Goal: Task Accomplishment & Management: Manage account settings

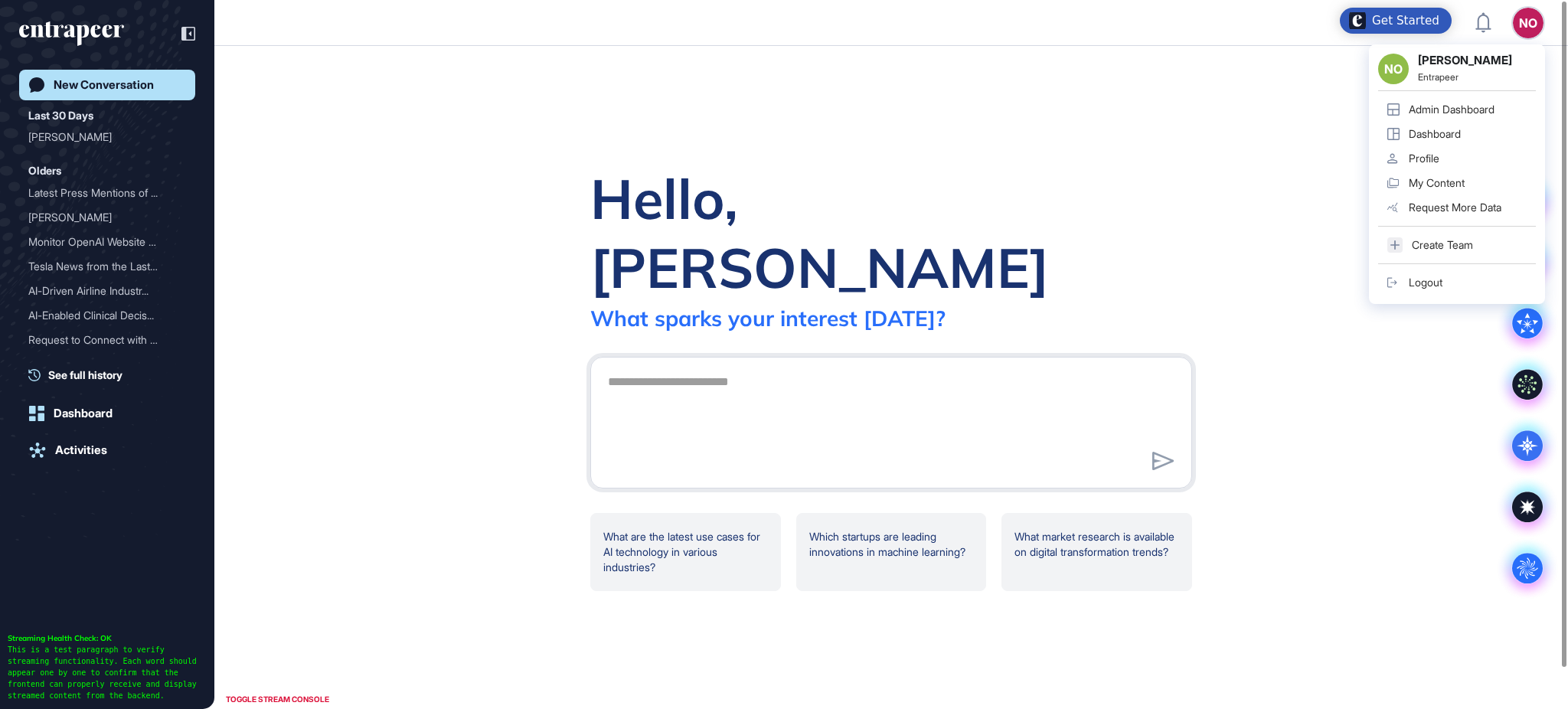
click at [1482, 115] on div "Admin Dashboard" at bounding box center [1452, 109] width 86 height 12
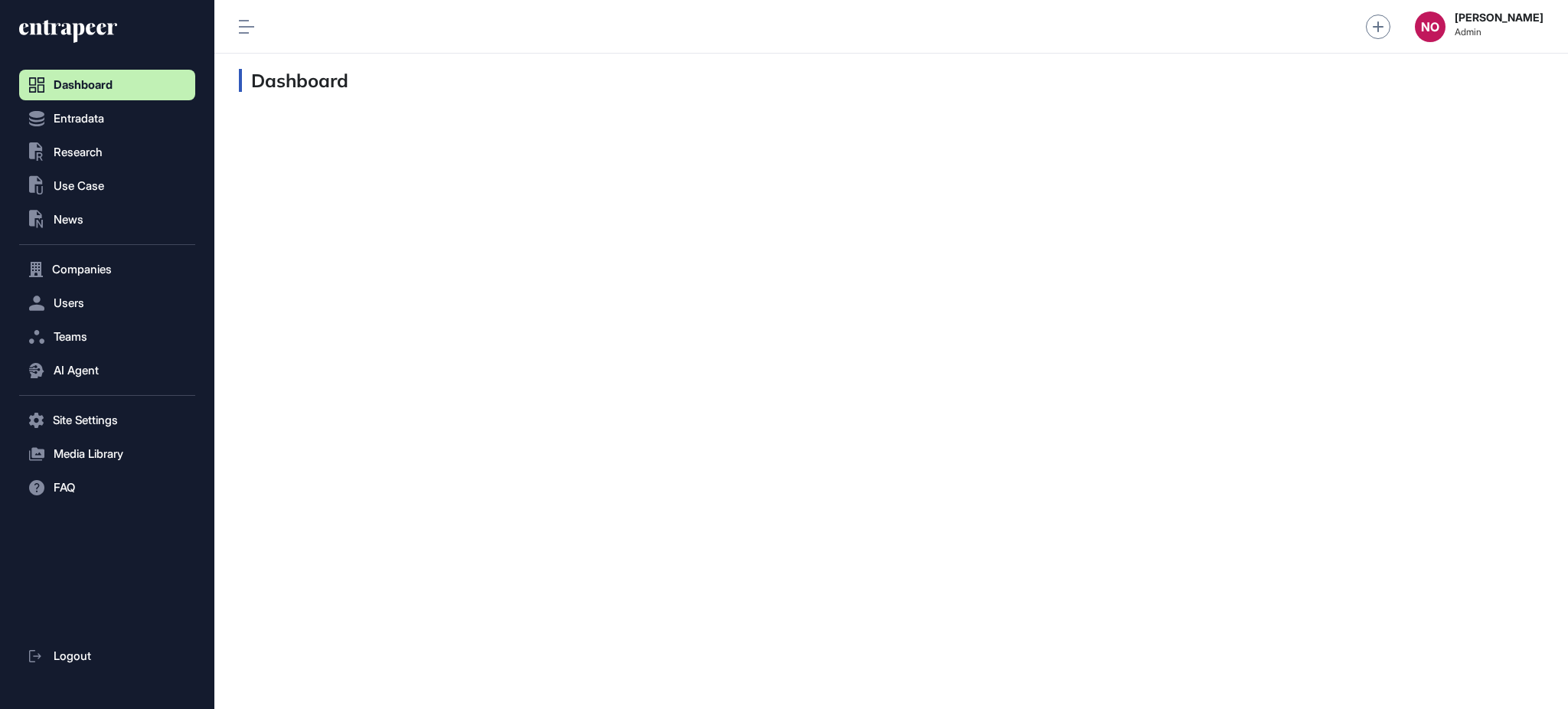
scroll to position [1, 1]
drag, startPoint x: 113, startPoint y: 155, endPoint x: 116, endPoint y: 166, distance: 11.4
click at [114, 155] on button ".st0{fill:currentColor} Research" at bounding box center [107, 152] width 176 height 31
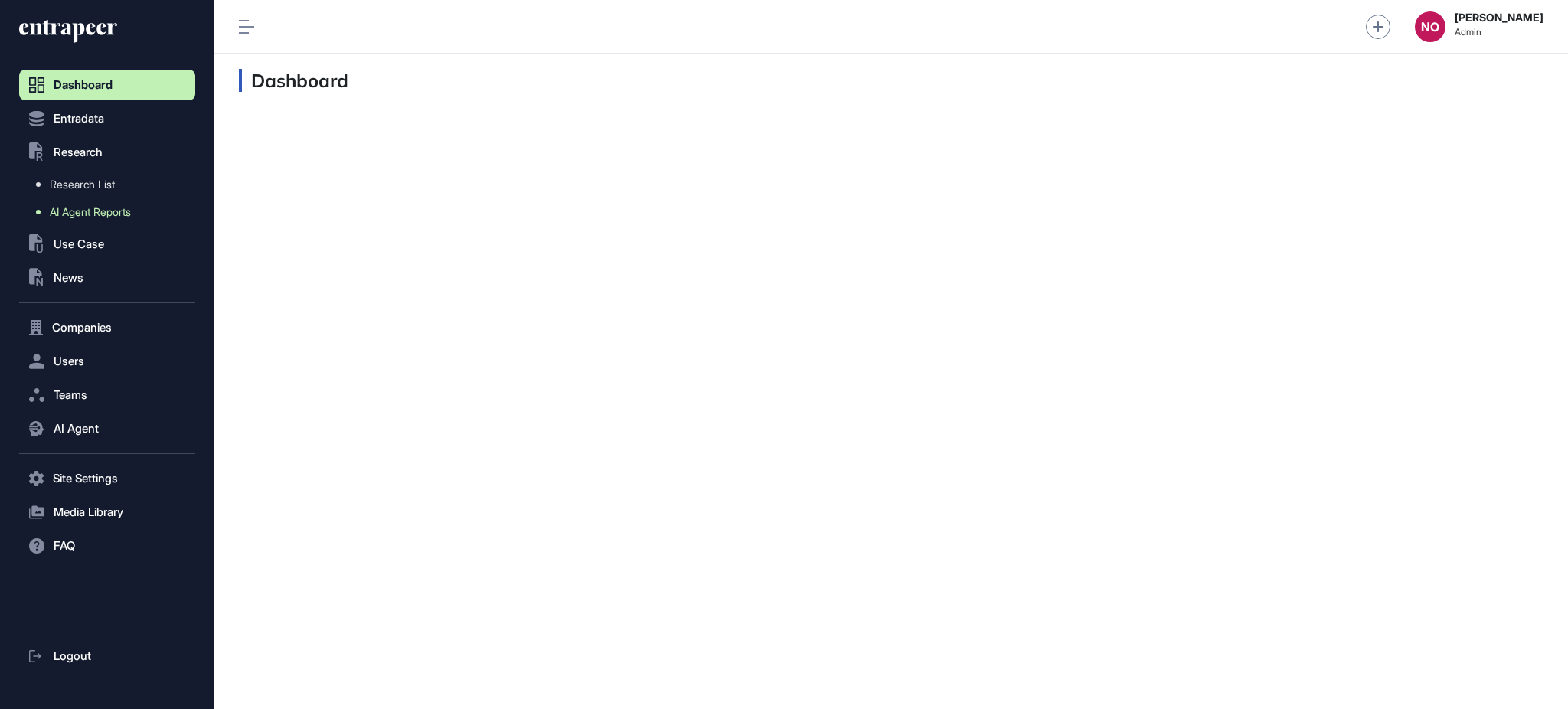
click at [116, 206] on span "AI Agent Reports" at bounding box center [91, 212] width 81 height 12
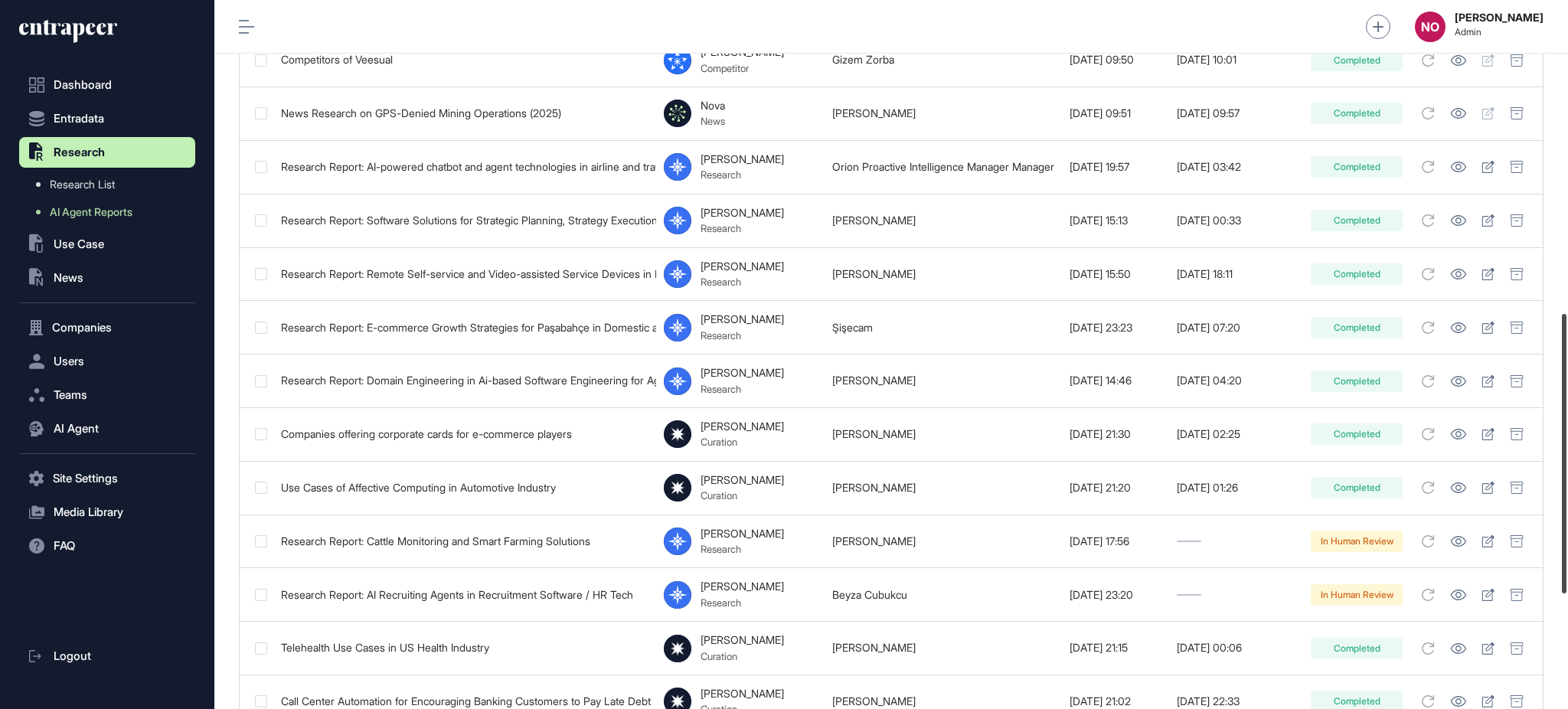
scroll to position [815, 0]
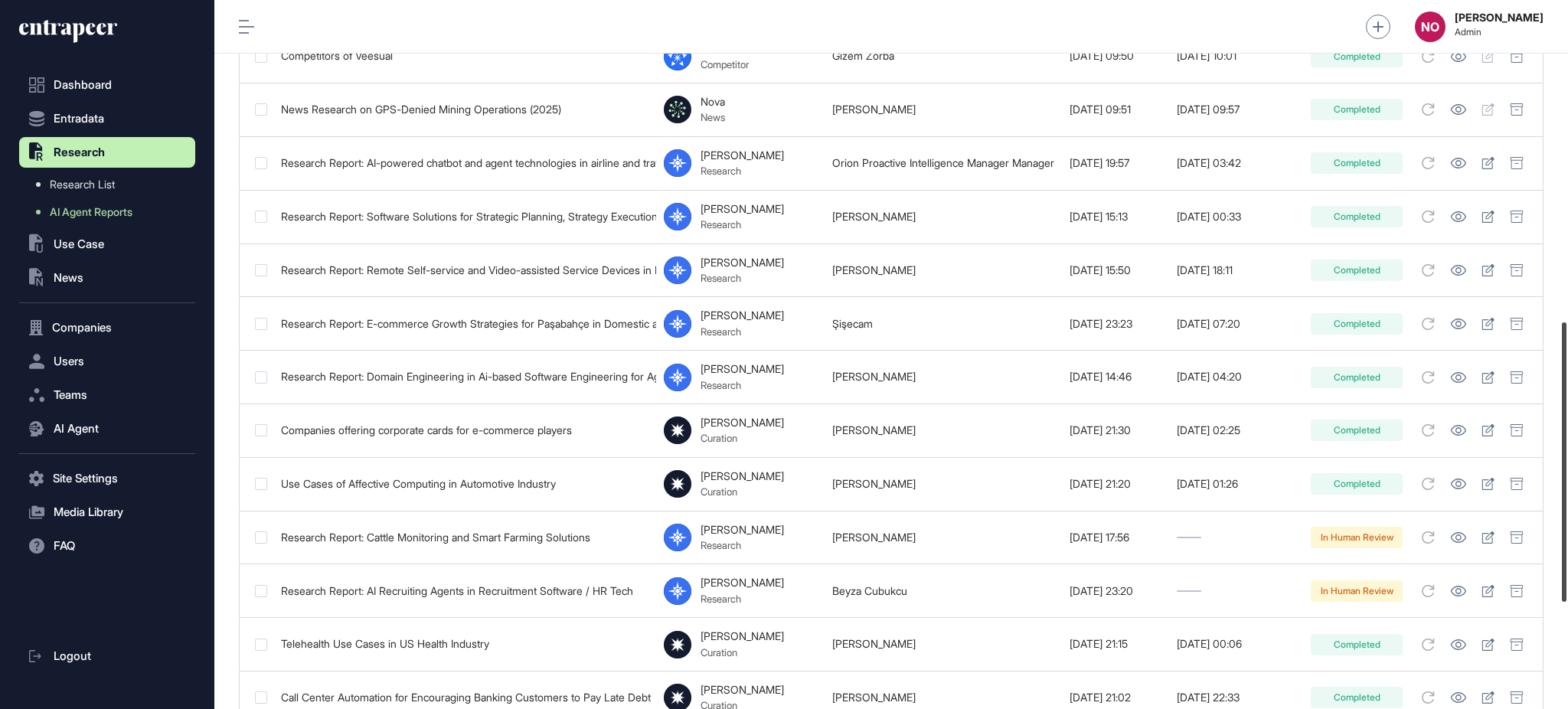
drag, startPoint x: 1566, startPoint y: 121, endPoint x: 1566, endPoint y: 415, distance: 294.0
click at [1566, 415] on div at bounding box center [1565, 462] width 5 height 279
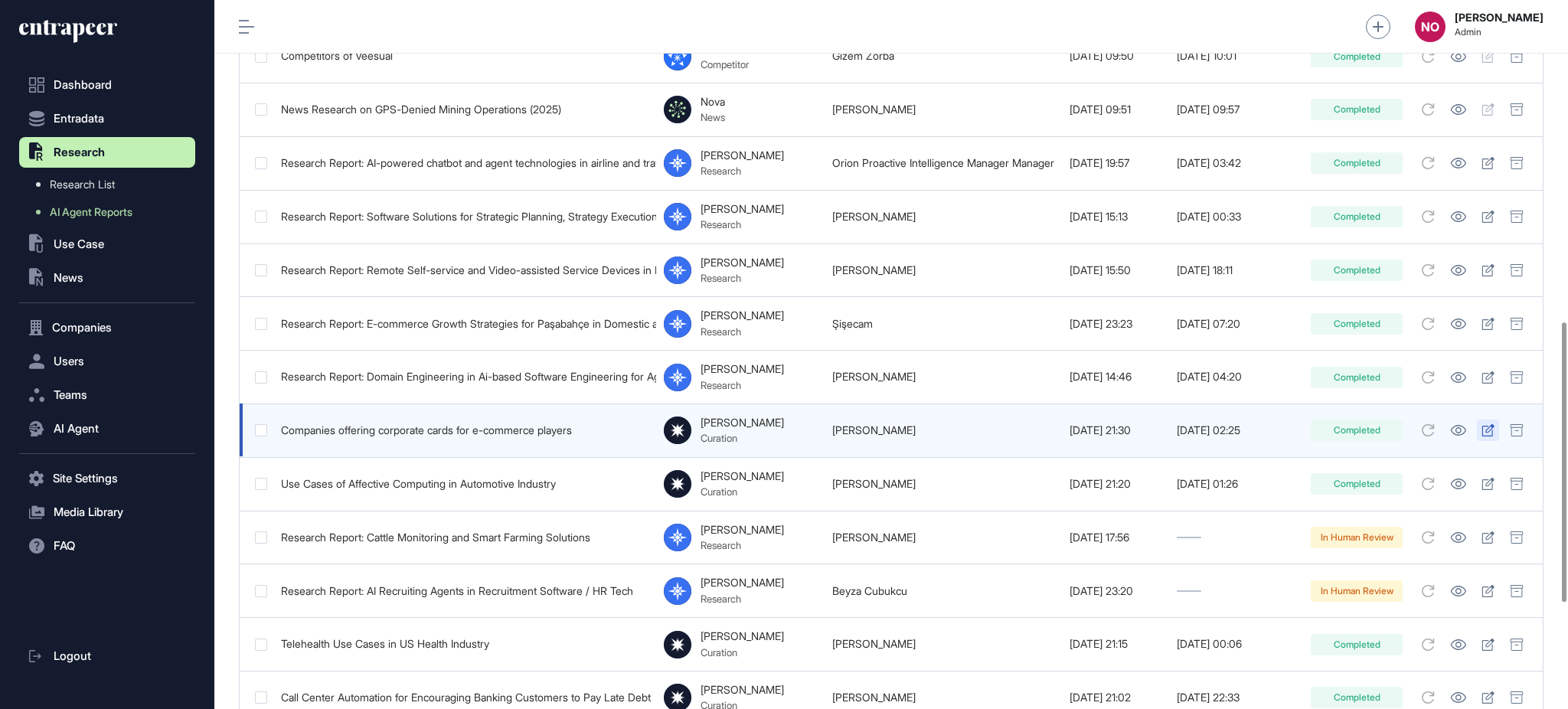
click at [1495, 435] on icon at bounding box center [1488, 431] width 13 height 12
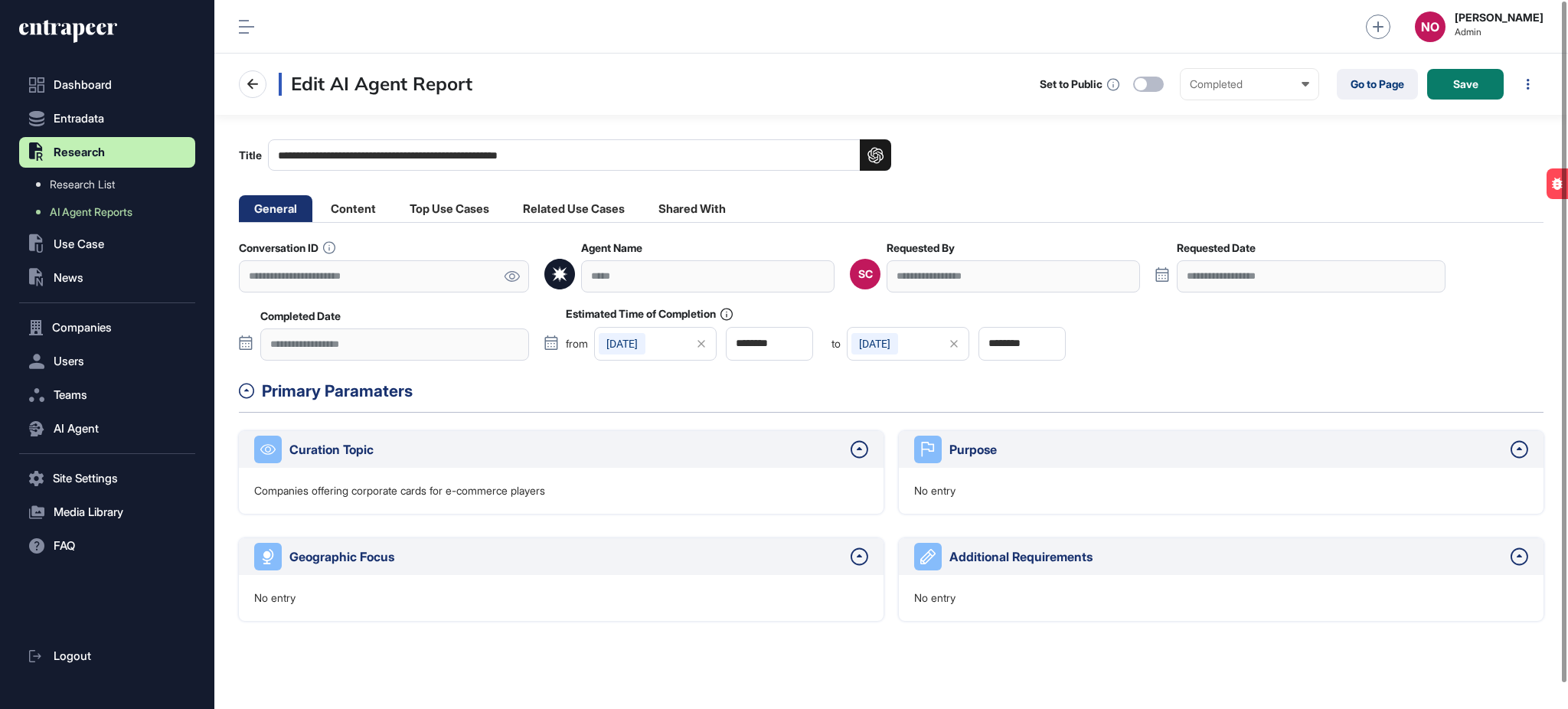
click at [515, 278] on icon at bounding box center [511, 276] width 16 height 11
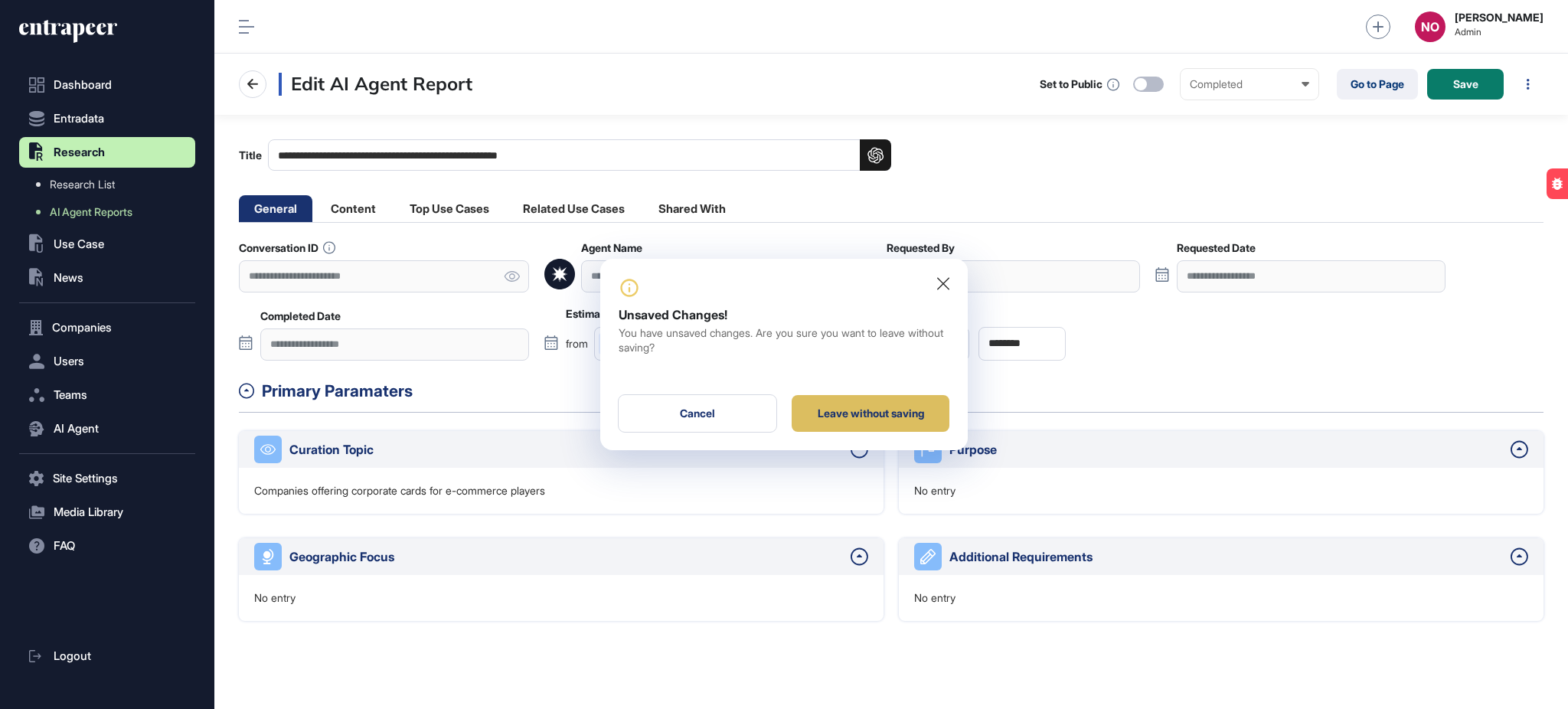
click at [874, 412] on div "Leave without saving" at bounding box center [871, 413] width 158 height 37
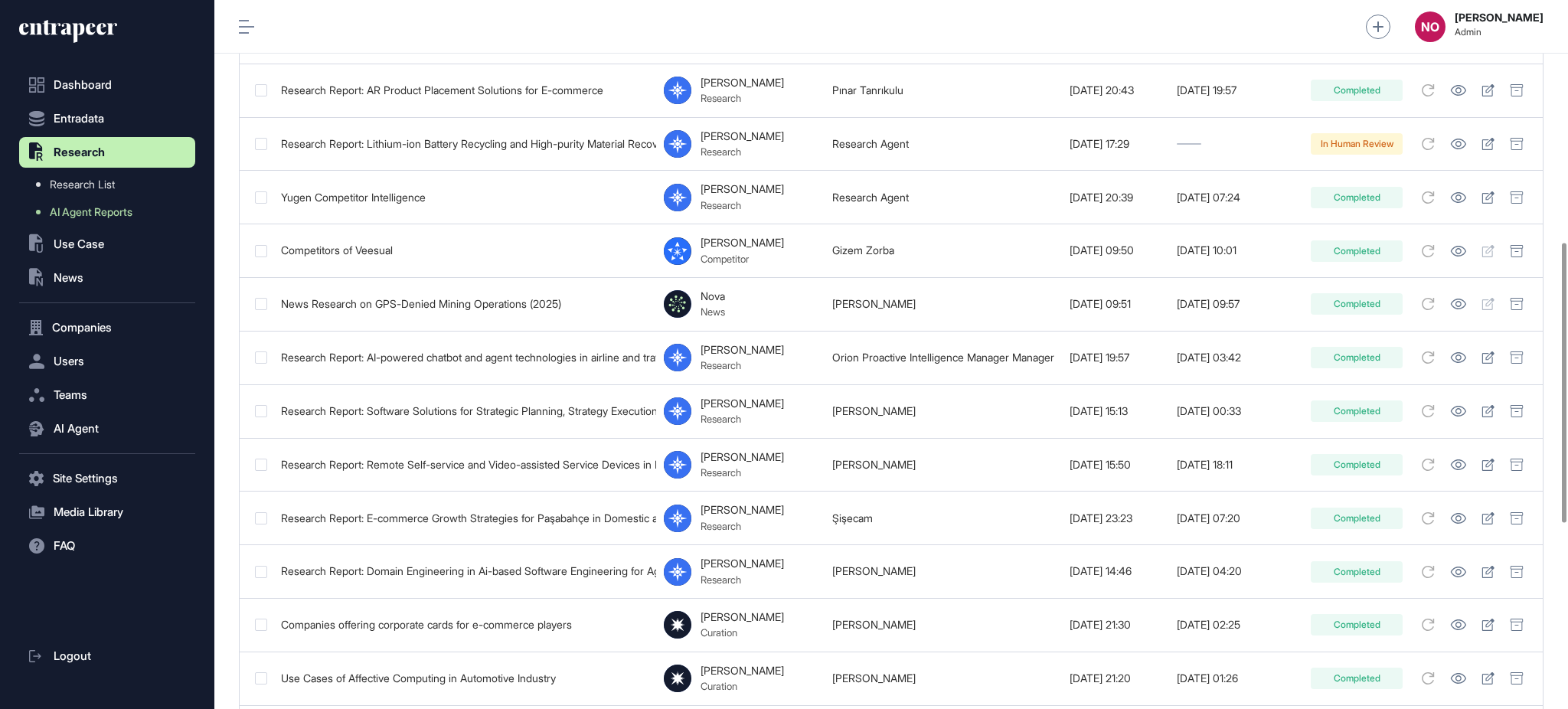
scroll to position [1086, 0]
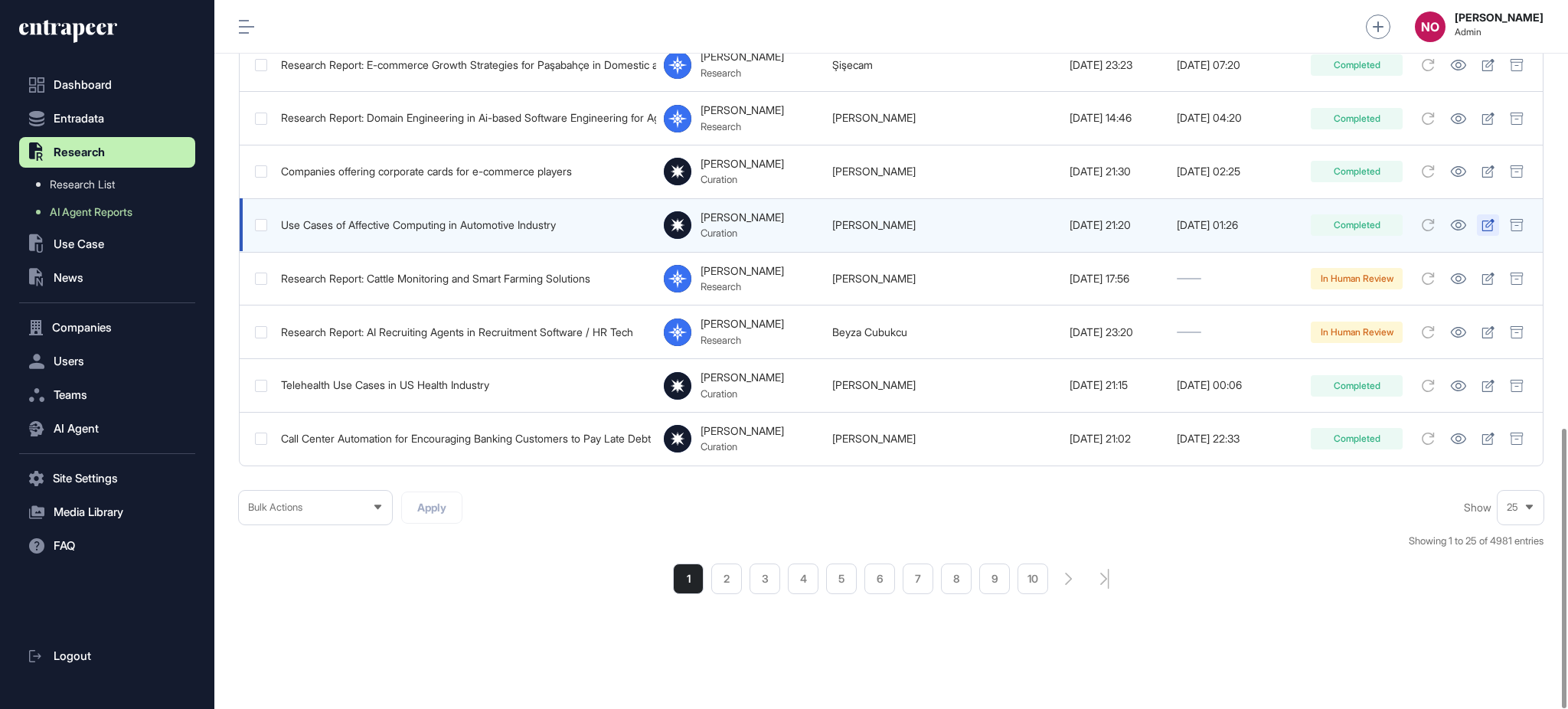
click at [1499, 218] on link at bounding box center [1488, 225] width 22 height 22
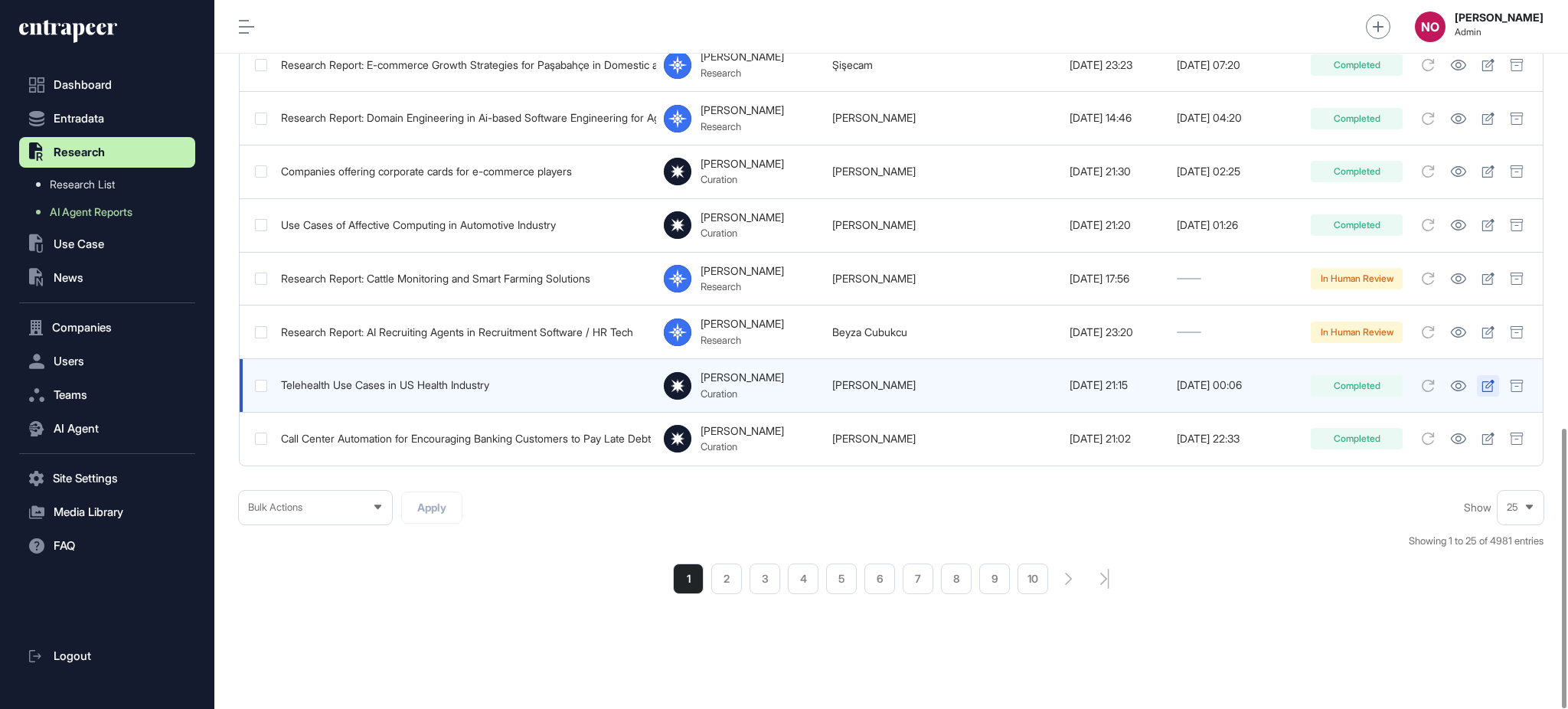
click at [1495, 380] on icon at bounding box center [1488, 386] width 13 height 12
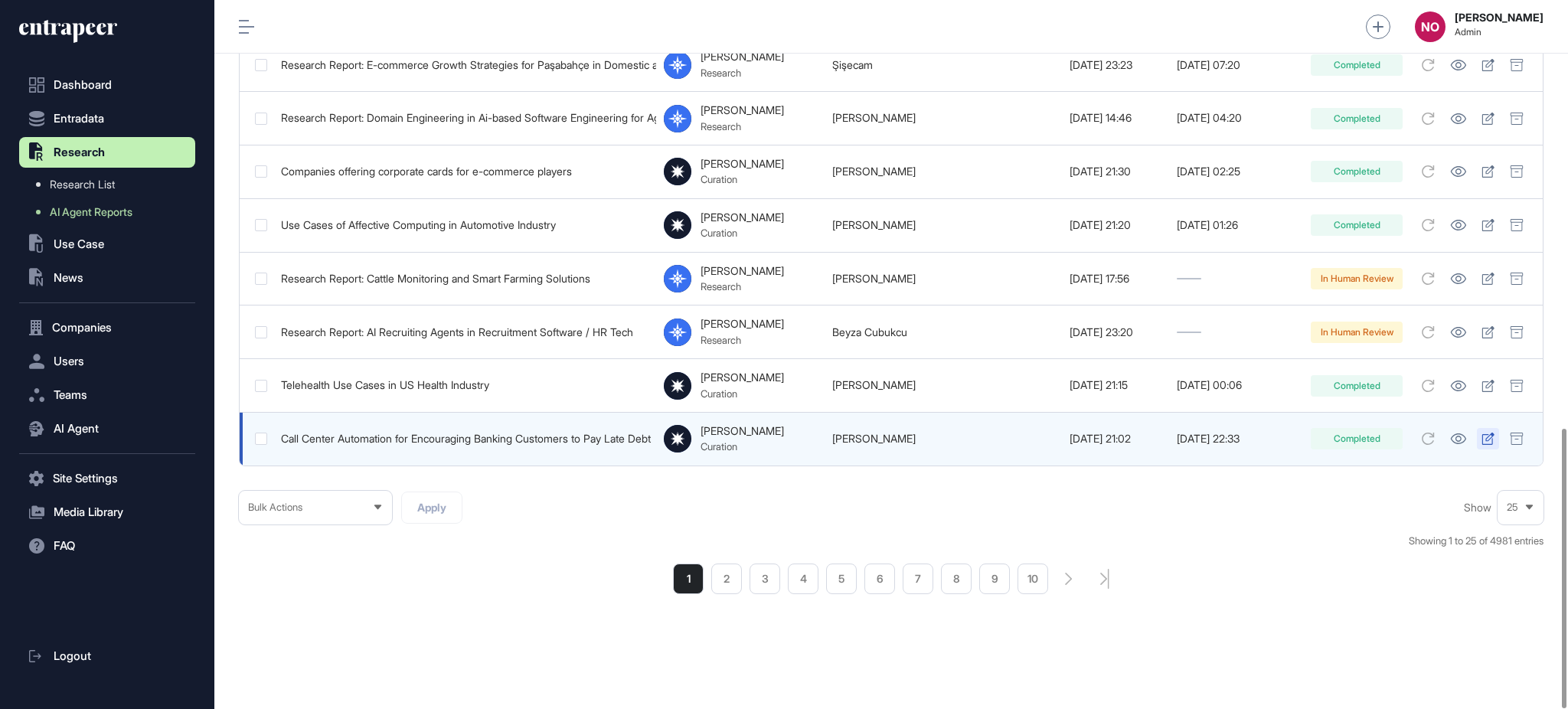
click at [1495, 433] on icon at bounding box center [1488, 439] width 13 height 12
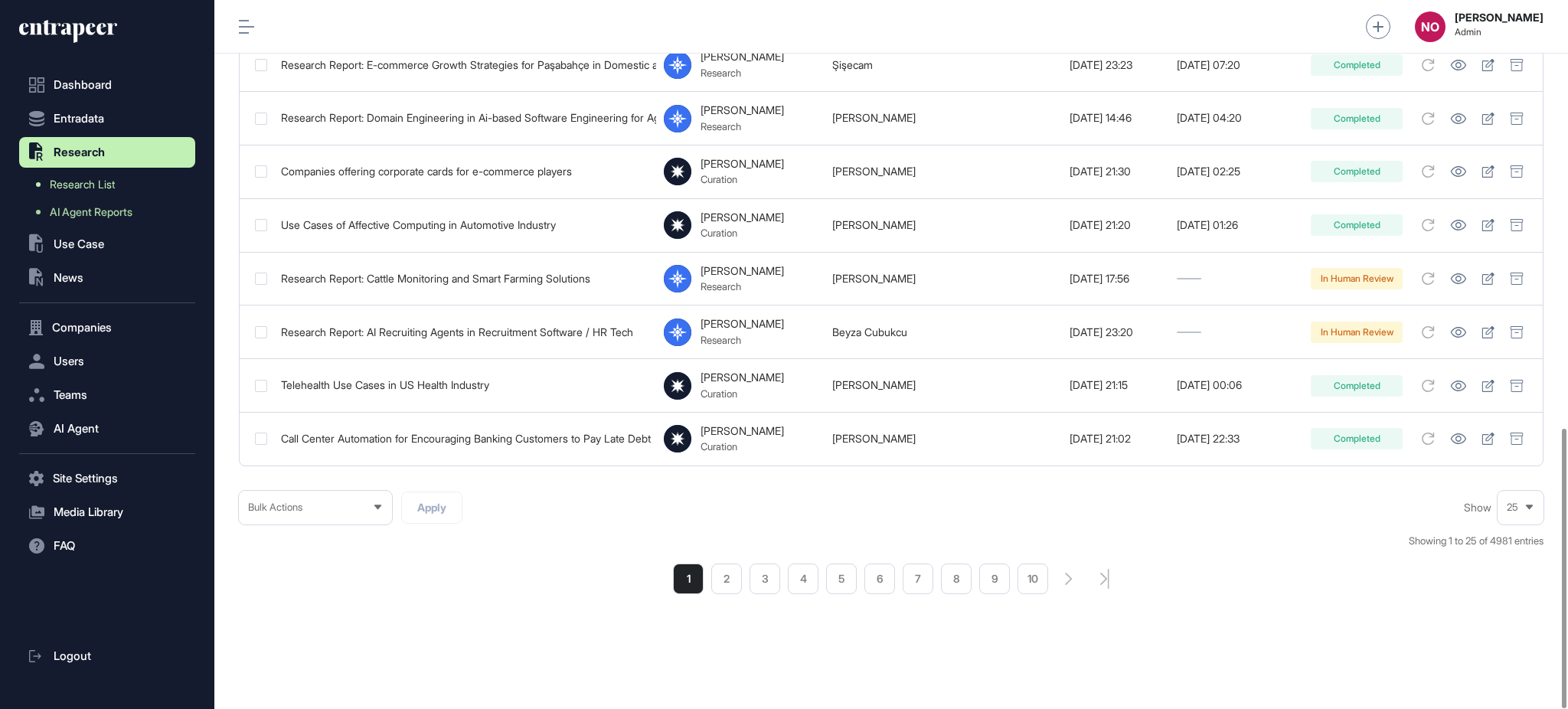
click at [88, 190] on span "Research List" at bounding box center [82, 185] width 65 height 12
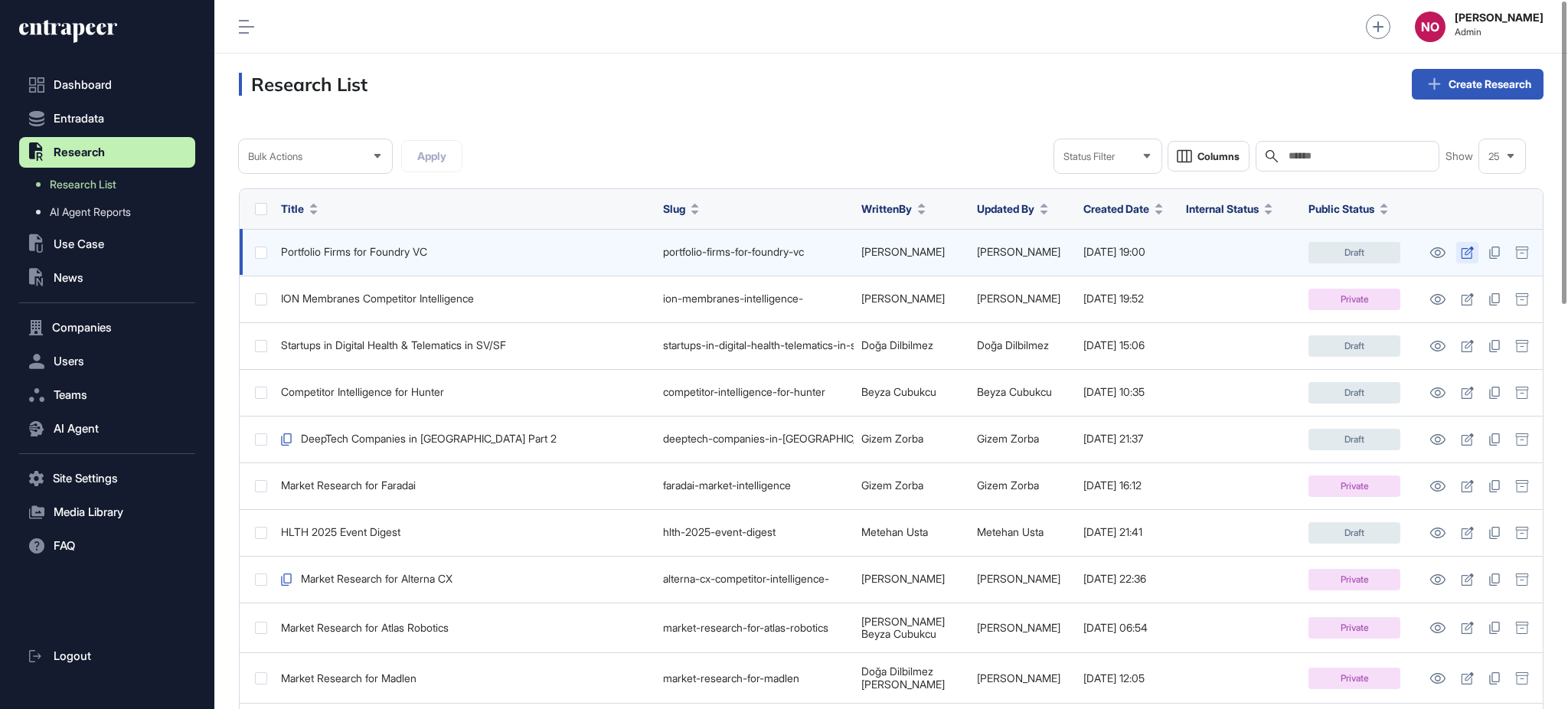
click at [1467, 257] on icon at bounding box center [1467, 253] width 13 height 12
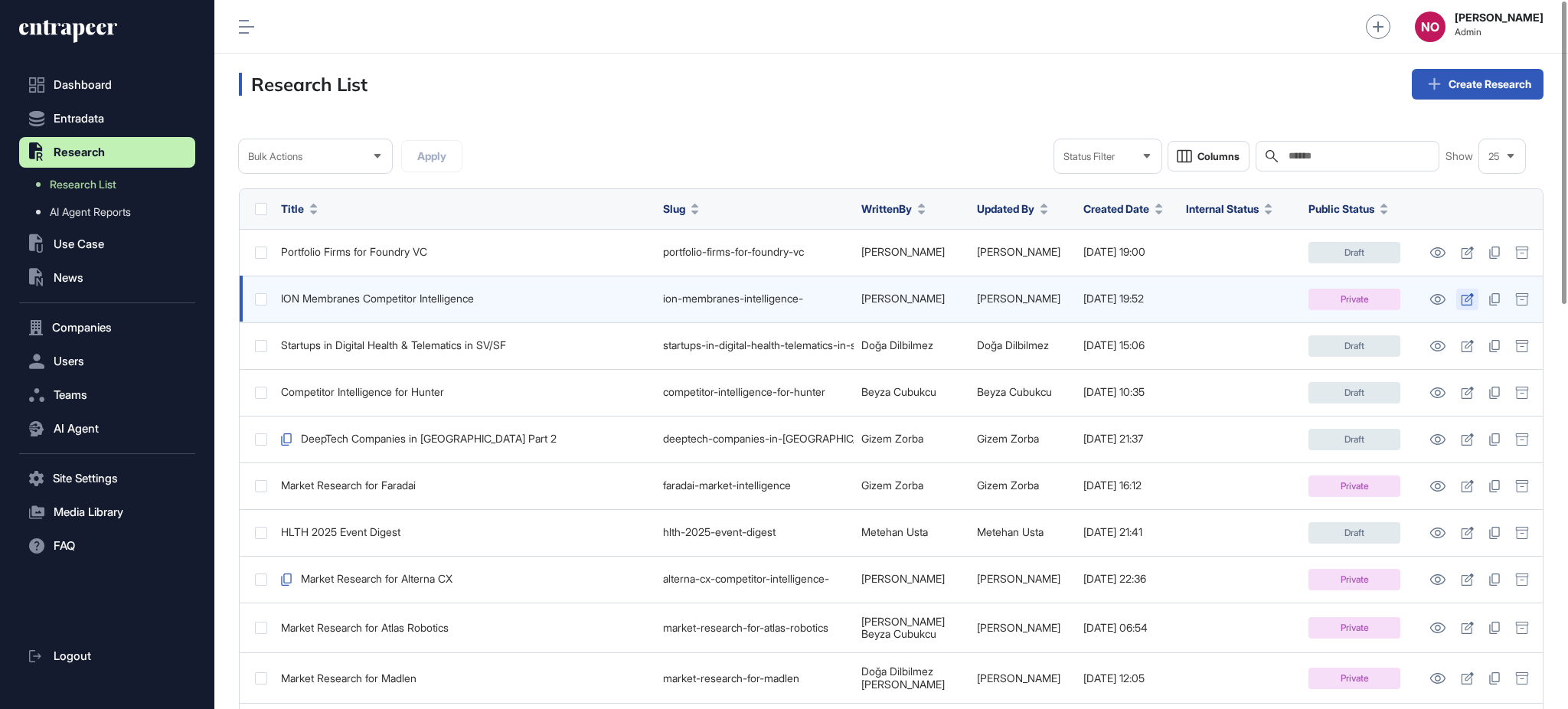
click at [1468, 298] on icon at bounding box center [1467, 299] width 12 height 12
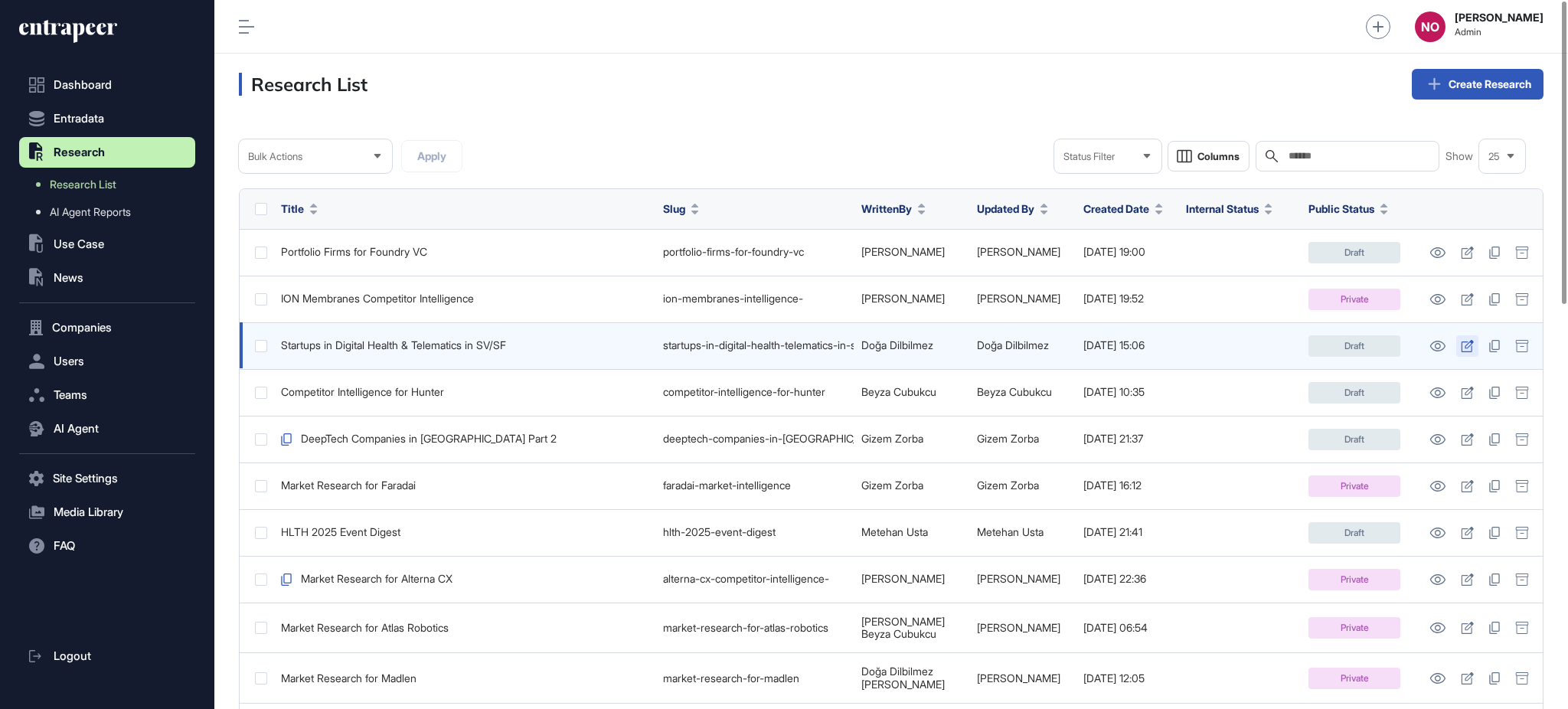
click at [1468, 350] on icon at bounding box center [1467, 346] width 13 height 12
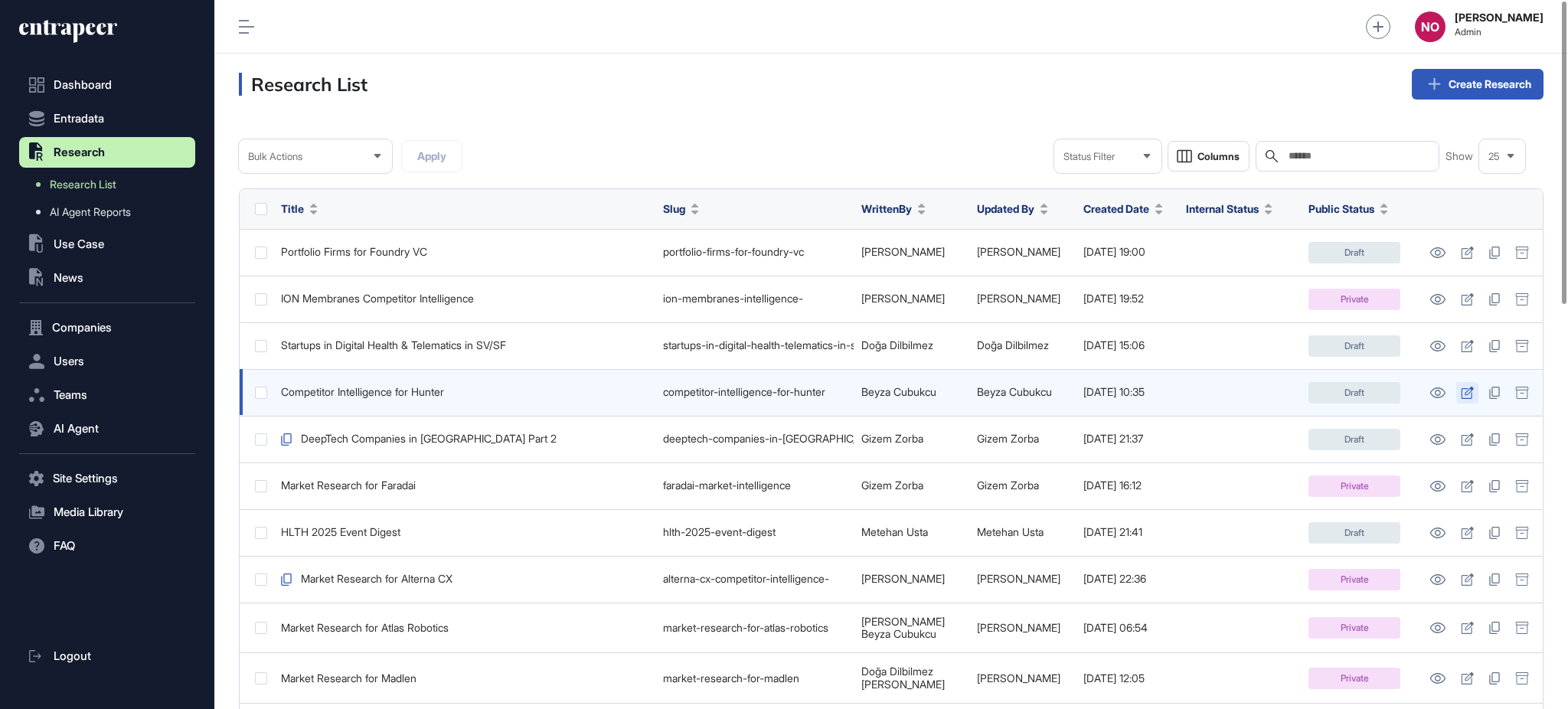
click at [1467, 393] on icon at bounding box center [1467, 392] width 13 height 12
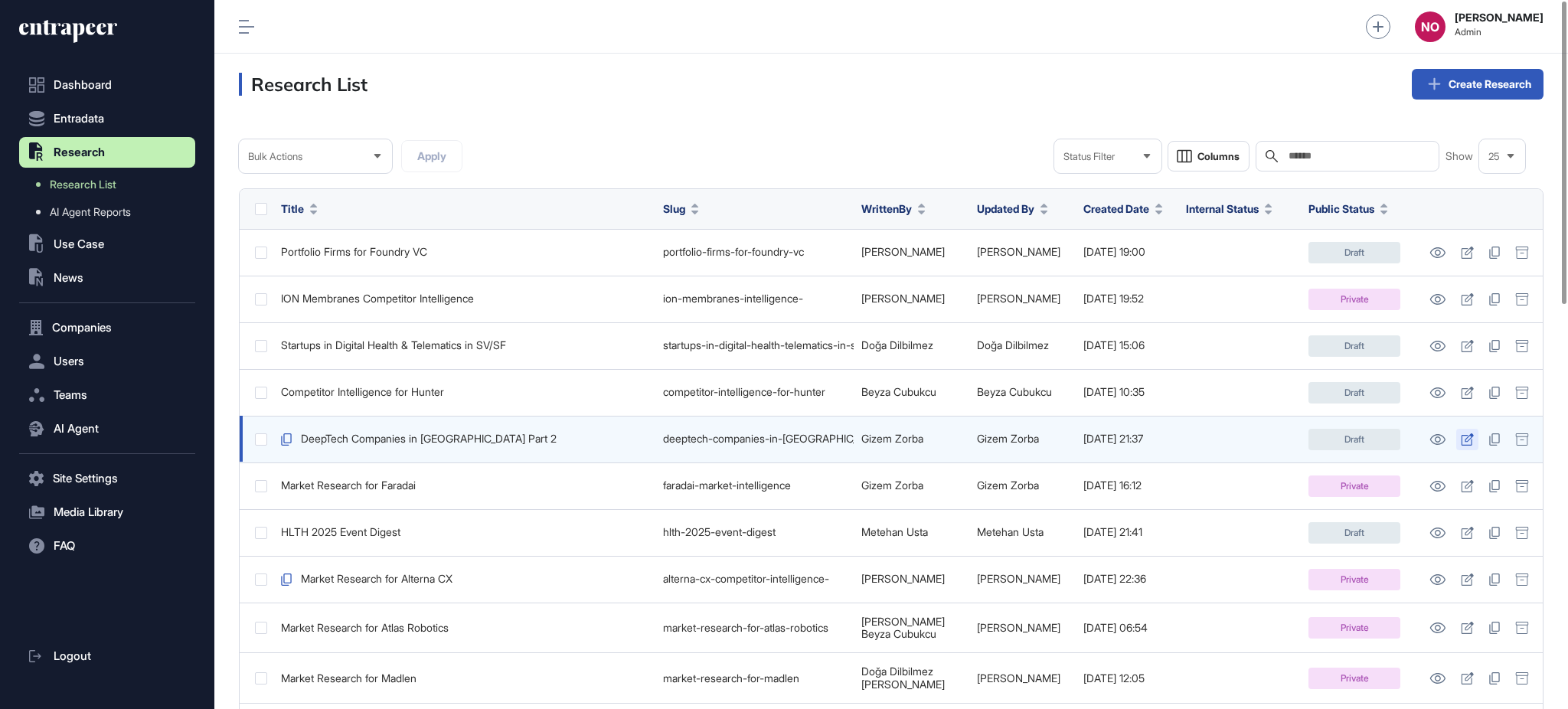
click at [1472, 435] on icon at bounding box center [1467, 440] width 12 height 12
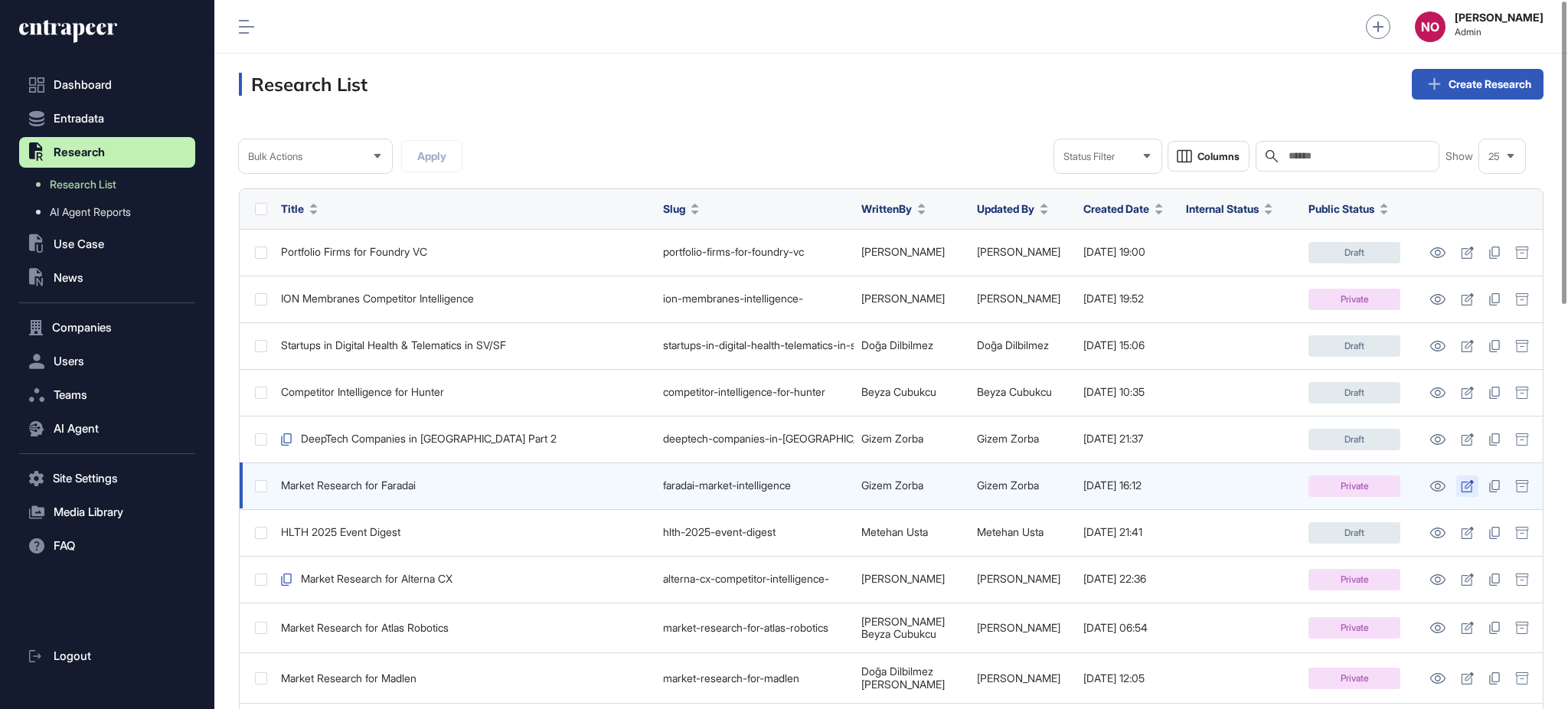
click at [1472, 485] on icon at bounding box center [1467, 486] width 13 height 12
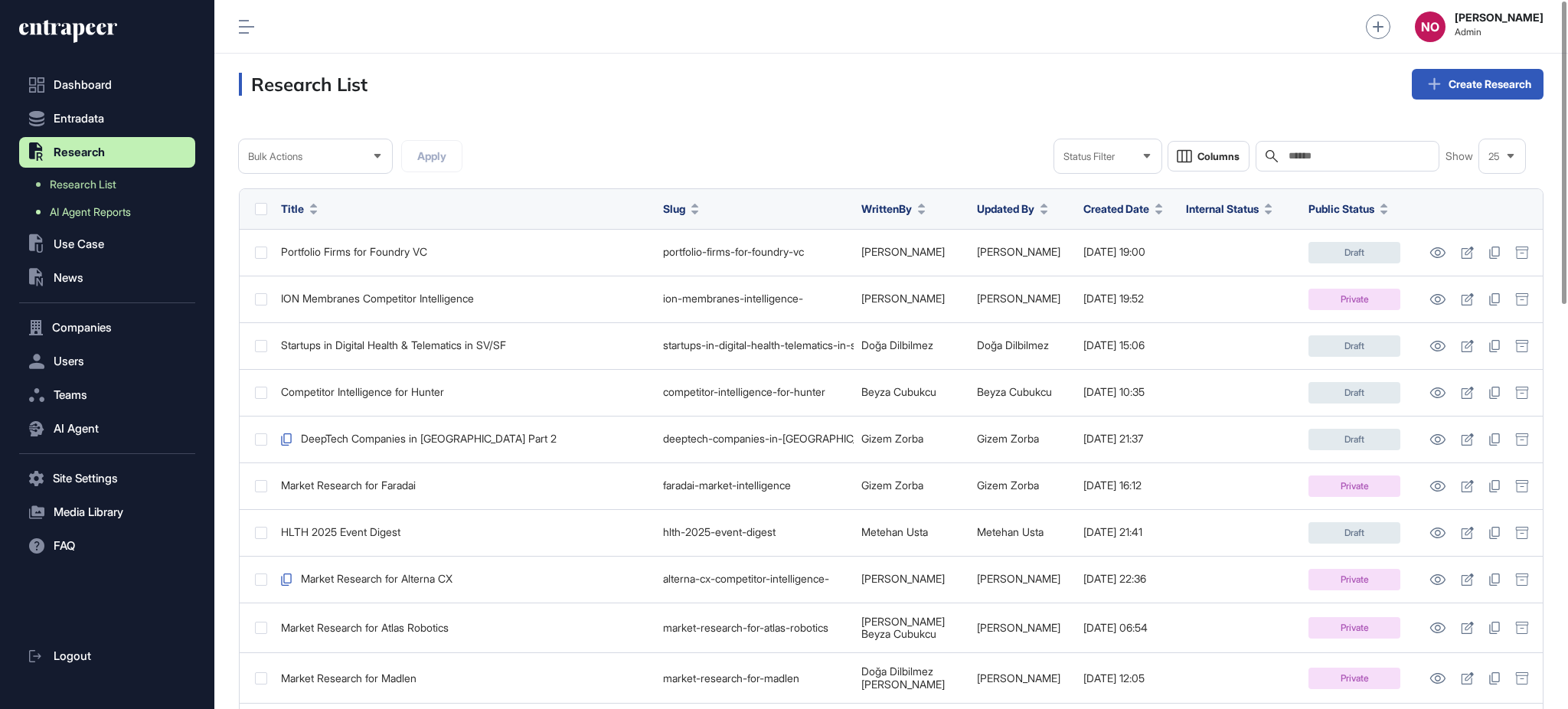
click at [105, 217] on span "AI Agent Reports" at bounding box center [91, 212] width 81 height 12
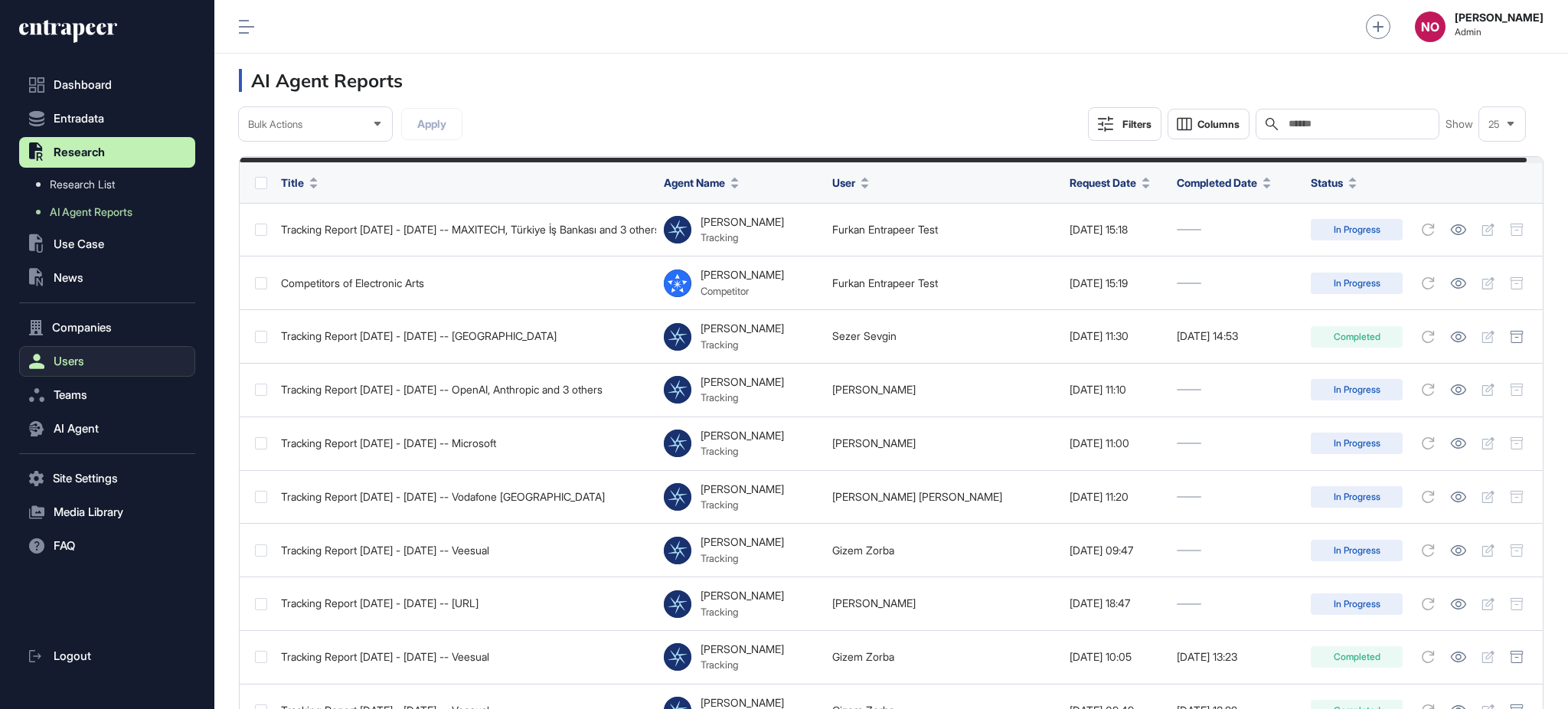
click at [96, 371] on button "Users" at bounding box center [107, 362] width 176 height 31
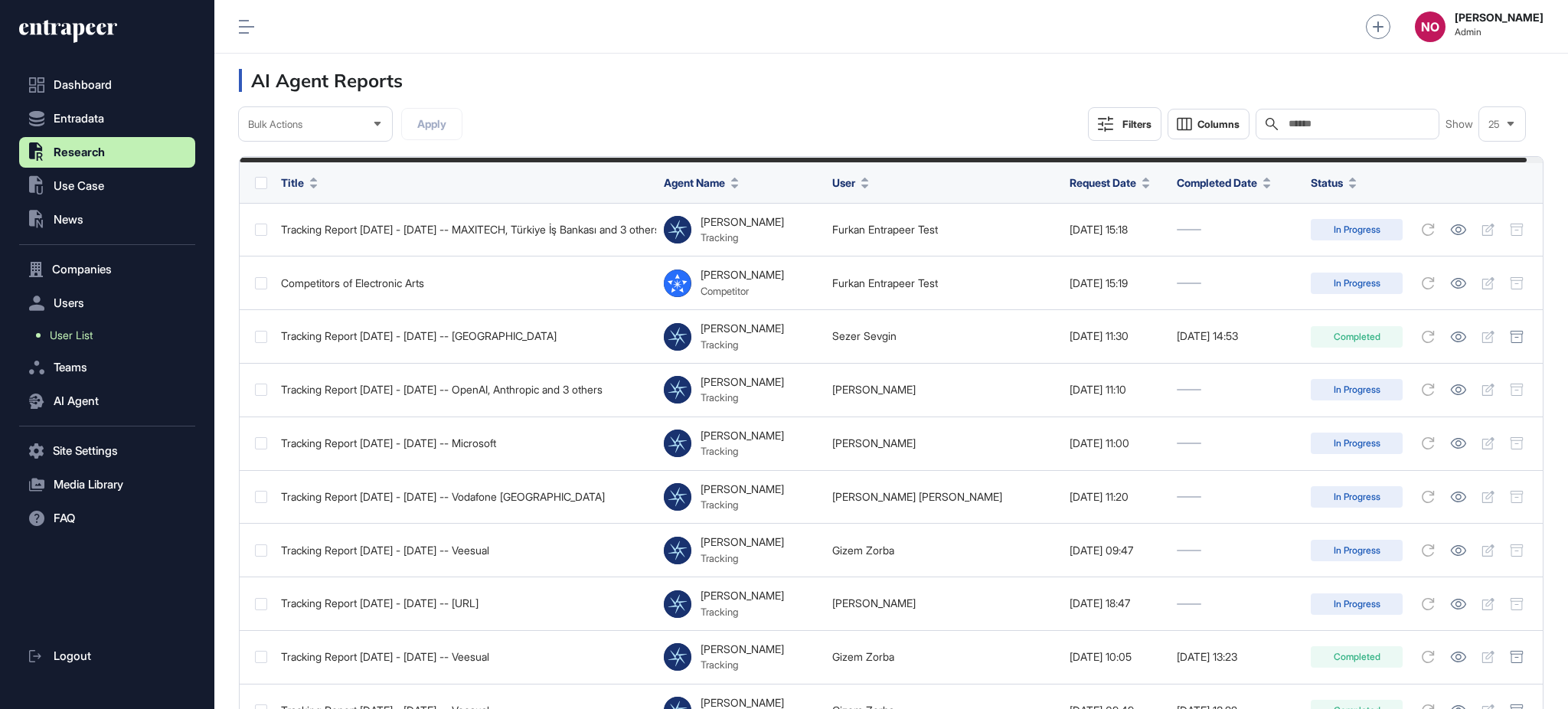
click at [100, 337] on link "User List" at bounding box center [111, 335] width 169 height 27
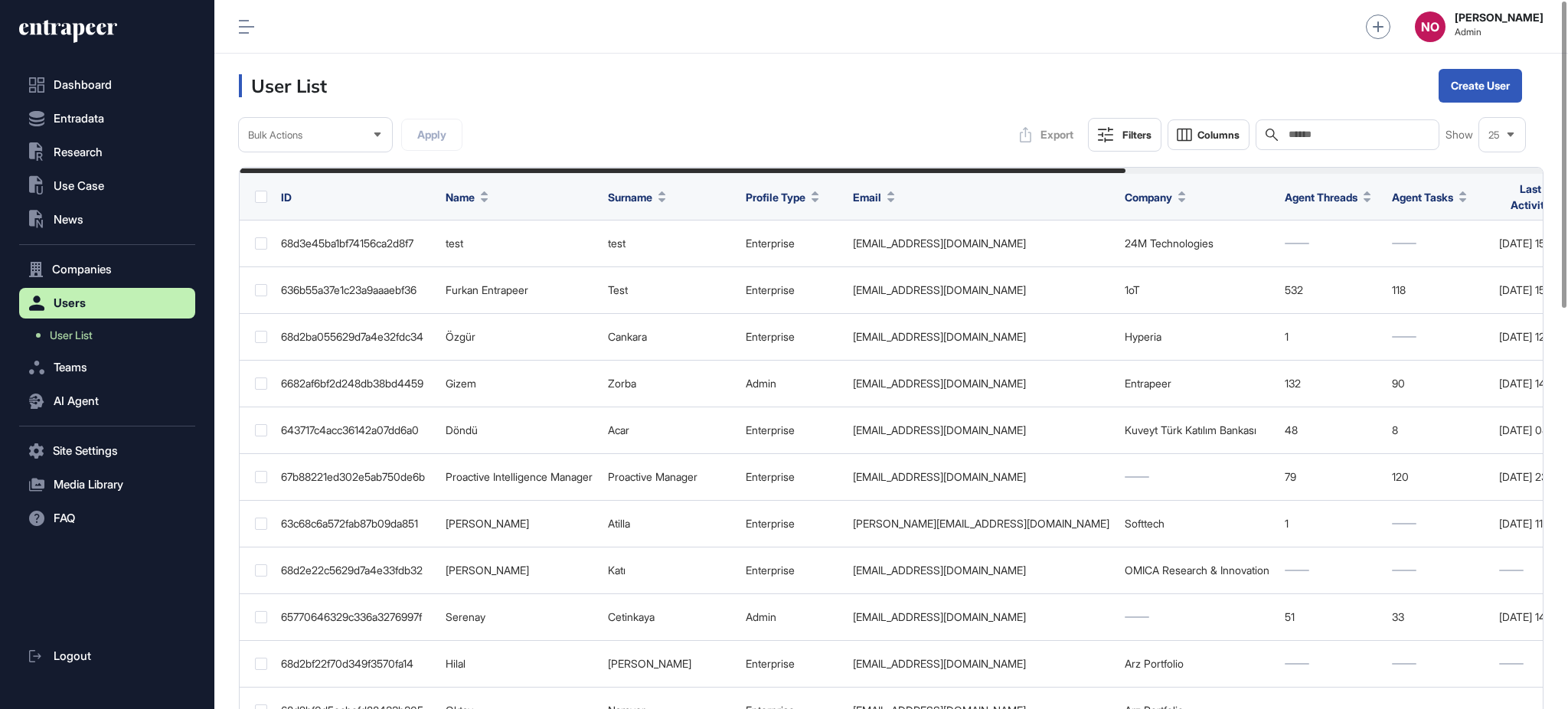
click at [1389, 141] on div "Search" at bounding box center [1347, 135] width 184 height 31
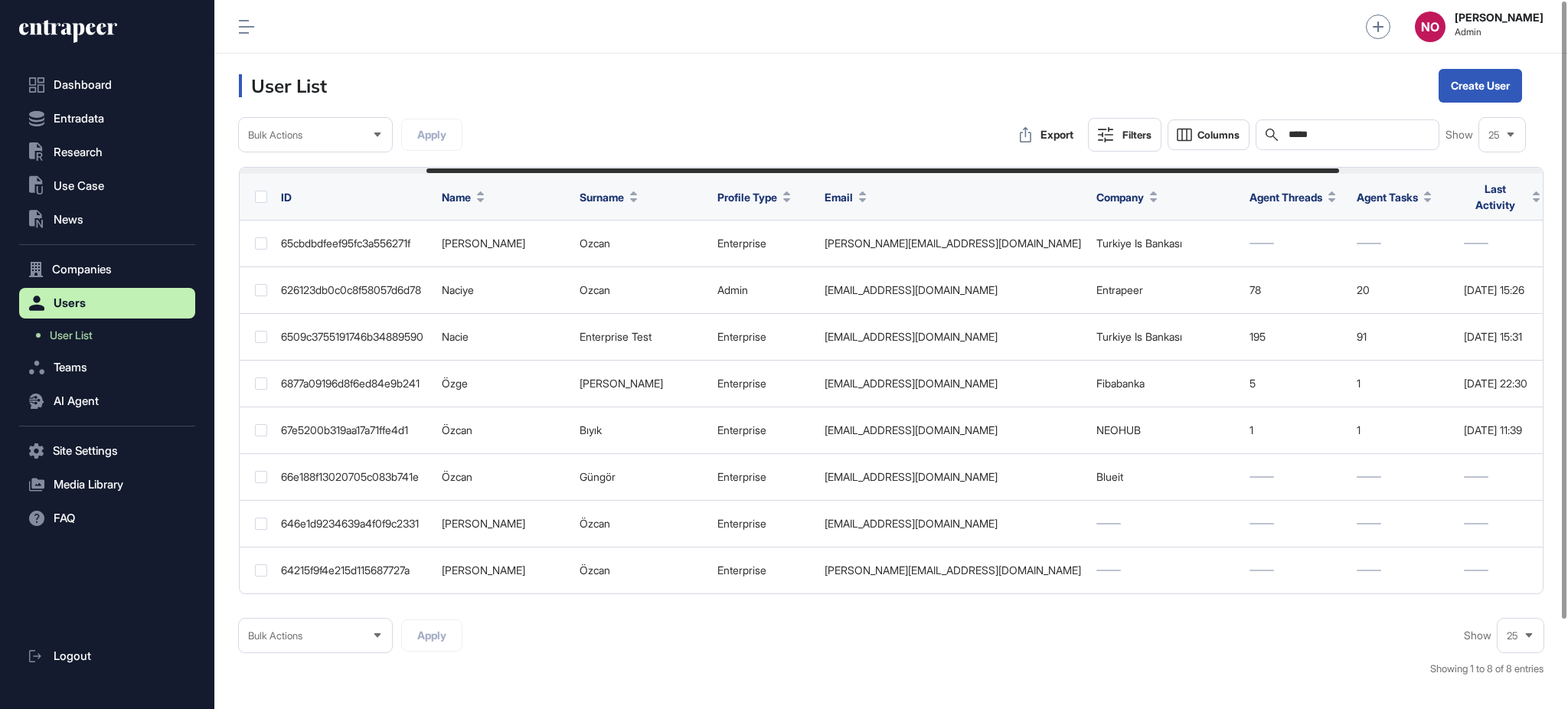
scroll to position [0, 557]
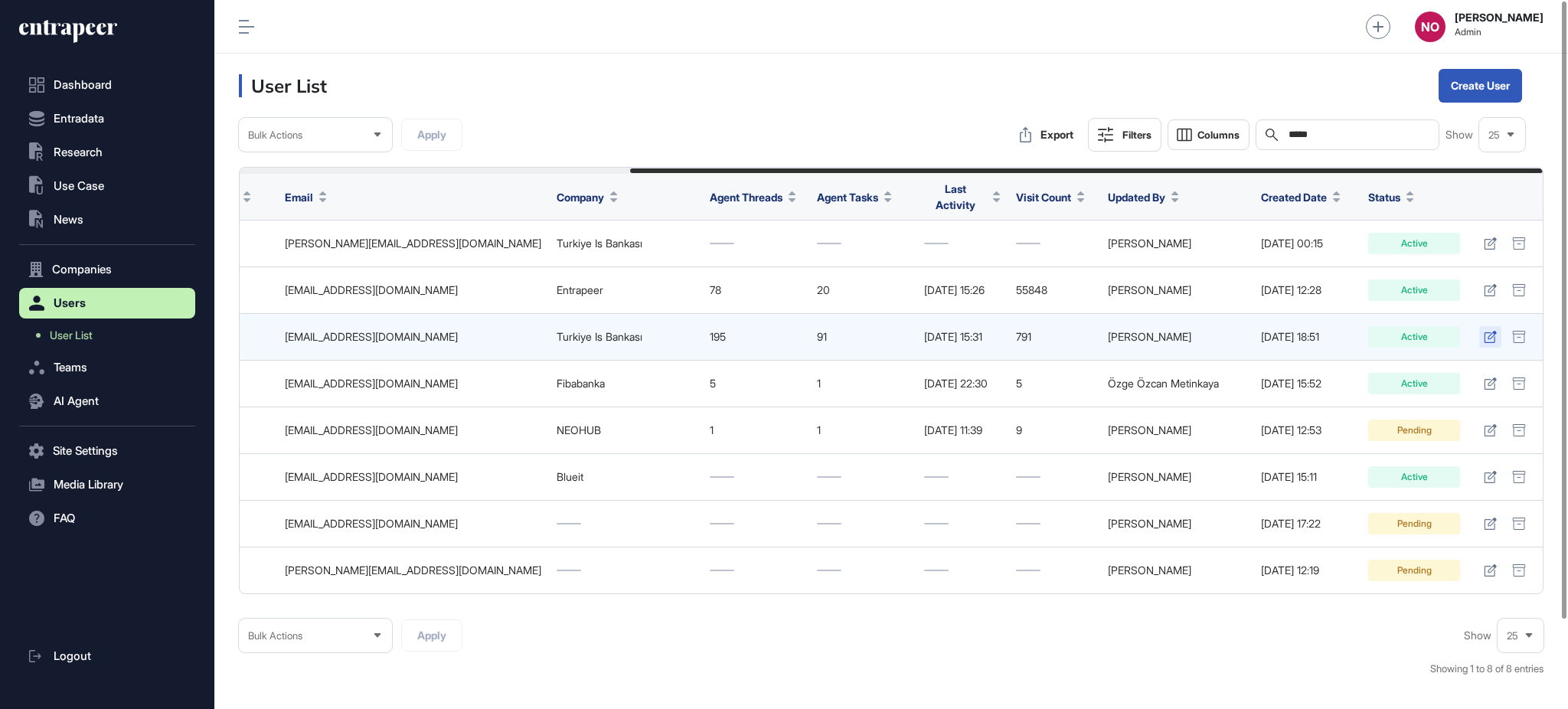
click at [1497, 331] on icon at bounding box center [1491, 337] width 13 height 12
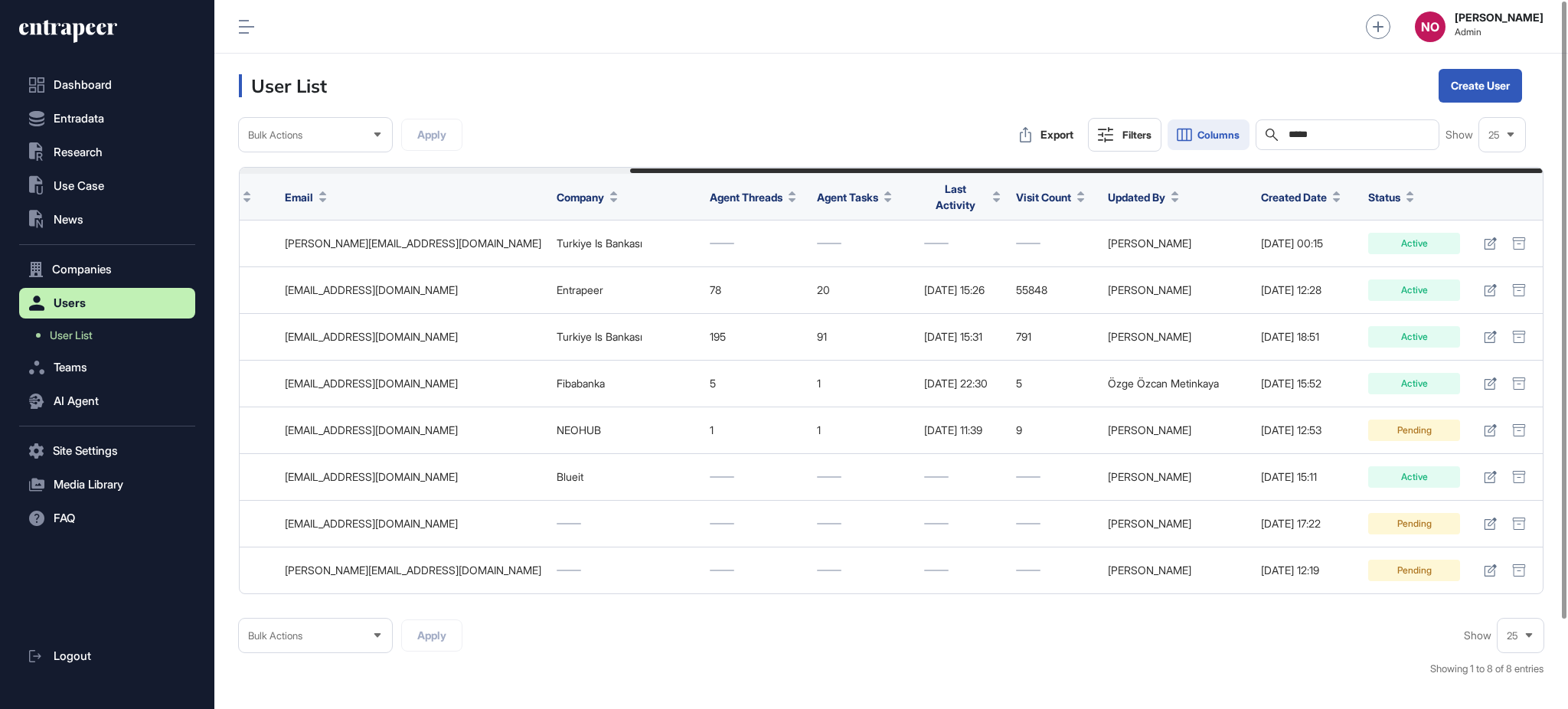
drag, startPoint x: 1349, startPoint y: 129, endPoint x: 1224, endPoint y: 131, distance: 125.0
click at [1224, 131] on div "Export Filters Columns Search ***** Show 25" at bounding box center [1268, 135] width 514 height 34
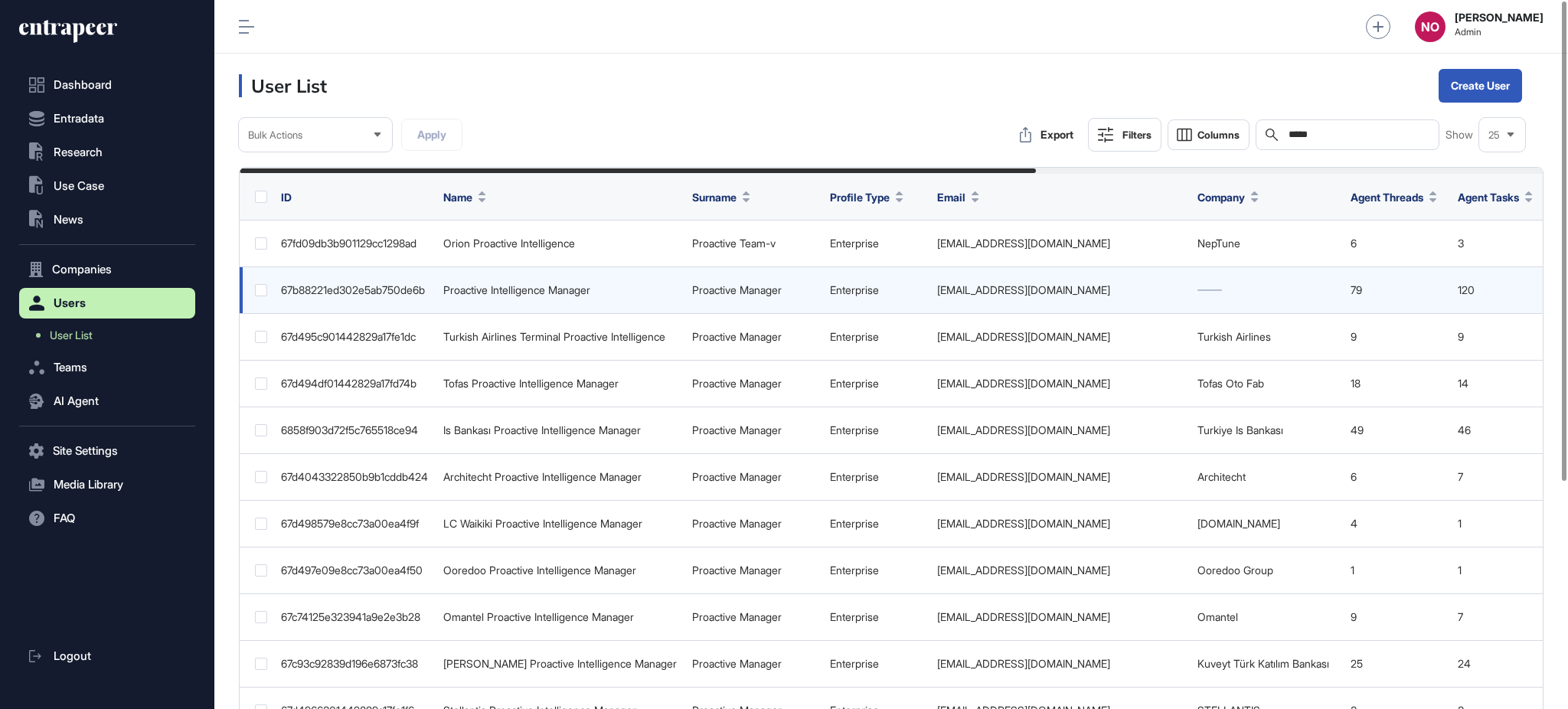
type input "*****"
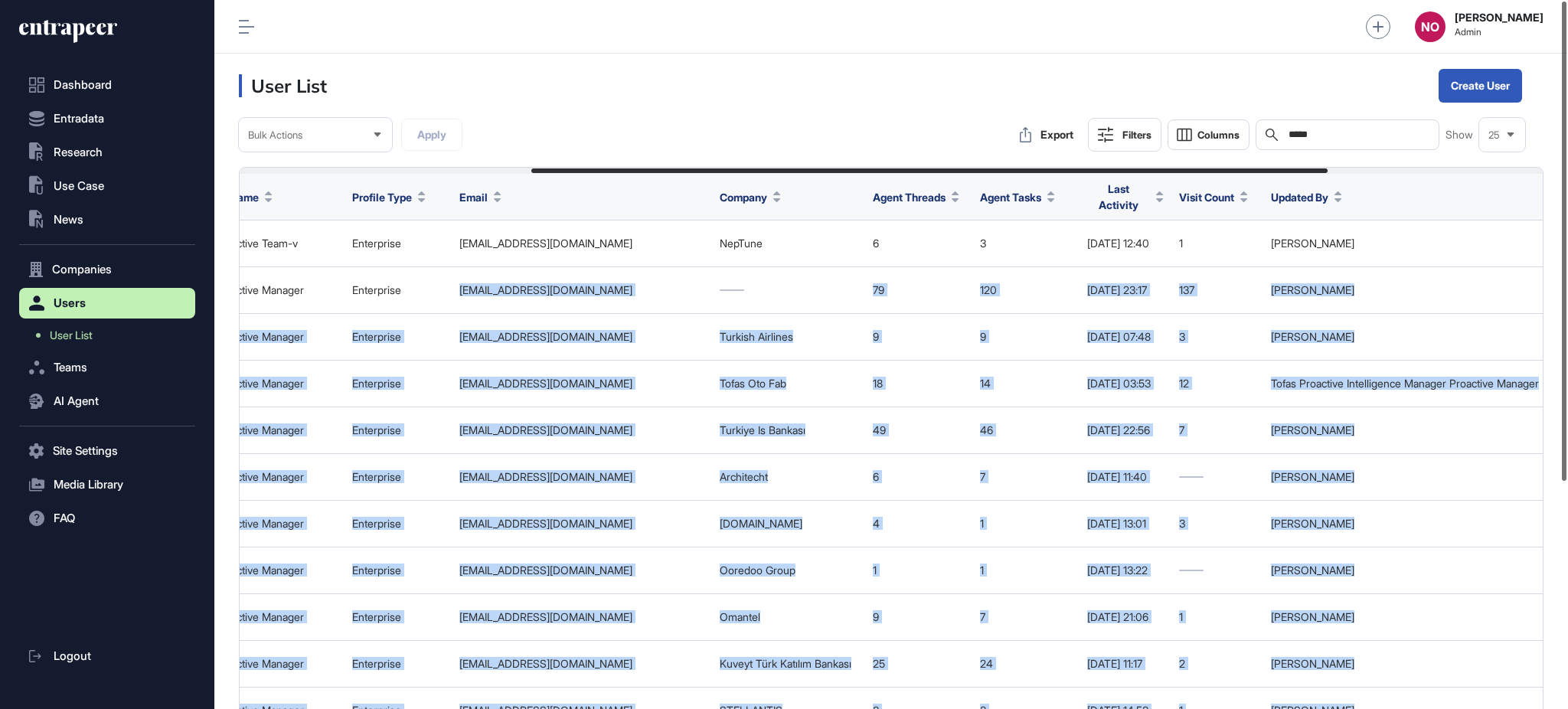
scroll to position [0, 828]
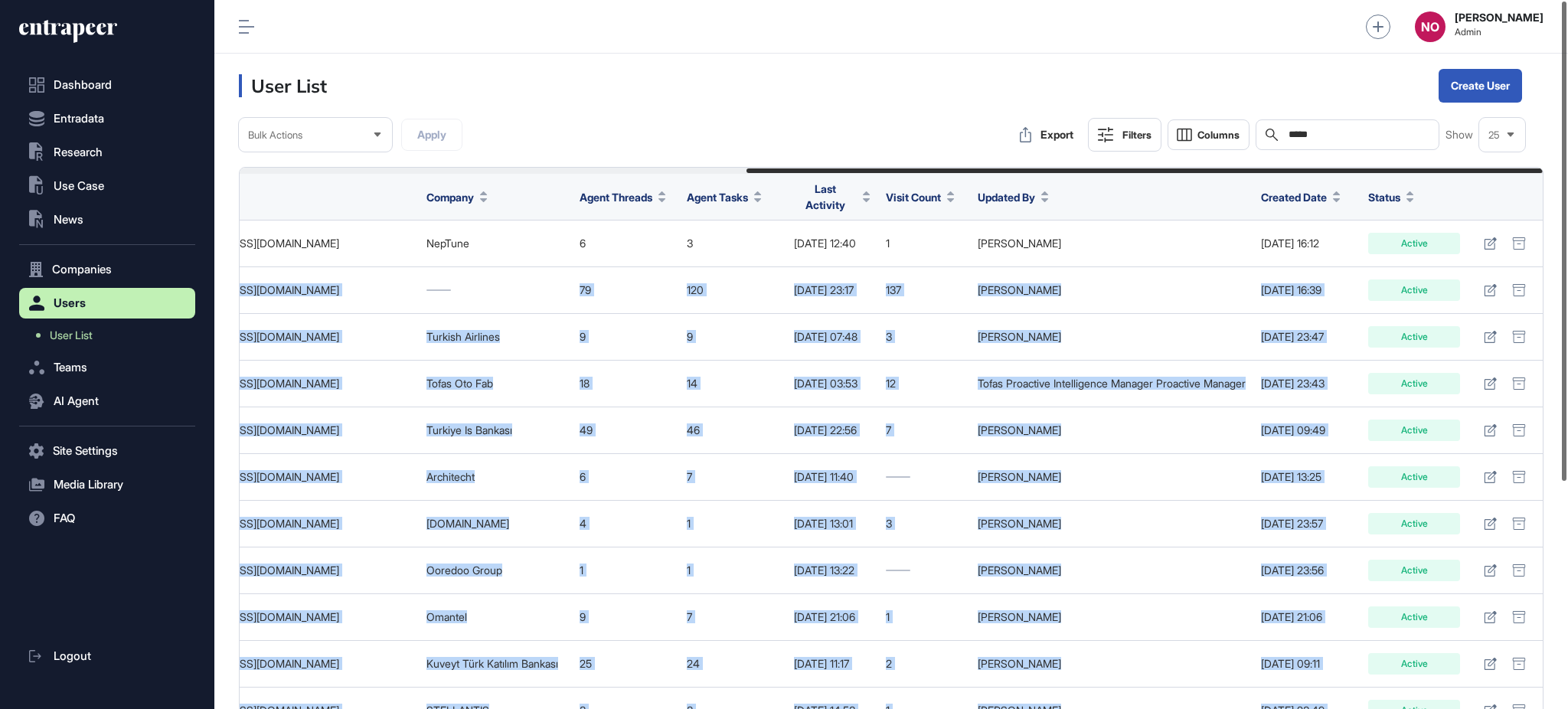
drag, startPoint x: 936, startPoint y: 289, endPoint x: 1566, endPoint y: 298, distance: 630.1
click at [1566, 298] on div "Admin Dashboard Dashboard Profile My Content Request More Data NO Naciye Ozcan …" at bounding box center [891, 354] width 1354 height 709
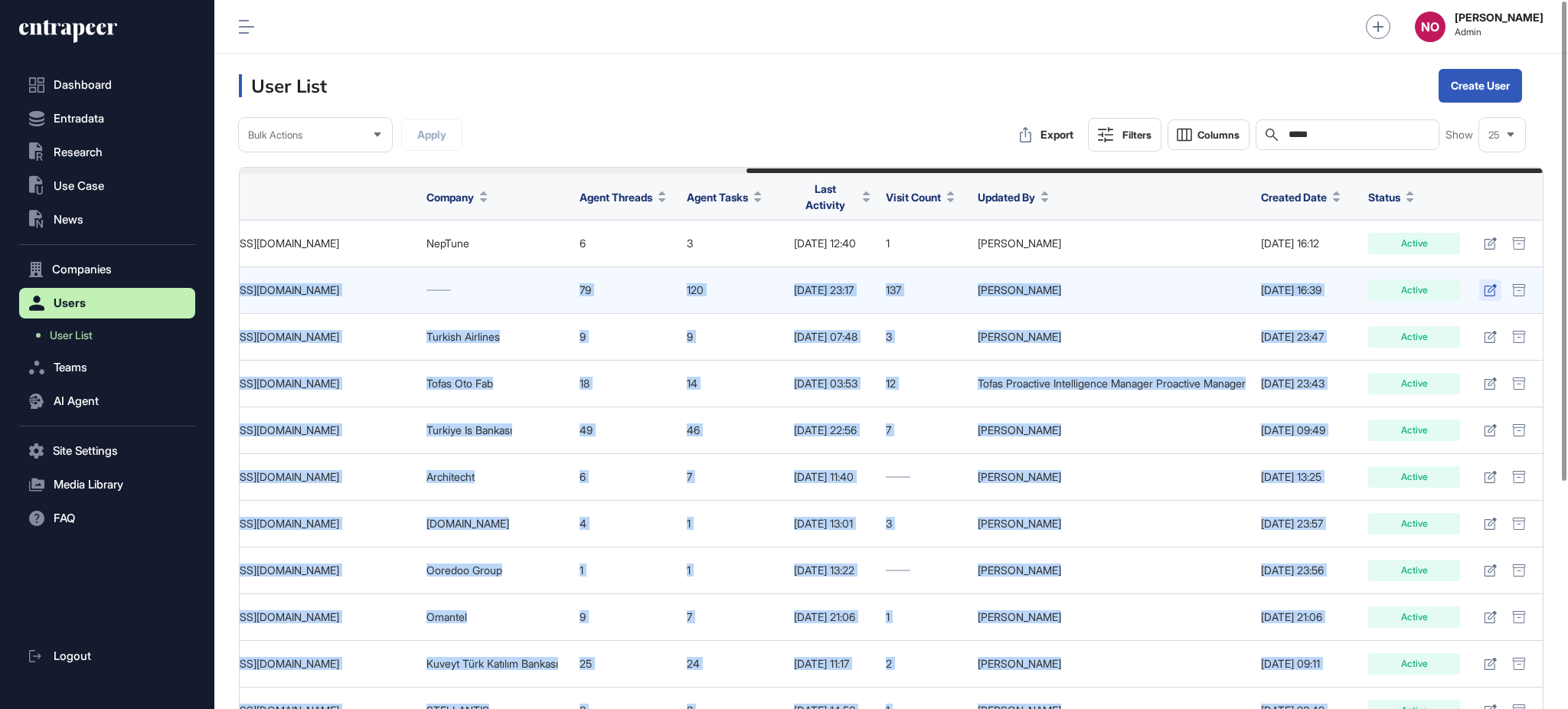
click at [1493, 284] on icon at bounding box center [1490, 290] width 12 height 12
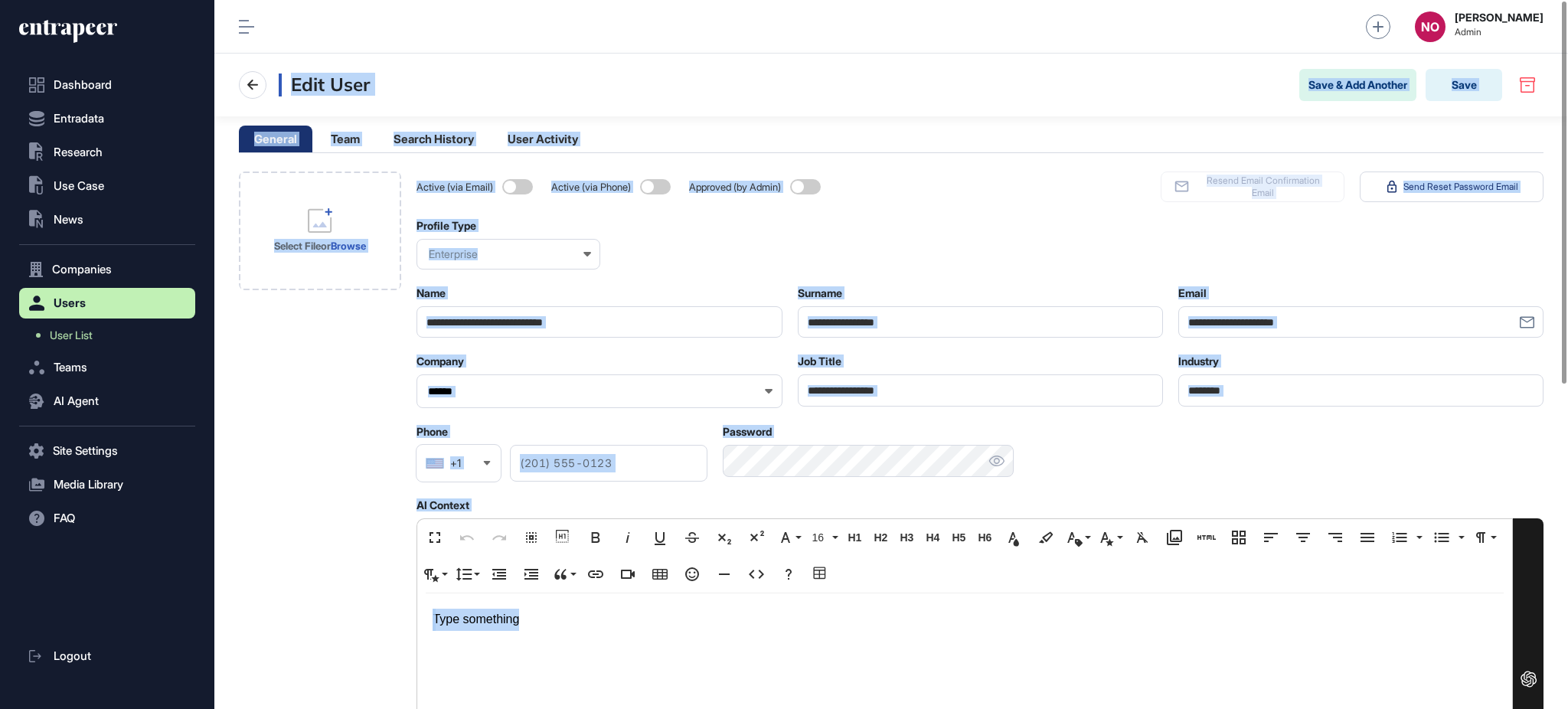
click at [288, 552] on div "Select File or Browse" at bounding box center [320, 684] width 162 height 1026
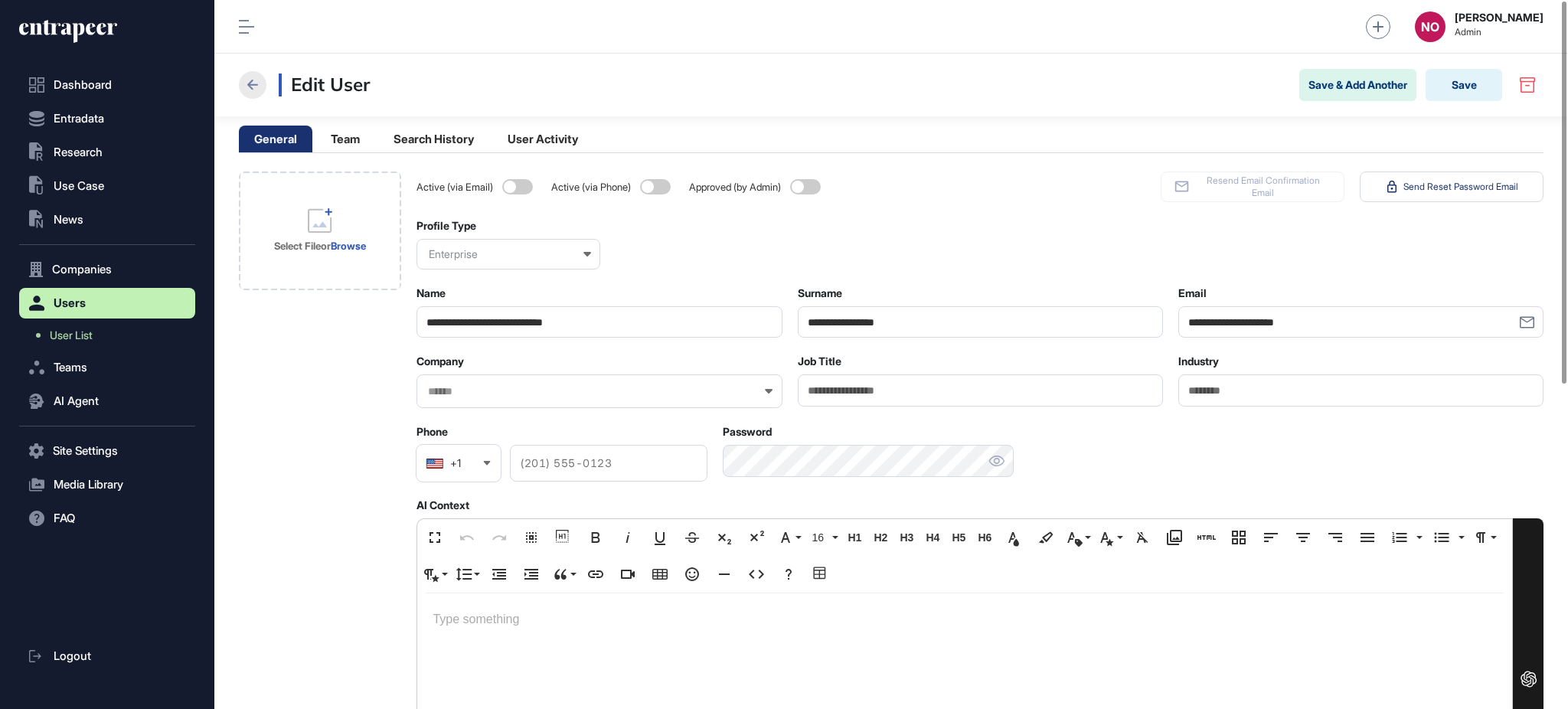
click at [255, 90] on icon at bounding box center [253, 85] width 18 height 18
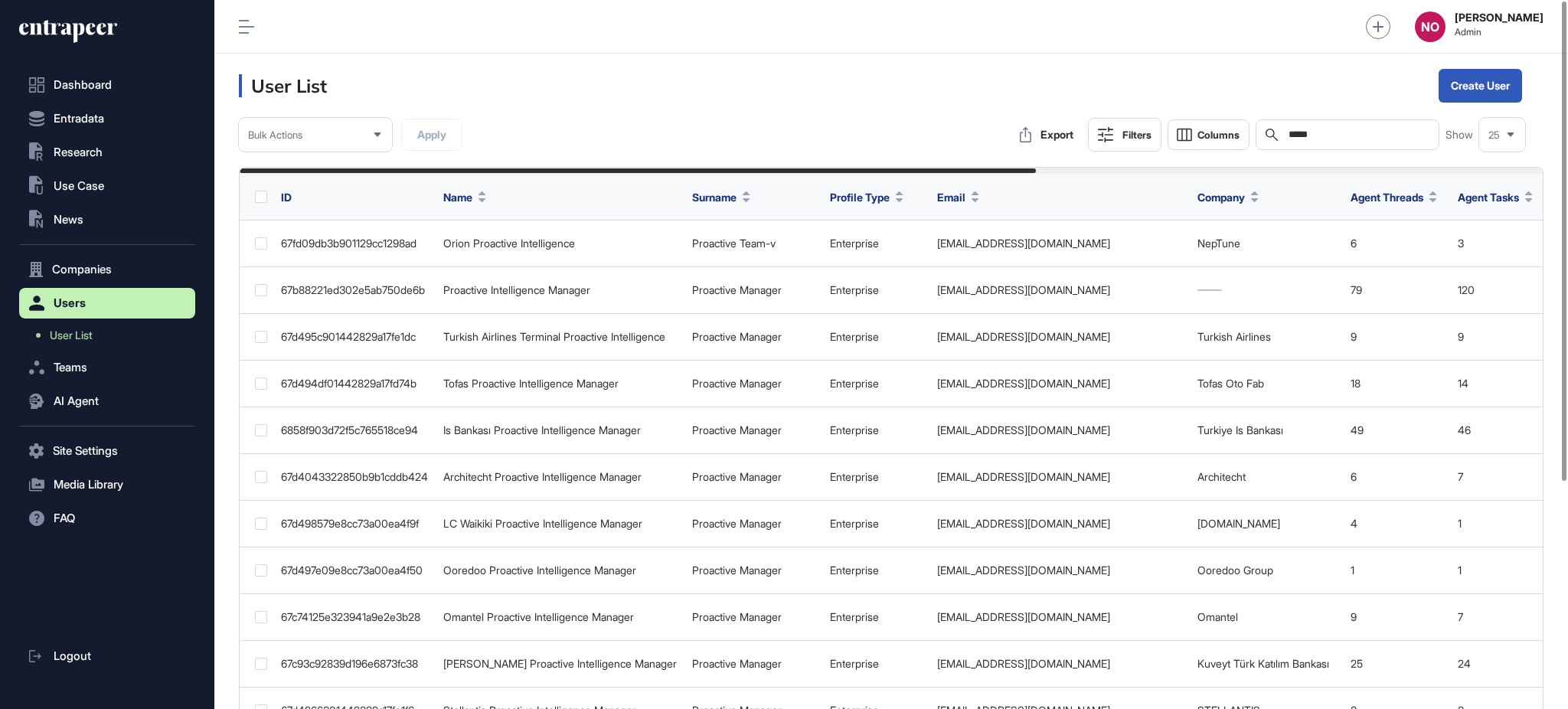
click at [1340, 133] on input "*****" at bounding box center [1358, 135] width 142 height 12
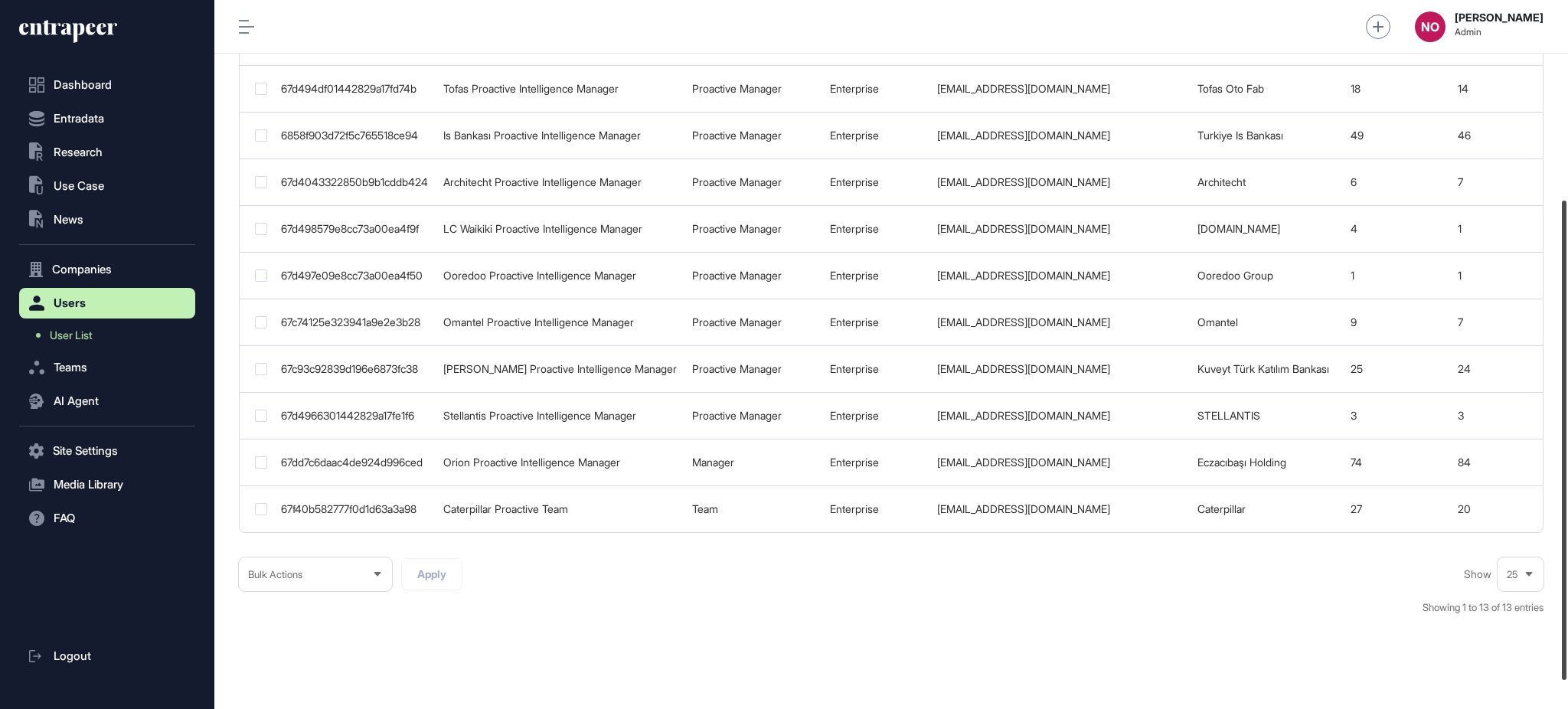
scroll to position [296, 0]
drag, startPoint x: 1566, startPoint y: 267, endPoint x: 1566, endPoint y: 466, distance: 199.0
click at [1566, 466] on div at bounding box center [1565, 441] width 5 height 480
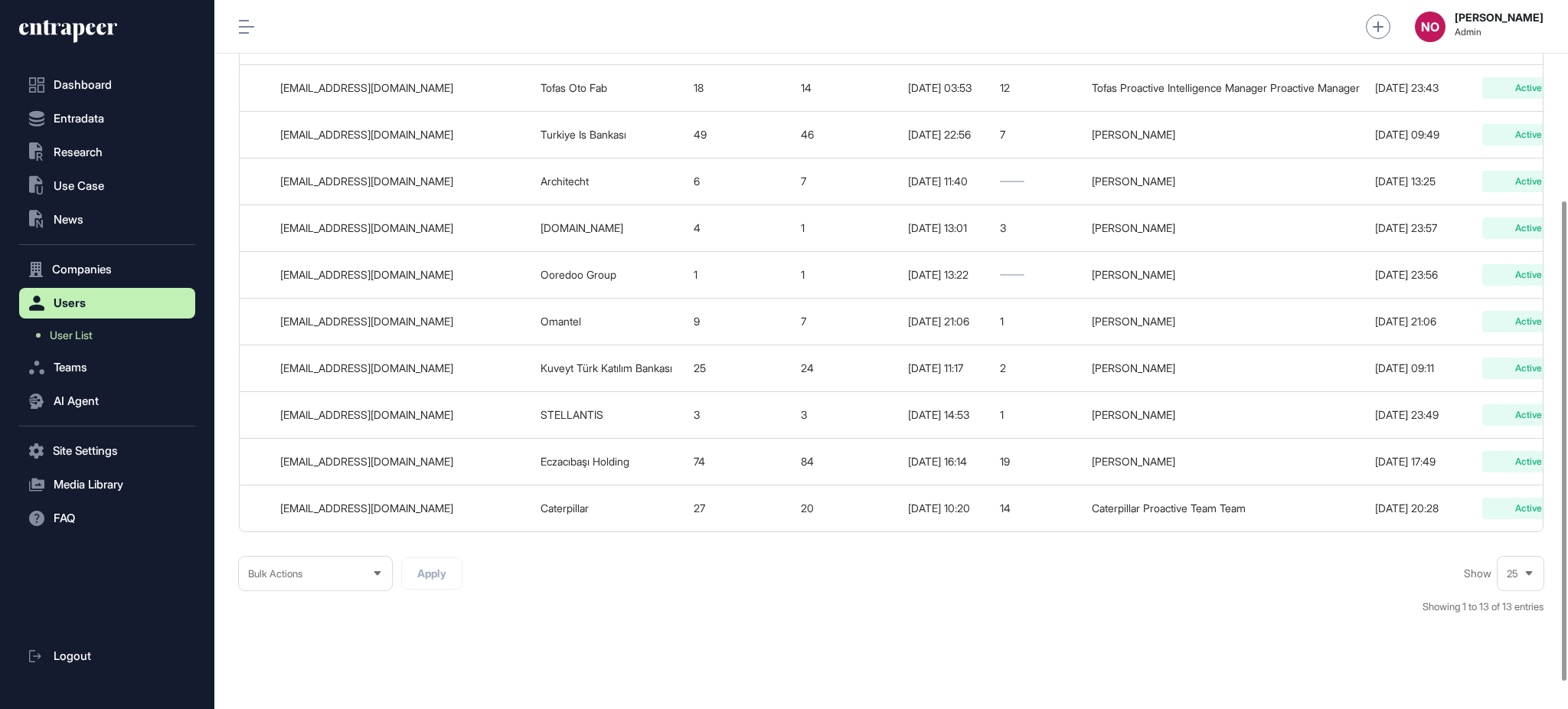
scroll to position [0, 828]
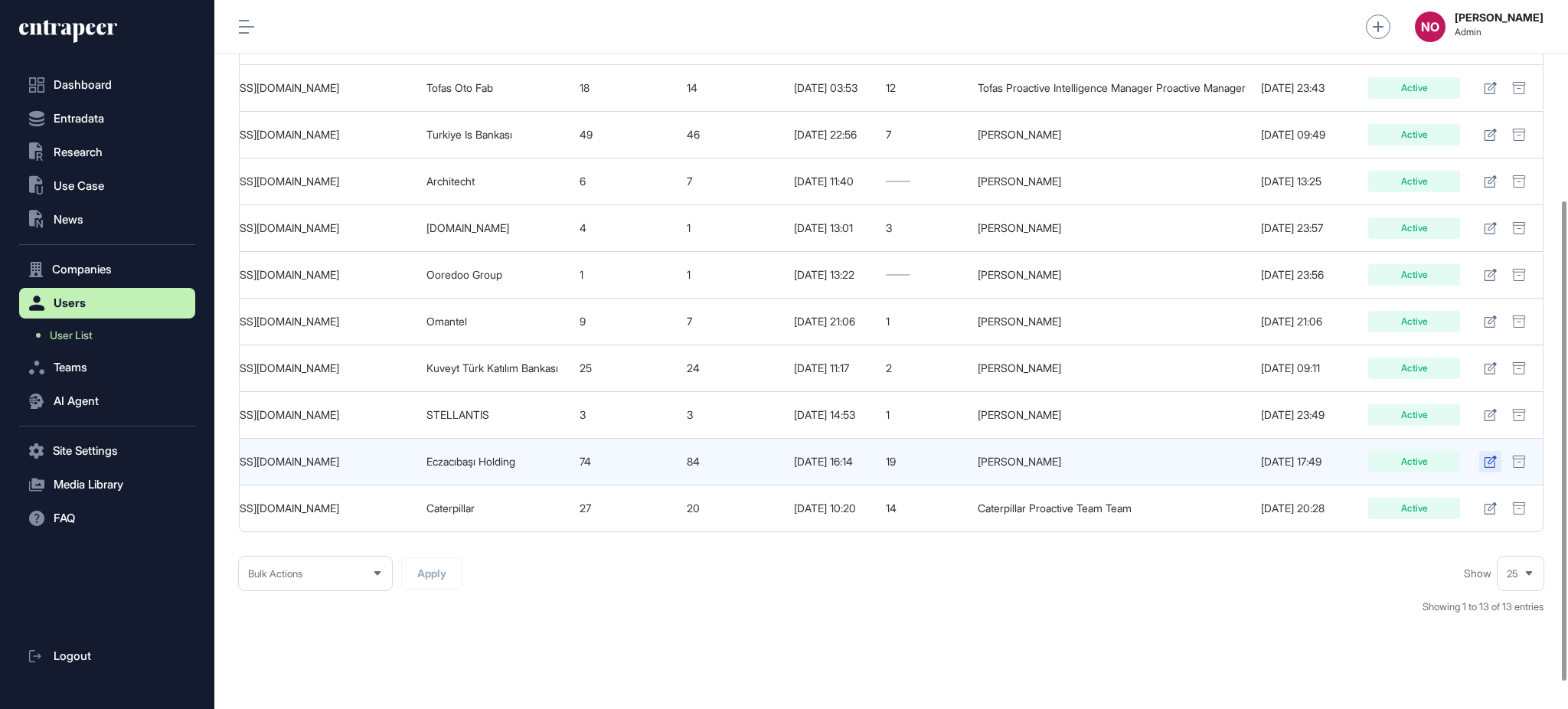
type input "*********"
click at [1487, 460] on icon at bounding box center [1491, 461] width 13 height 12
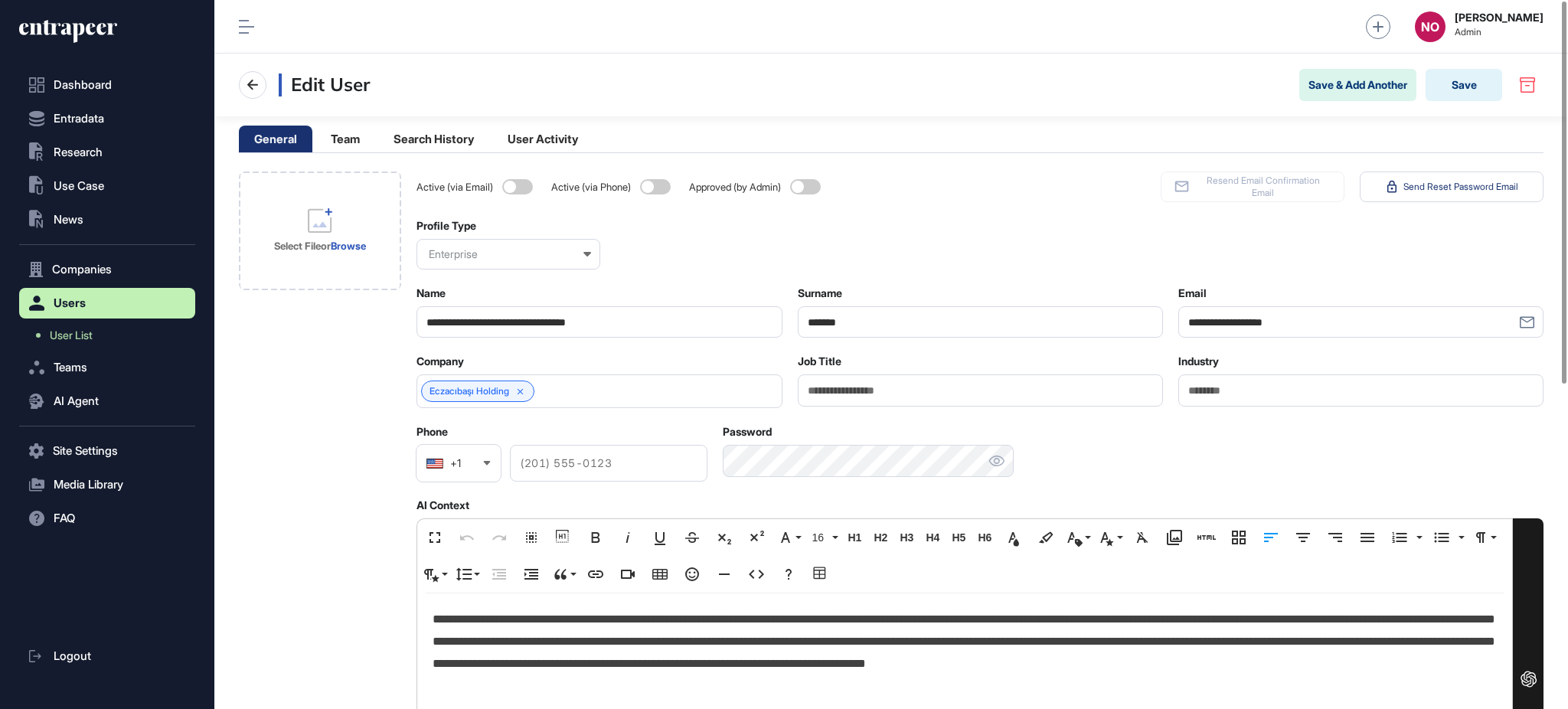
click at [729, 629] on p "**********" at bounding box center [965, 642] width 1064 height 66
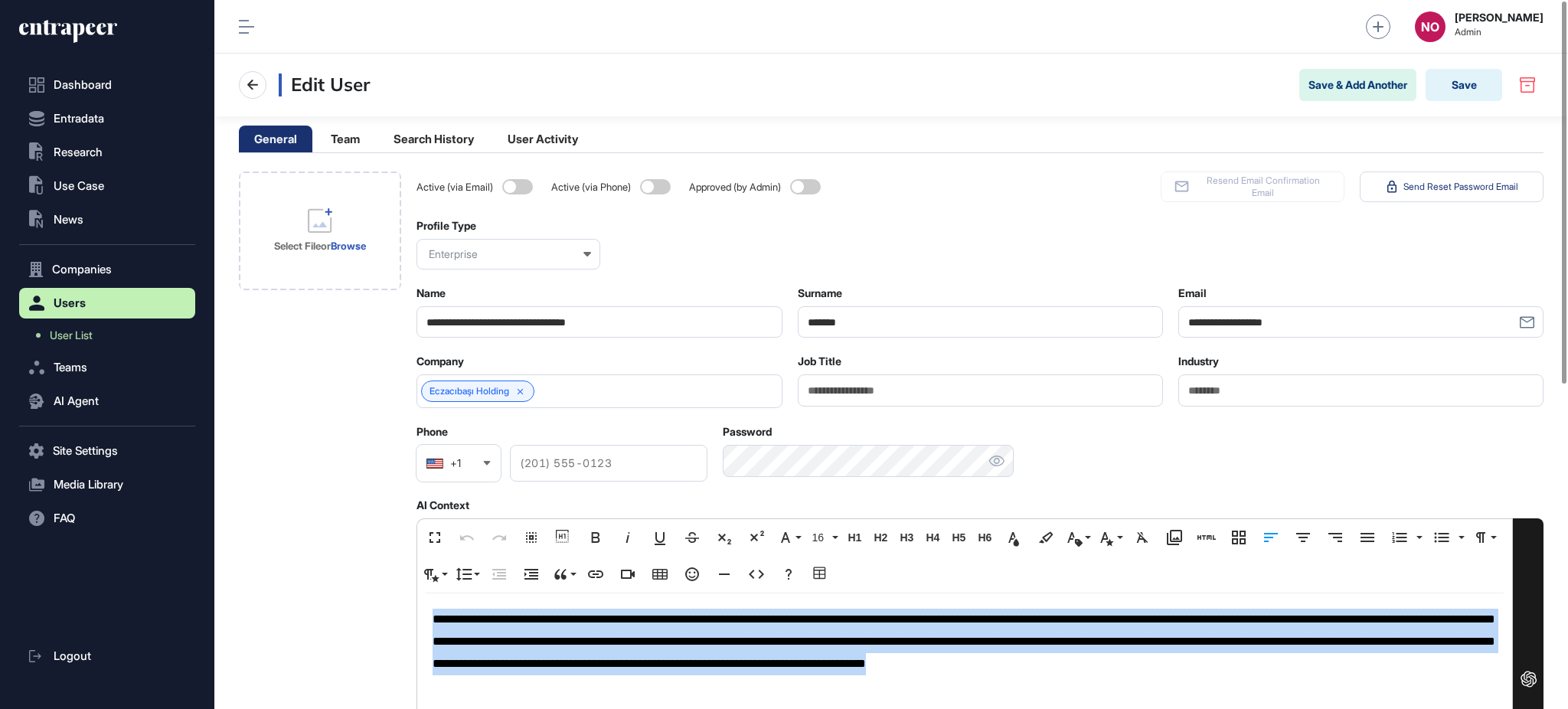
copy p "**********"
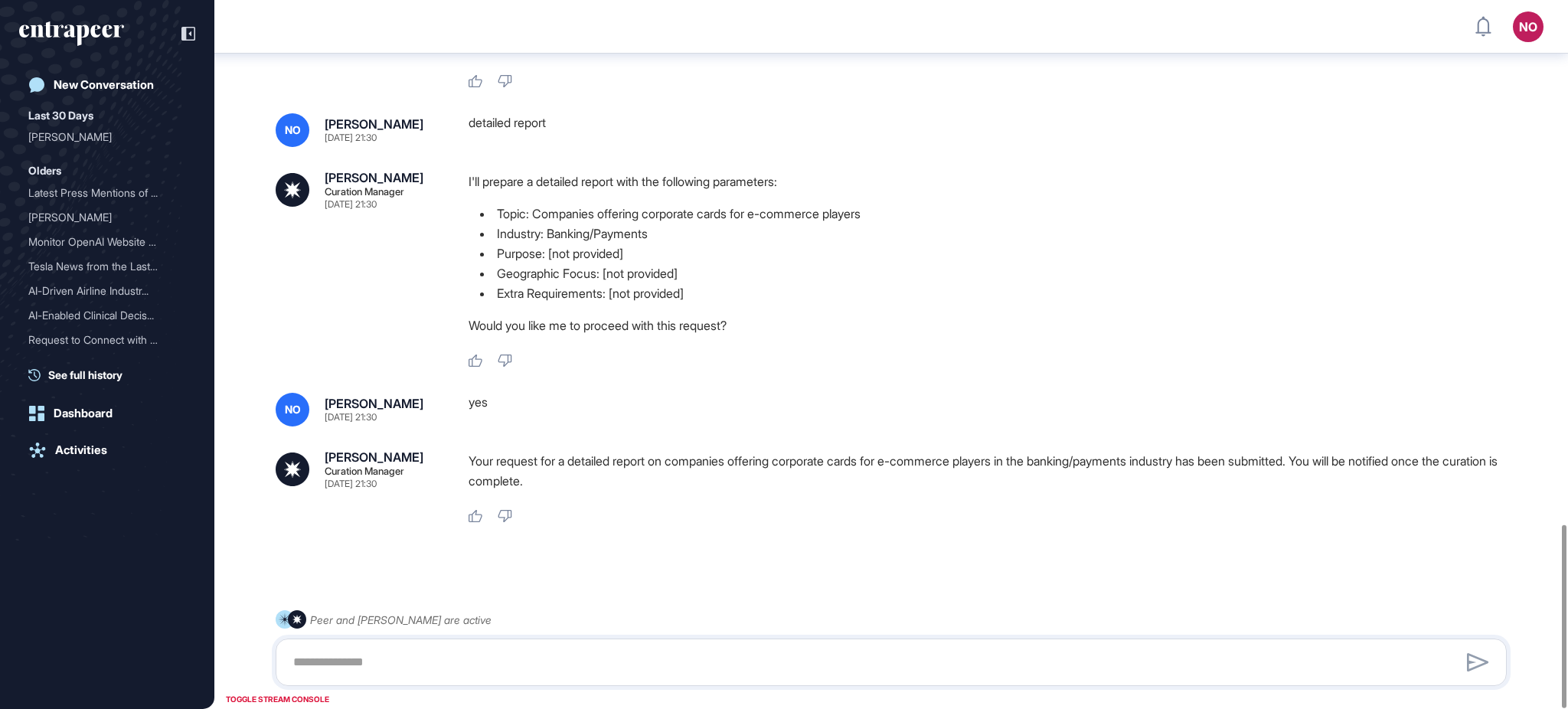
scroll to position [2026, 0]
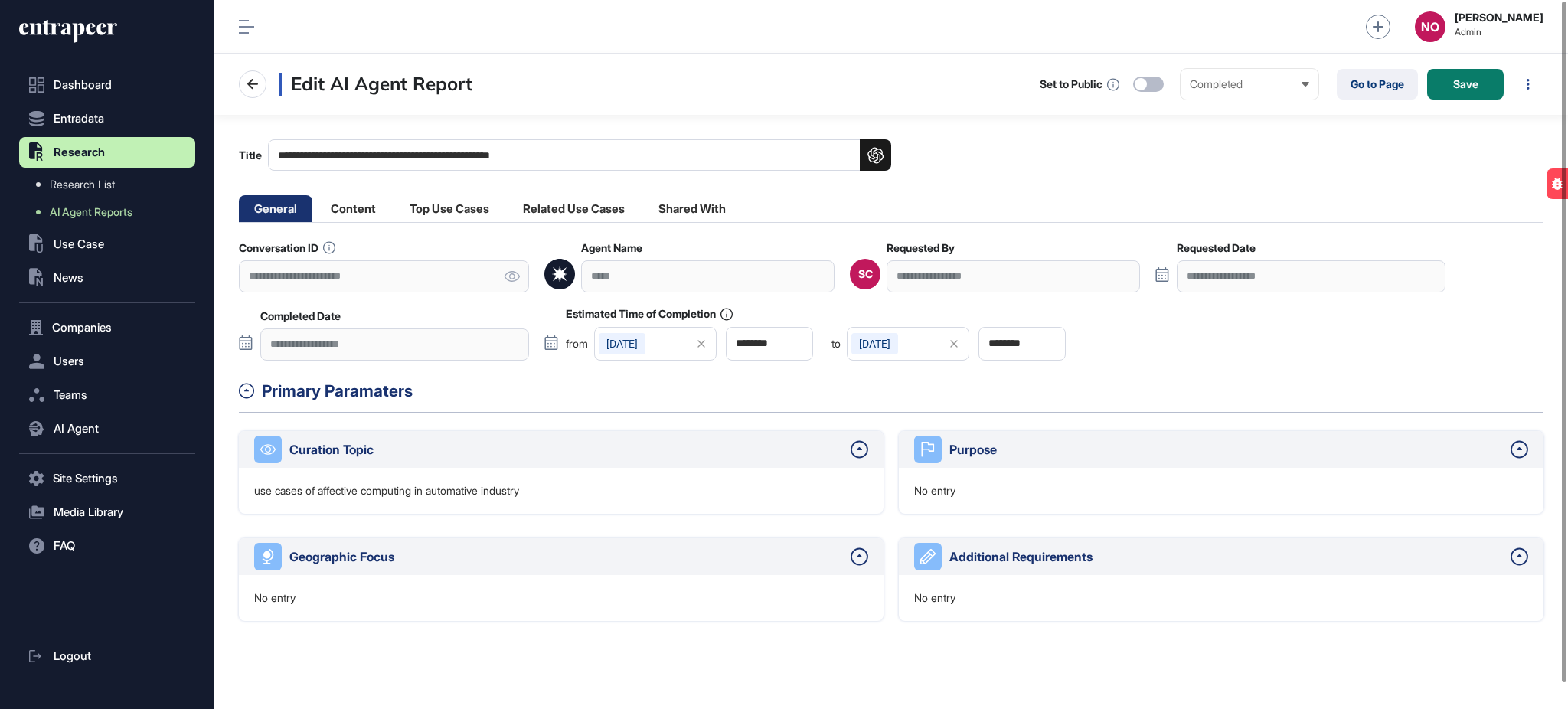
scroll to position [1, 1]
click at [509, 278] on icon at bounding box center [511, 276] width 16 height 11
click at [510, 278] on icon at bounding box center [512, 276] width 15 height 11
click at [359, 213] on li "Content" at bounding box center [353, 209] width 76 height 27
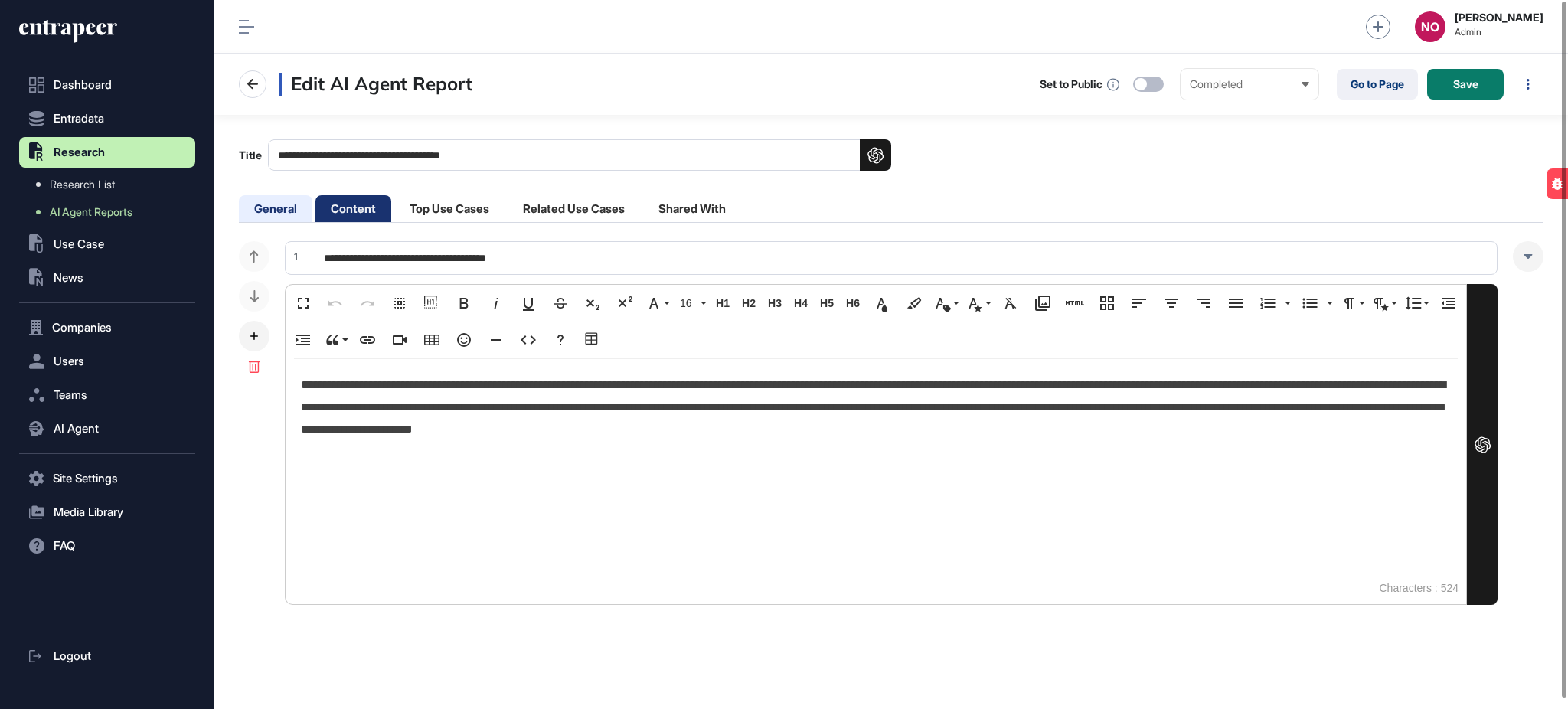
click at [294, 211] on li "General" at bounding box center [276, 209] width 73 height 27
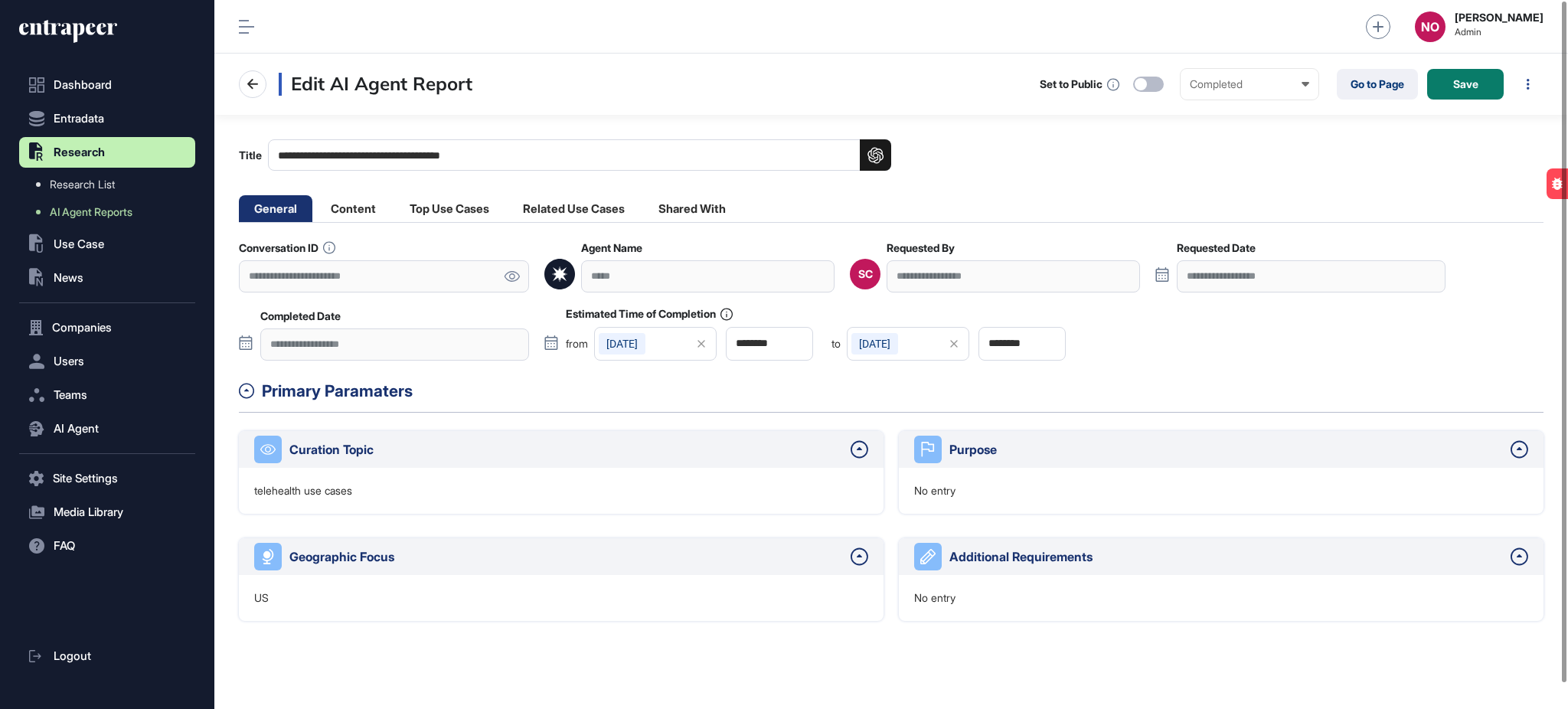
click at [511, 278] on icon at bounding box center [511, 276] width 16 height 11
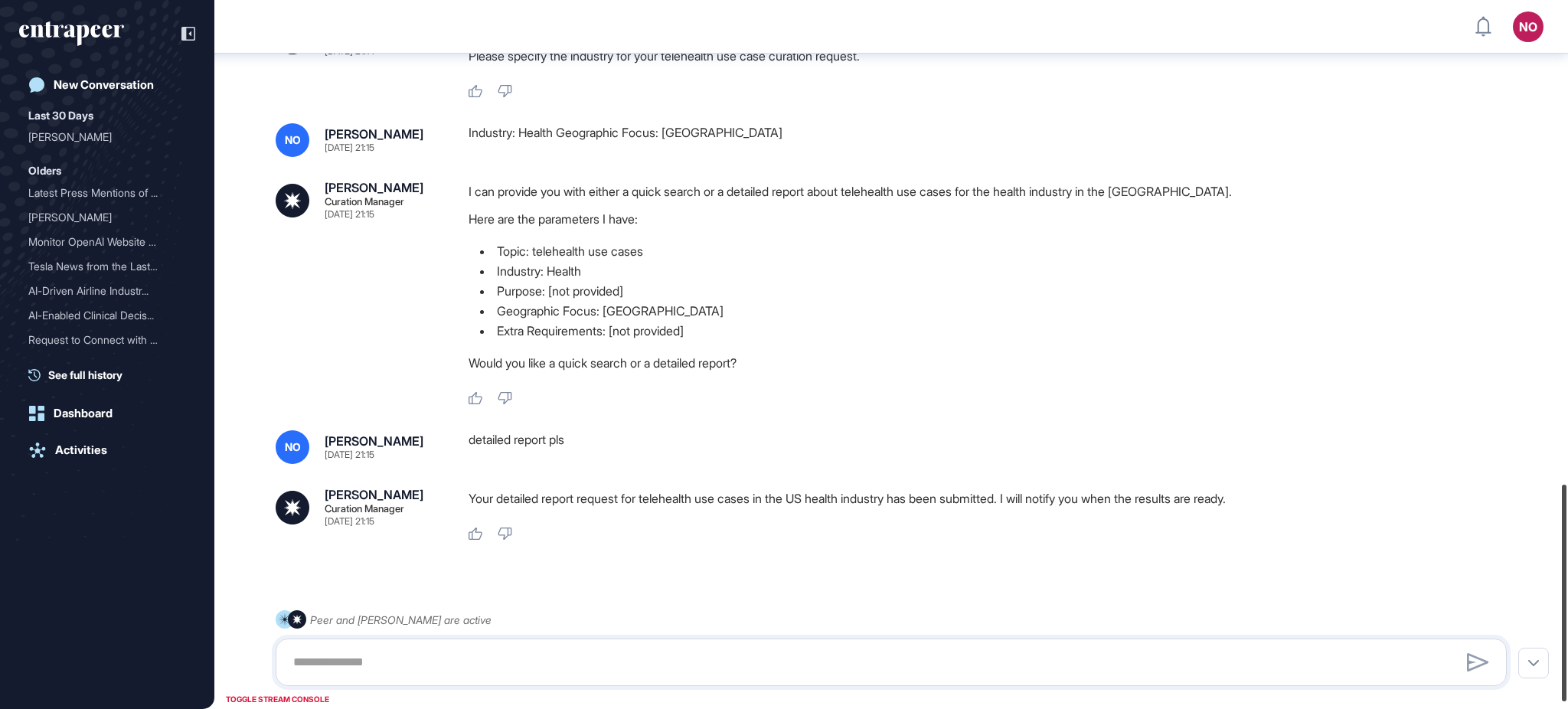
scroll to position [1603, 0]
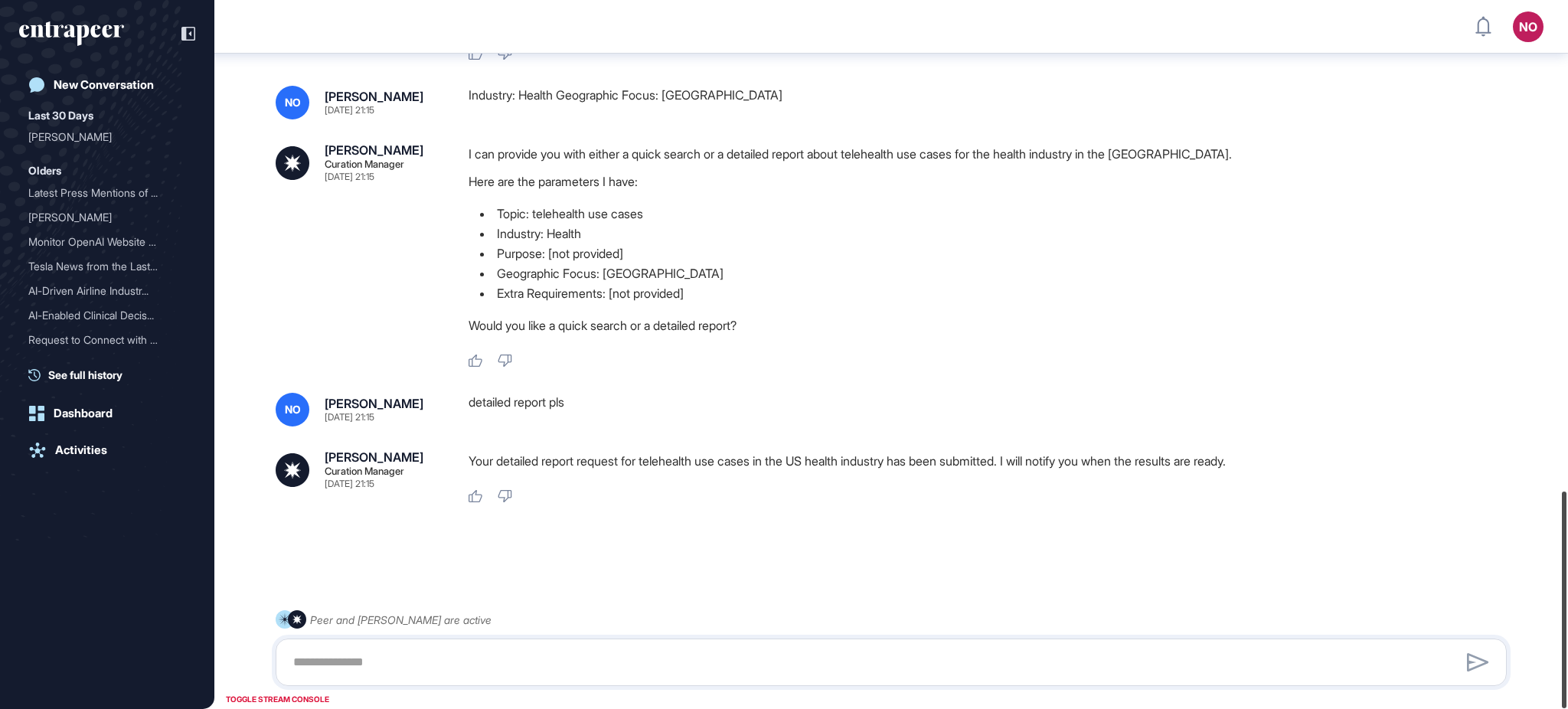
drag, startPoint x: 1566, startPoint y: 589, endPoint x: 1566, endPoint y: 633, distance: 44.0
click at [1566, 633] on div at bounding box center [1565, 600] width 5 height 217
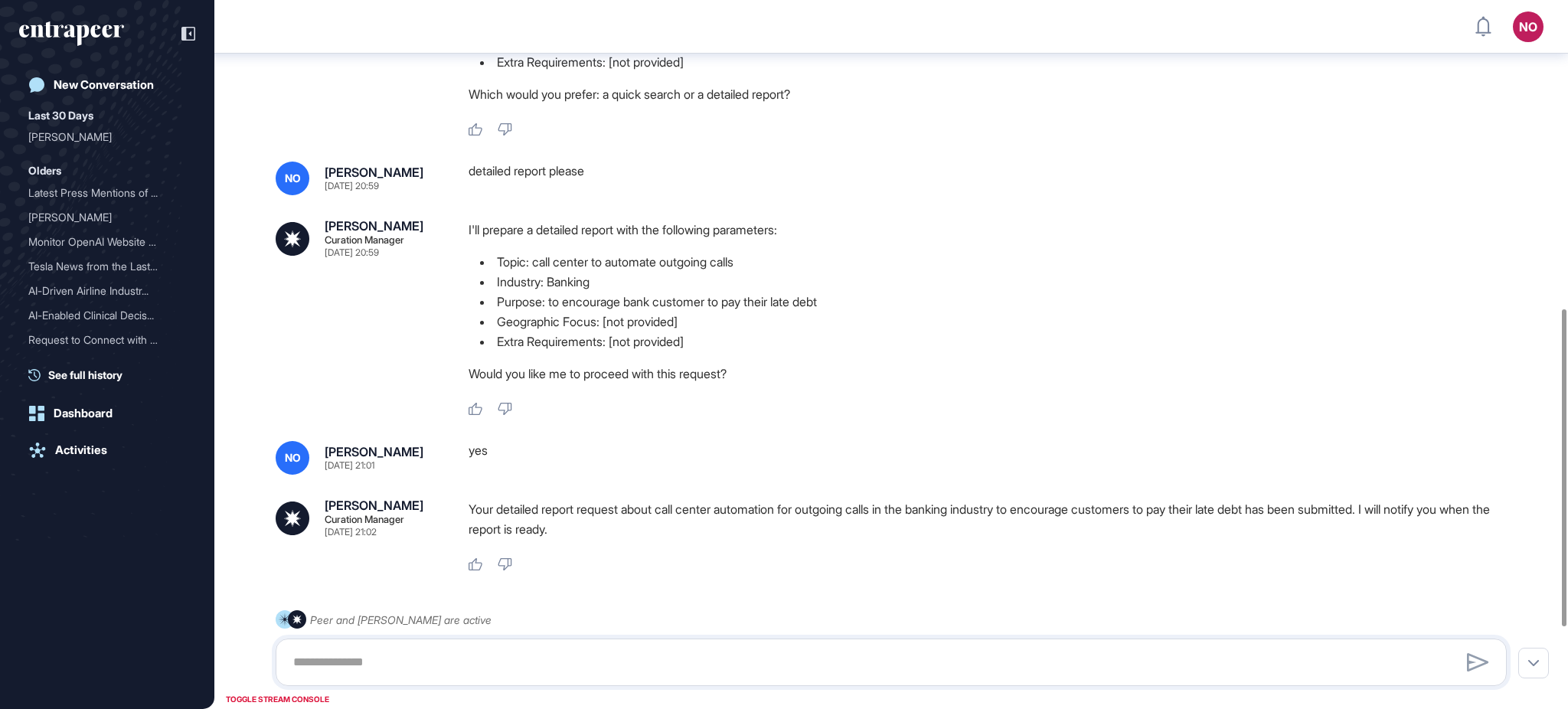
scroll to position [871, 0]
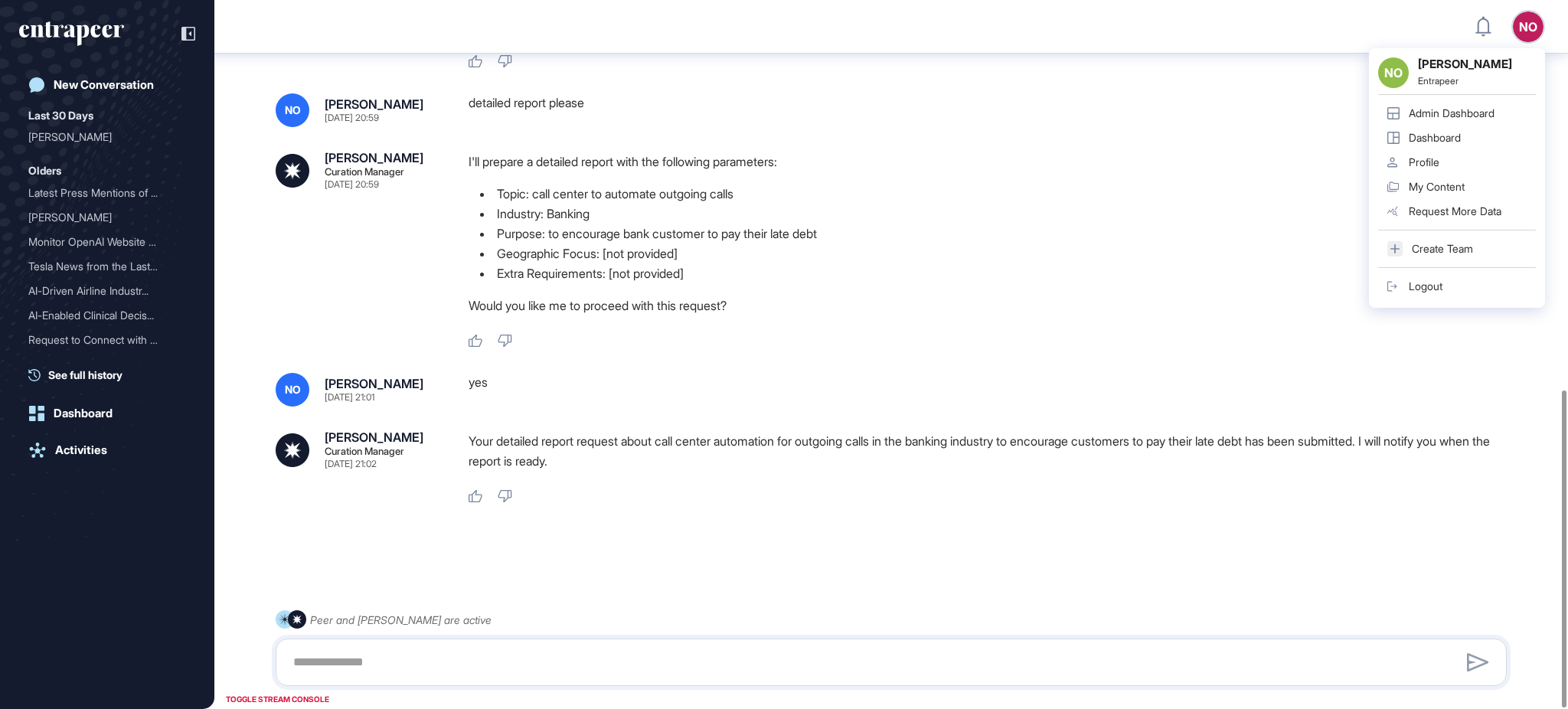
click at [1462, 114] on div "Admin Dashboard" at bounding box center [1452, 113] width 86 height 12
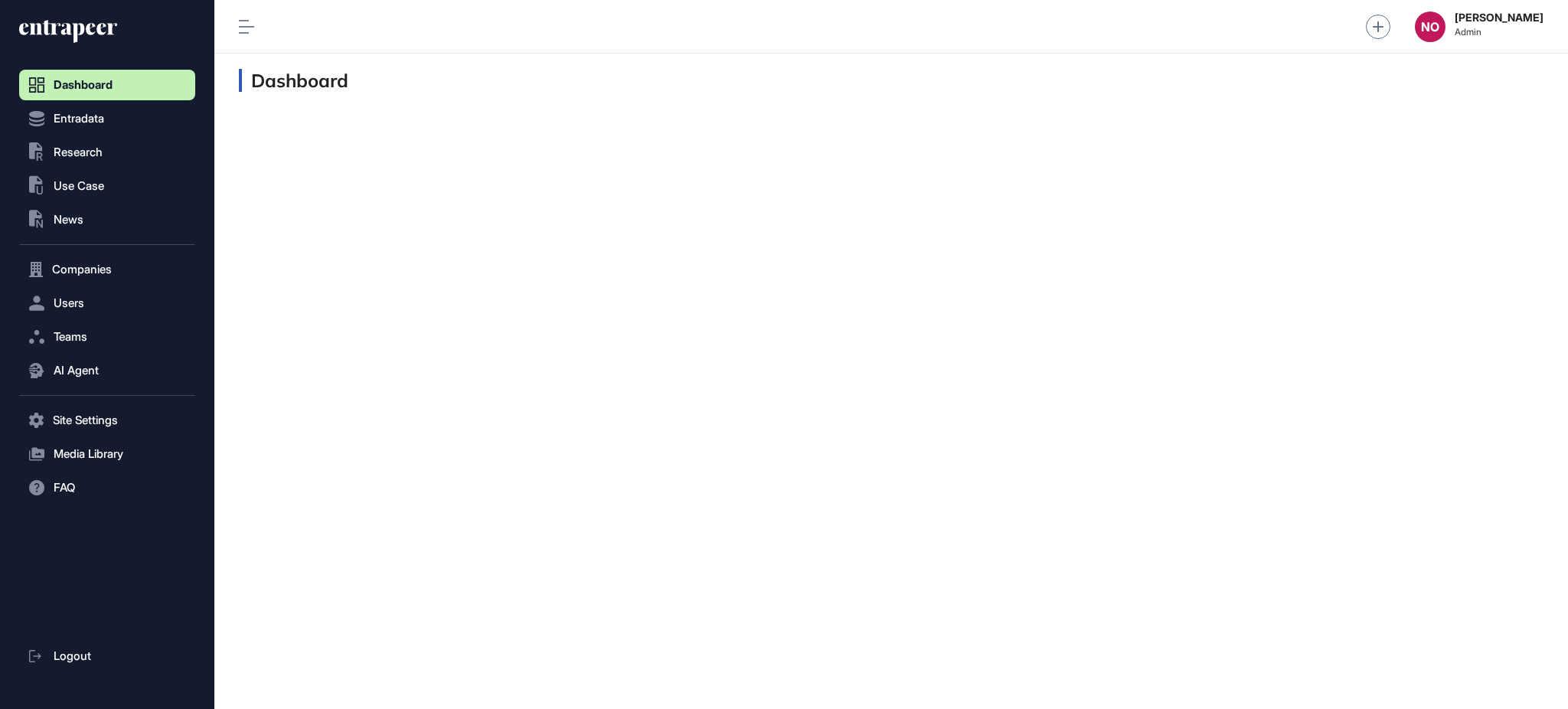
scroll to position [1, 1]
click at [91, 150] on span "Research" at bounding box center [78, 152] width 49 height 12
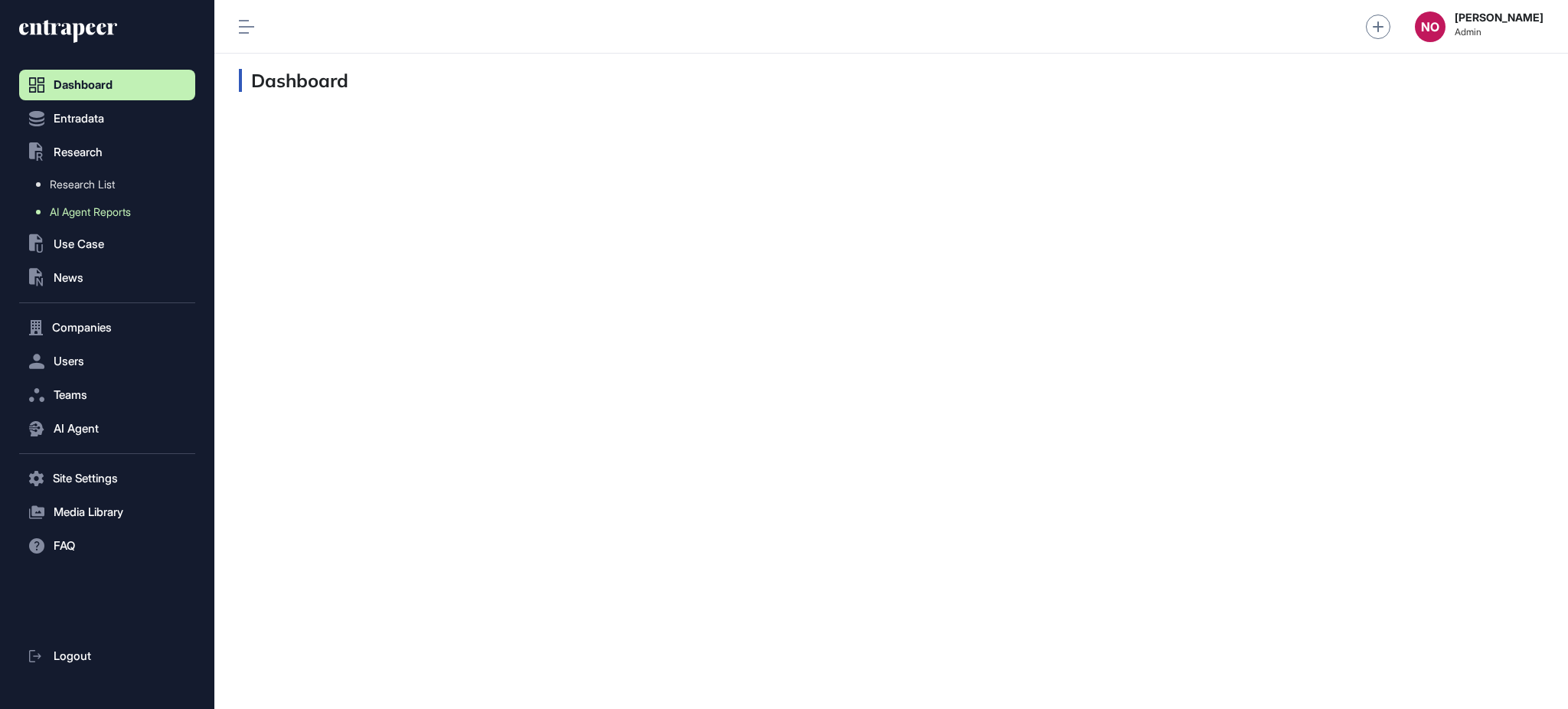
click at [76, 207] on span "AI Agent Reports" at bounding box center [91, 212] width 81 height 12
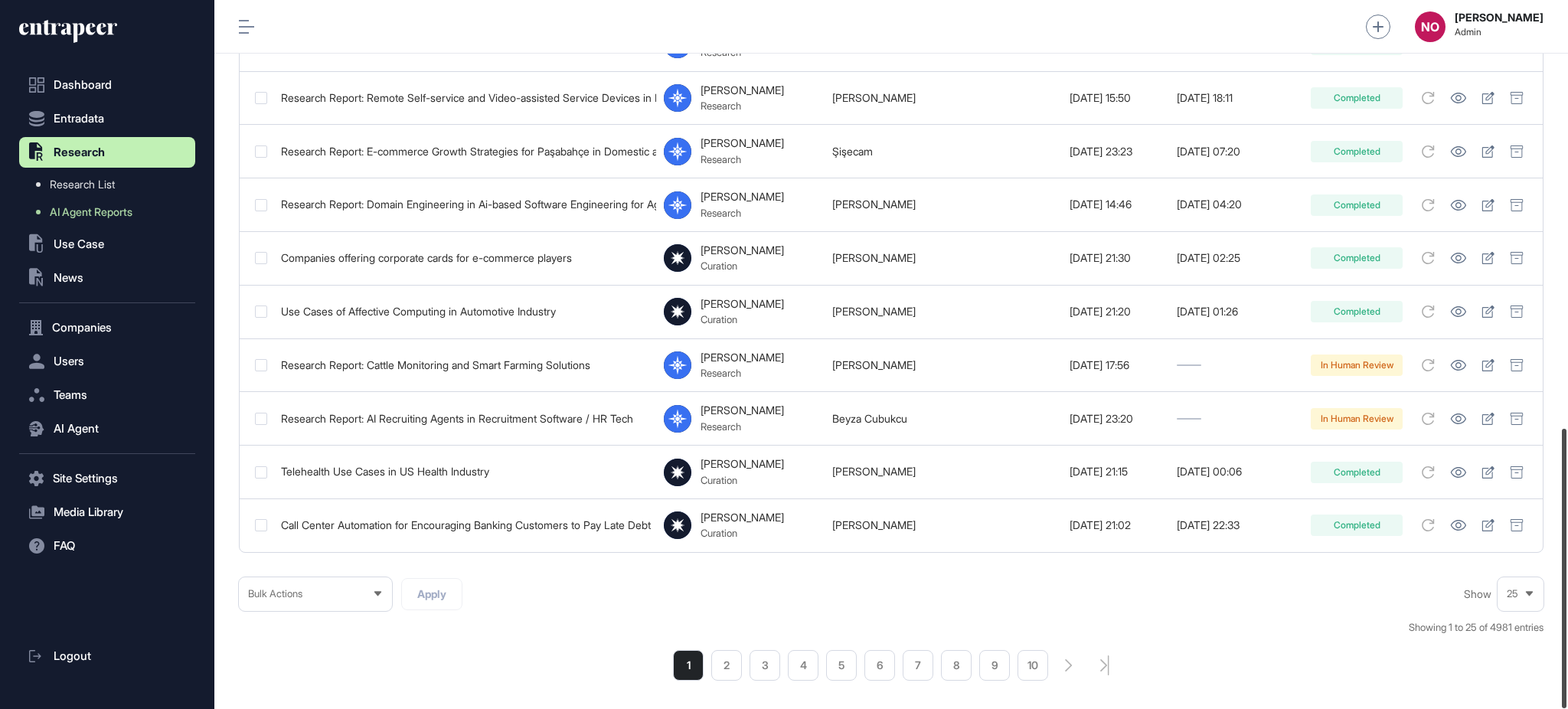
scroll to position [1086, 0]
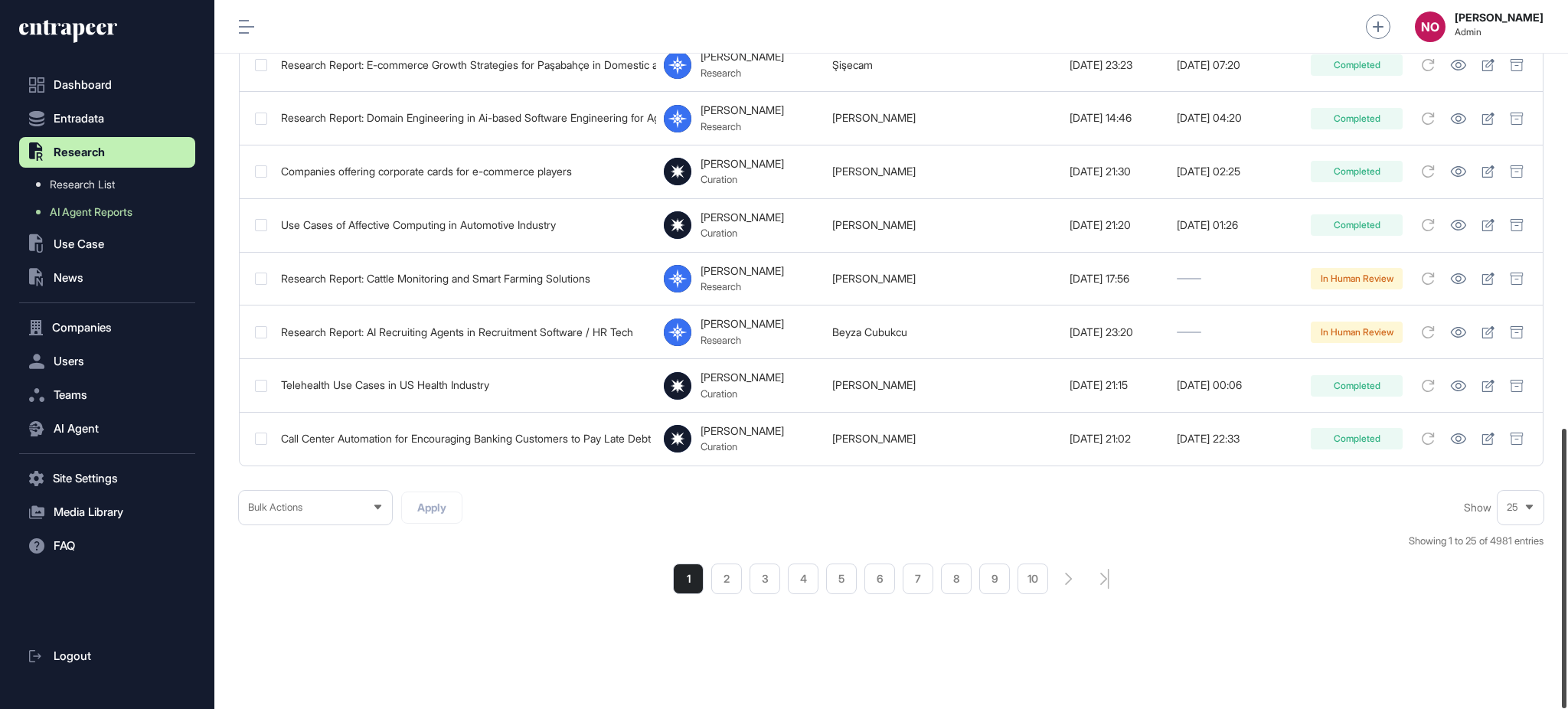
drag, startPoint x: 1566, startPoint y: 121, endPoint x: 1566, endPoint y: 564, distance: 443.0
click at [1566, 564] on div at bounding box center [1565, 569] width 5 height 279
click at [727, 584] on li "2" at bounding box center [726, 579] width 31 height 31
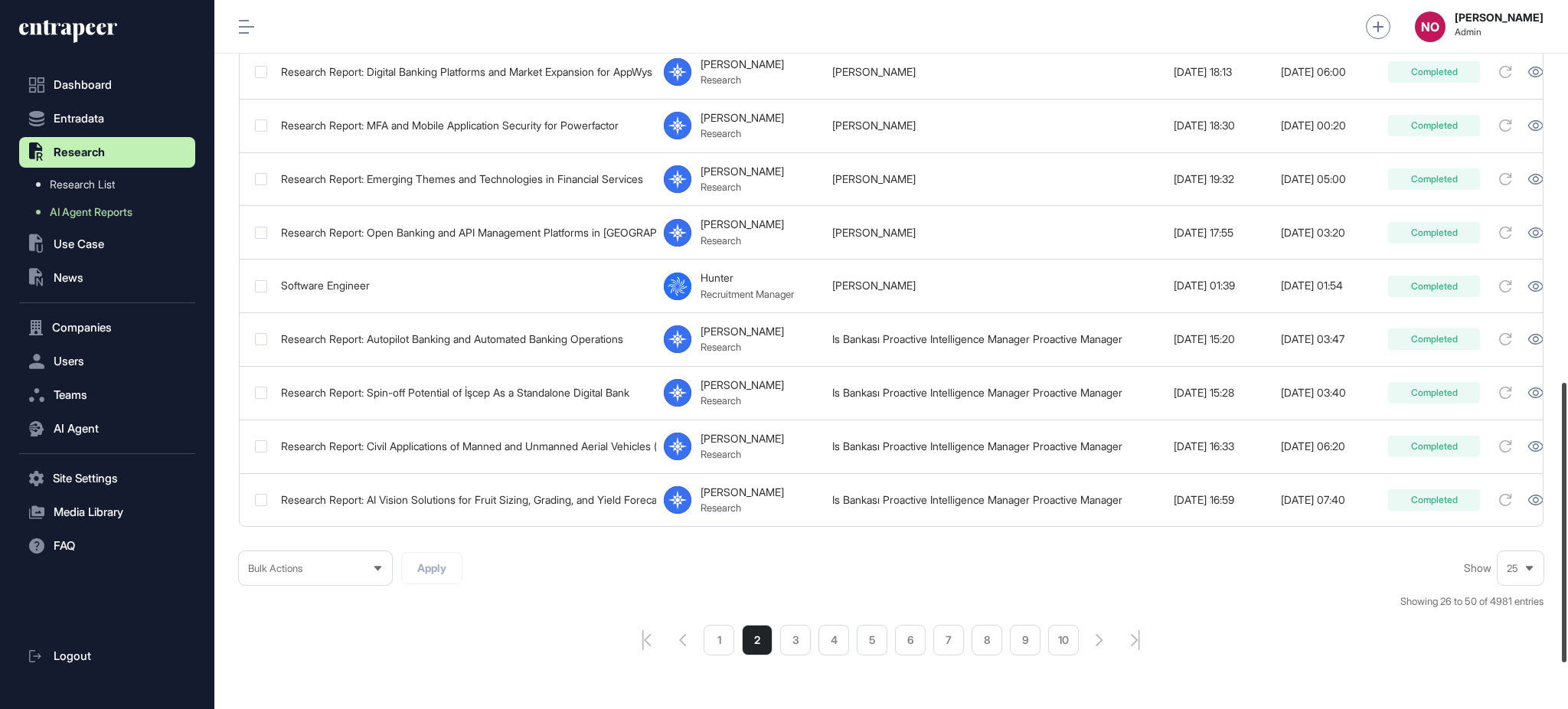
scroll to position [1086, 0]
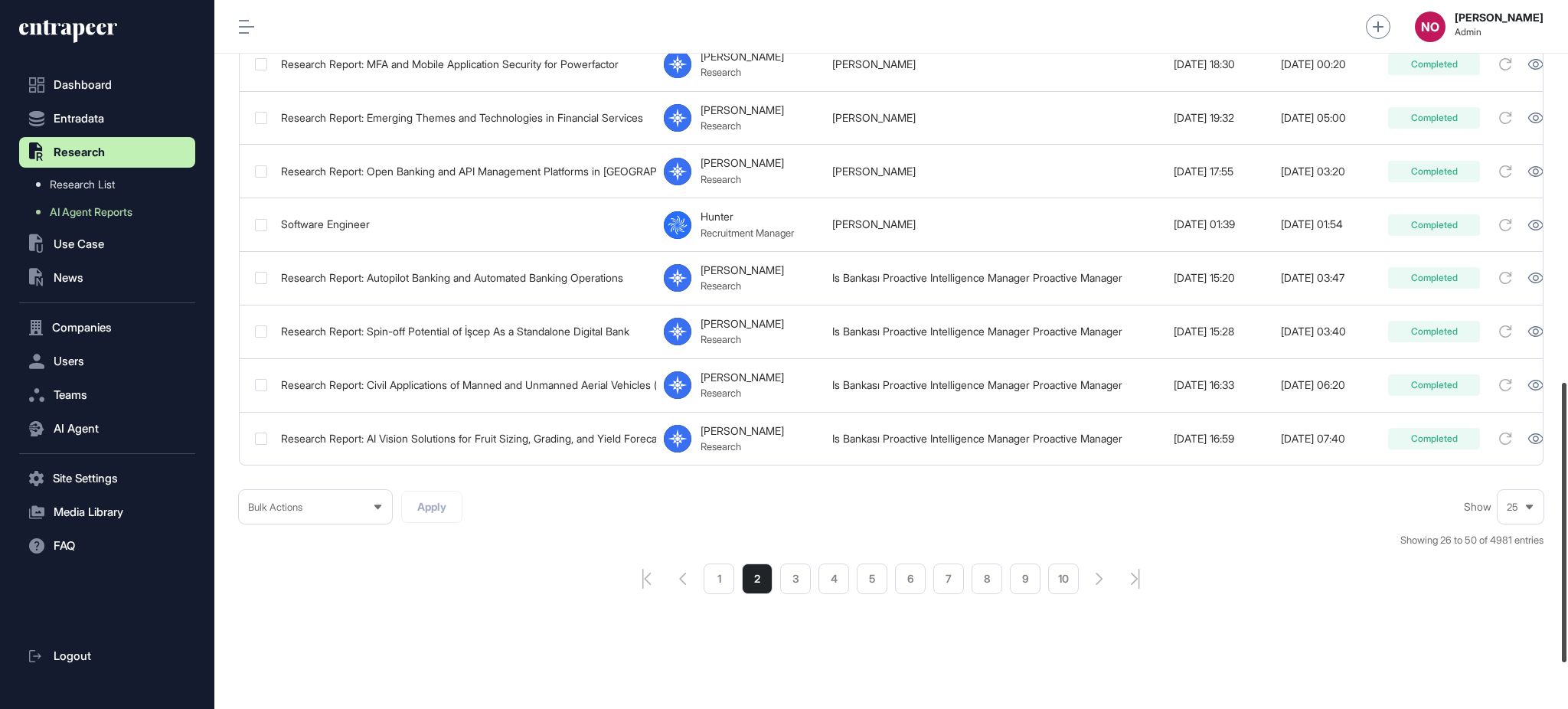
drag, startPoint x: 1566, startPoint y: 155, endPoint x: 1566, endPoint y: 585, distance: 430.0
click at [1566, 585] on div at bounding box center [1565, 523] width 5 height 279
click at [794, 577] on li "3" at bounding box center [795, 579] width 31 height 31
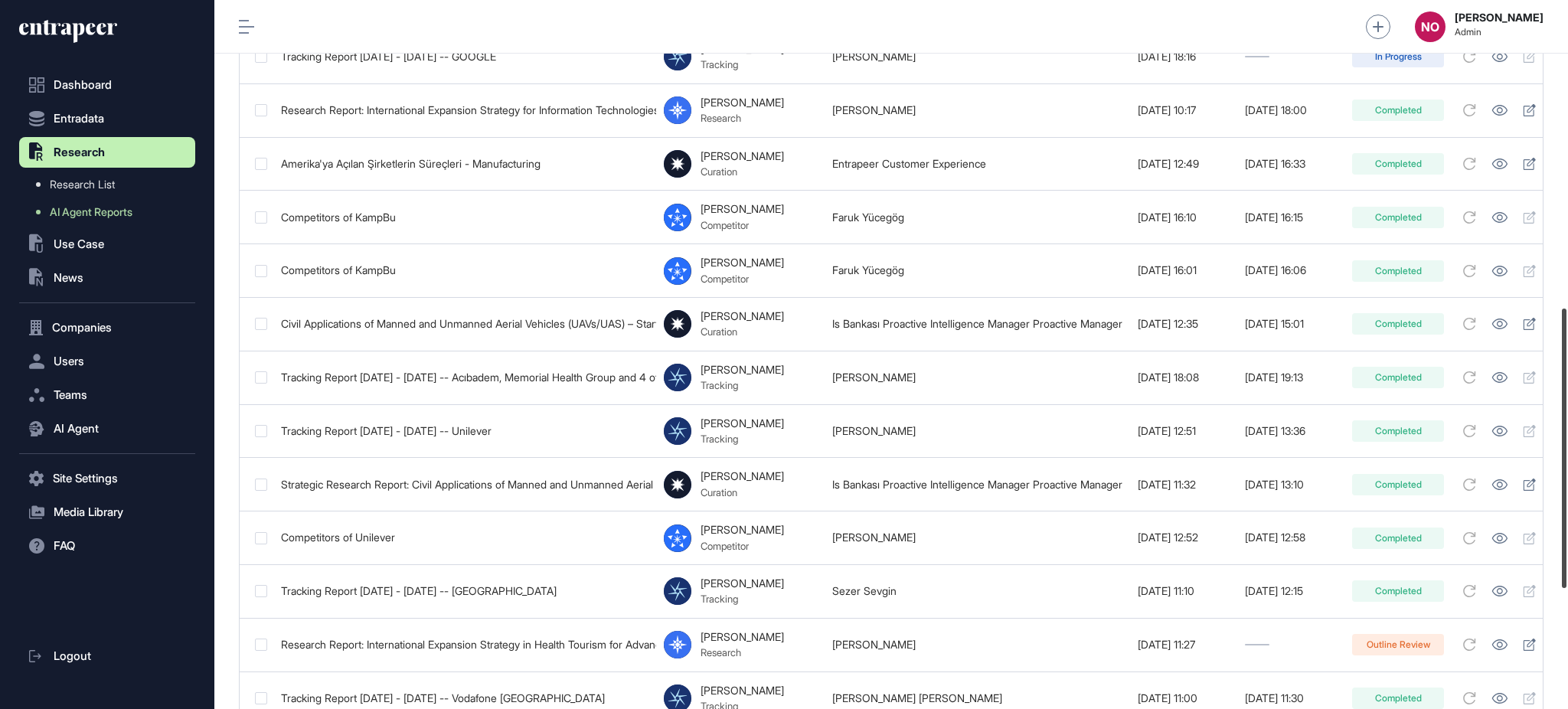
scroll to position [779, 0]
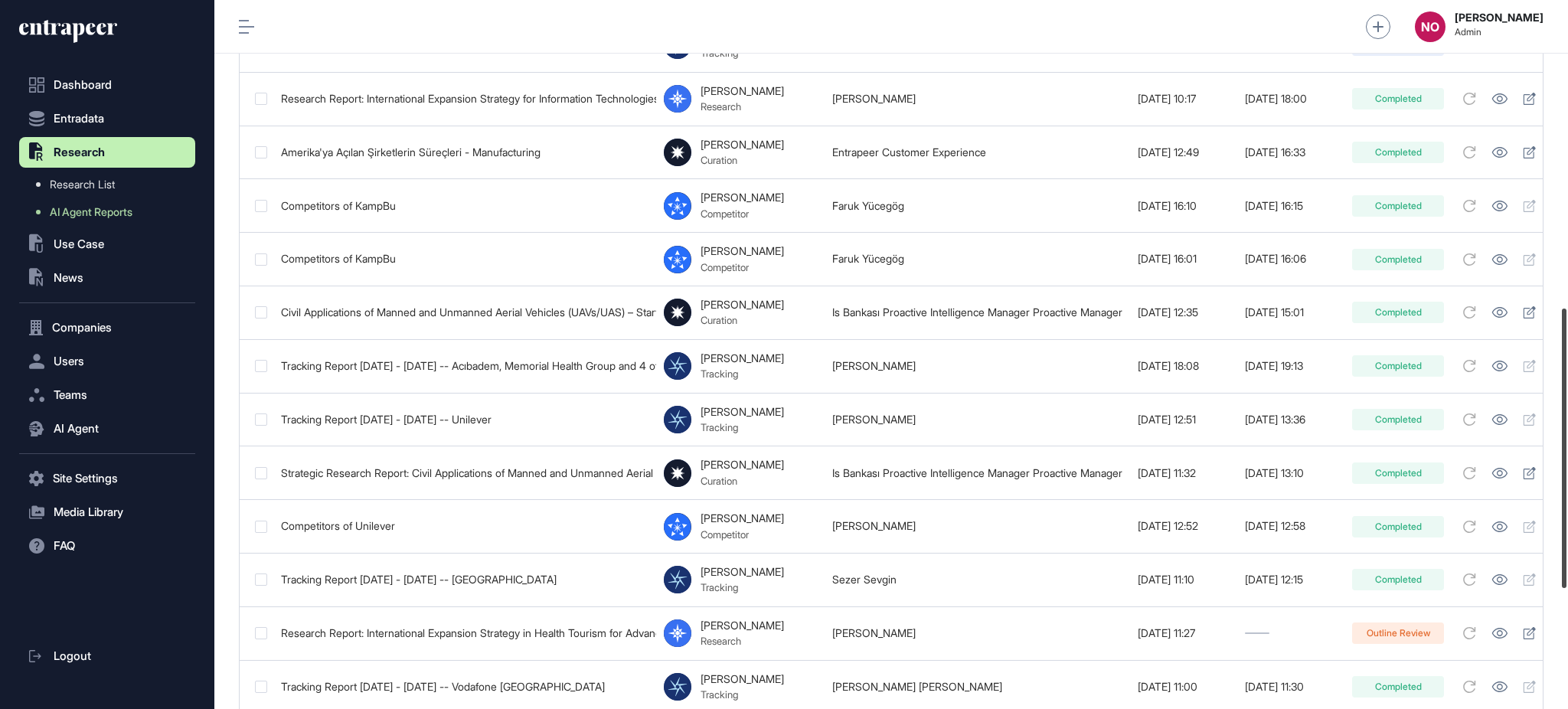
drag, startPoint x: 1566, startPoint y: 140, endPoint x: 1566, endPoint y: 446, distance: 306.0
click at [1566, 446] on div at bounding box center [1565, 448] width 5 height 279
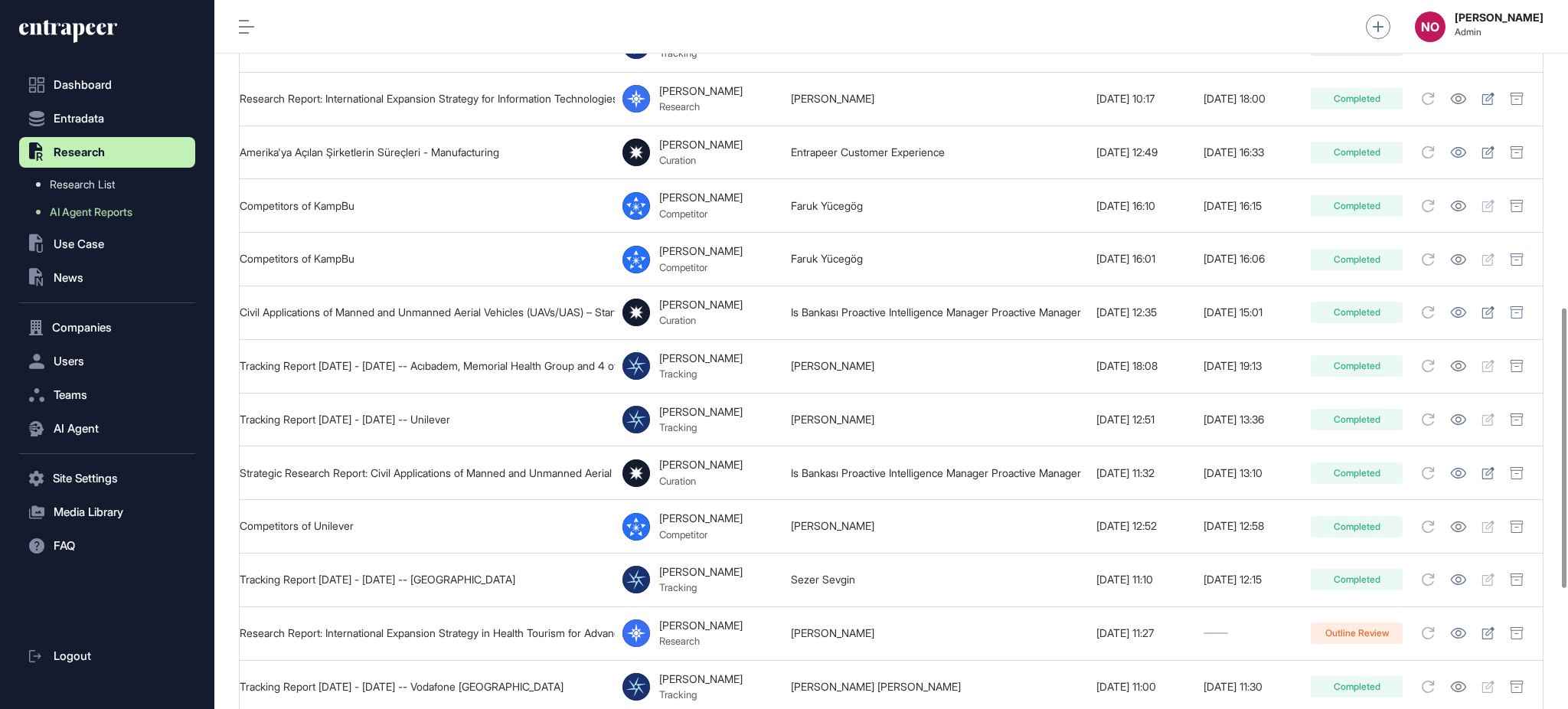
drag, startPoint x: 1253, startPoint y: 139, endPoint x: 1566, endPoint y: 145, distance: 313.1
click at [1566, 145] on main "Bulk Actions Apply Filters Columns Search Show 25 Title Agent Name User Request…" at bounding box center [891, 112] width 1354 height 1568
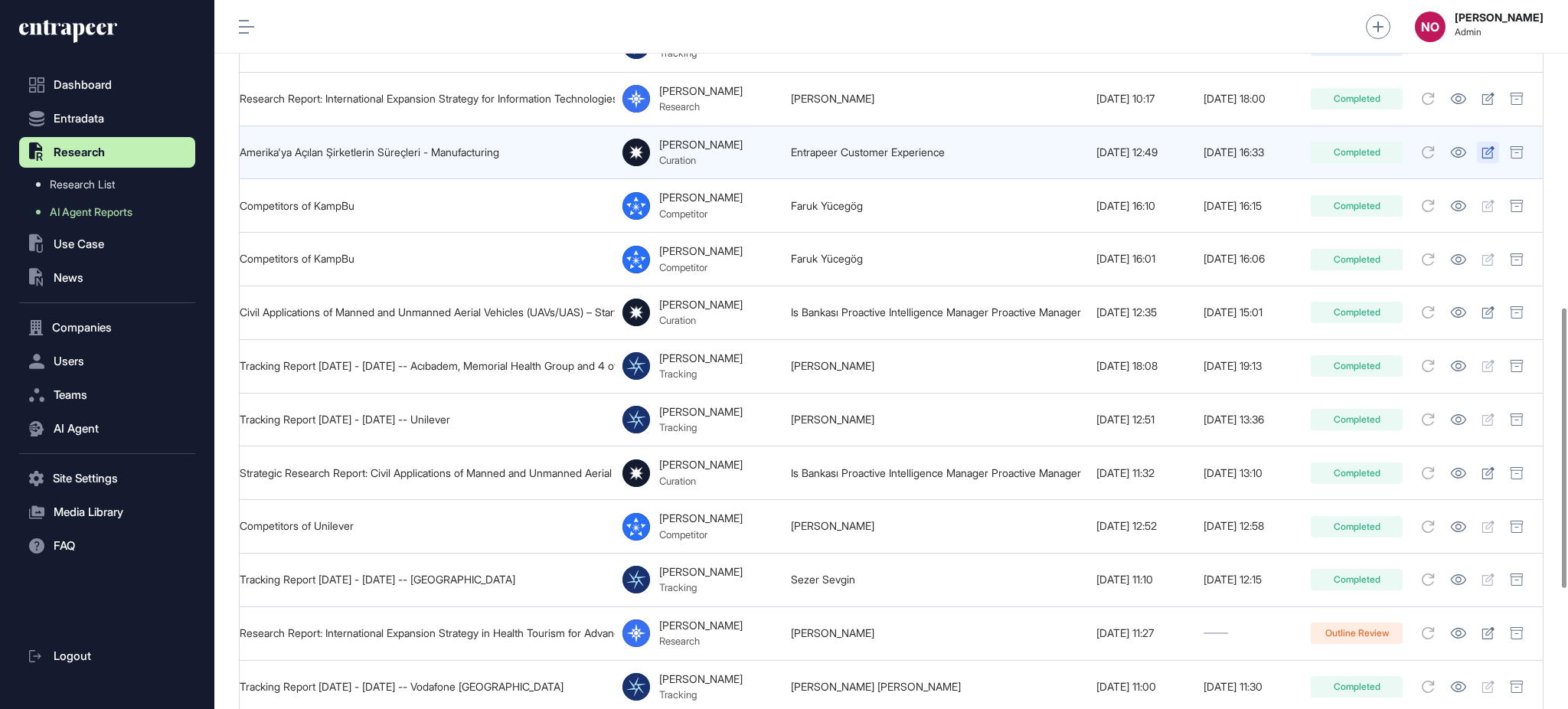
click at [1488, 146] on icon at bounding box center [1488, 152] width 13 height 12
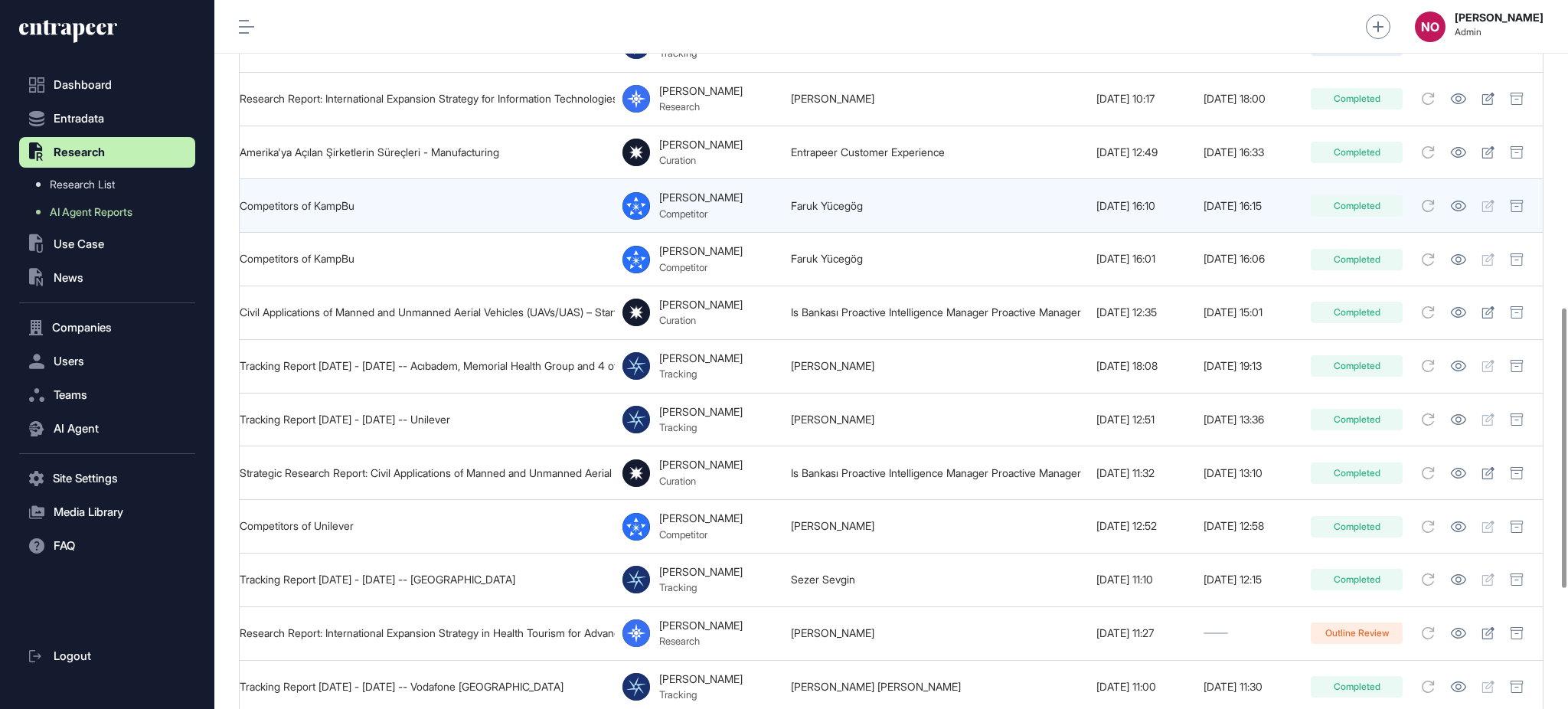
click at [927, 211] on td "Faruk Yücegög" at bounding box center [936, 206] width 306 height 54
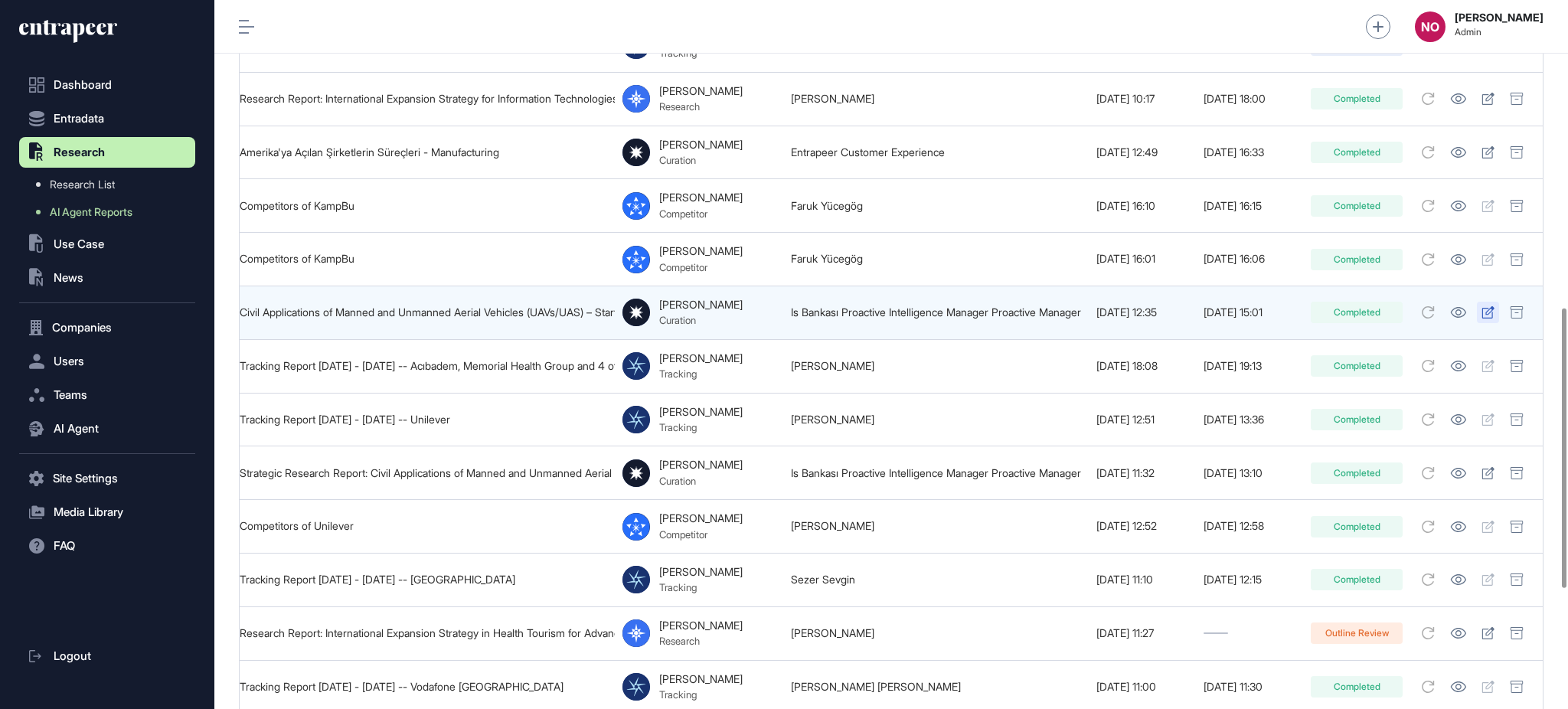
click at [1486, 308] on icon at bounding box center [1488, 313] width 13 height 12
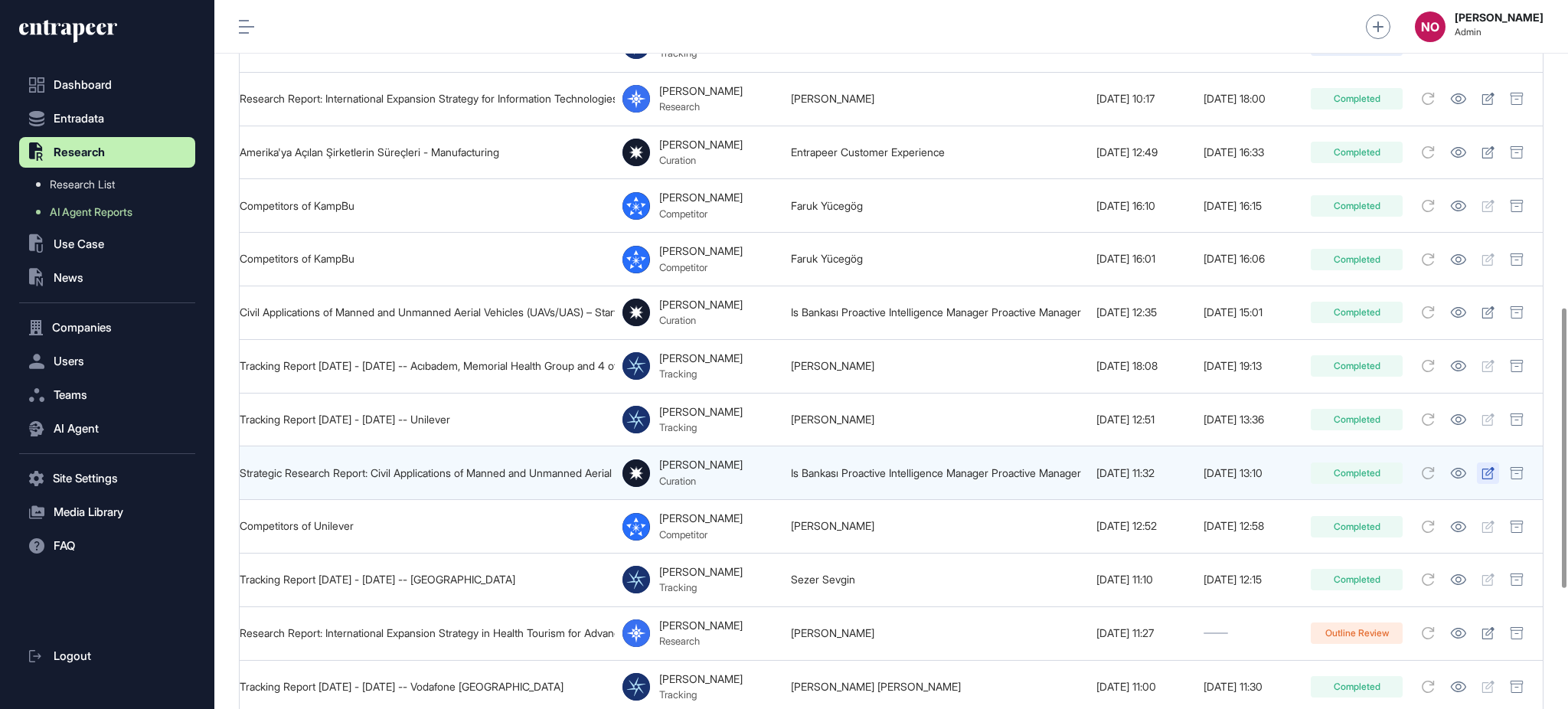
click at [1487, 467] on icon at bounding box center [1488, 473] width 12 height 12
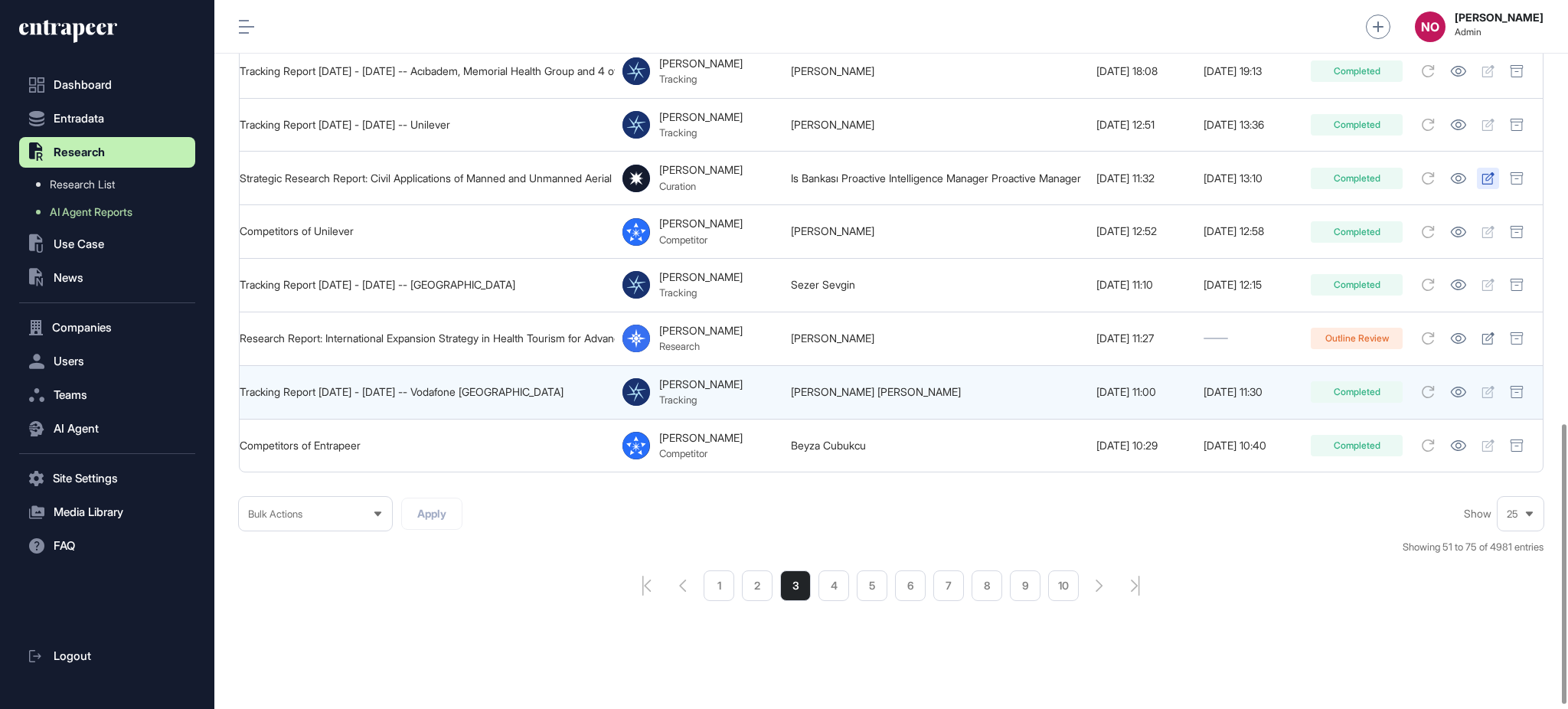
scroll to position [1086, 0]
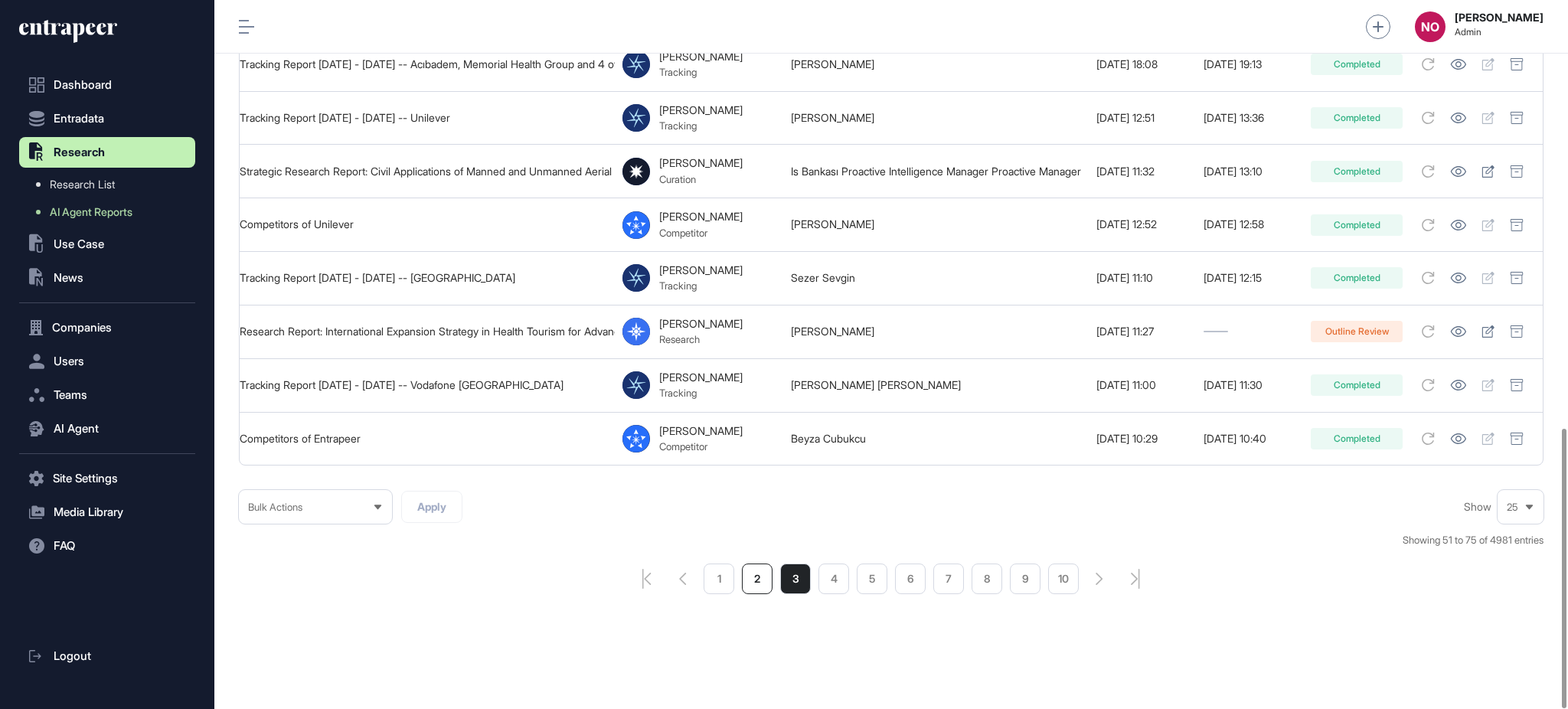
click at [755, 581] on li "2" at bounding box center [757, 579] width 31 height 31
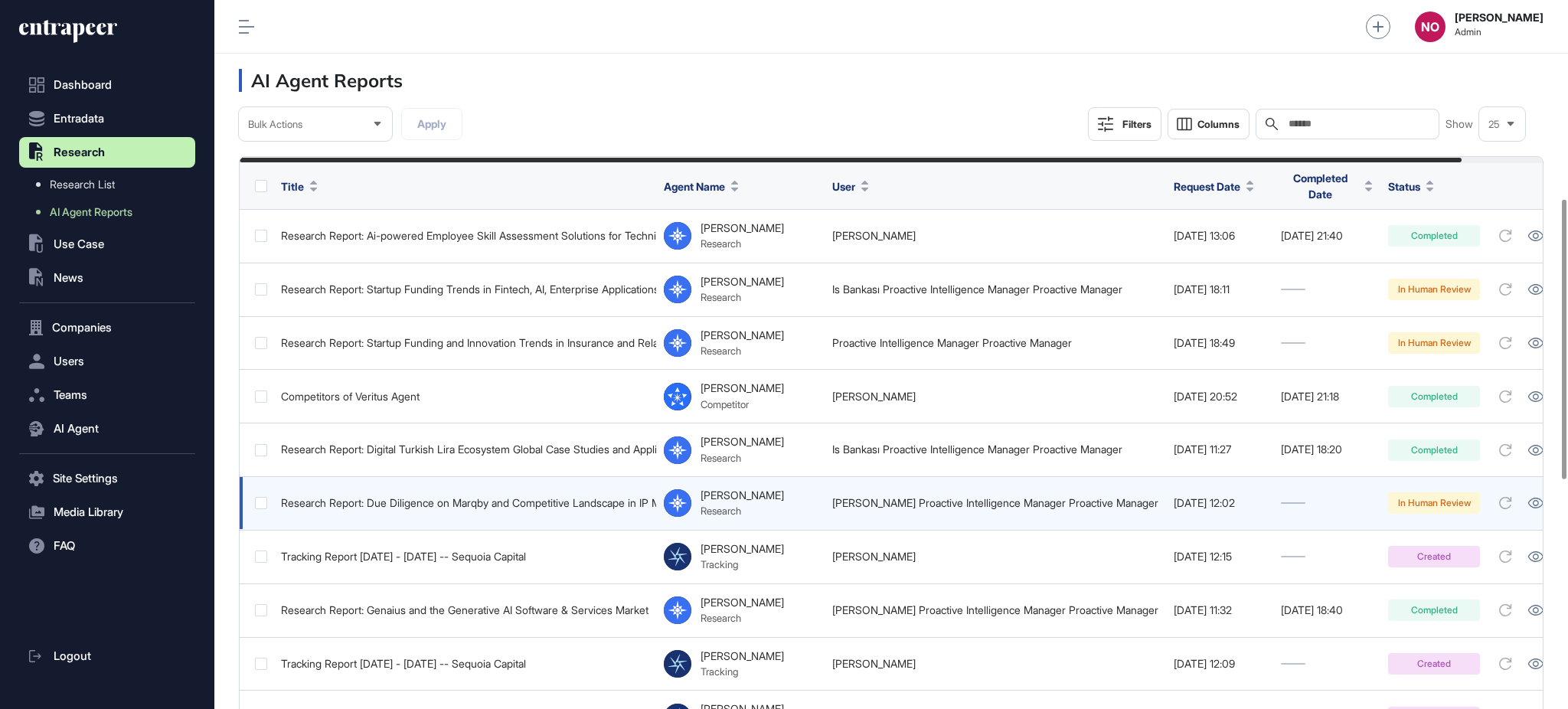
scroll to position [1086, 0]
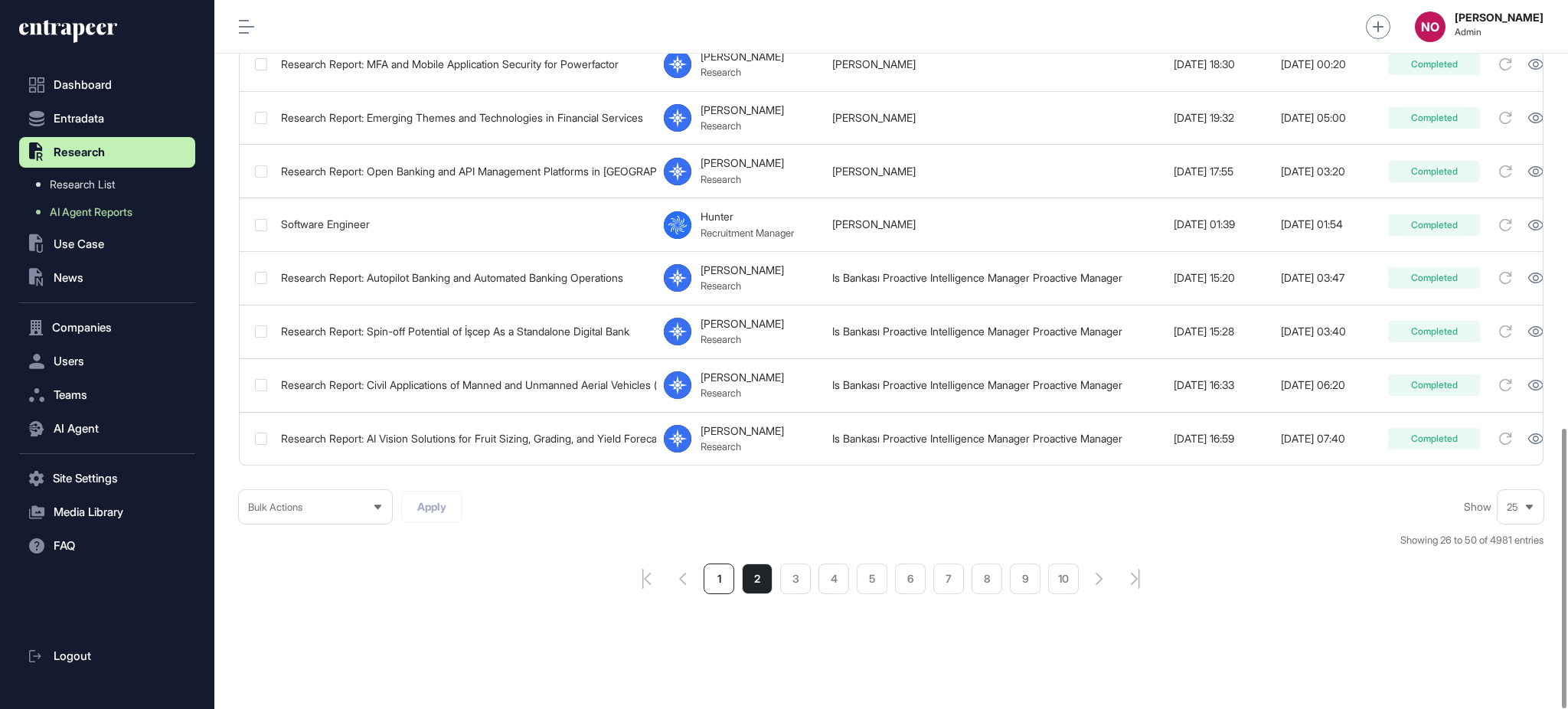
click at [730, 587] on li "1" at bounding box center [719, 579] width 31 height 31
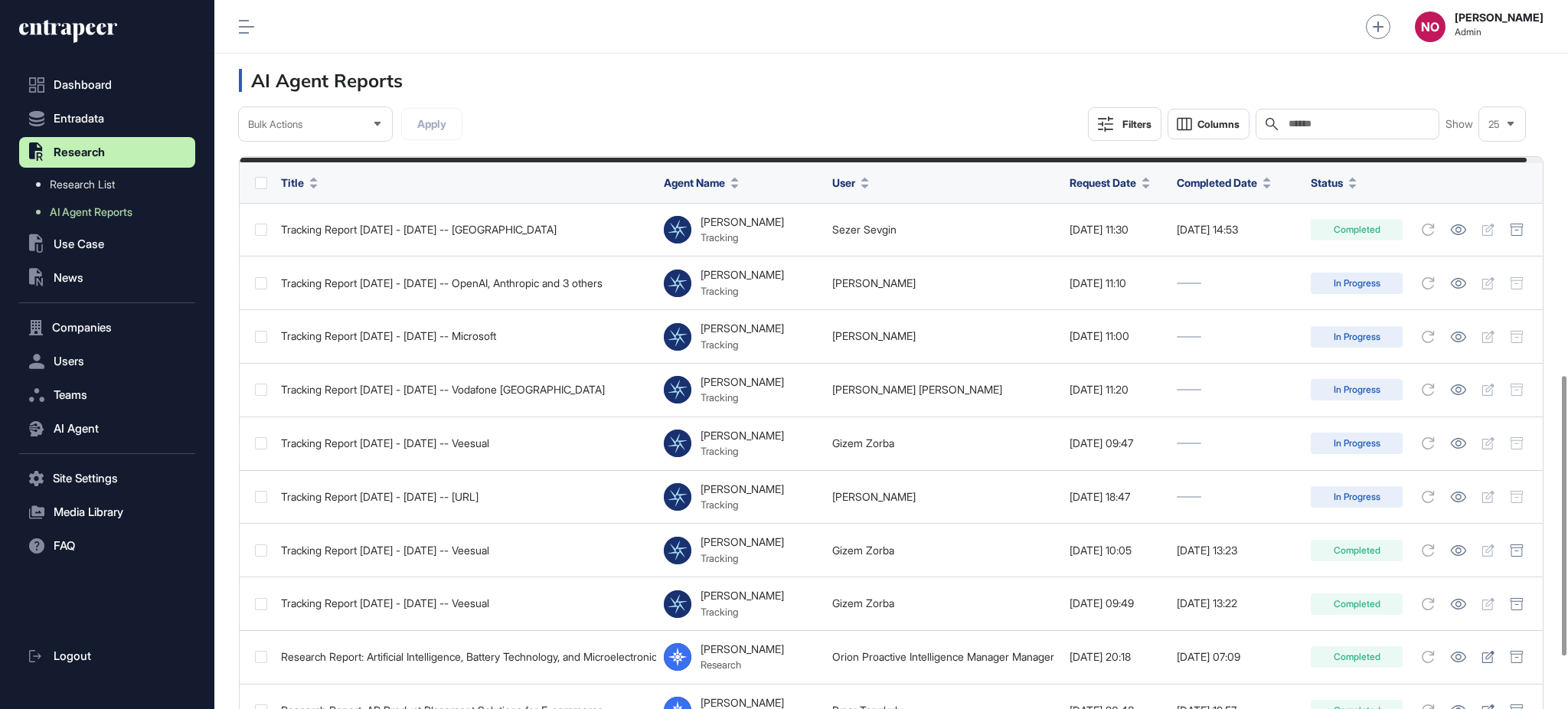
scroll to position [1086, 0]
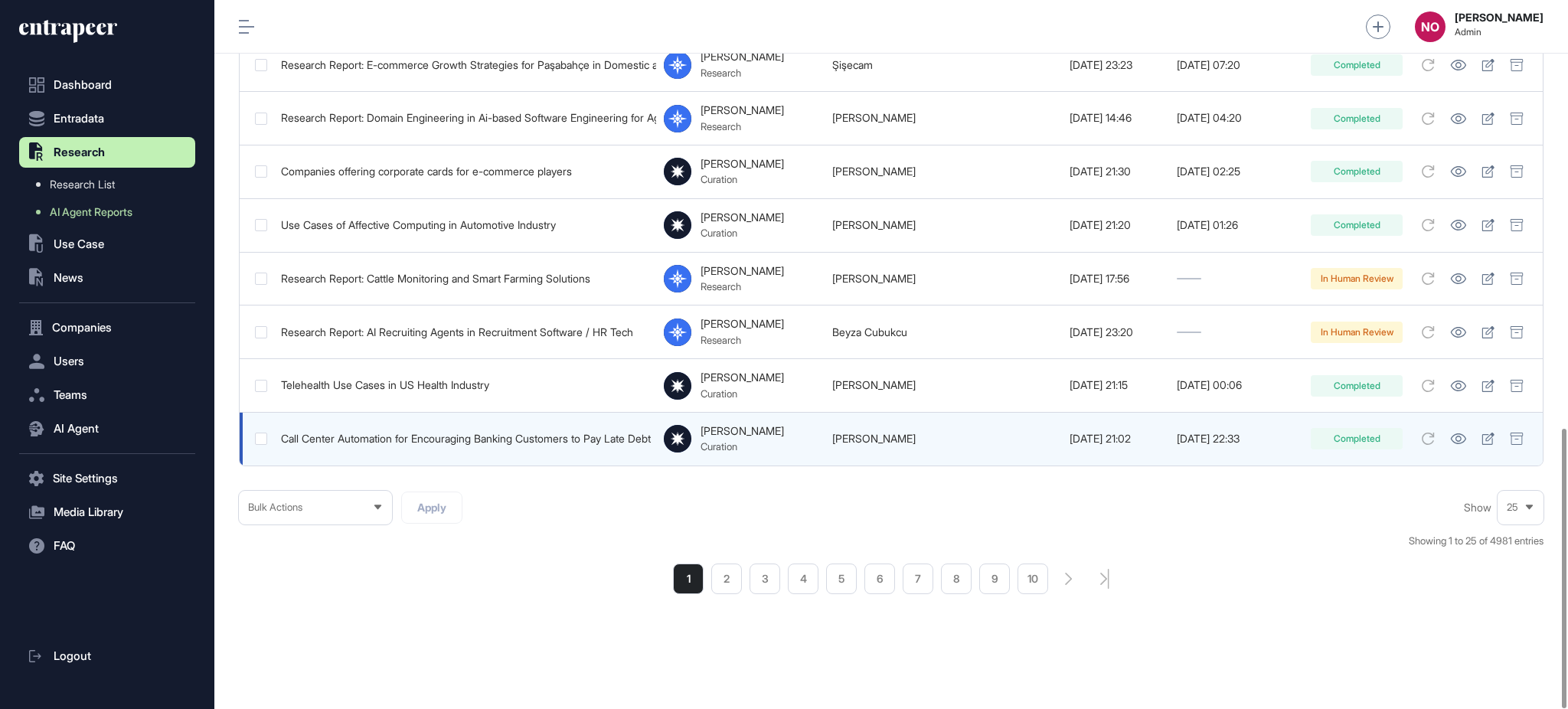
click at [890, 432] on link "Serenay Cetinkaya" at bounding box center [874, 439] width 83 height 13
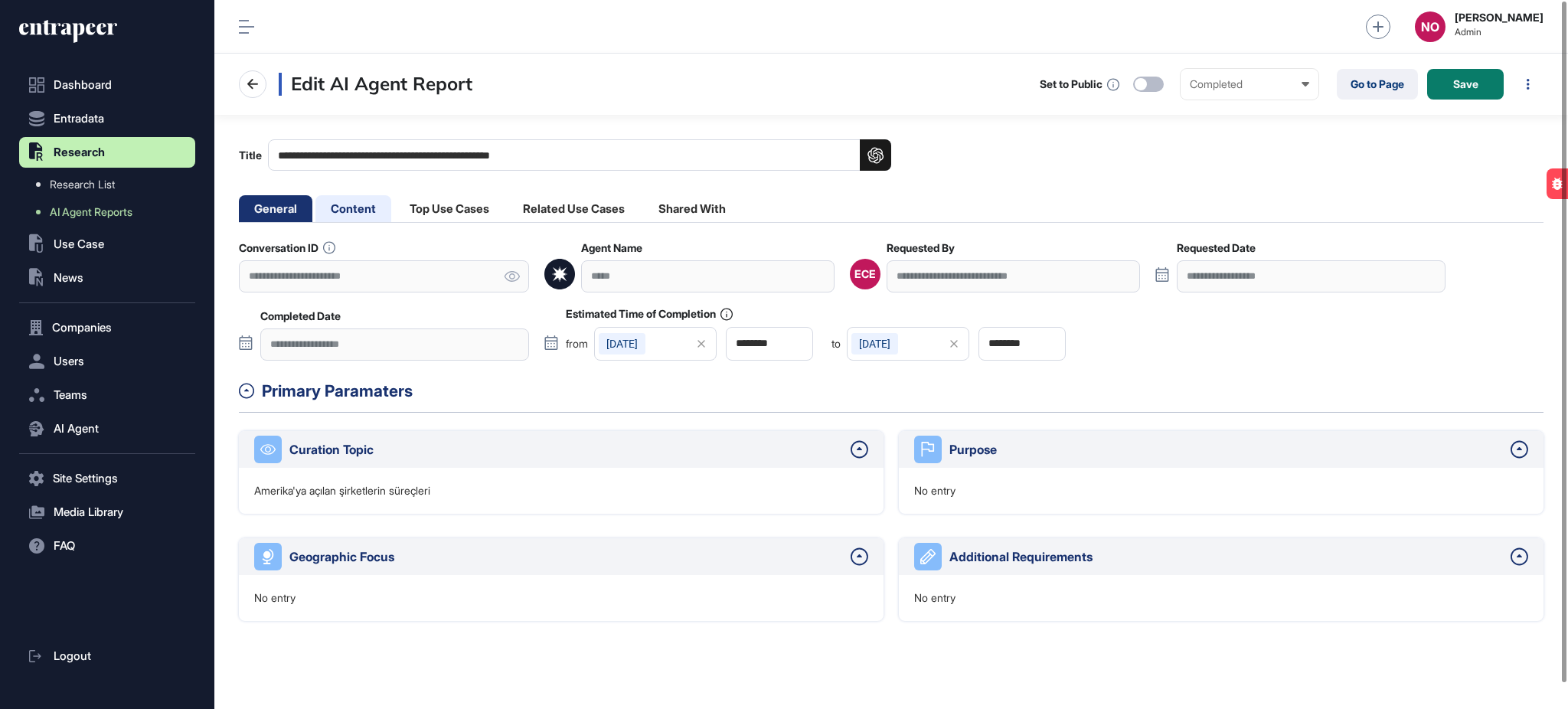
click at [371, 202] on li "Content" at bounding box center [353, 209] width 76 height 27
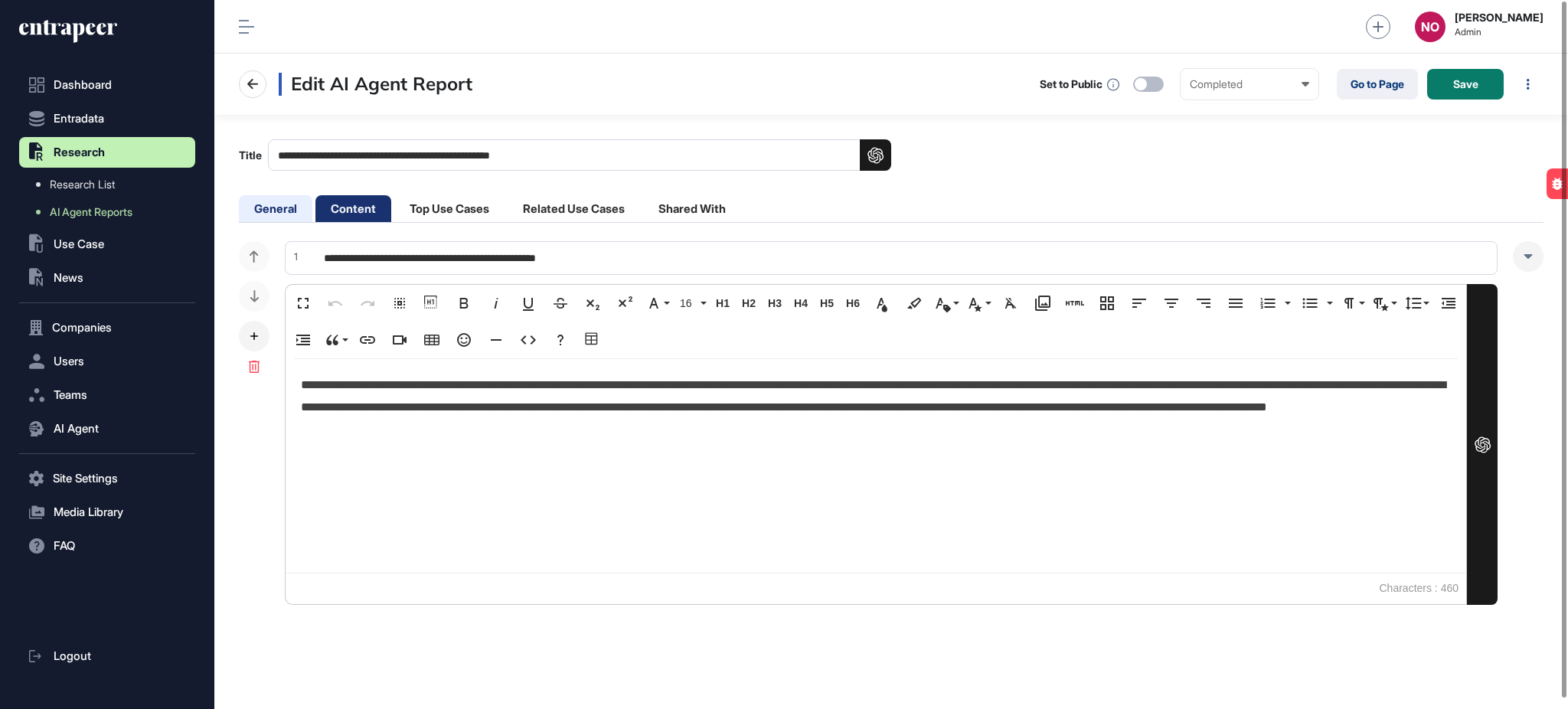
click at [294, 209] on li "General" at bounding box center [276, 209] width 73 height 27
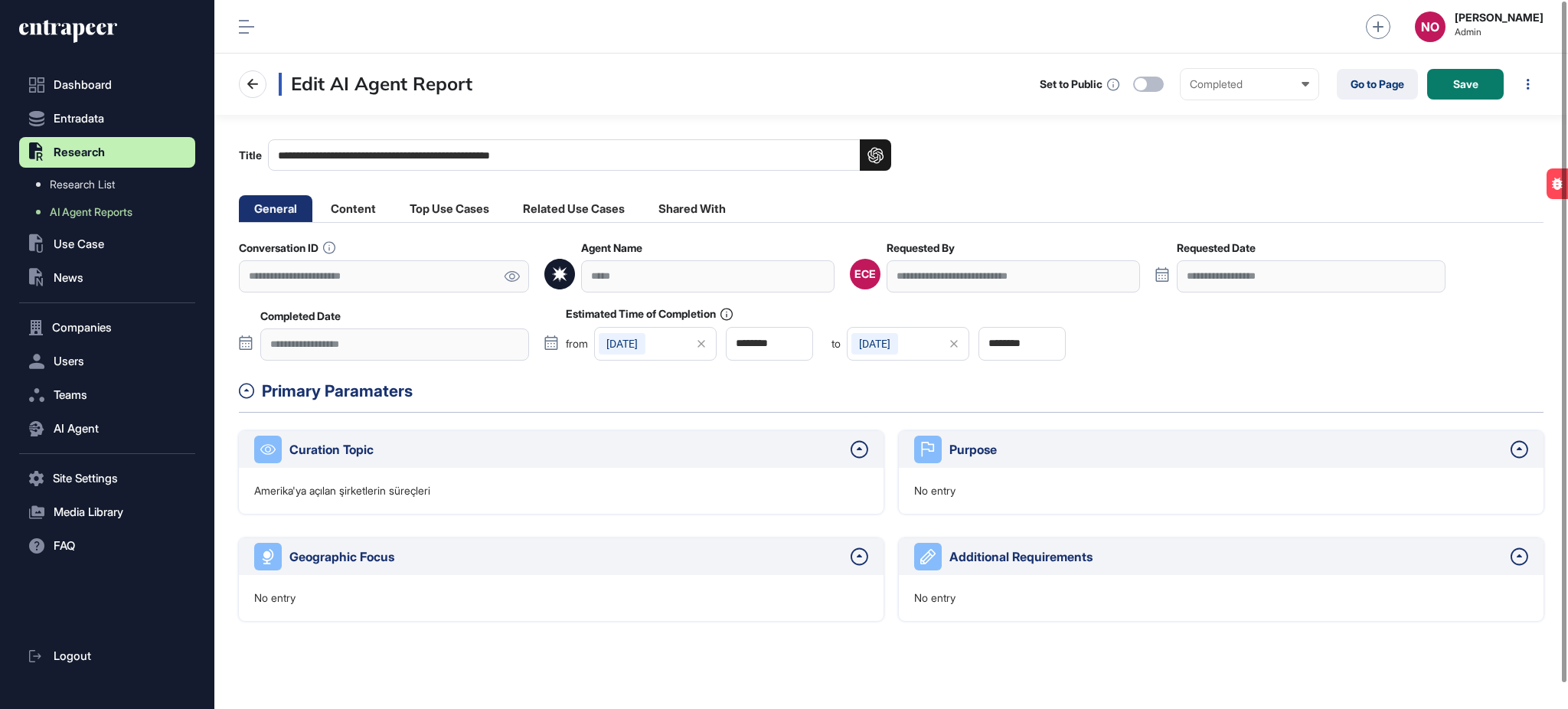
click at [518, 271] on icon at bounding box center [511, 276] width 16 height 11
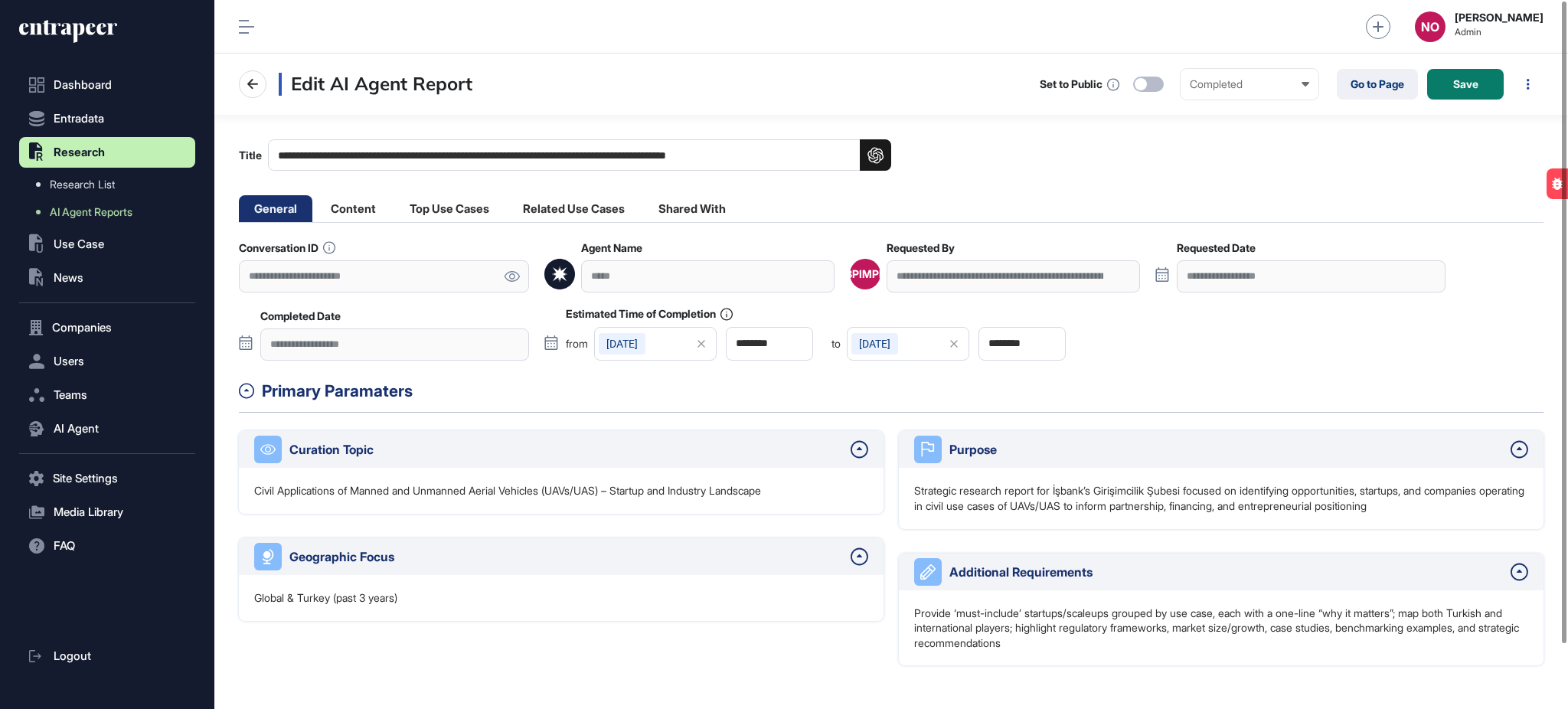
click at [512, 280] on icon at bounding box center [511, 276] width 16 height 11
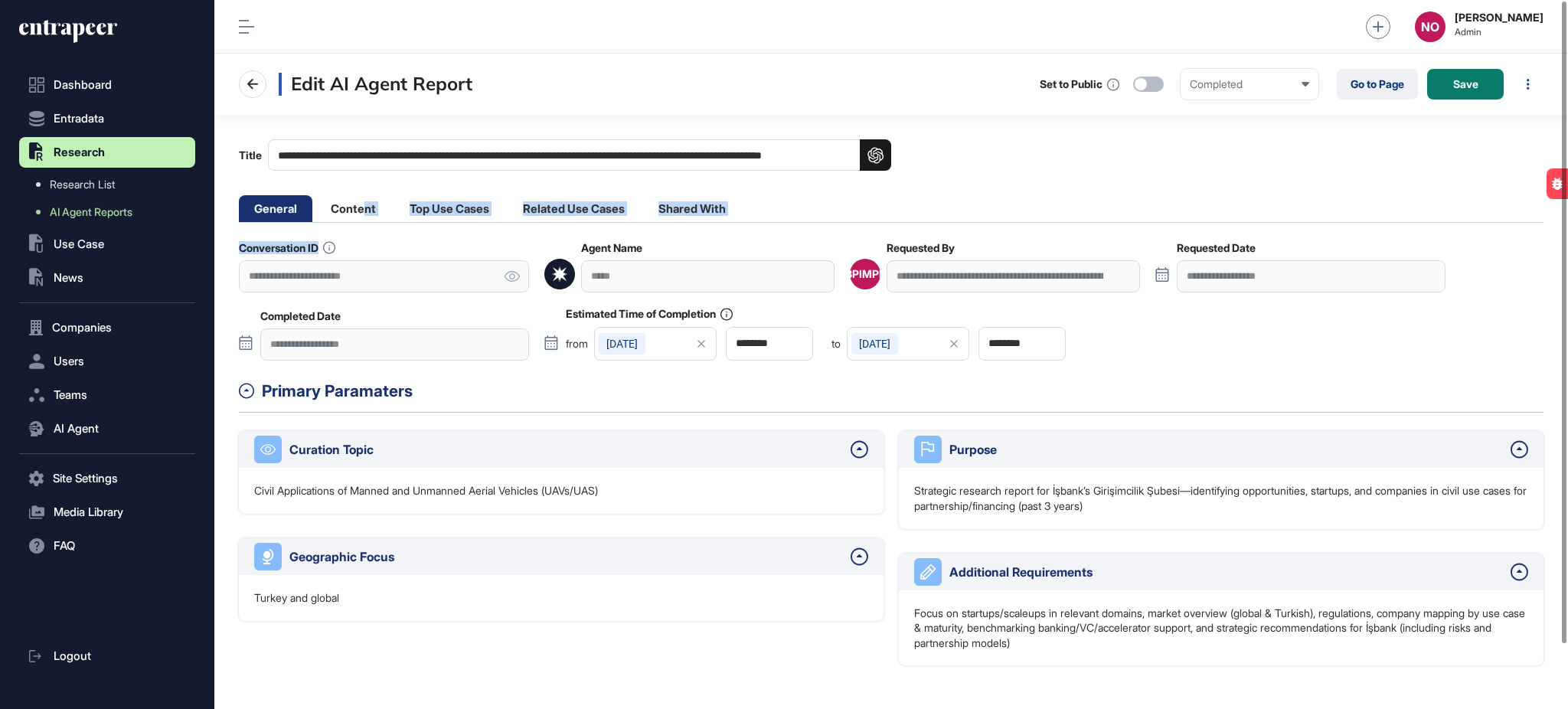
drag, startPoint x: 361, startPoint y: 212, endPoint x: 398, endPoint y: 244, distance: 48.9
click at [366, 243] on main "**********" at bounding box center [891, 390] width 1354 height 551
click at [519, 276] on icon at bounding box center [512, 276] width 15 height 11
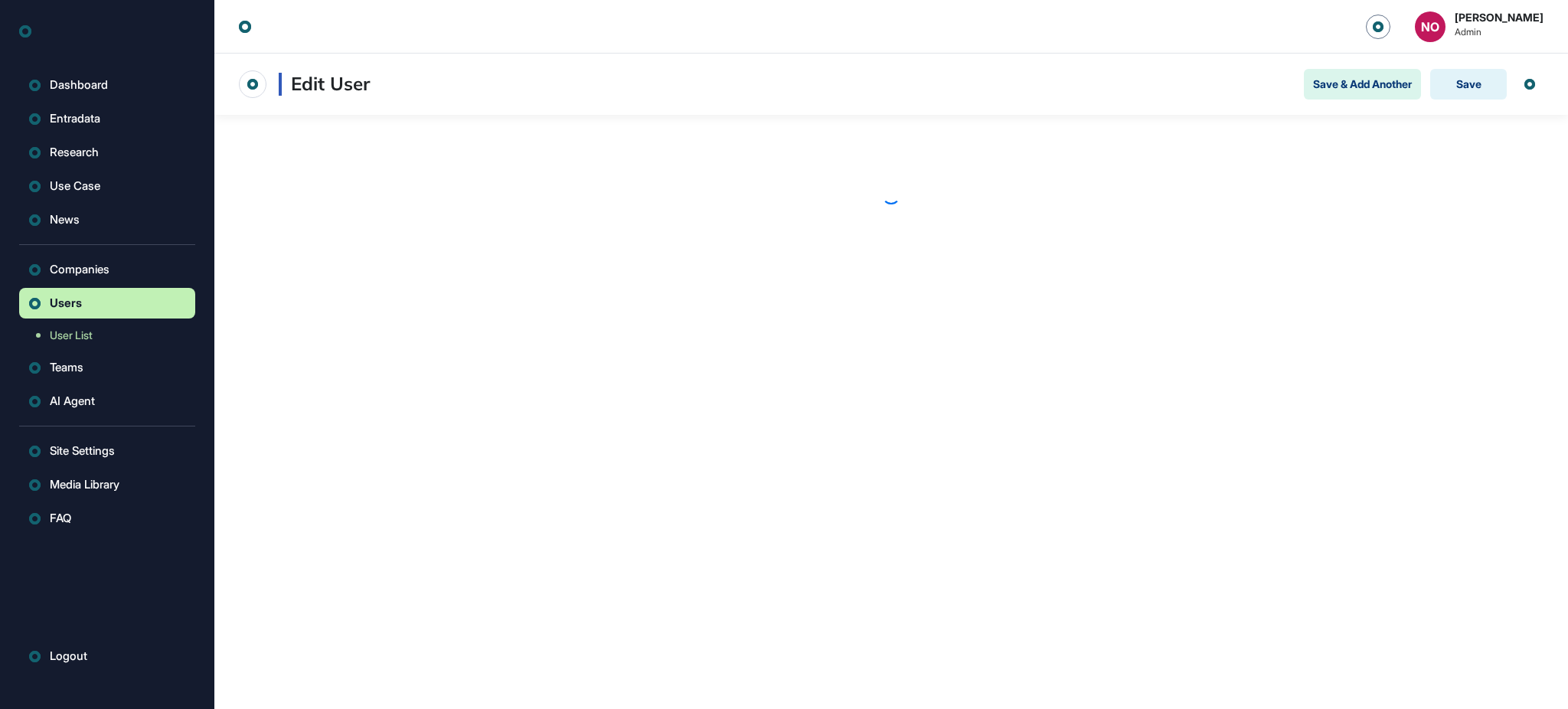
scroll to position [1, 1]
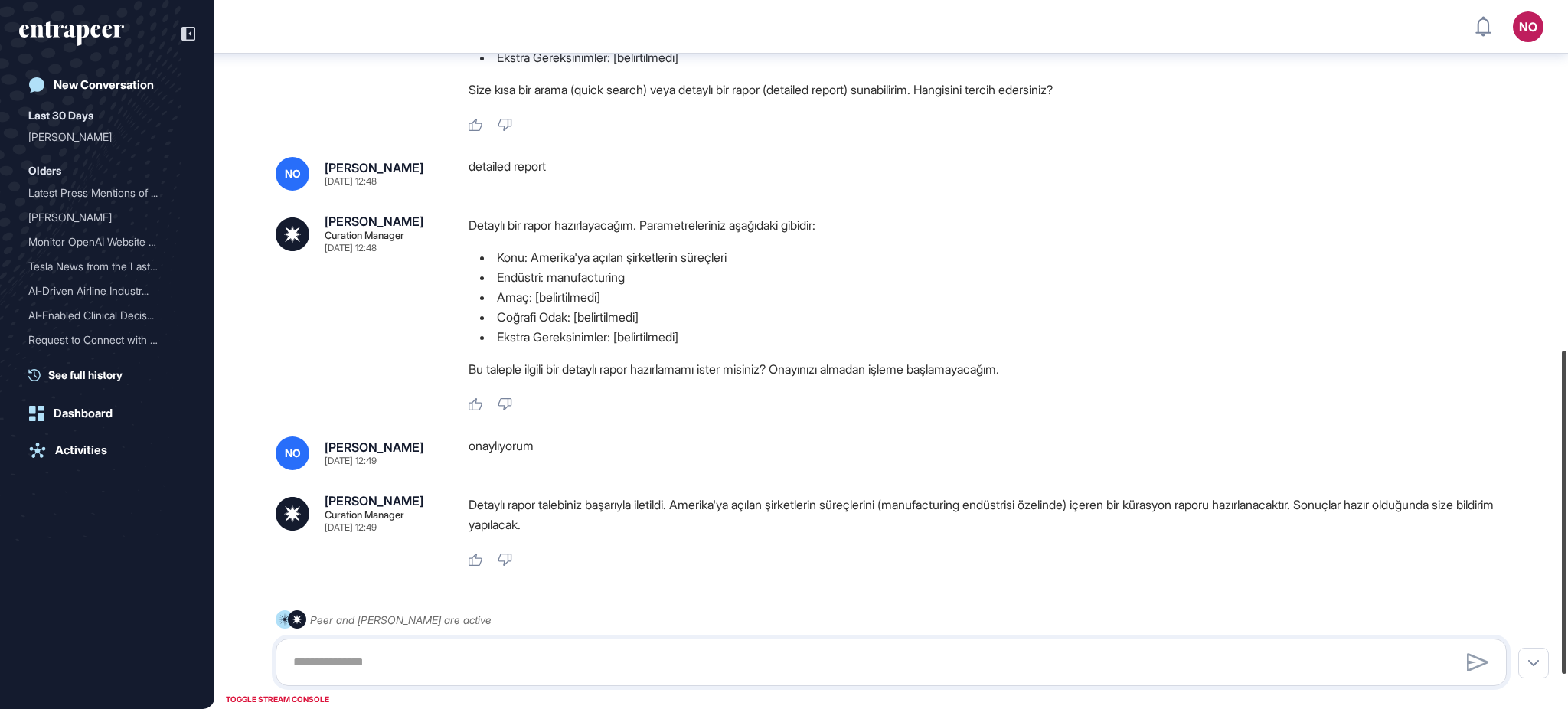
scroll to position [839, 0]
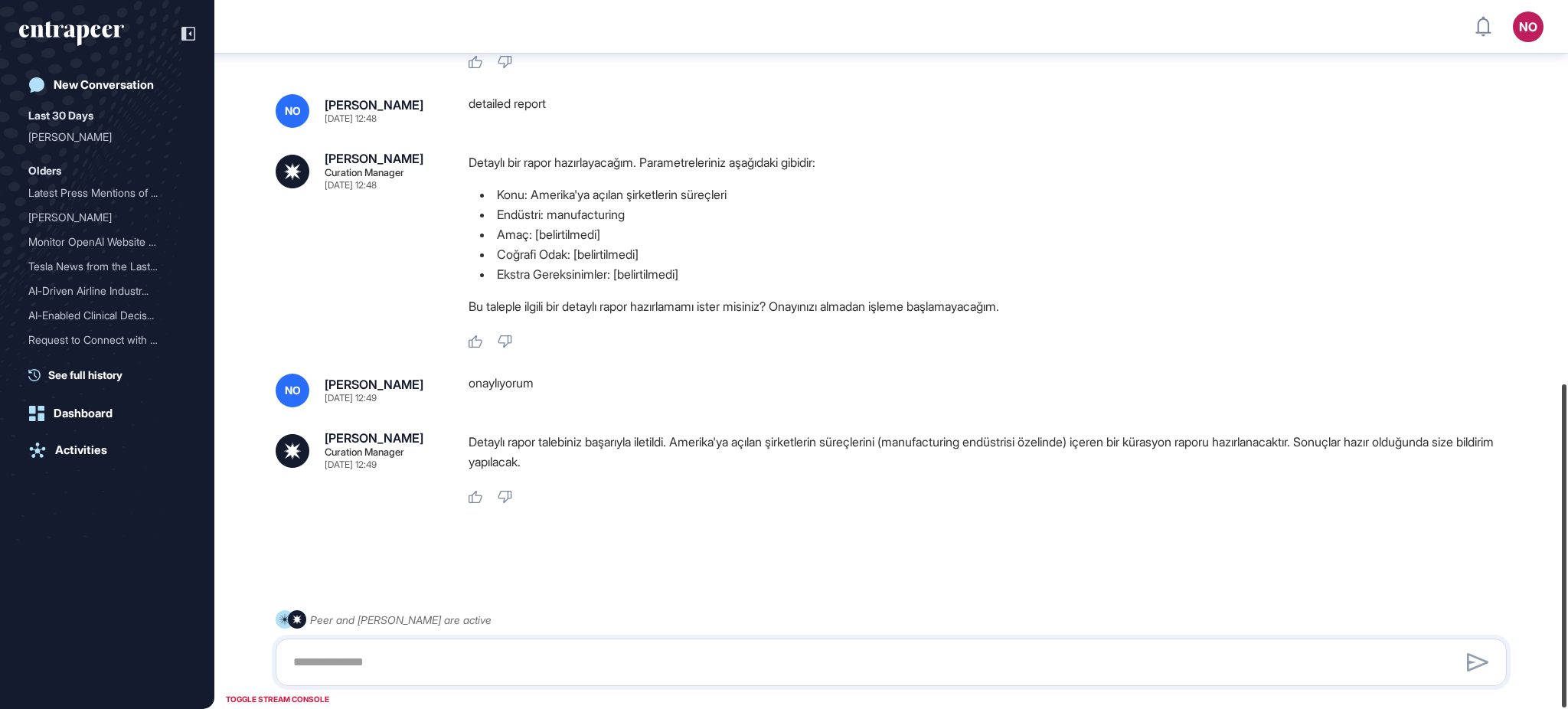
drag, startPoint x: 1566, startPoint y: 242, endPoint x: 1566, endPoint y: 654, distance: 412.0
click at [1566, 654] on div at bounding box center [1565, 546] width 5 height 323
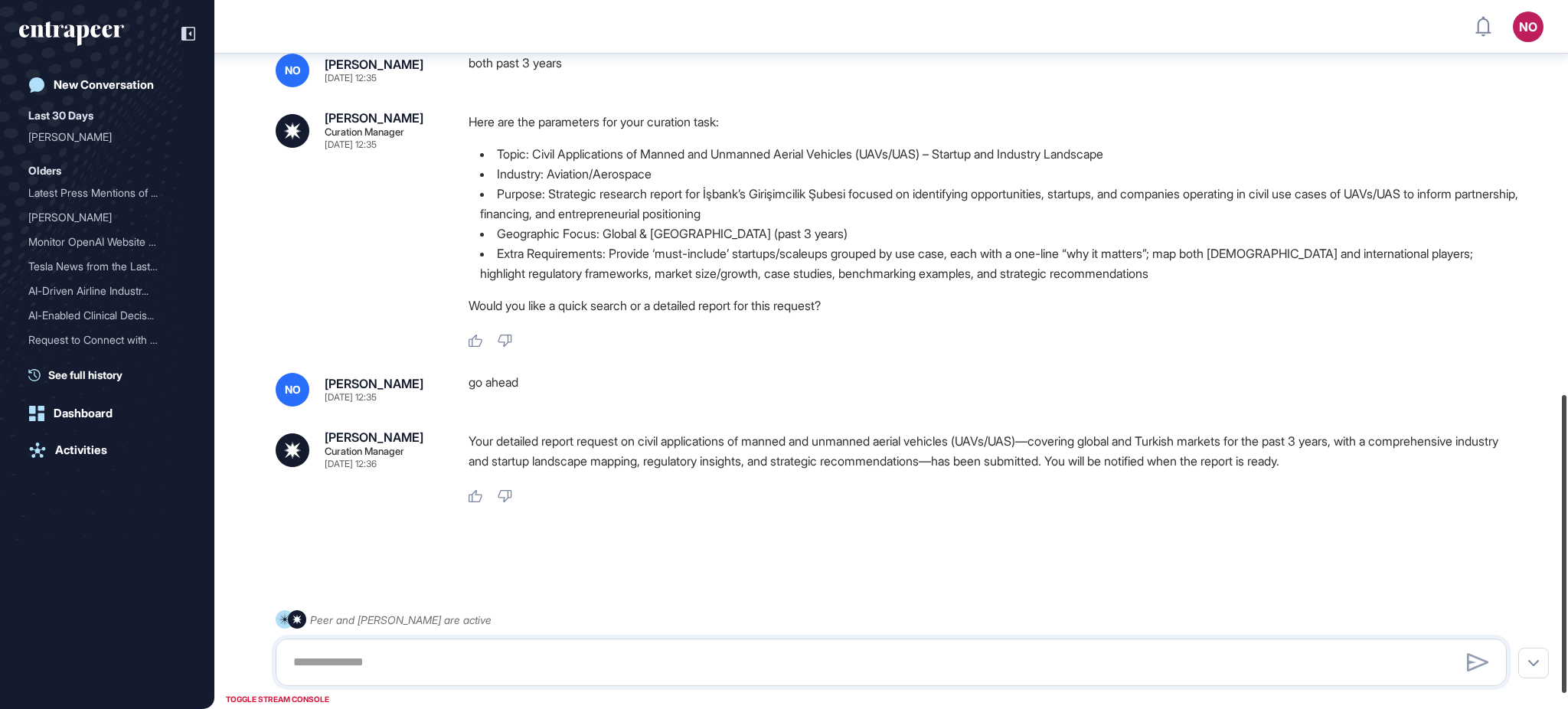
scroll to position [948, 0]
drag, startPoint x: 1566, startPoint y: 129, endPoint x: 1565, endPoint y: 527, distance: 398.0
click at [1565, 527] on div at bounding box center [1565, 549] width 5 height 298
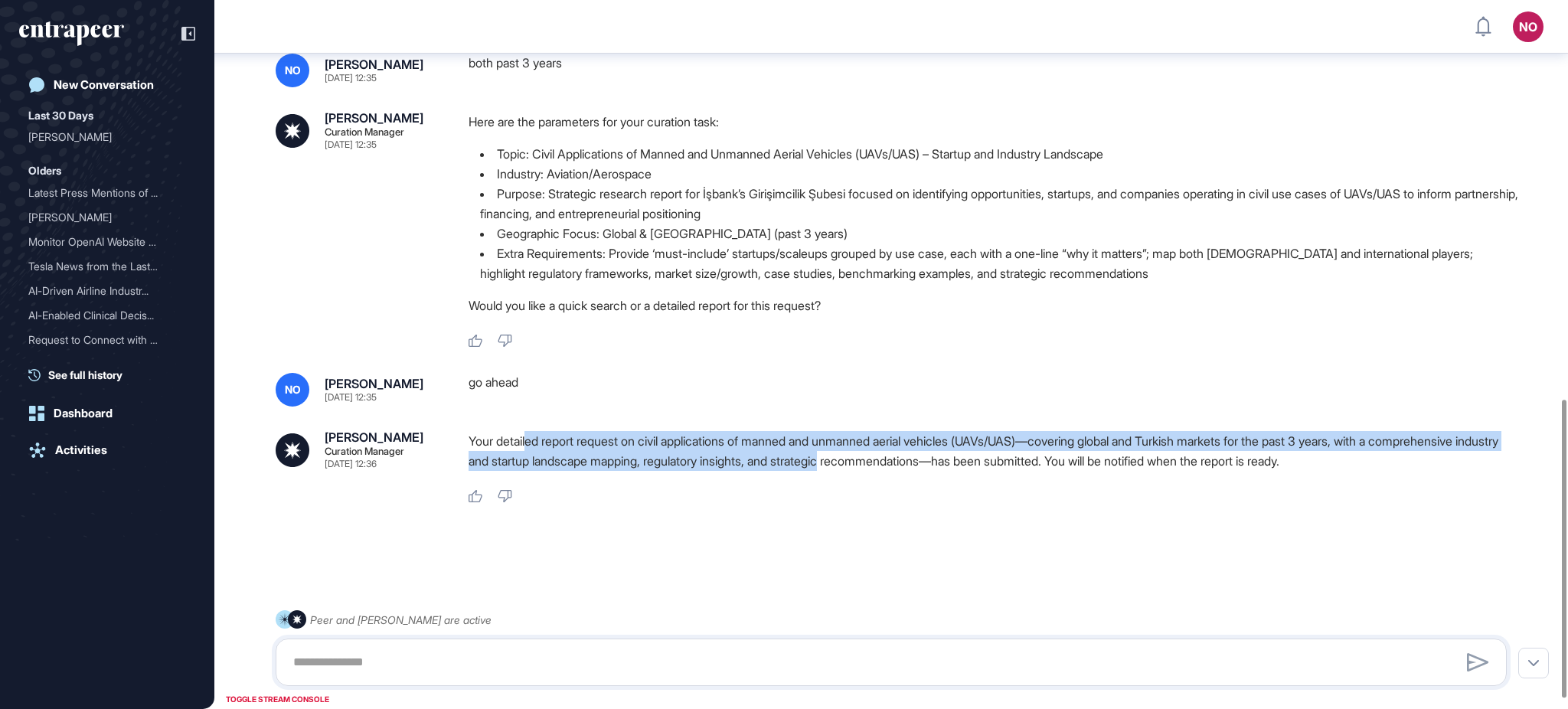
drag, startPoint x: 532, startPoint y: 460, endPoint x: 990, endPoint y: 489, distance: 458.9
click at [987, 471] on p "Your detailed report request on civil applications of manned and unmanned aeria…" at bounding box center [994, 451] width 1050 height 40
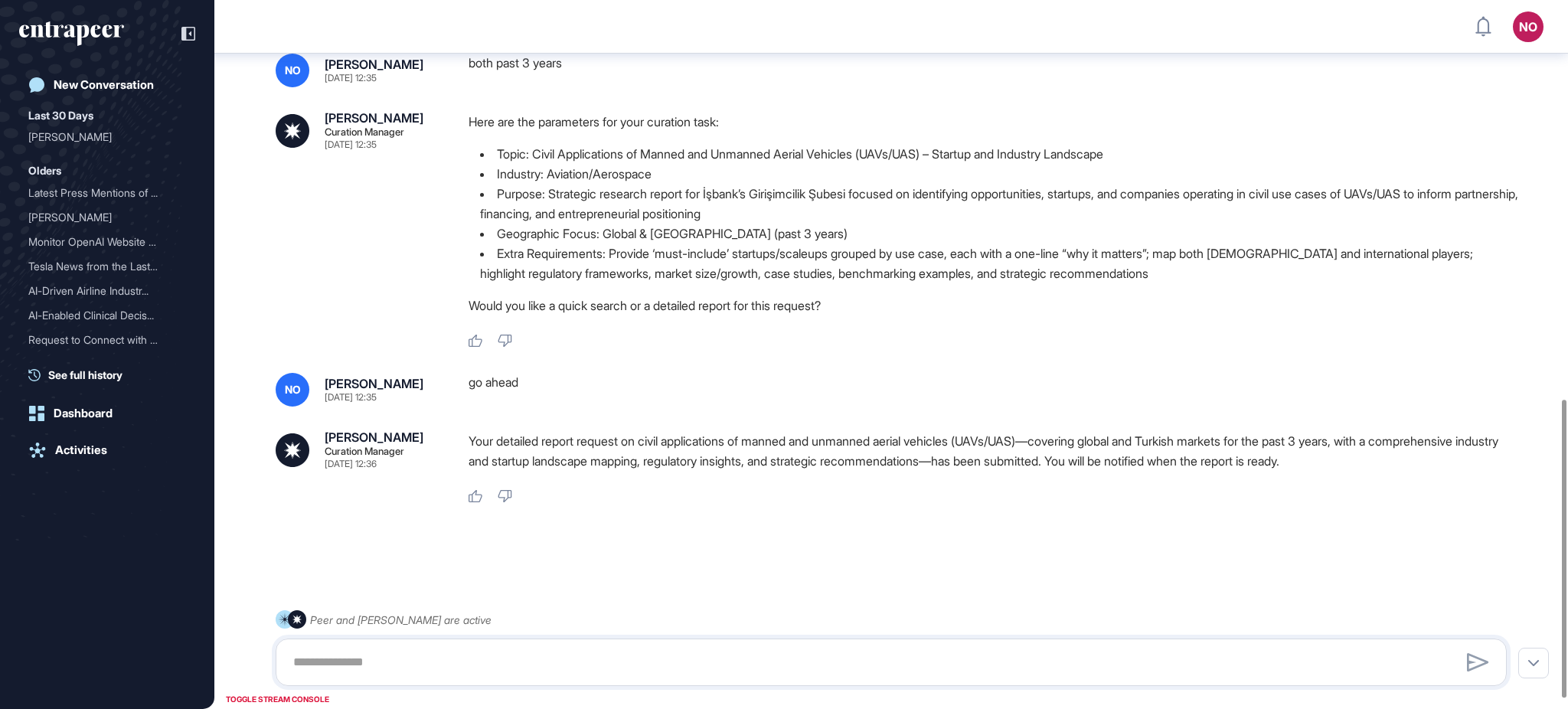
click at [1037, 471] on p "Your detailed report request on civil applications of manned and unmanned aeria…" at bounding box center [994, 451] width 1050 height 40
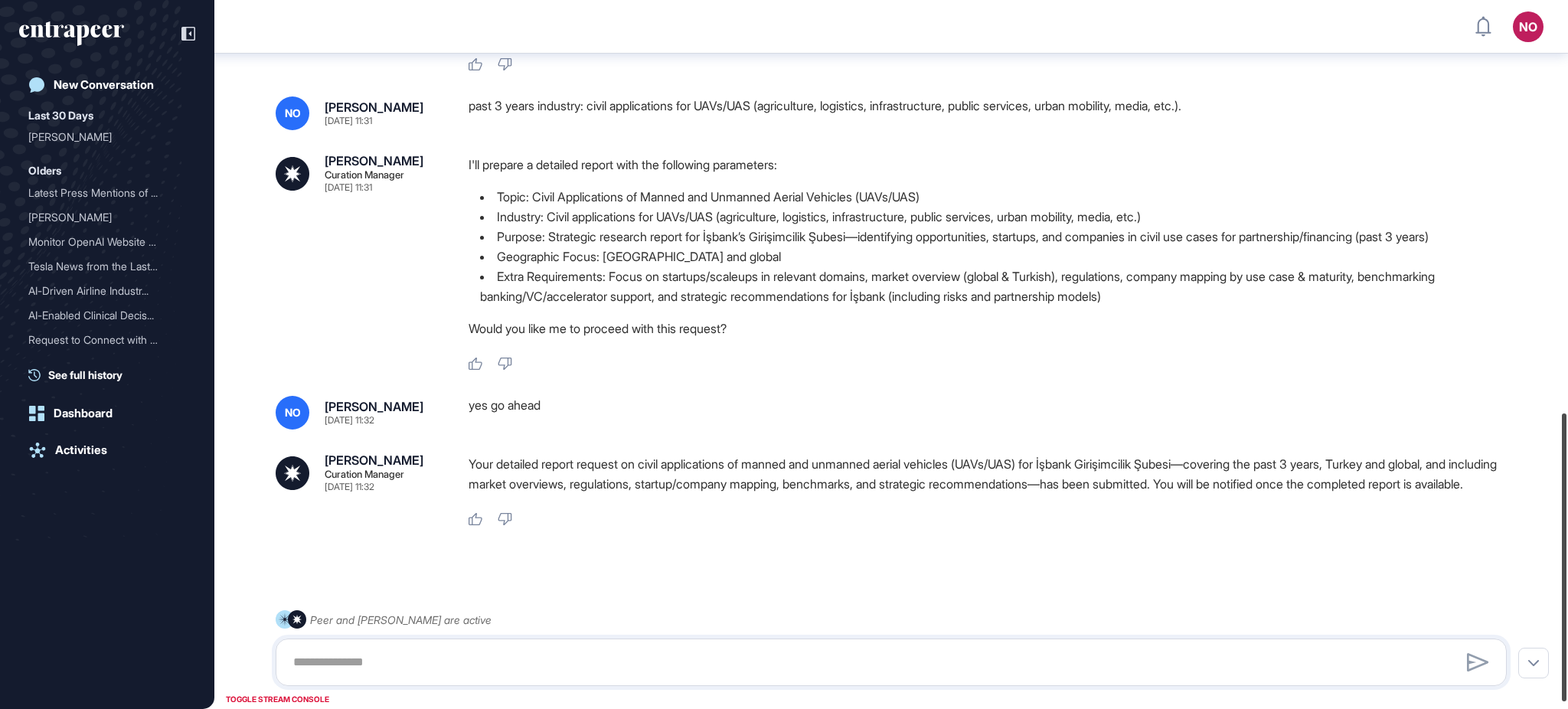
scroll to position [1029, 0]
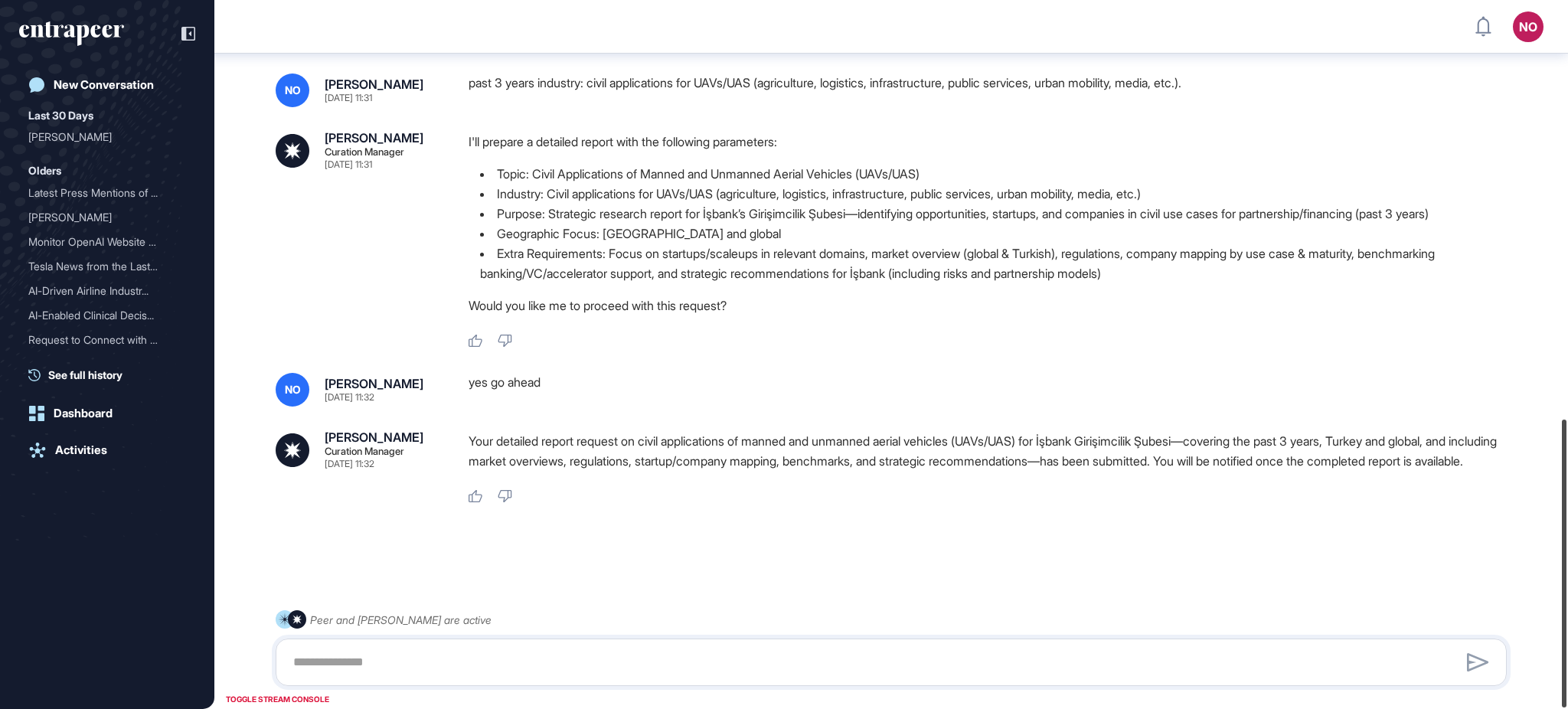
drag, startPoint x: 1566, startPoint y: 542, endPoint x: 1556, endPoint y: 595, distance: 53.9
click at [1556, 595] on div "NO Admin Dashboard Dashboard Profile My Content Request More Data New Conversat…" at bounding box center [784, 354] width 1568 height 709
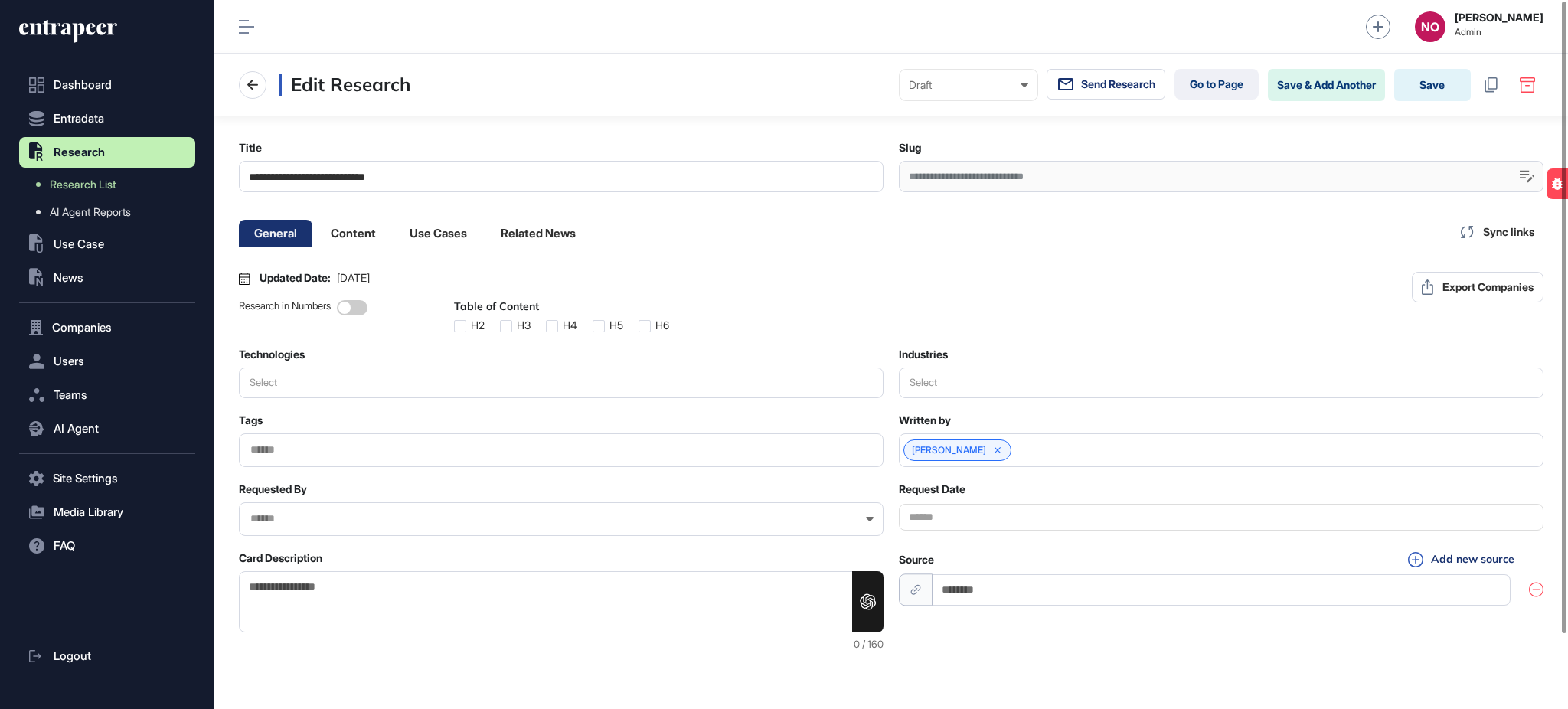
scroll to position [1, 1]
click at [369, 243] on li "Content" at bounding box center [353, 233] width 76 height 27
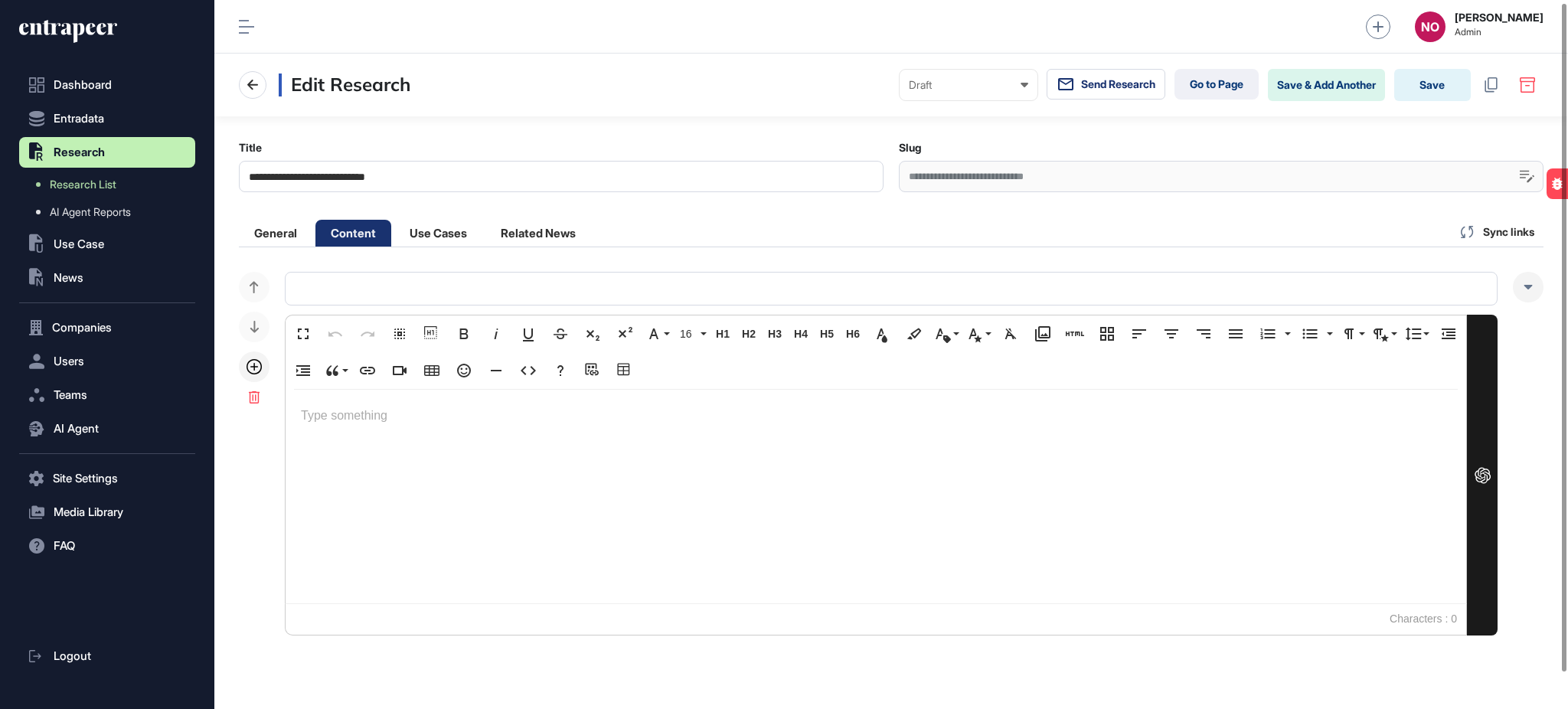
scroll to position [41, 0]
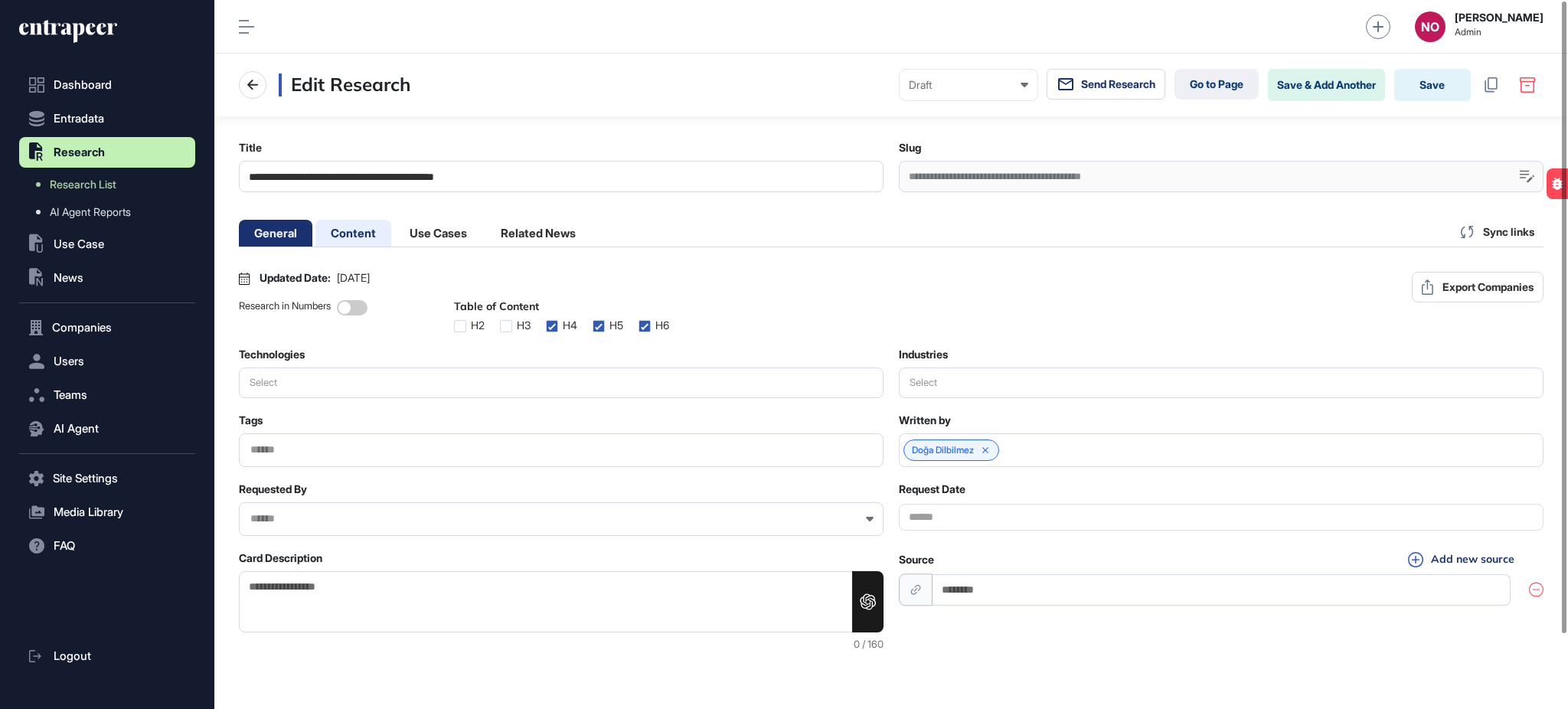
click at [365, 232] on li "Content" at bounding box center [353, 233] width 76 height 27
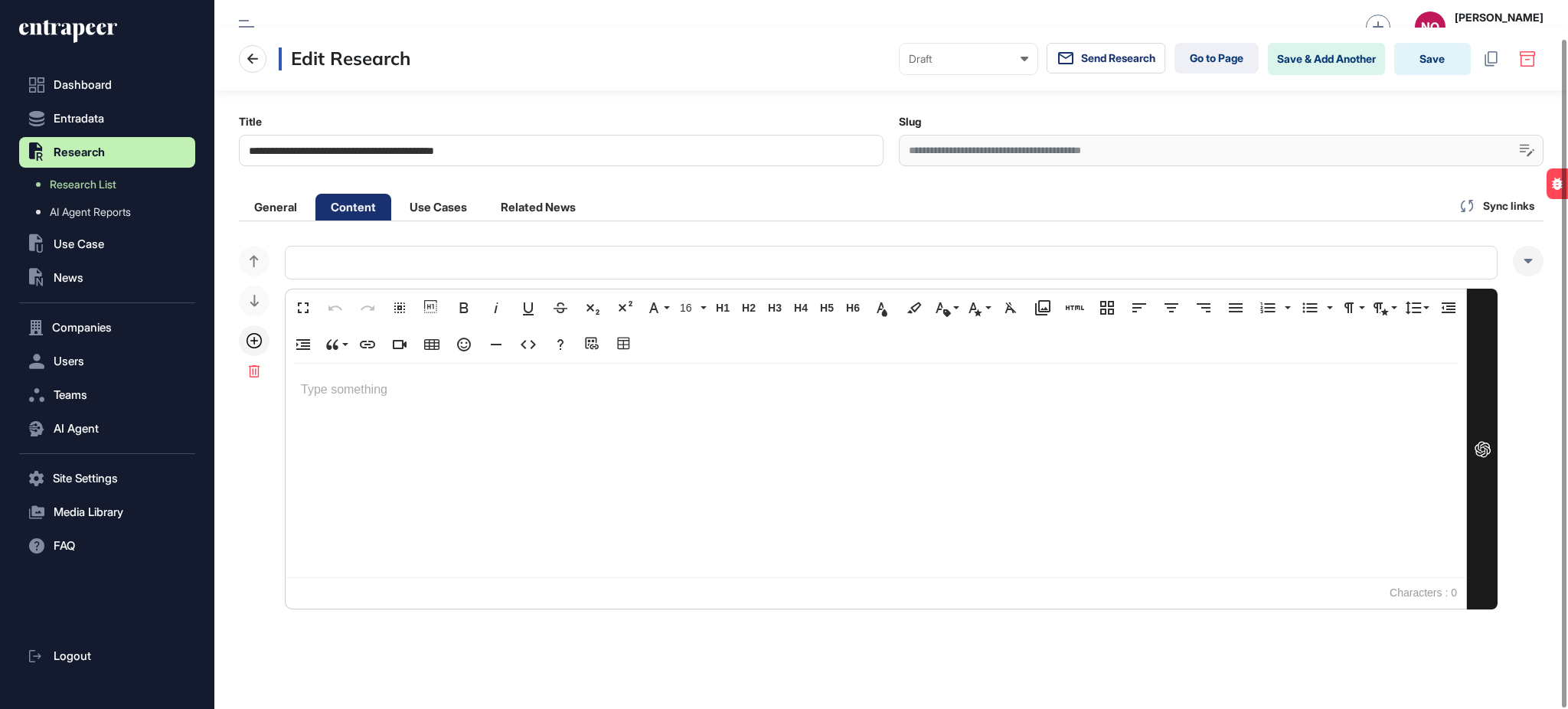
scroll to position [41, 0]
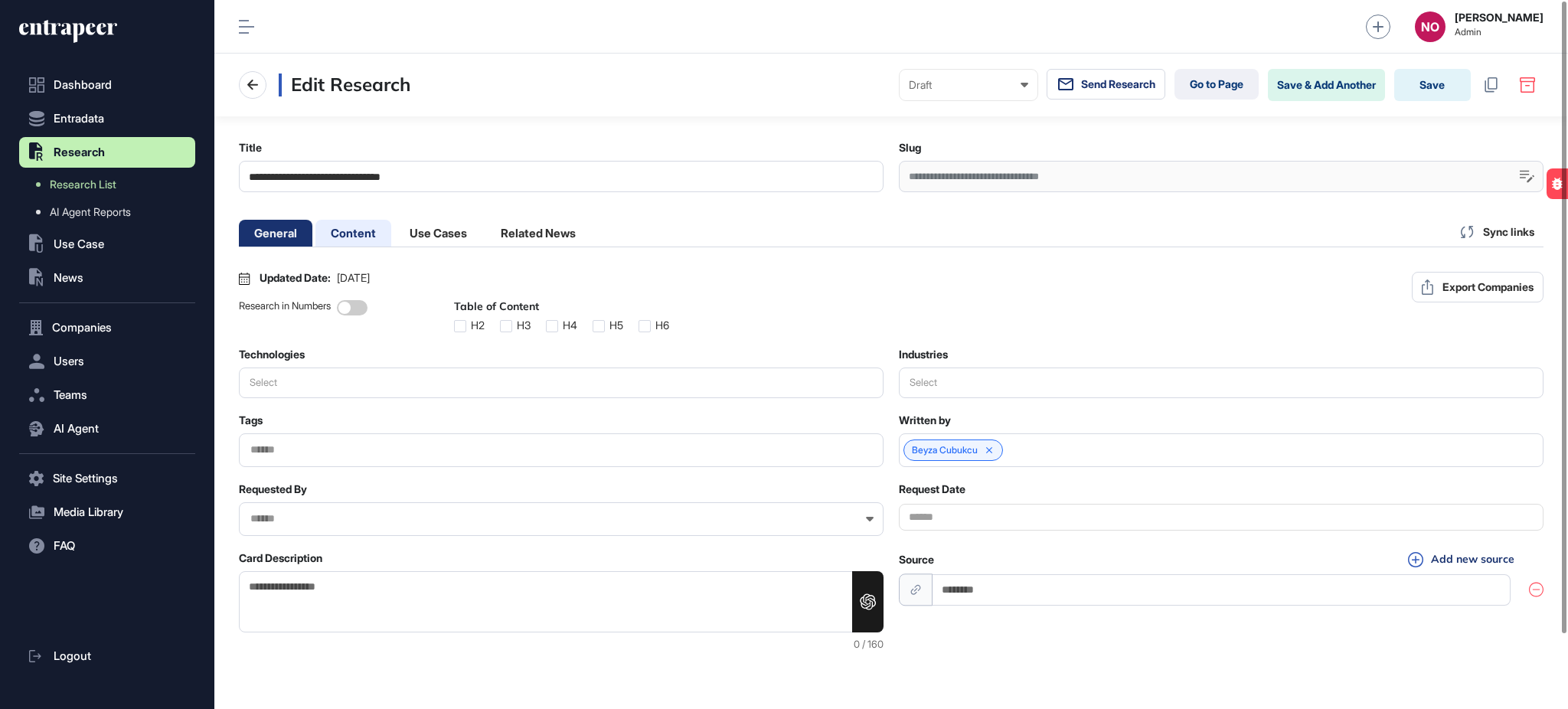
click at [366, 234] on li "Content" at bounding box center [353, 233] width 76 height 27
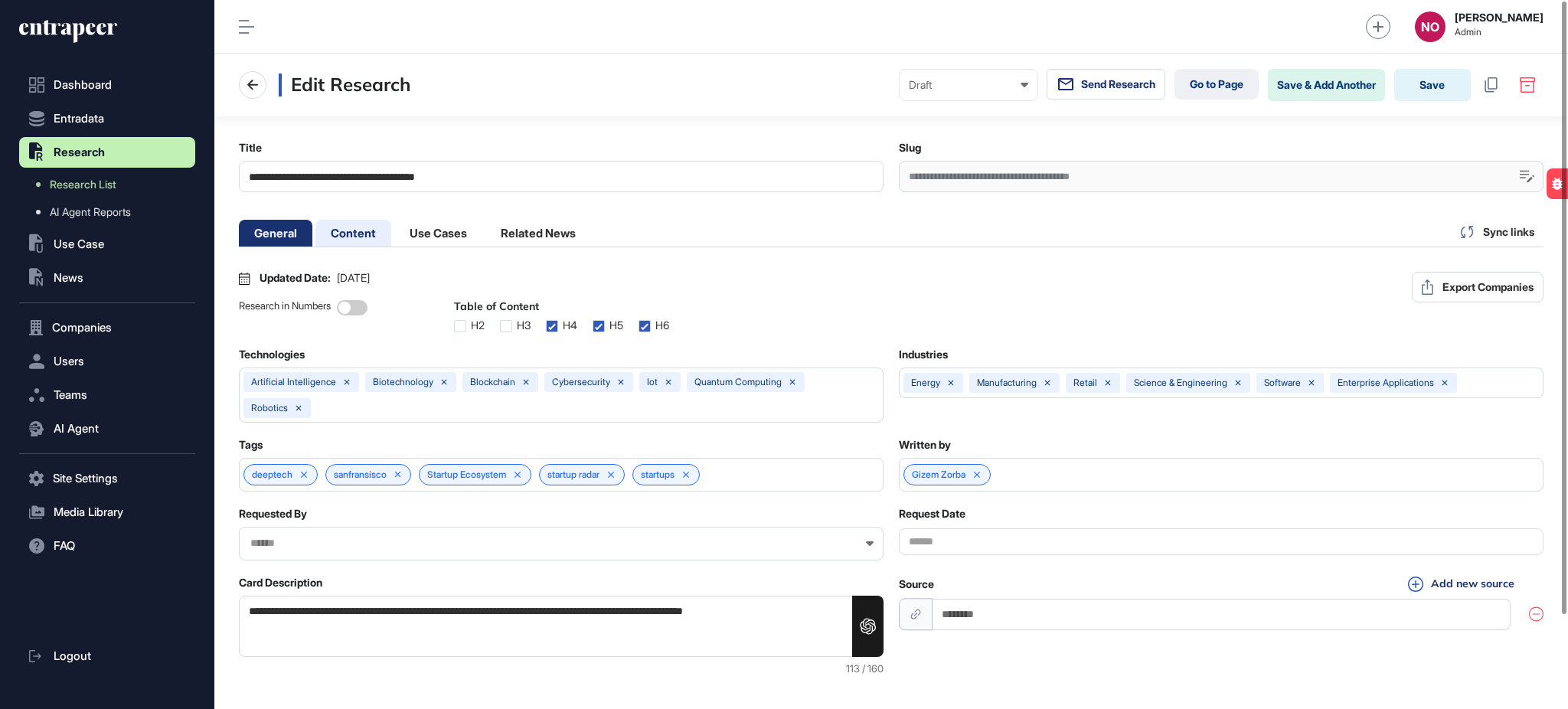
click at [357, 226] on li "Content" at bounding box center [353, 233] width 76 height 27
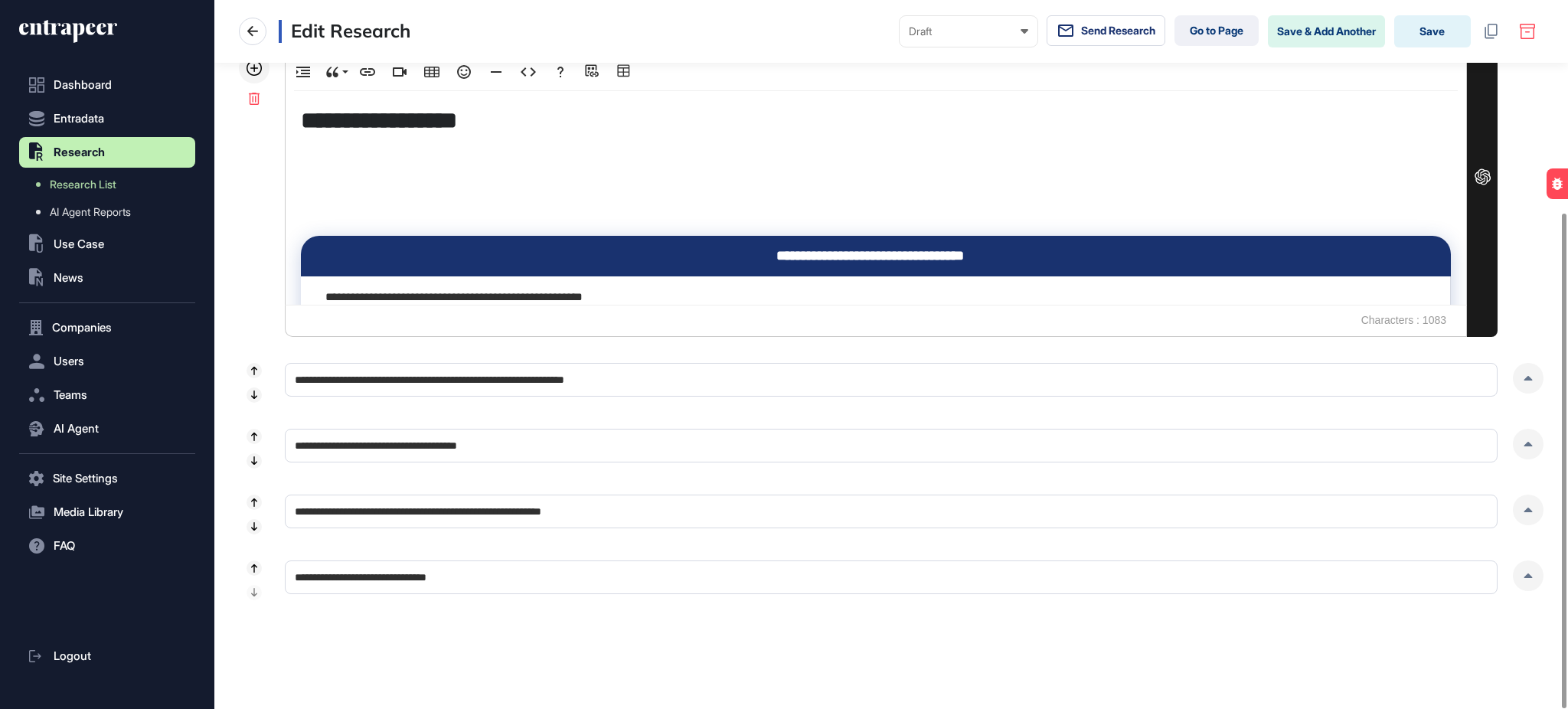
scroll to position [304, 0]
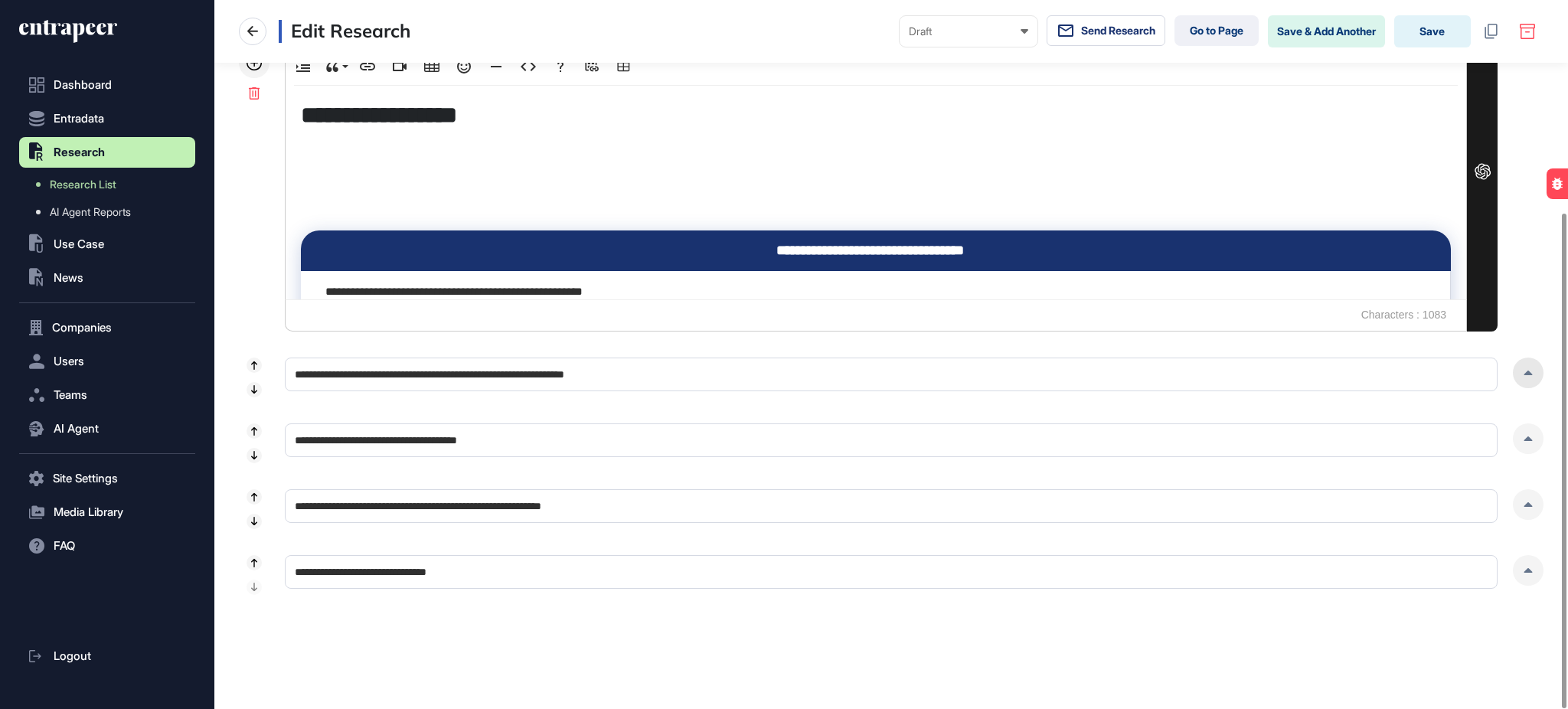
click at [1516, 376] on div at bounding box center [1528, 372] width 31 height 31
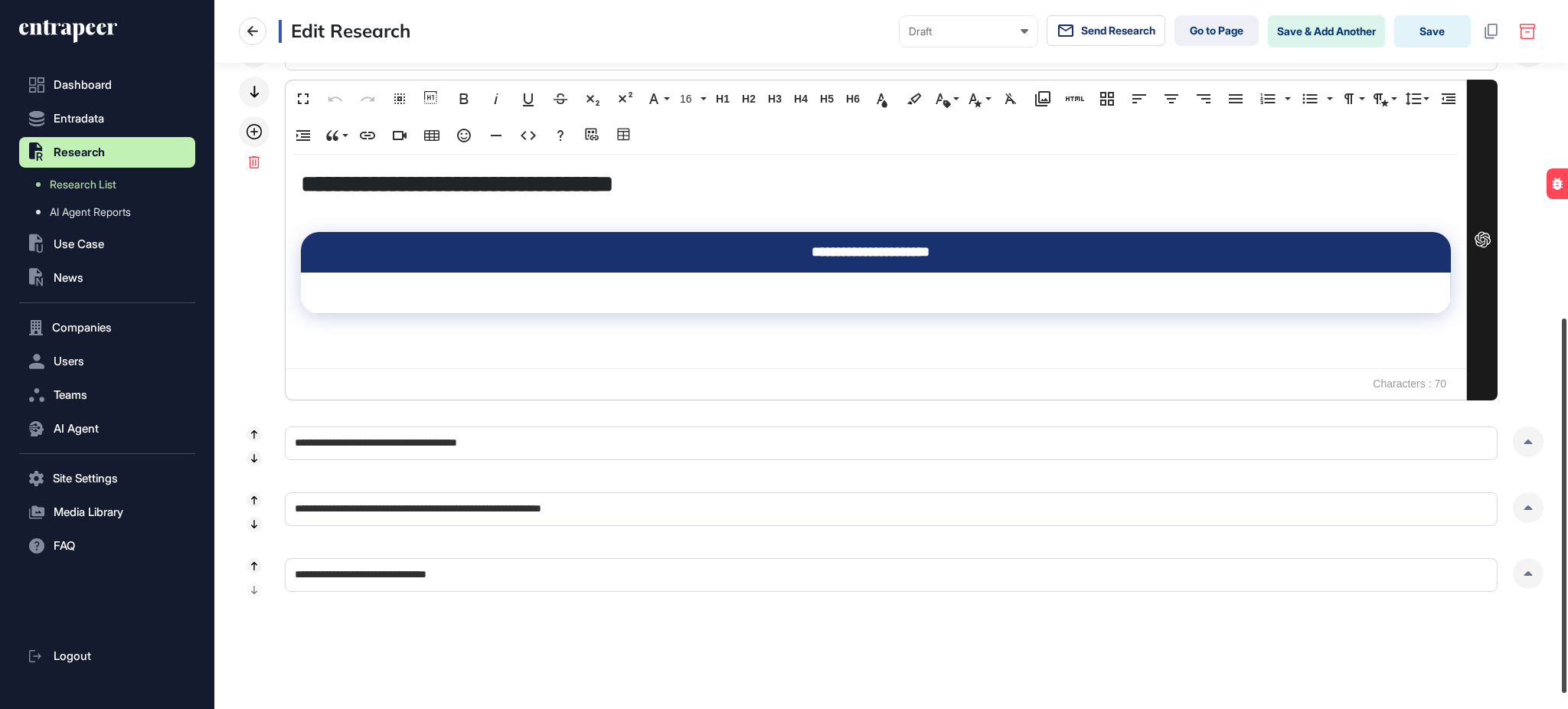
scroll to position [628, 0]
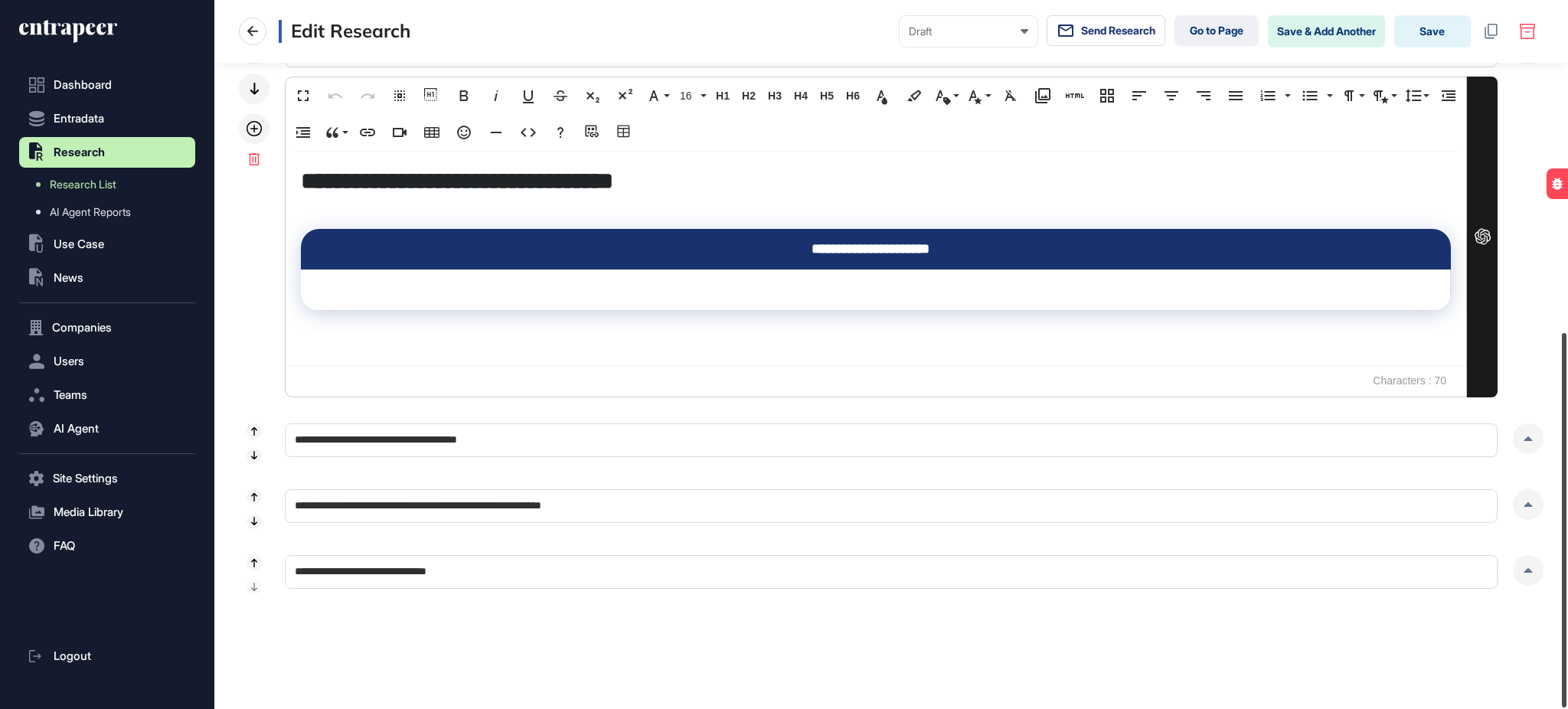
drag, startPoint x: 1566, startPoint y: 386, endPoint x: 1566, endPoint y: 574, distance: 188.0
click at [1566, 574] on div at bounding box center [1565, 520] width 5 height 375
drag, startPoint x: 1524, startPoint y: 439, endPoint x: 1546, endPoint y: 437, distance: 22.1
click at [1526, 439] on icon at bounding box center [1528, 439] width 9 height 5
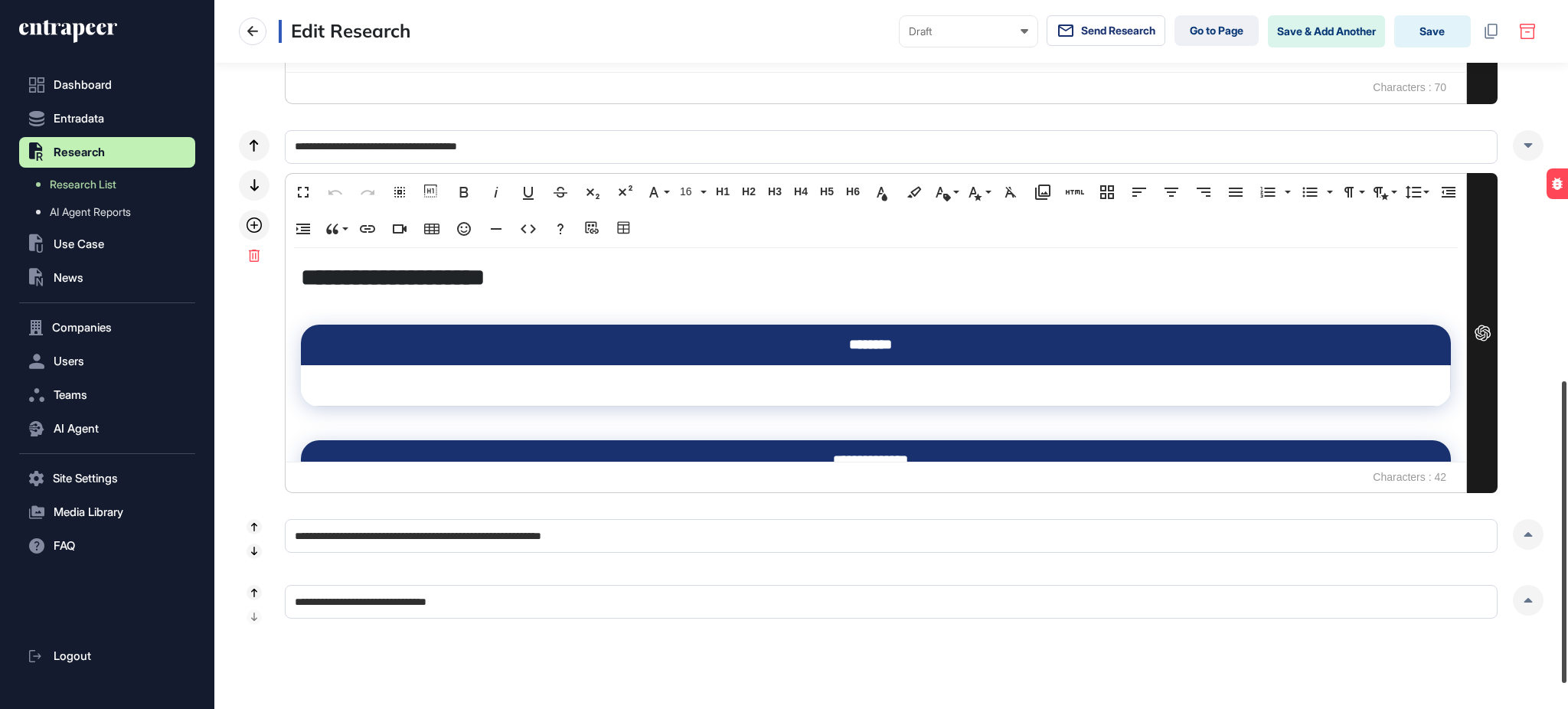
scroll to position [952, 0]
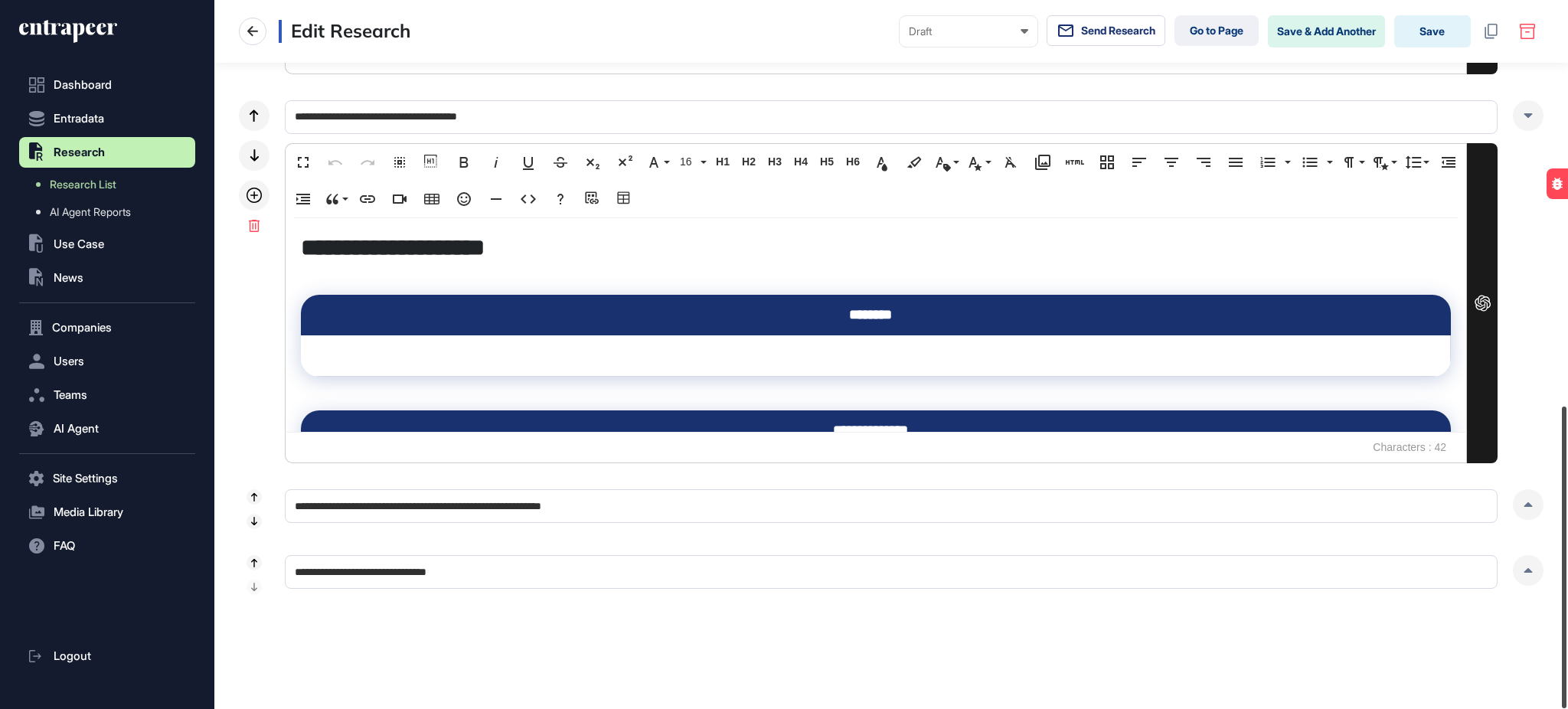
drag, startPoint x: 1566, startPoint y: 421, endPoint x: 1566, endPoint y: 610, distance: 189.0
click at [1566, 610] on div at bounding box center [1565, 557] width 5 height 302
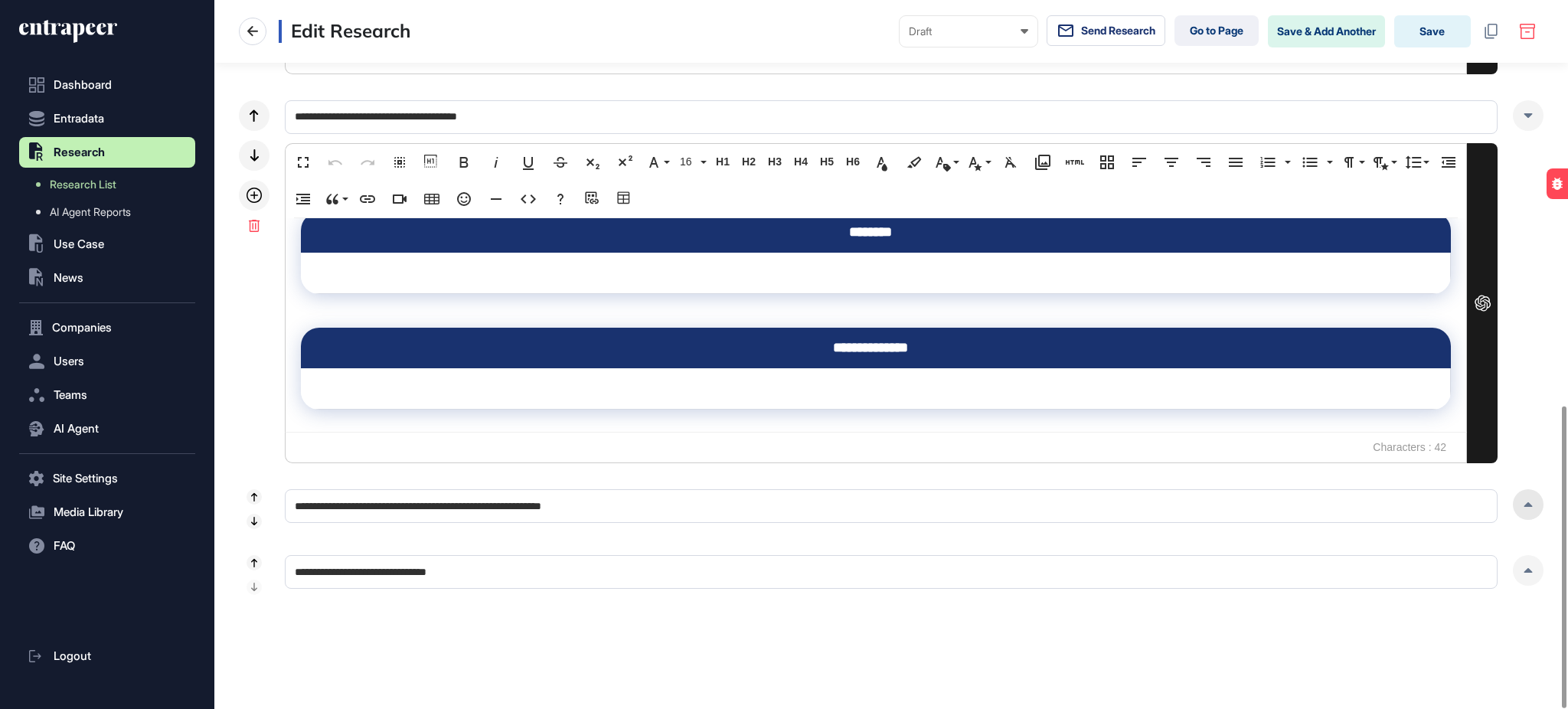
click at [1520, 506] on div at bounding box center [1528, 505] width 31 height 31
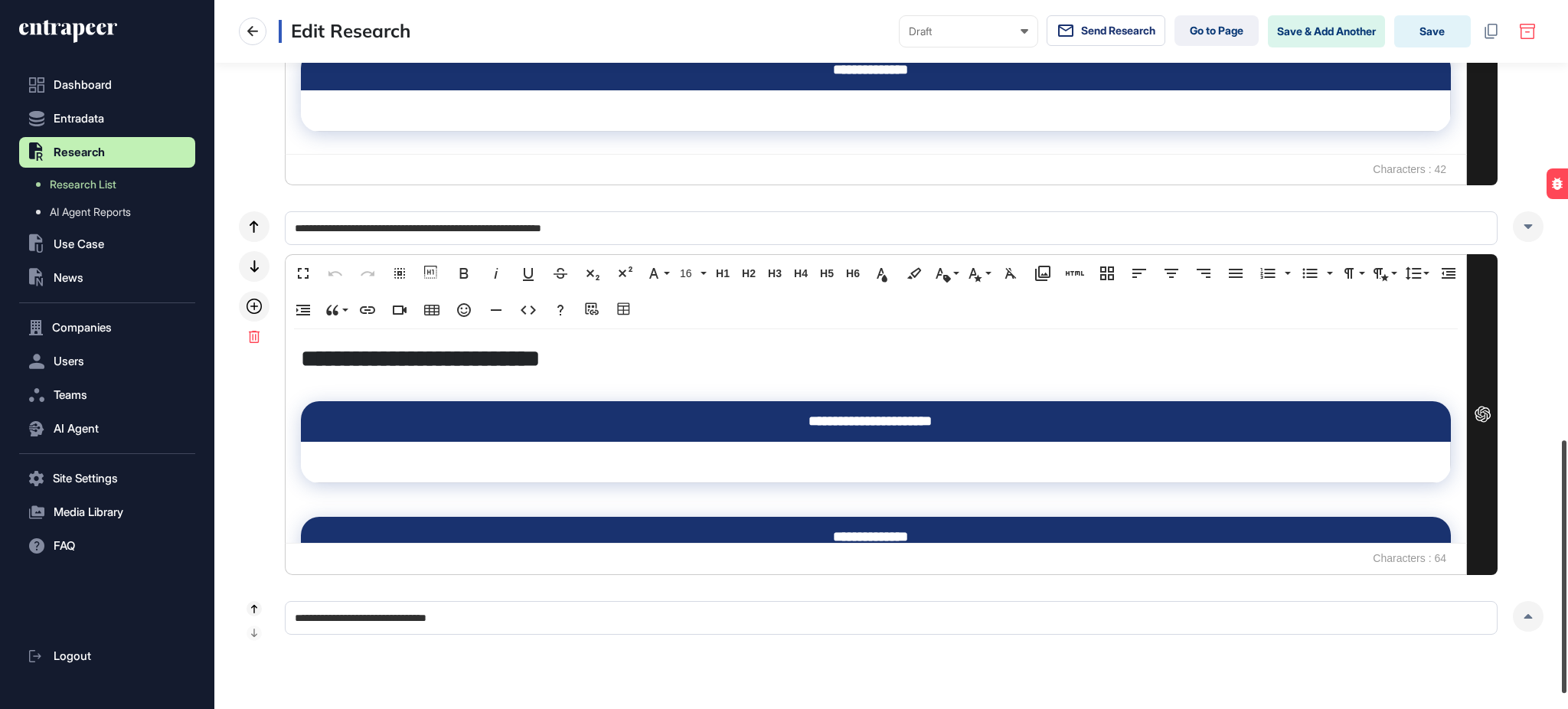
scroll to position [1233, 0]
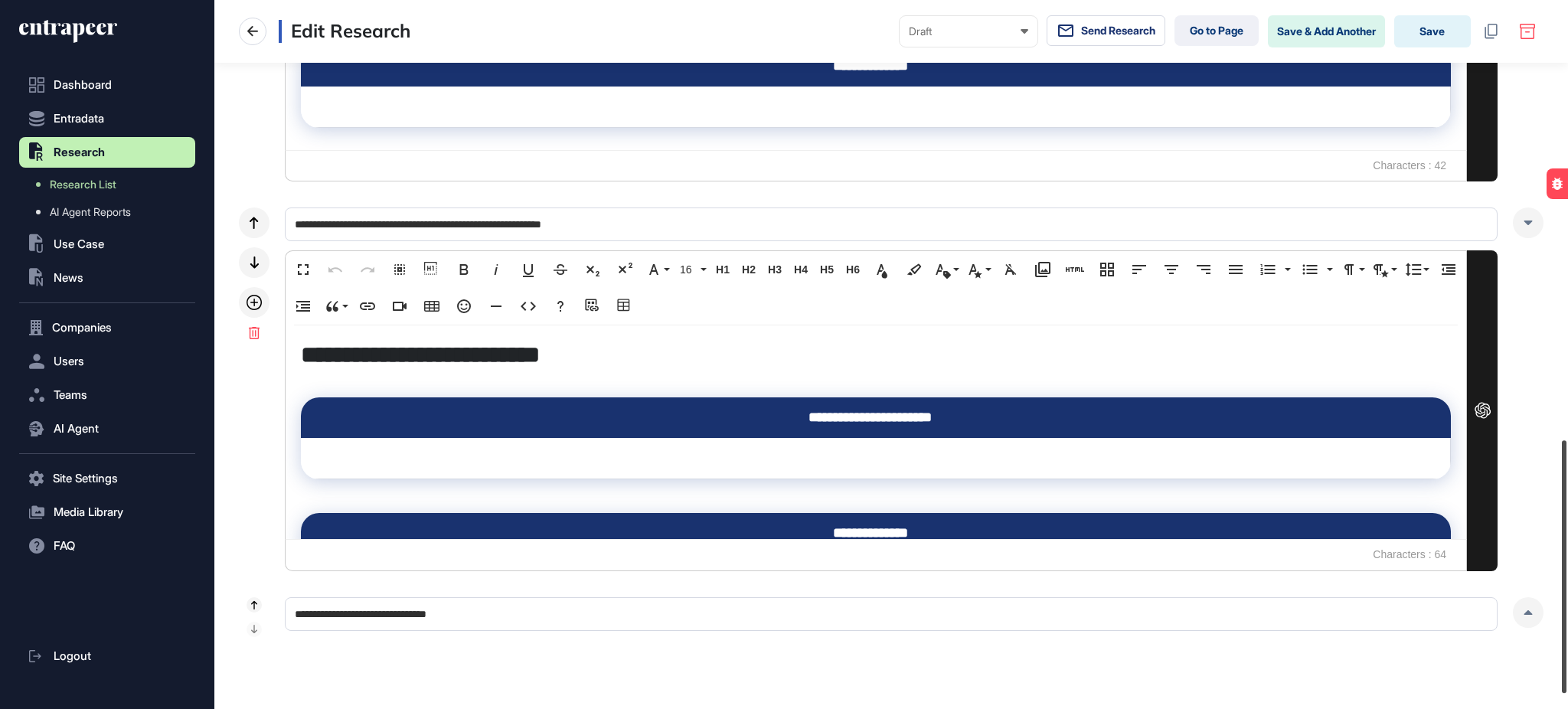
drag, startPoint x: 1566, startPoint y: 509, endPoint x: 1566, endPoint y: 595, distance: 86.0
click at [1566, 595] on div at bounding box center [1565, 567] width 5 height 253
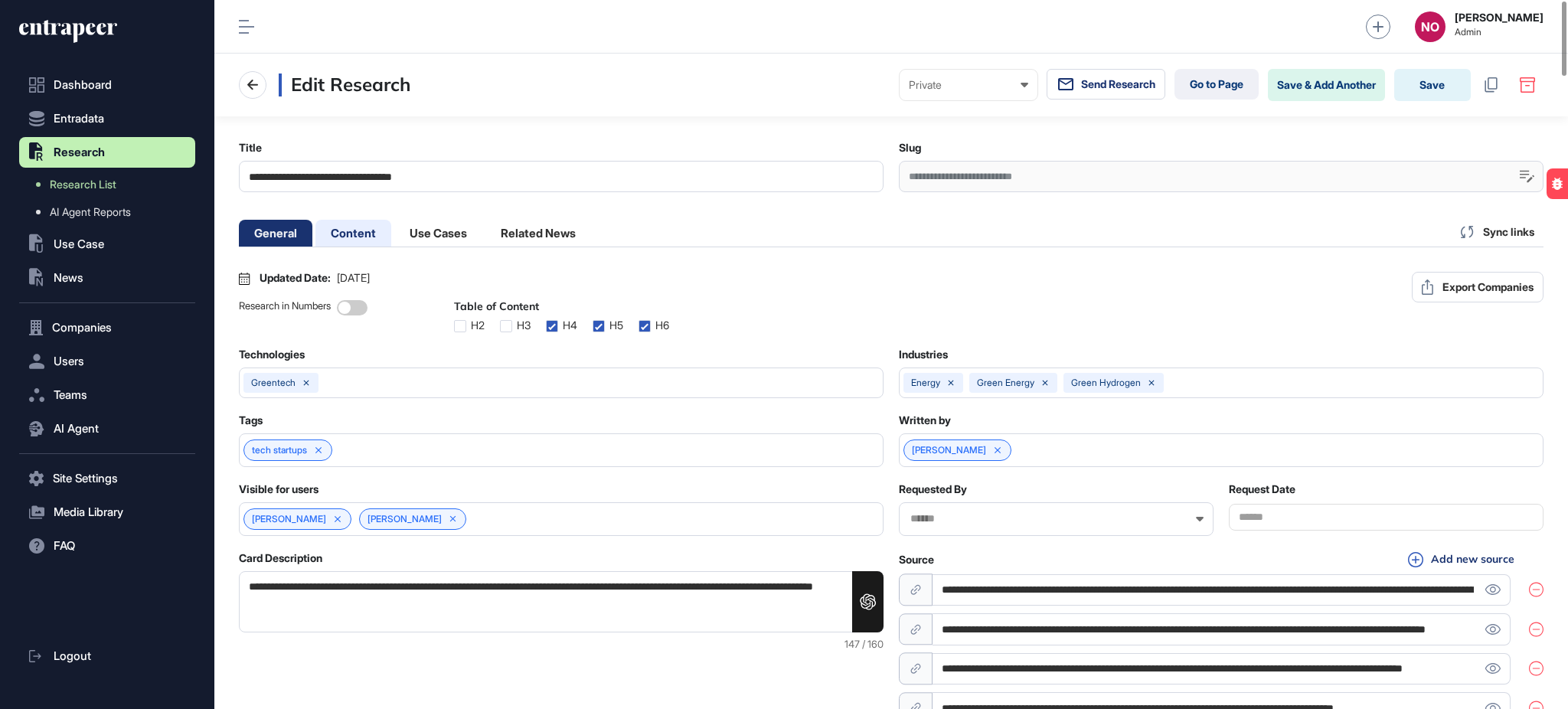
click at [391, 239] on li "Content" at bounding box center [353, 233] width 76 height 27
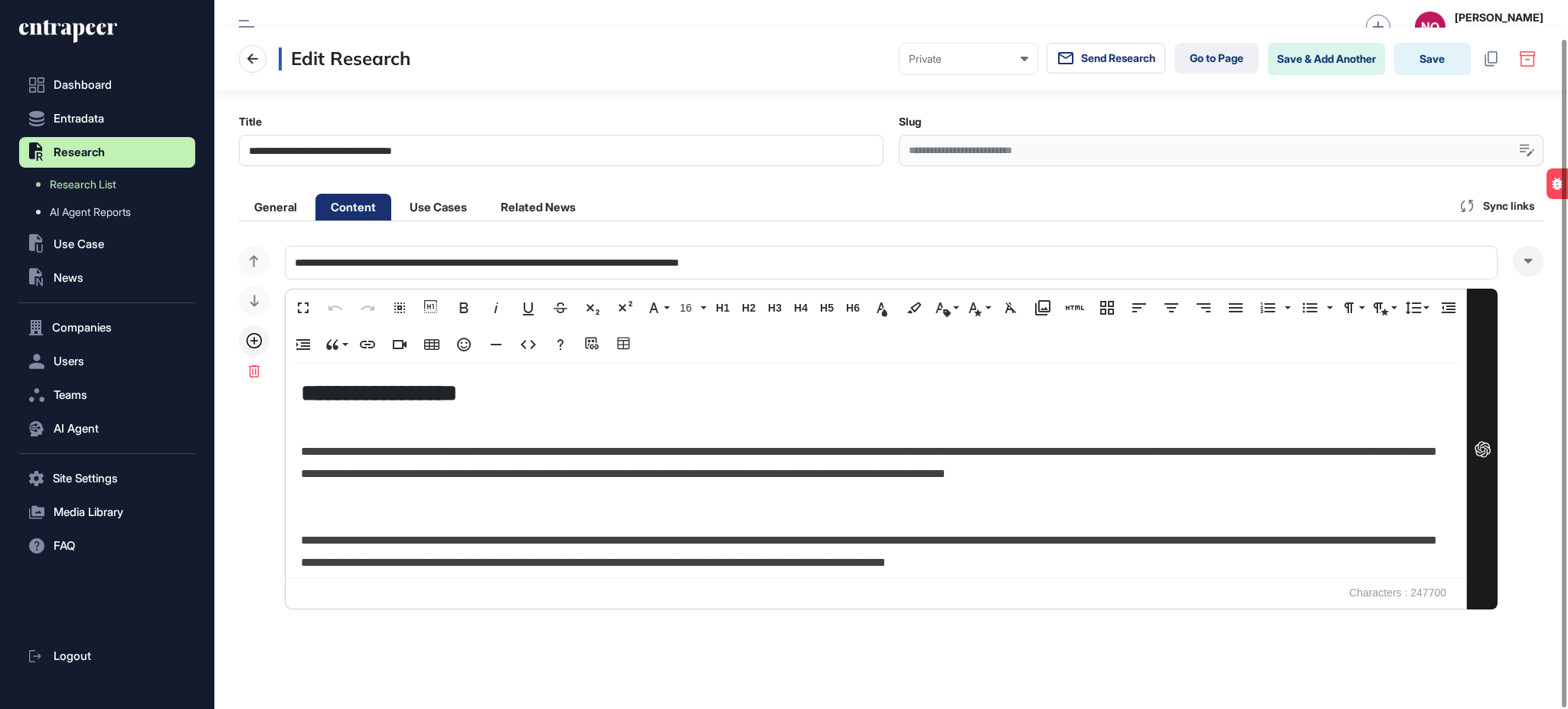
scroll to position [41, 0]
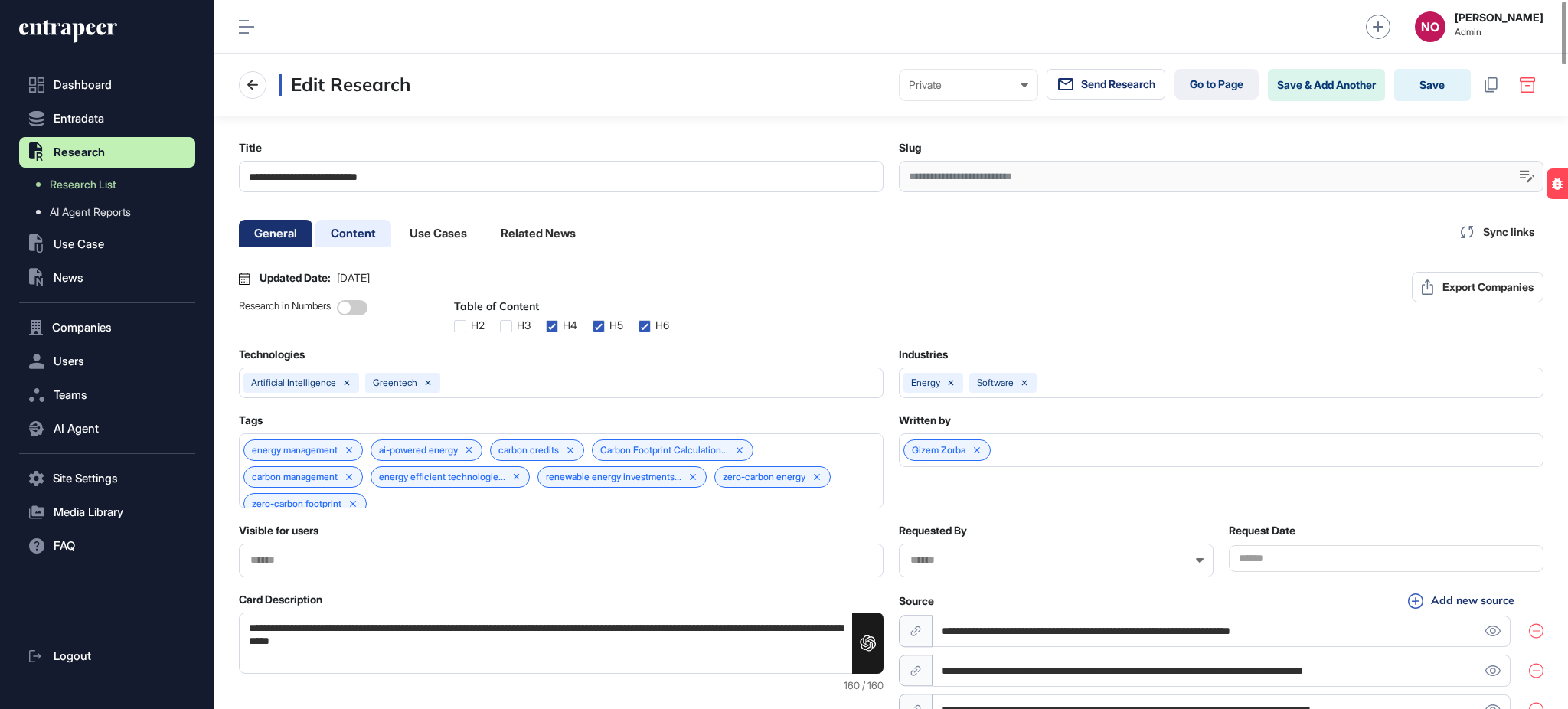
click at [334, 234] on li "Content" at bounding box center [353, 233] width 76 height 27
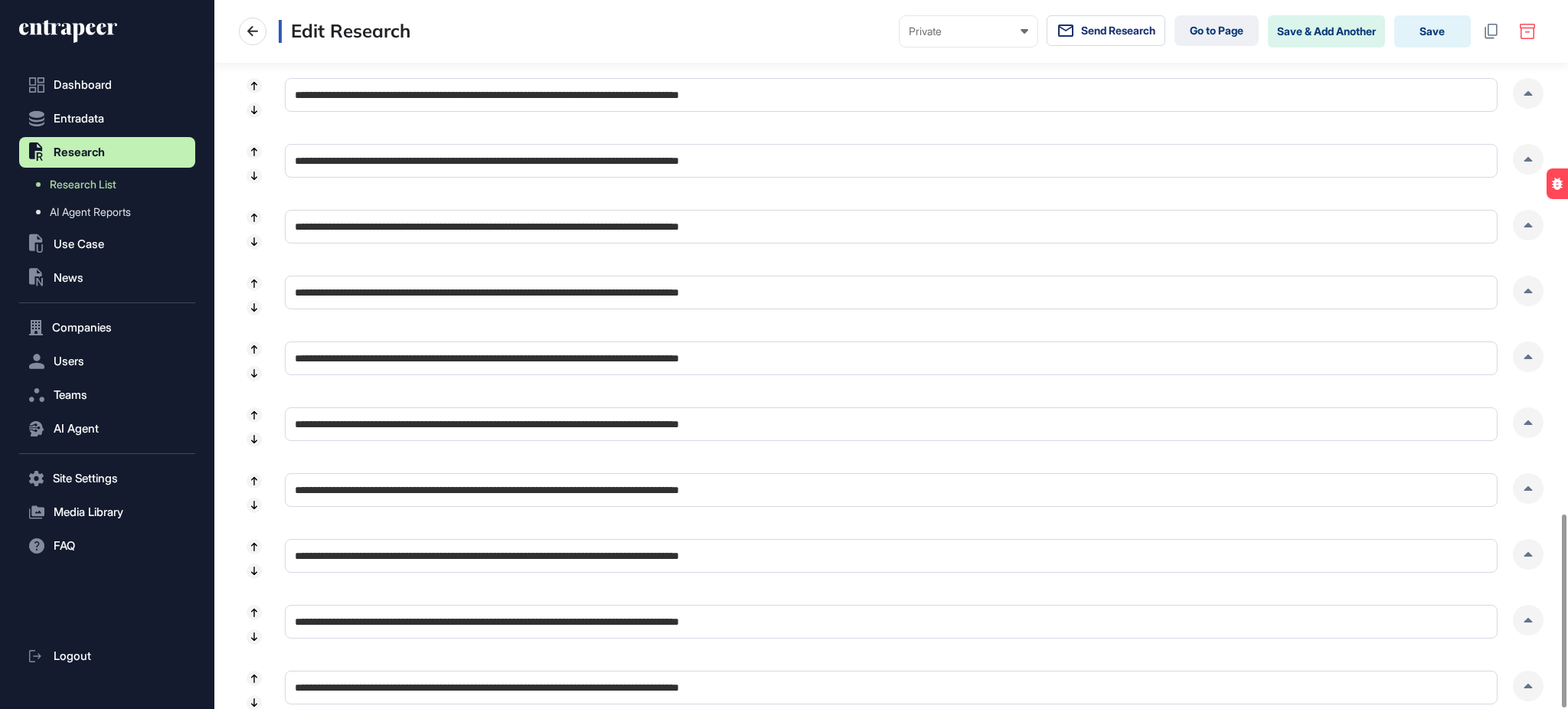
scroll to position [1885, 0]
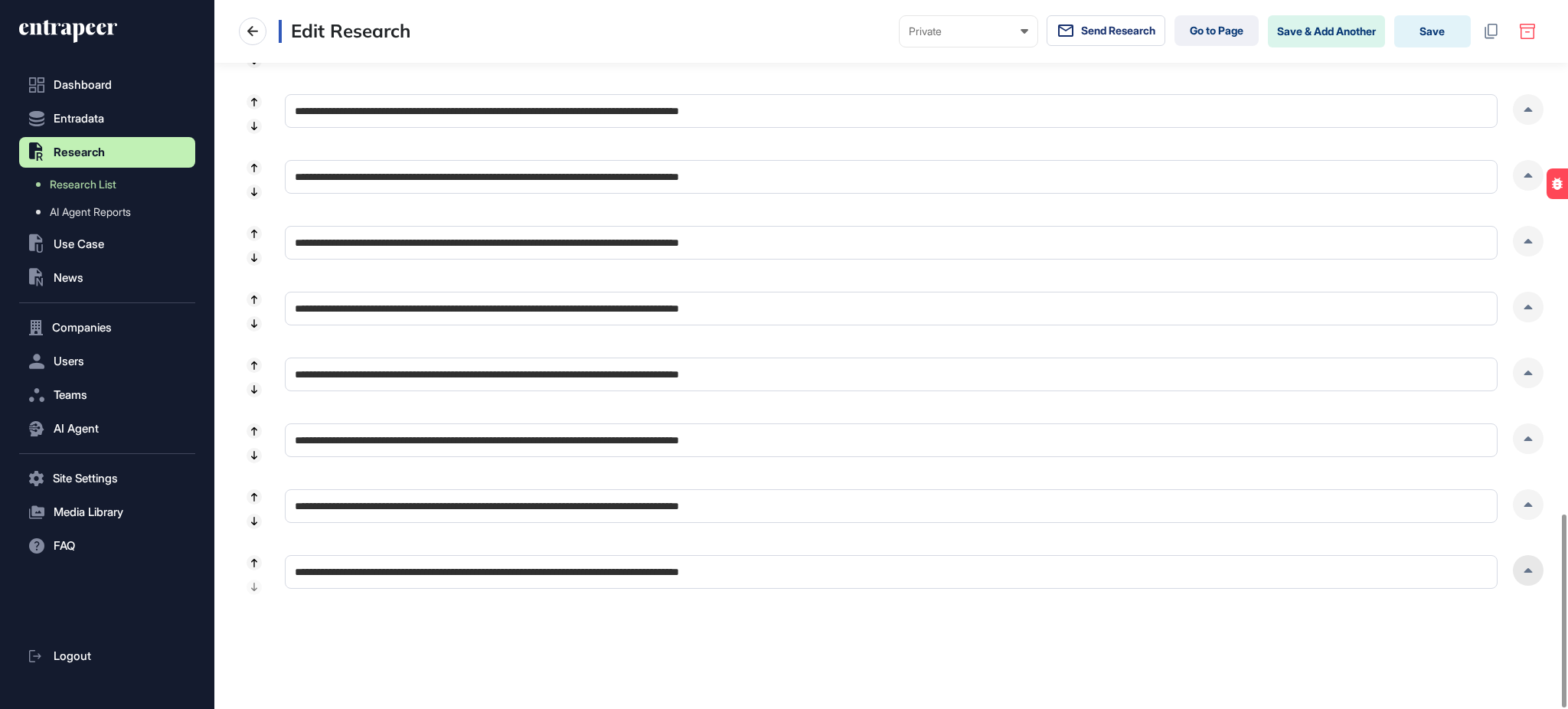
click at [1527, 571] on icon at bounding box center [1529, 571] width 8 height 5
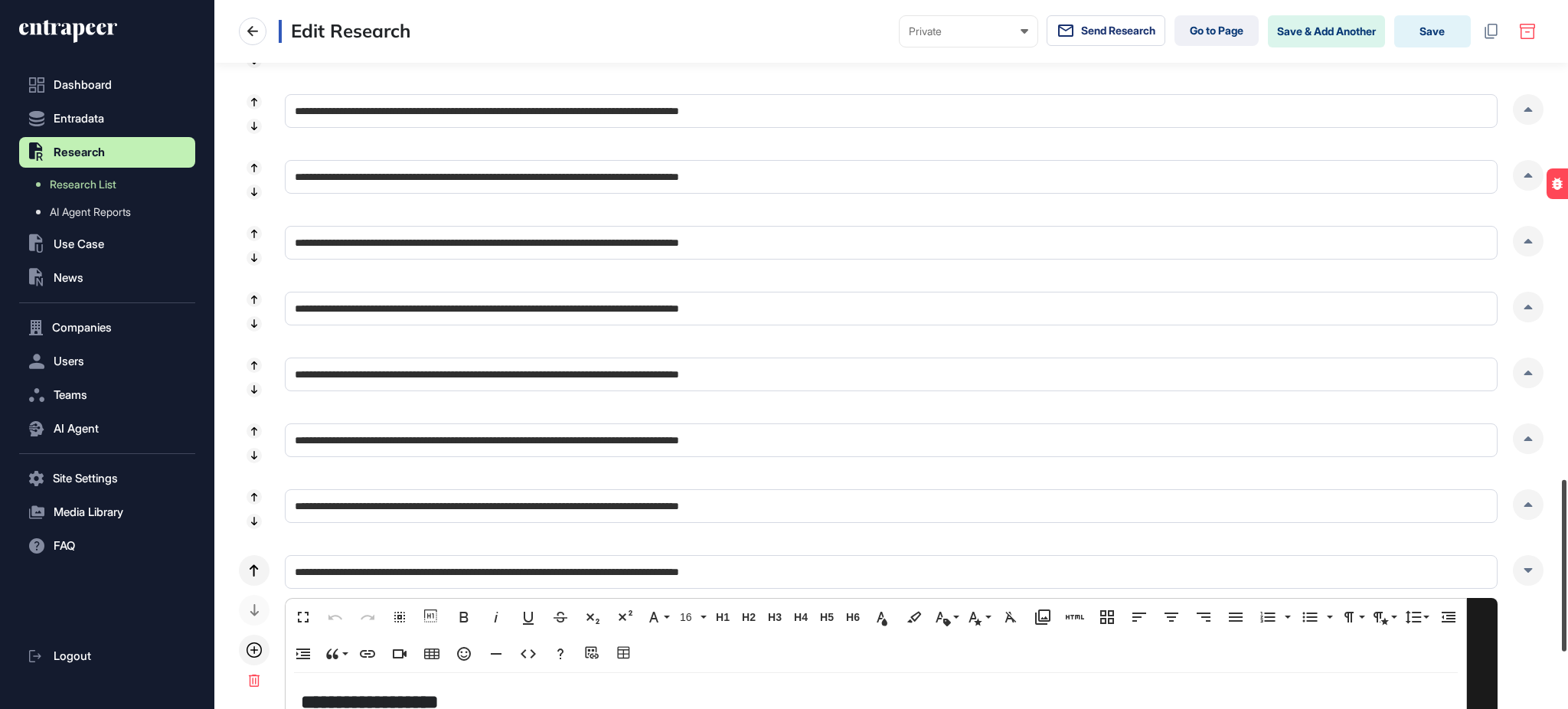
scroll to position [2209, 0]
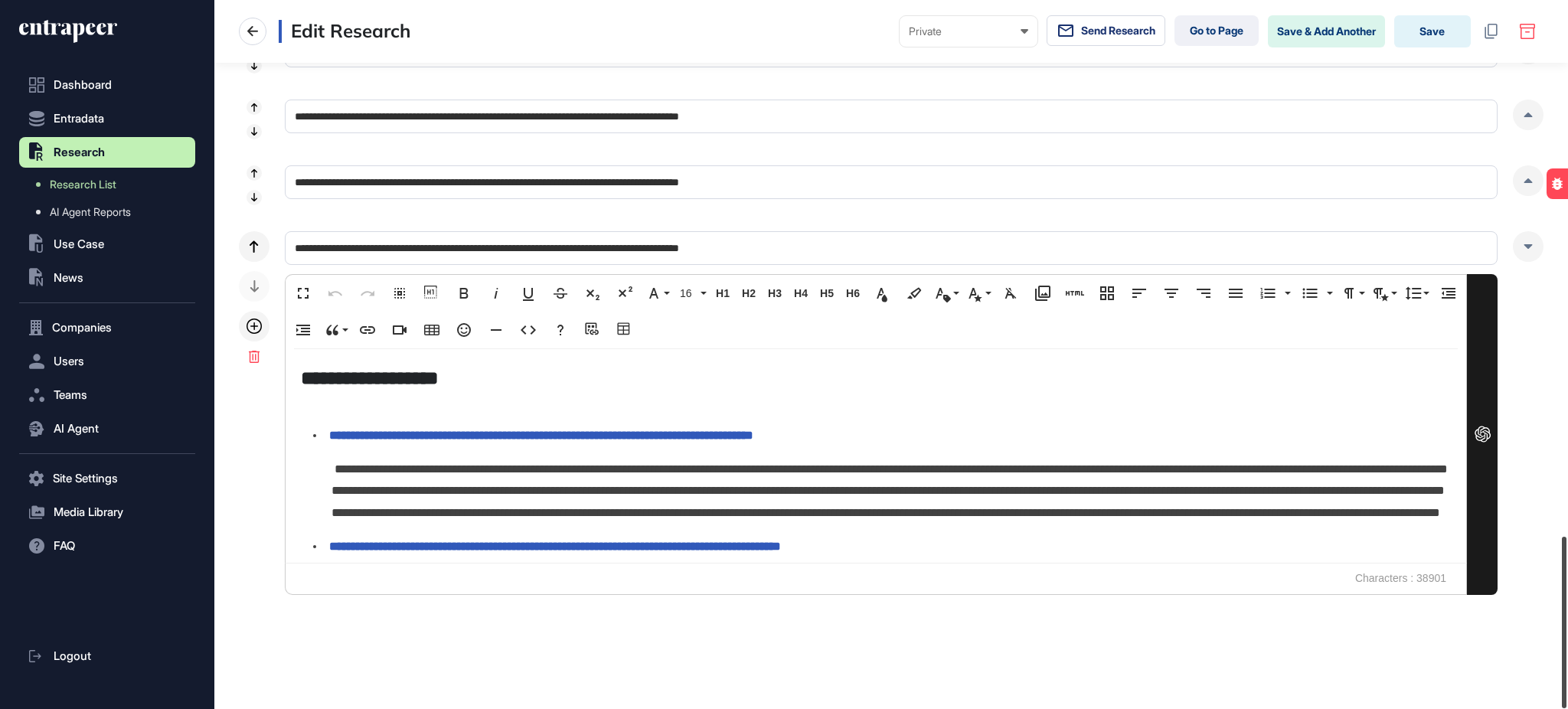
drag, startPoint x: 1566, startPoint y: 573, endPoint x: 1566, endPoint y: 650, distance: 77.0
click at [1566, 650] on div at bounding box center [1565, 623] width 5 height 171
click at [1526, 181] on icon at bounding box center [1529, 181] width 8 height 5
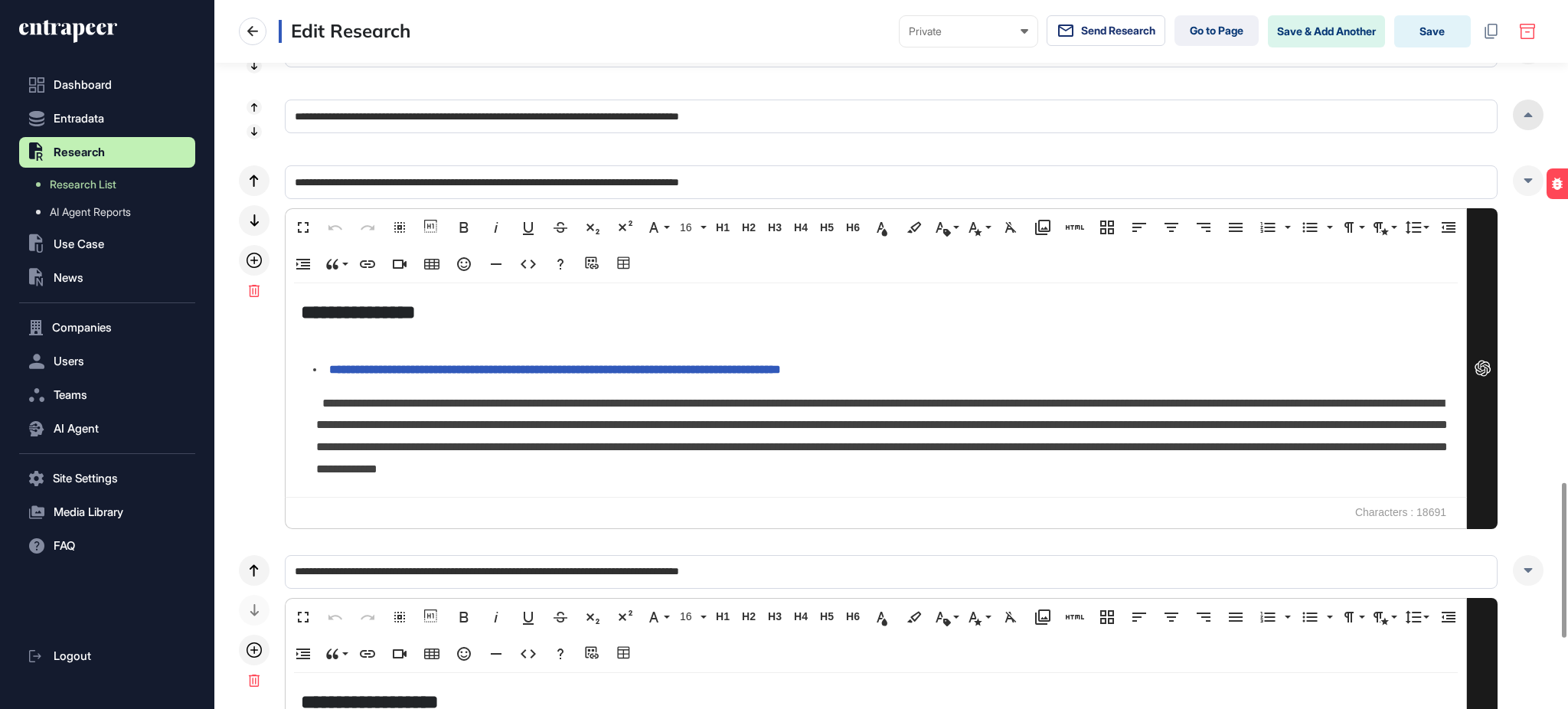
click at [1517, 121] on div at bounding box center [1528, 115] width 31 height 31
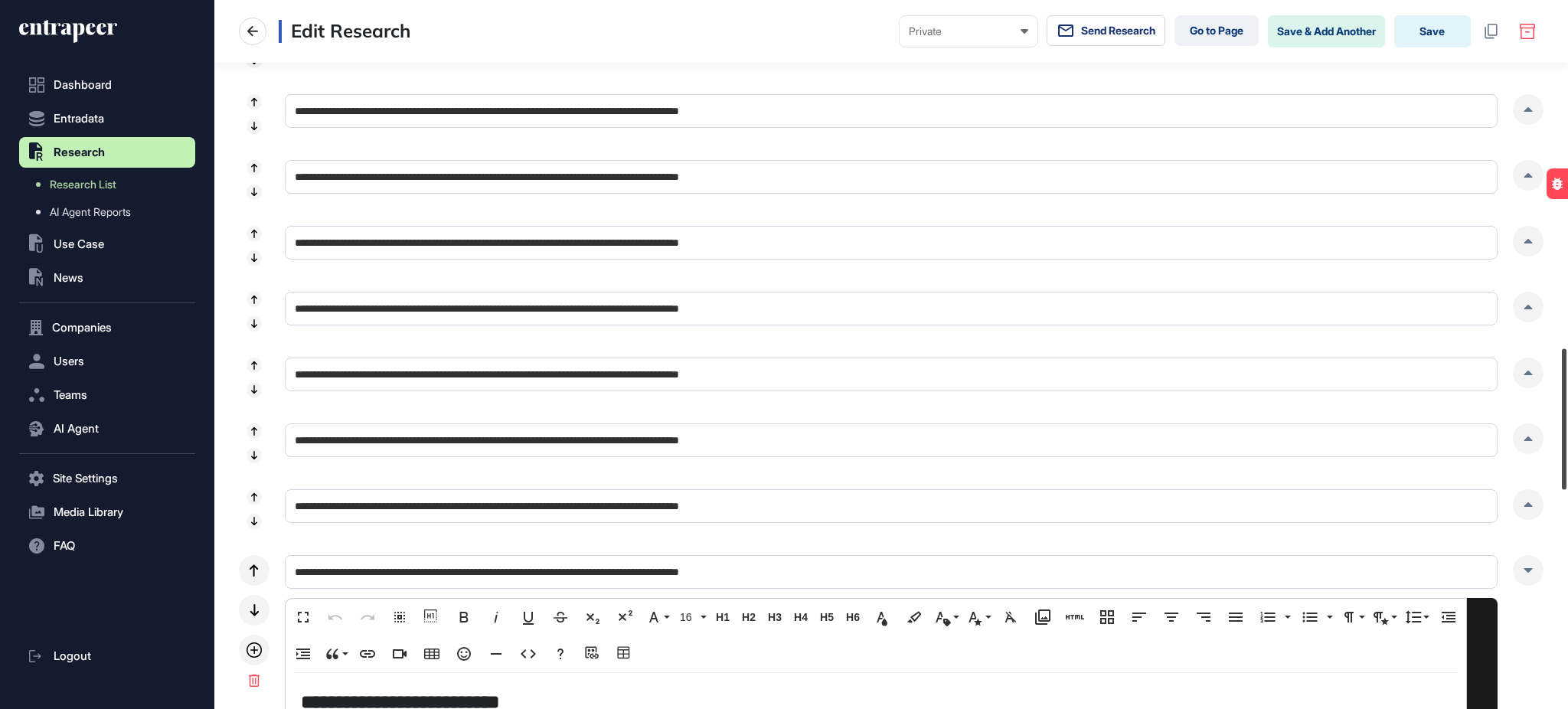
drag, startPoint x: 1566, startPoint y: 495, endPoint x: 1542, endPoint y: 462, distance: 40.8
click at [1566, 406] on div at bounding box center [1565, 419] width 5 height 141
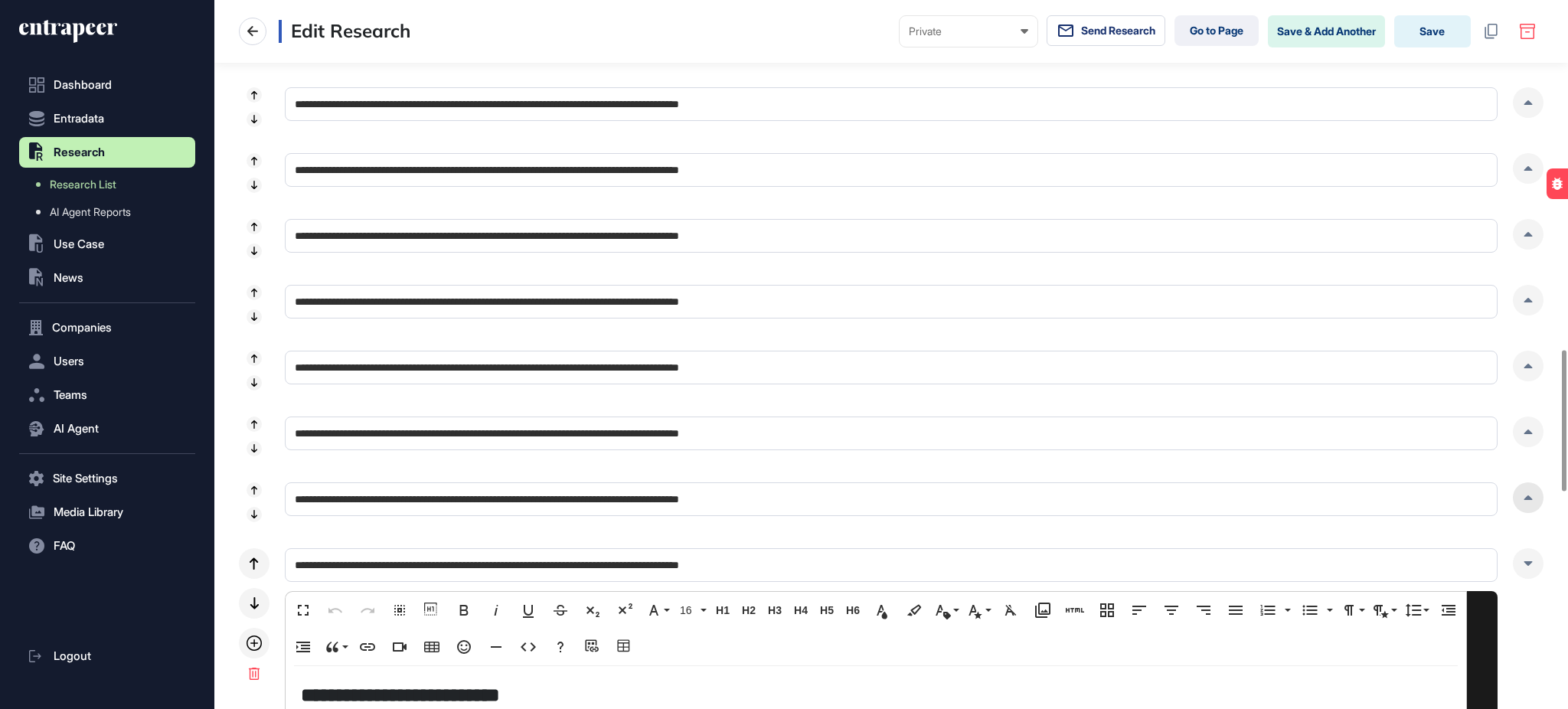
click at [1529, 491] on div at bounding box center [1528, 498] width 31 height 31
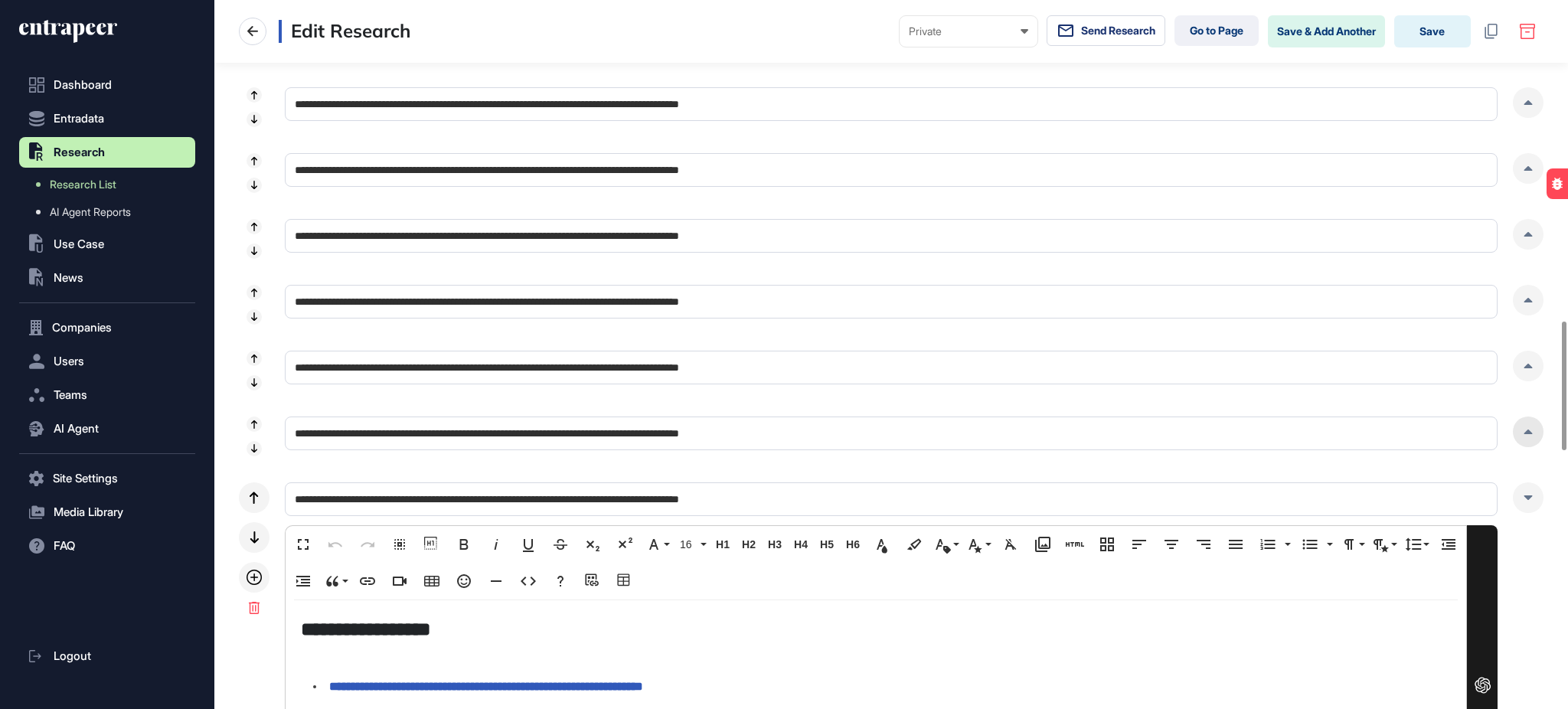
click at [1527, 427] on div at bounding box center [1528, 431] width 31 height 31
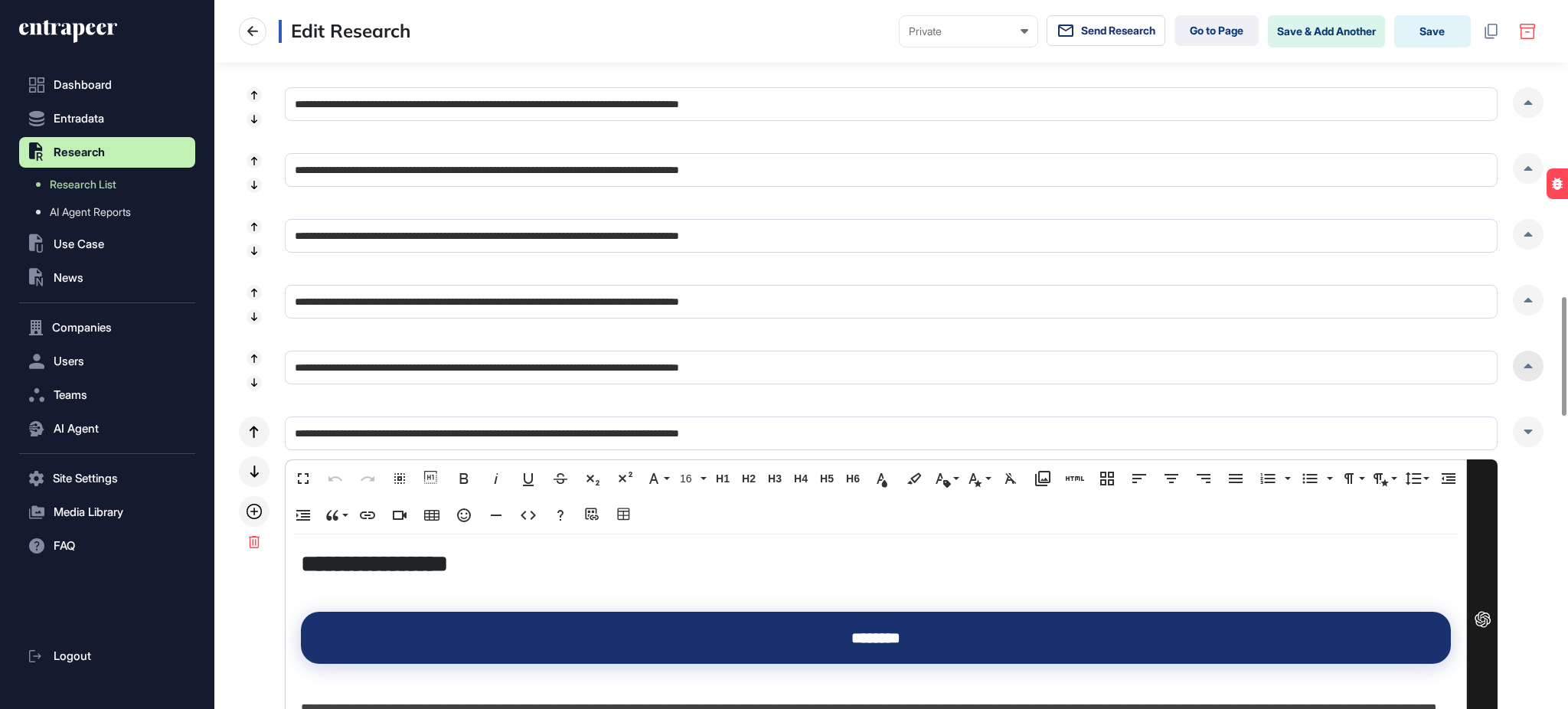
click at [1525, 367] on icon at bounding box center [1529, 367] width 8 height 5
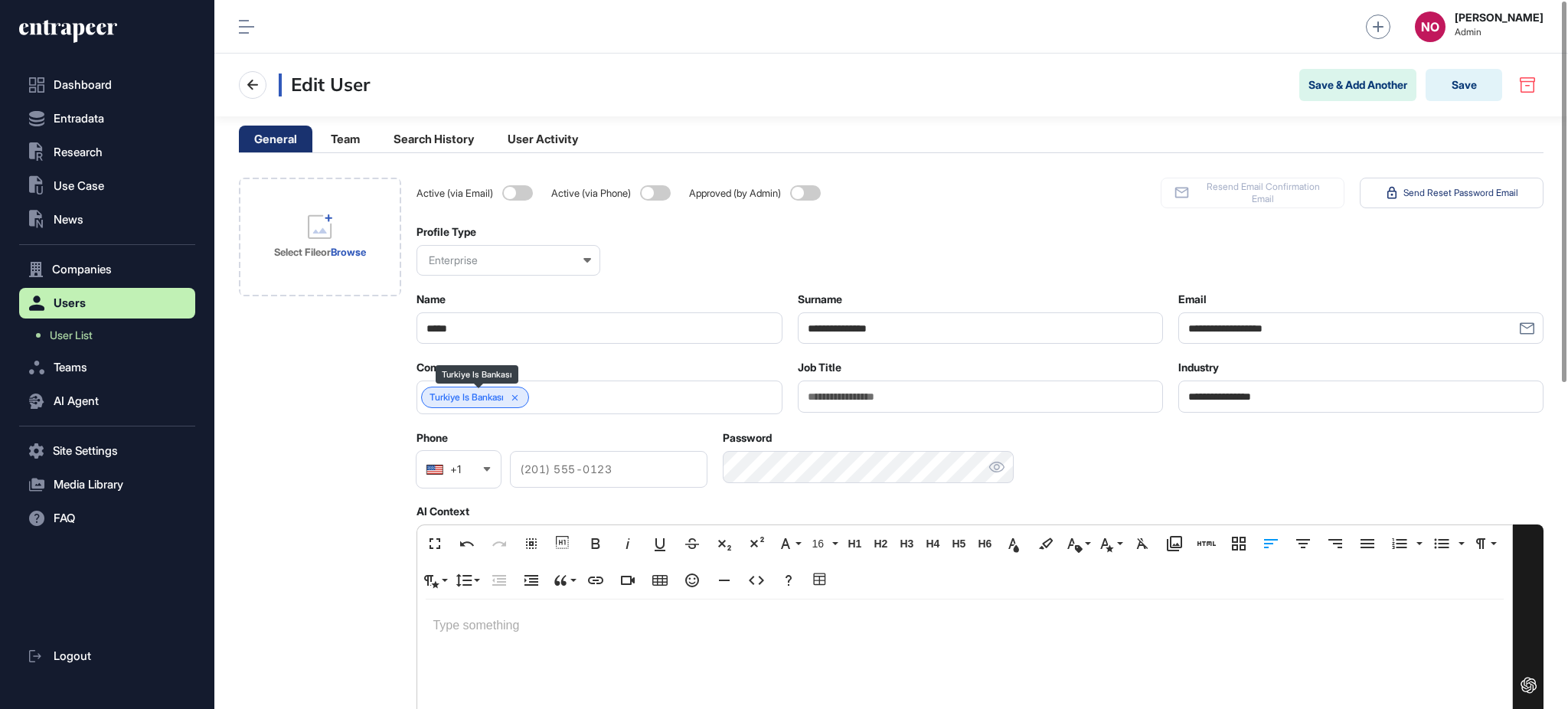
click at [520, 400] on icon at bounding box center [515, 398] width 11 height 11
click at [520, 400] on input "text" at bounding box center [589, 398] width 326 height 13
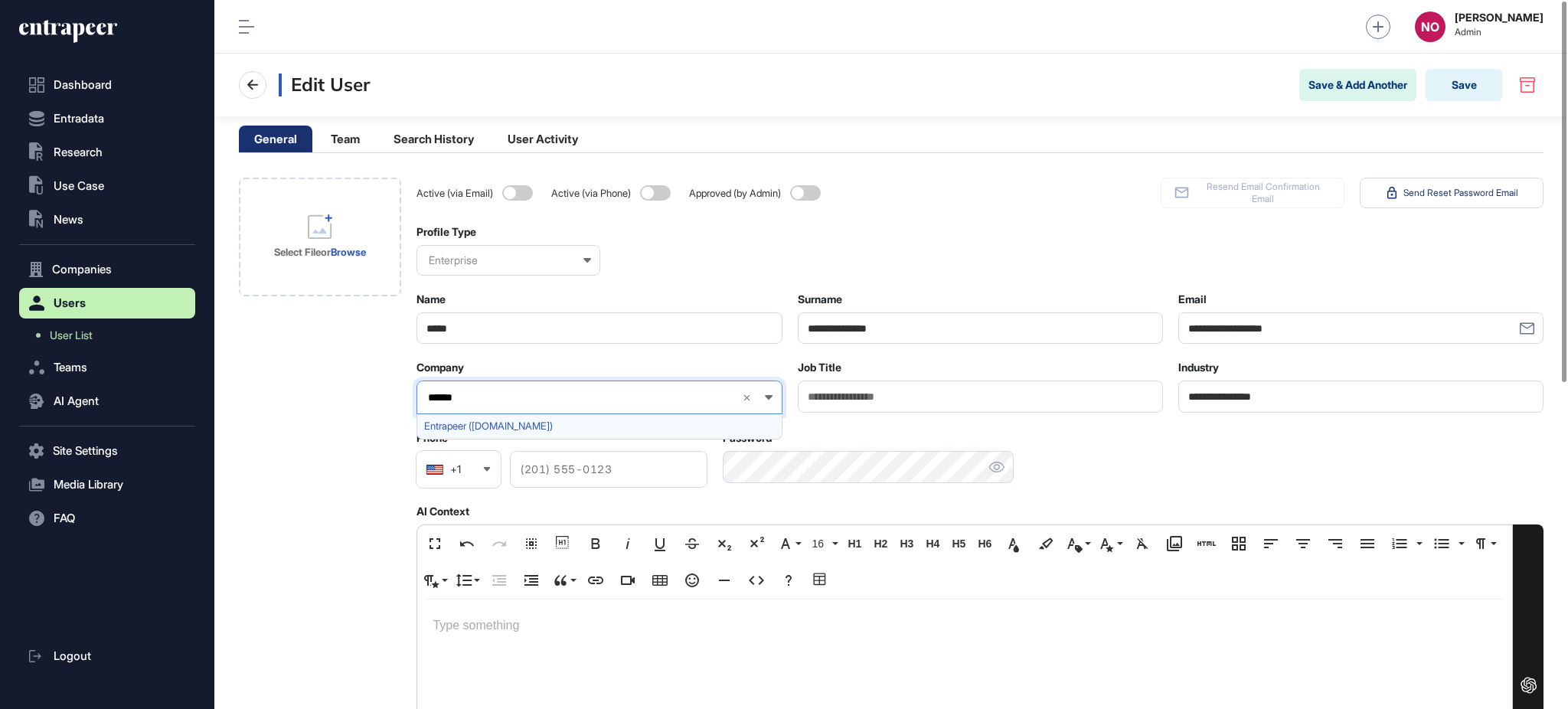
type input "******"
click at [523, 427] on span "Entrapeer (entrapeer.com)" at bounding box center [598, 426] width 348 height 12
click at [316, 441] on div "Select File or Browse" at bounding box center [320, 691] width 162 height 1026
click at [584, 637] on p at bounding box center [965, 626] width 1064 height 22
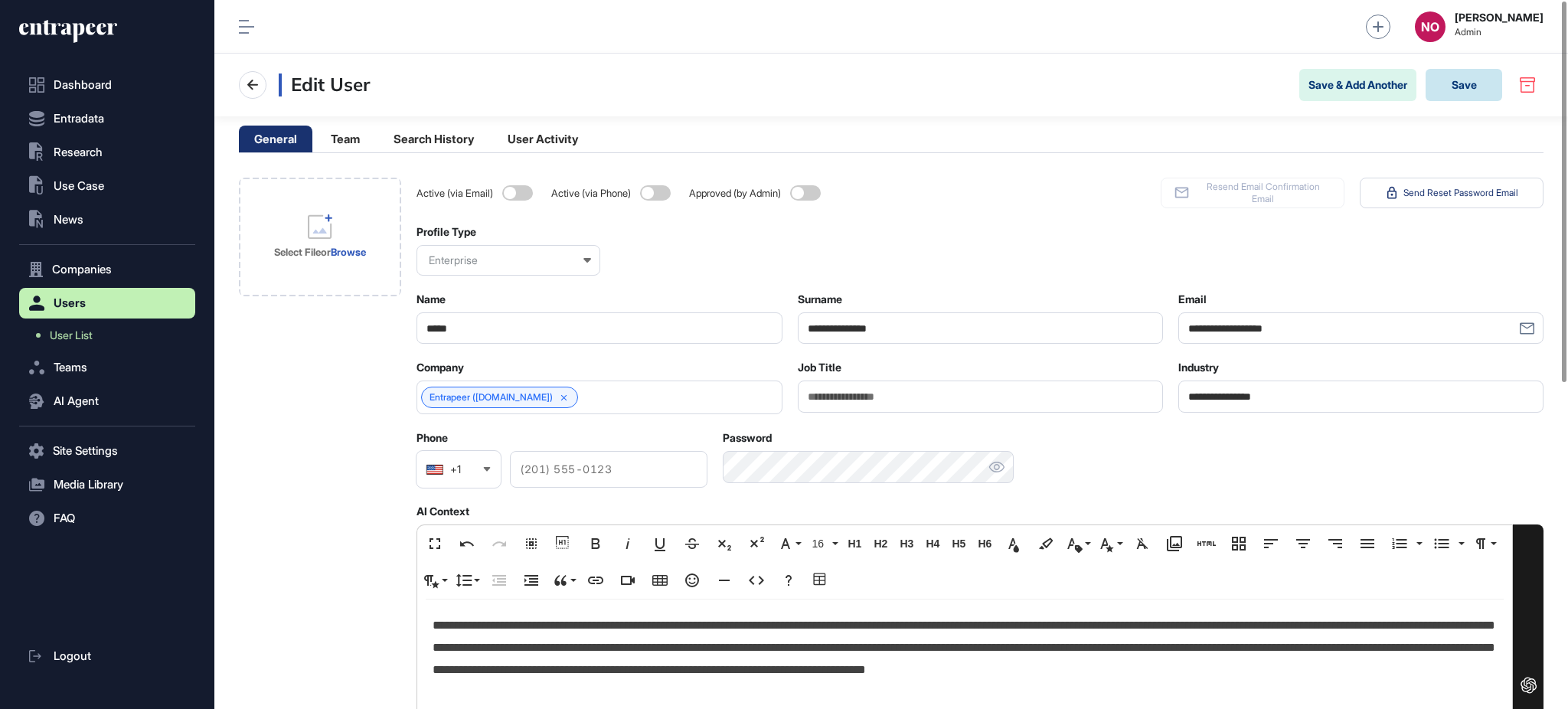
click at [1476, 84] on button "Save" at bounding box center [1464, 85] width 76 height 32
click at [1522, 90] on icon at bounding box center [1527, 85] width 15 height 15
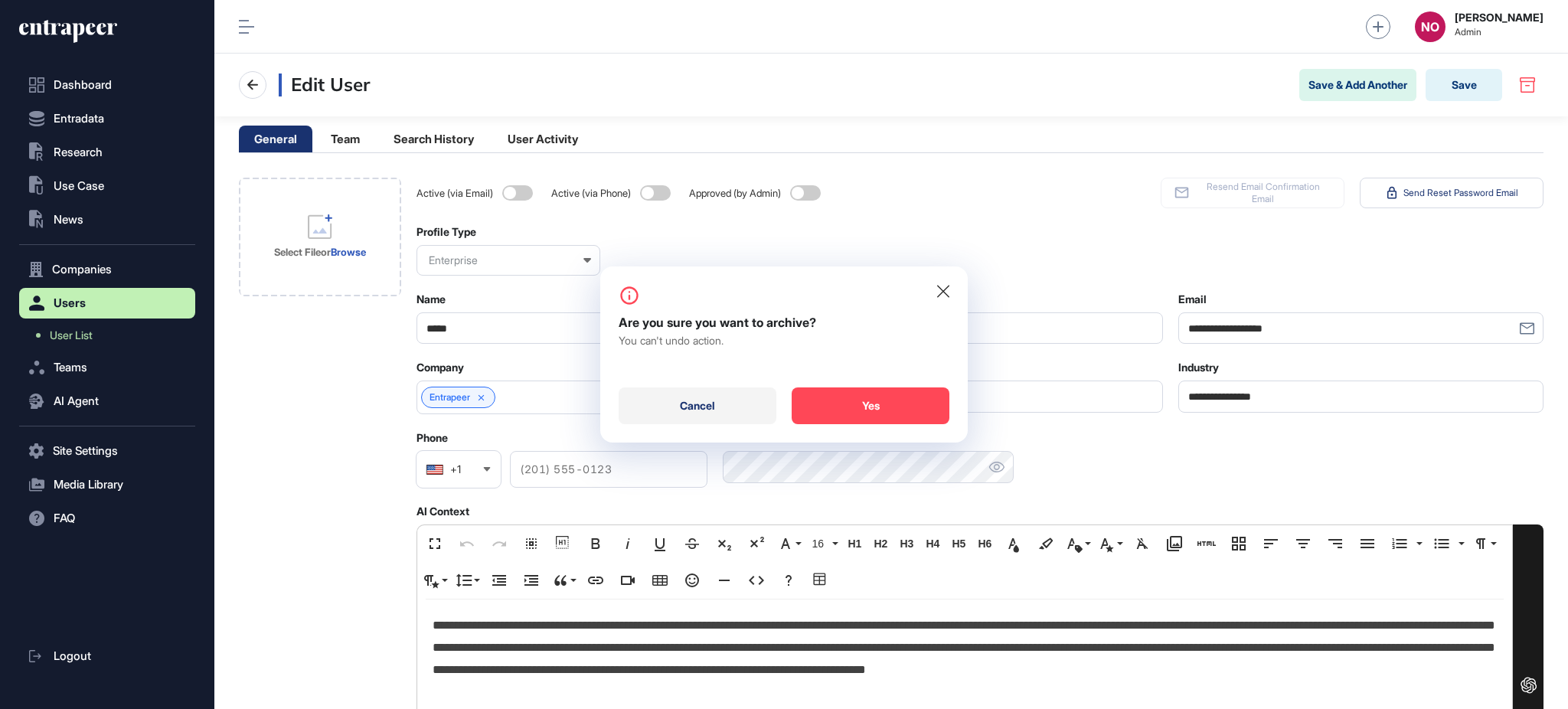
click at [708, 416] on div "Cancel" at bounding box center [698, 406] width 158 height 37
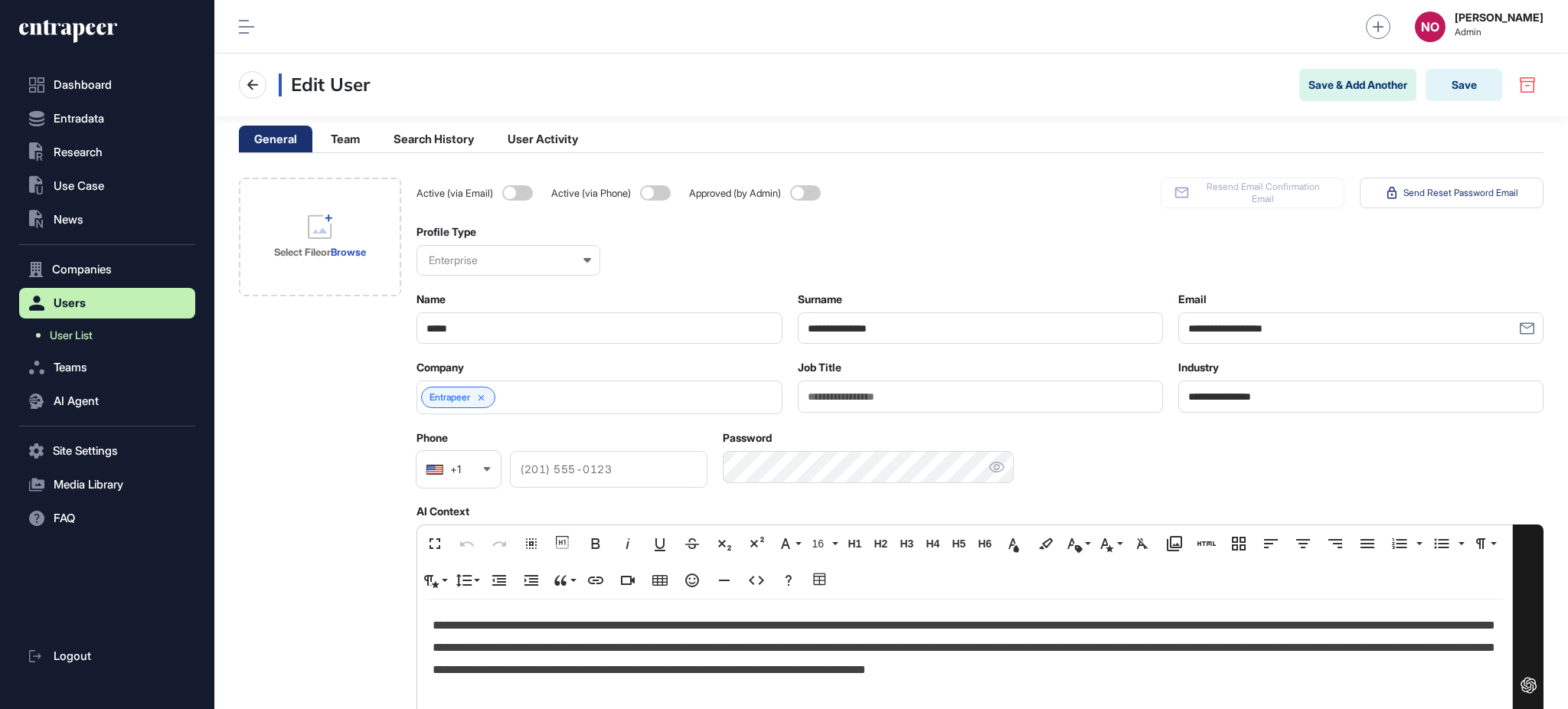
click at [99, 327] on link "User List" at bounding box center [111, 335] width 169 height 27
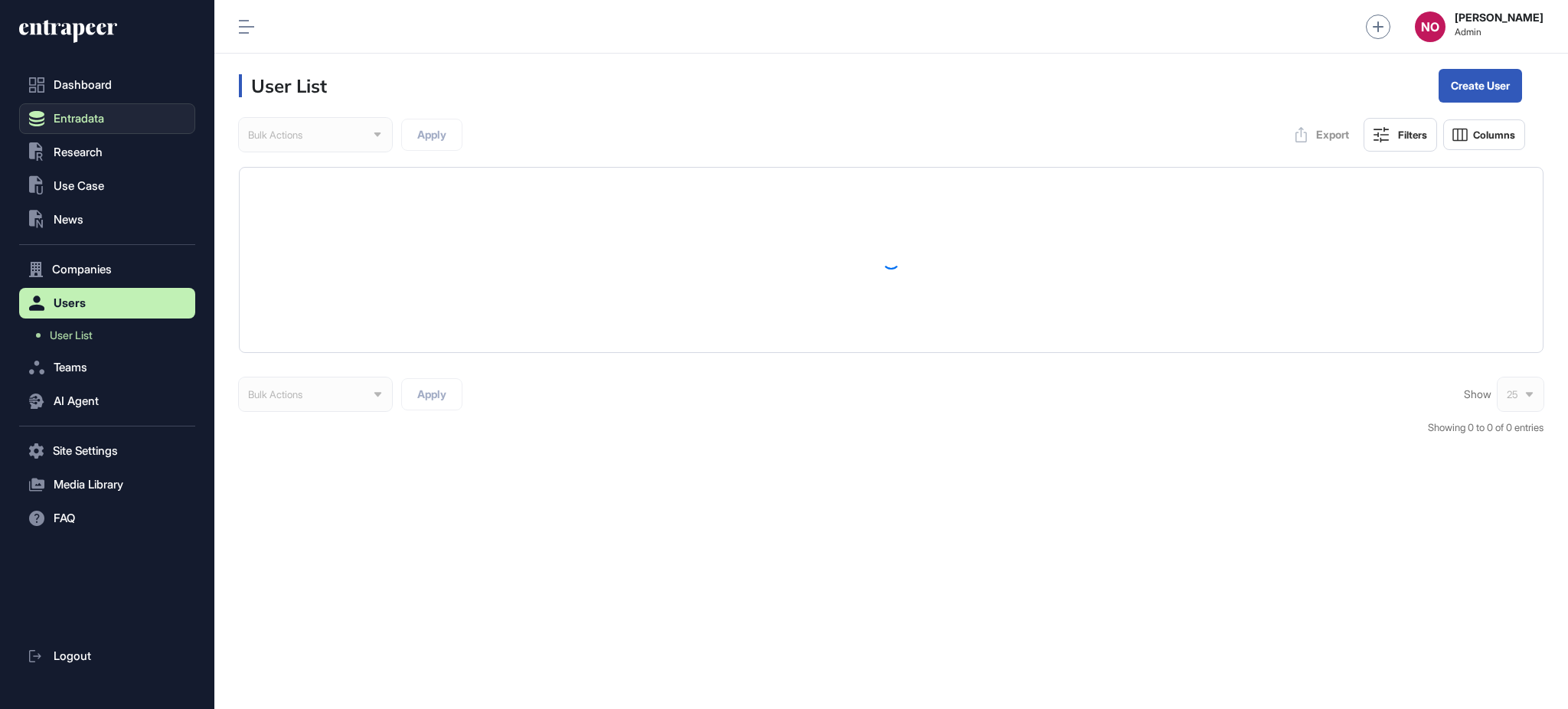
click at [111, 116] on button "Entradata" at bounding box center [107, 118] width 176 height 31
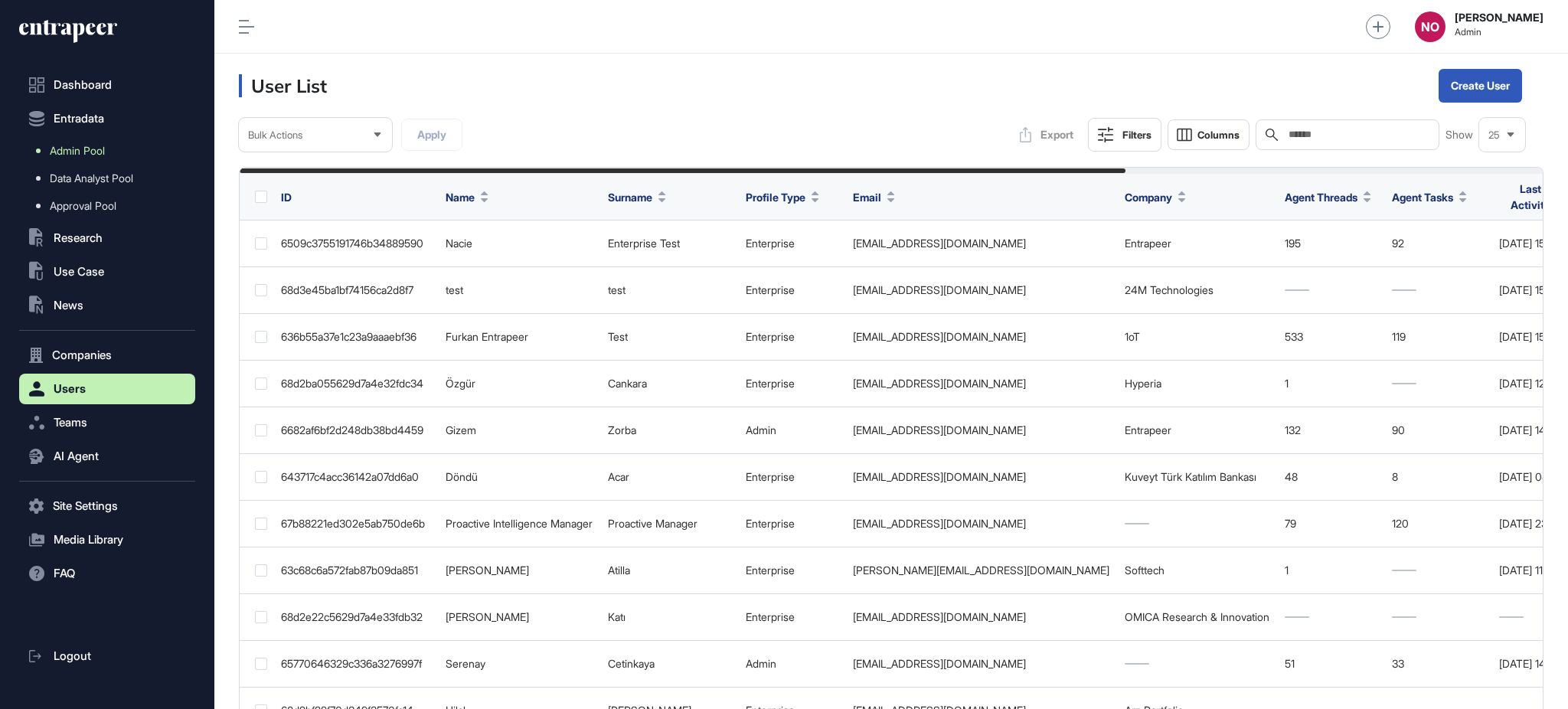
click at [96, 146] on span "Admin Pool" at bounding box center [77, 150] width 55 height 12
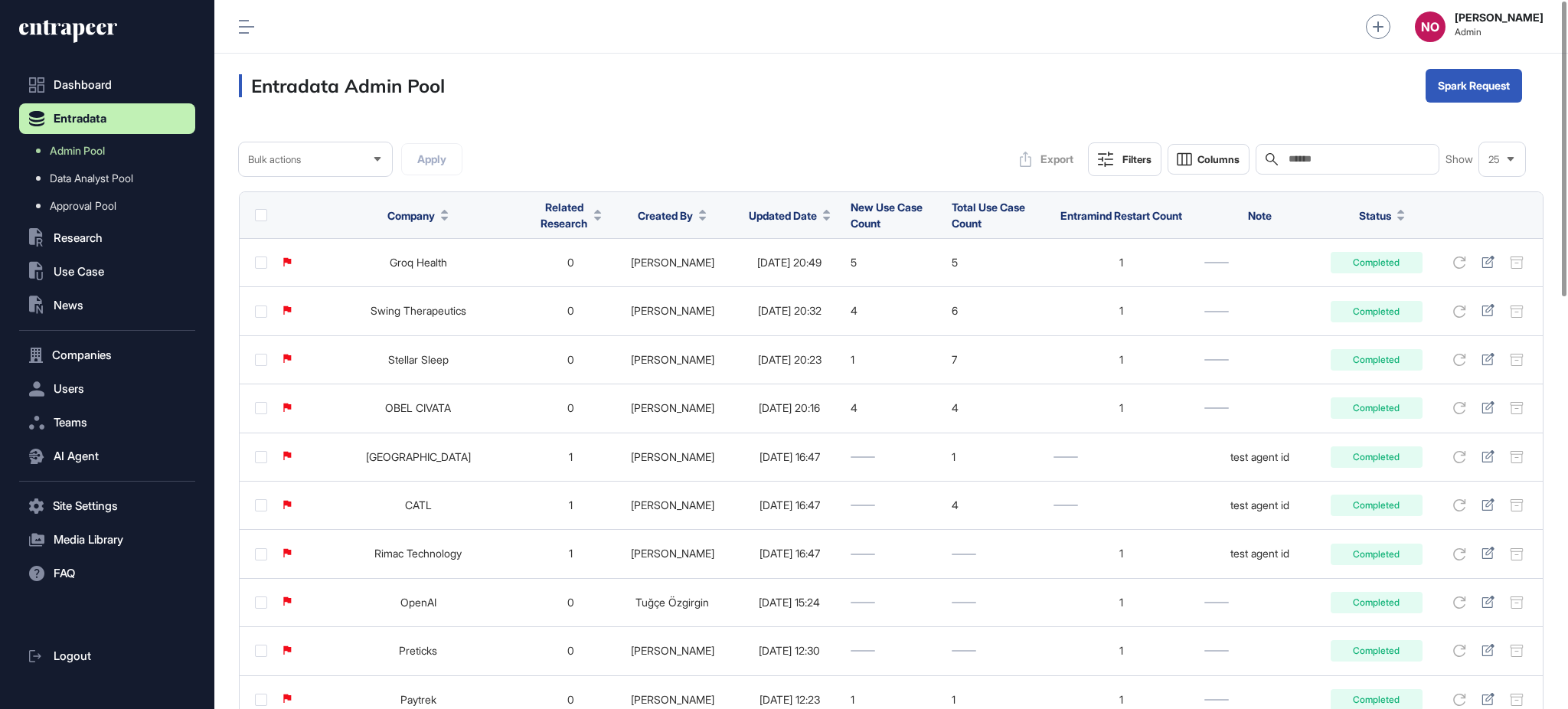
click at [789, 212] on span "Updated Date" at bounding box center [783, 215] width 68 height 16
click at [781, 273] on span "Sort Descending" at bounding box center [784, 280] width 61 height 13
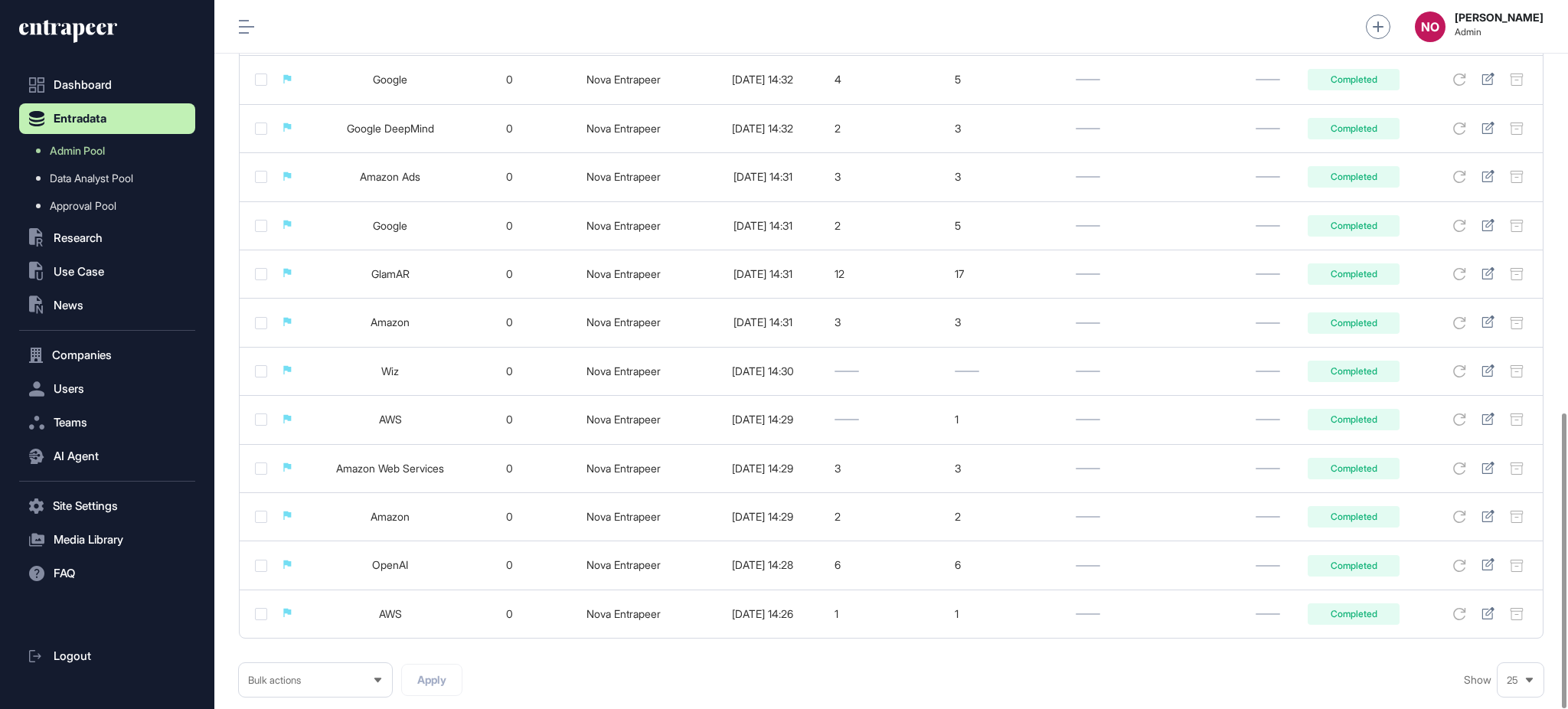
scroll to position [990, 0]
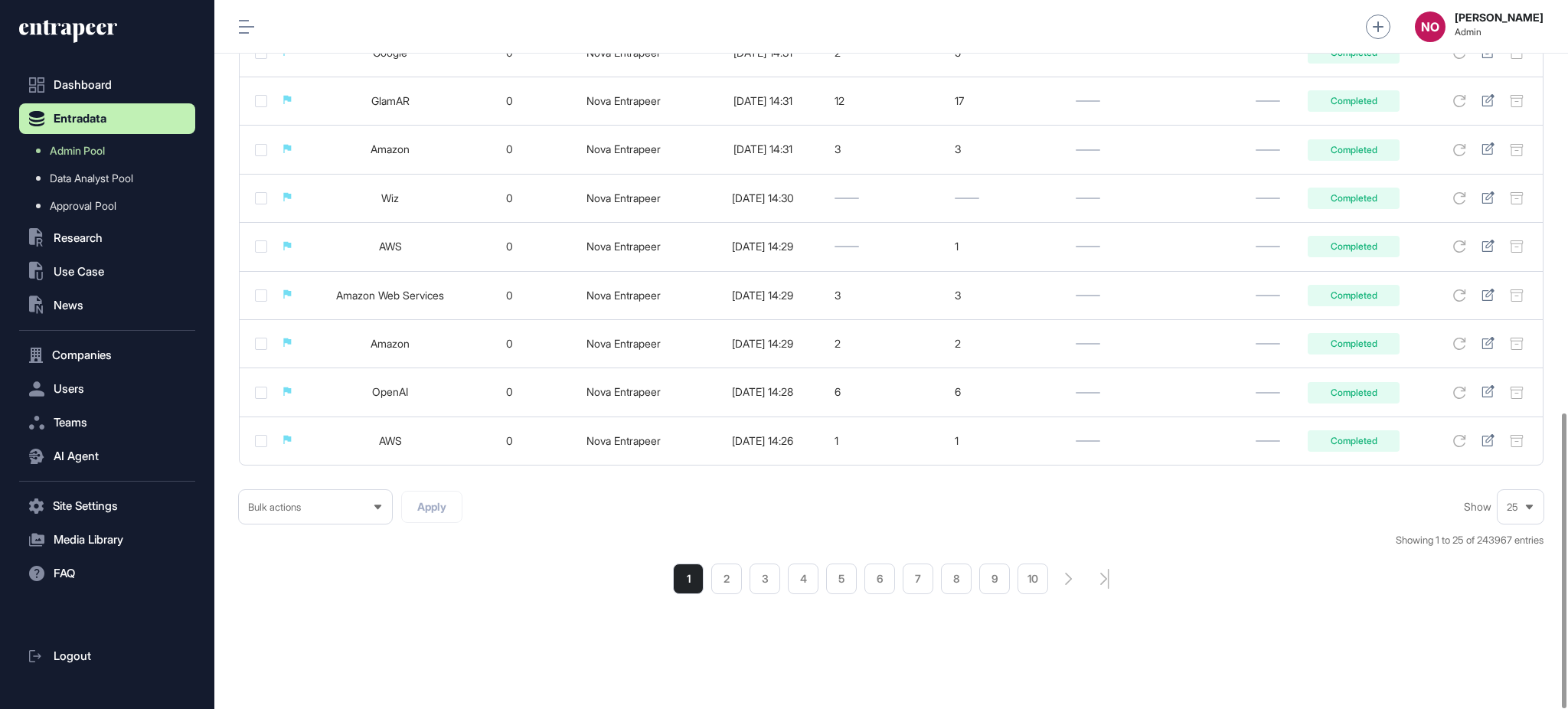
click at [707, 591] on ul "1 2 3 4 5 6 7 8 9 10" at bounding box center [861, 579] width 376 height 31
click at [729, 580] on li "2" at bounding box center [726, 579] width 31 height 31
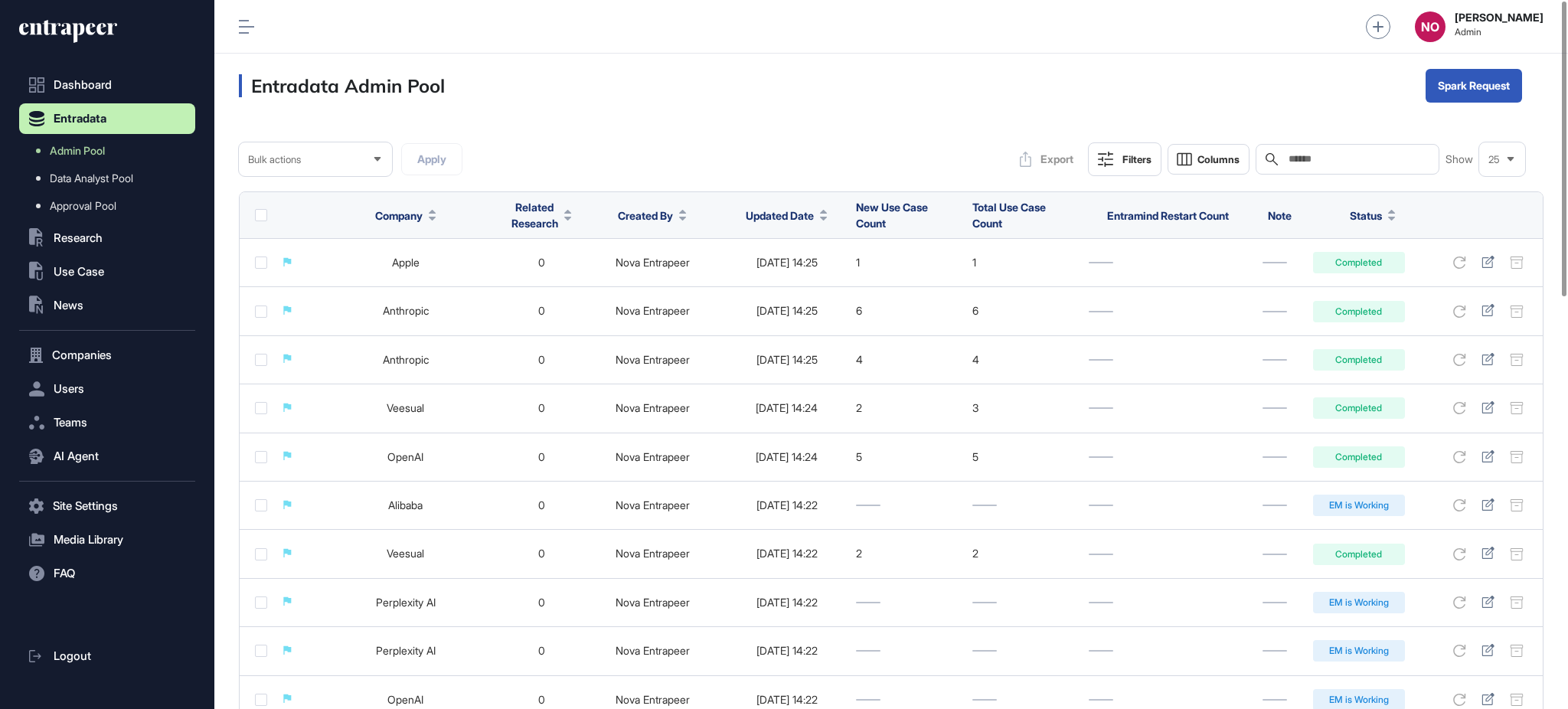
scroll to position [620, 0]
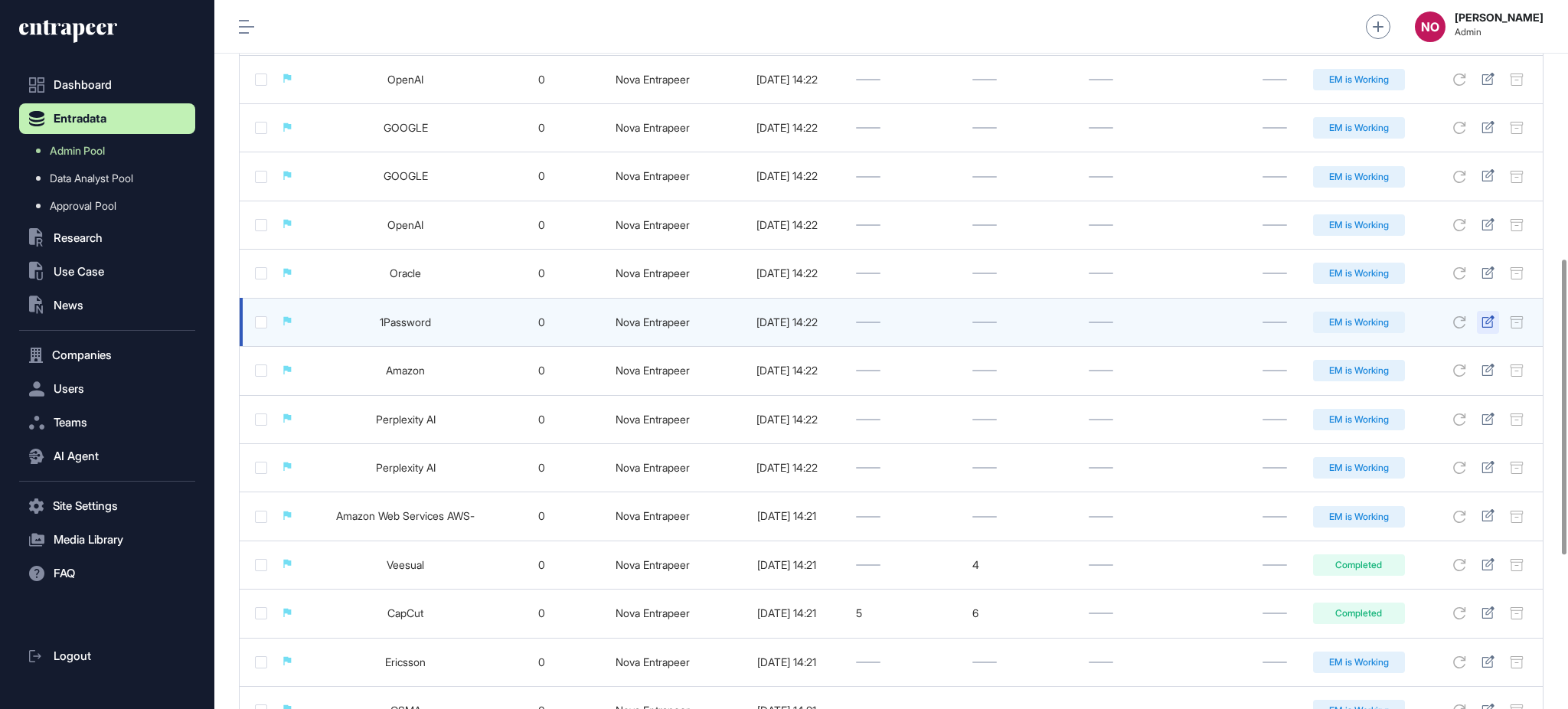
click at [1489, 320] on icon at bounding box center [1488, 322] width 13 height 12
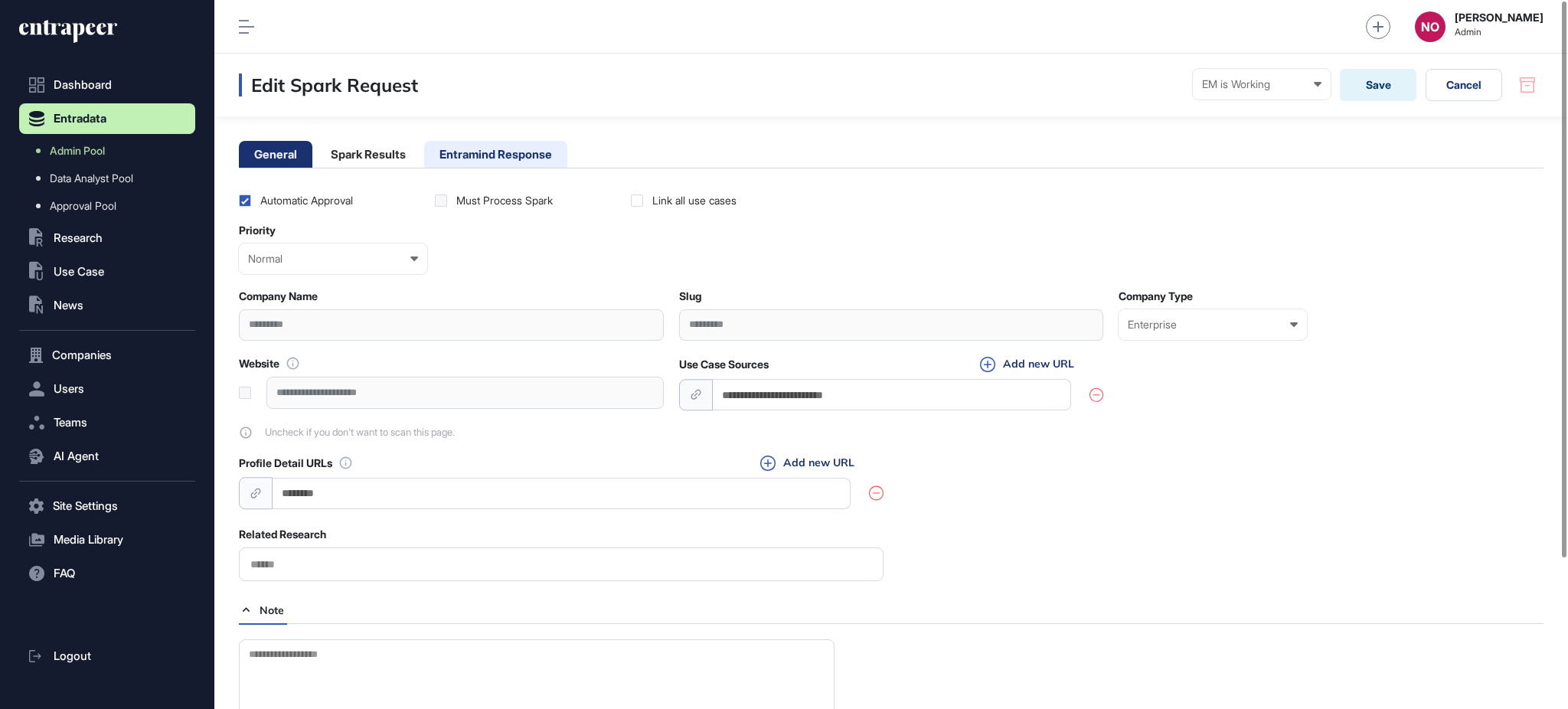
click at [483, 161] on li "Entramind Response" at bounding box center [496, 155] width 143 height 27
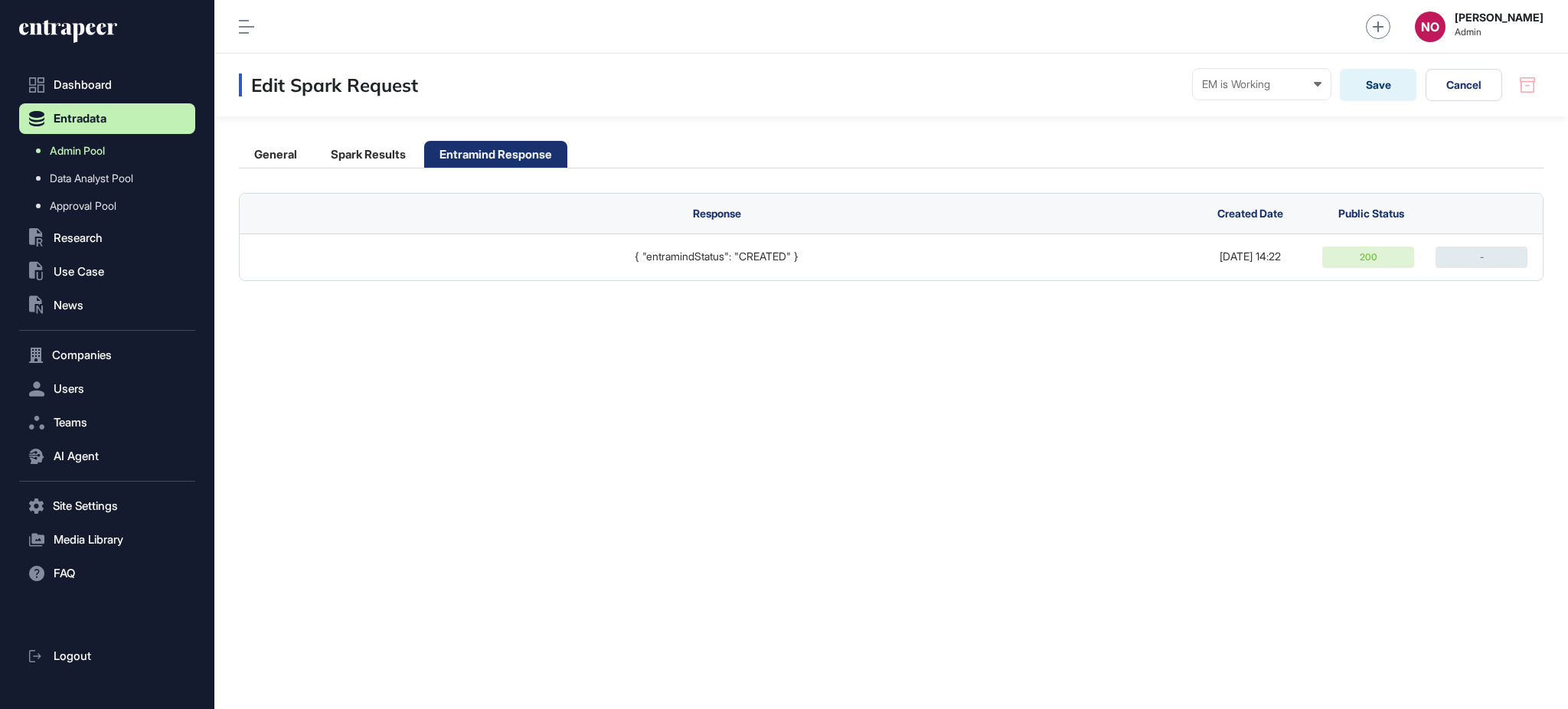
click at [147, 154] on link "Admin Pool" at bounding box center [111, 150] width 169 height 27
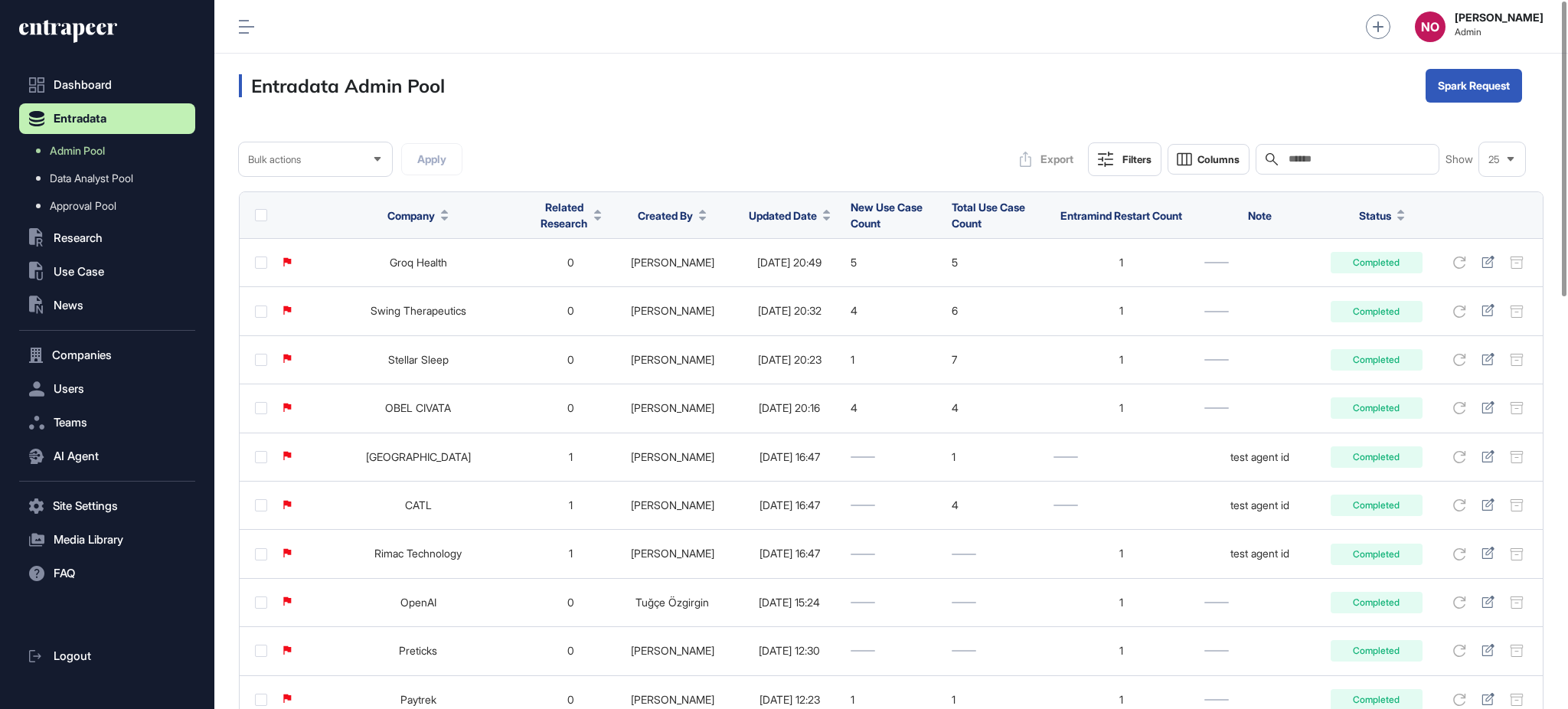
click at [1134, 164] on div "Filters" at bounding box center [1137, 159] width 29 height 12
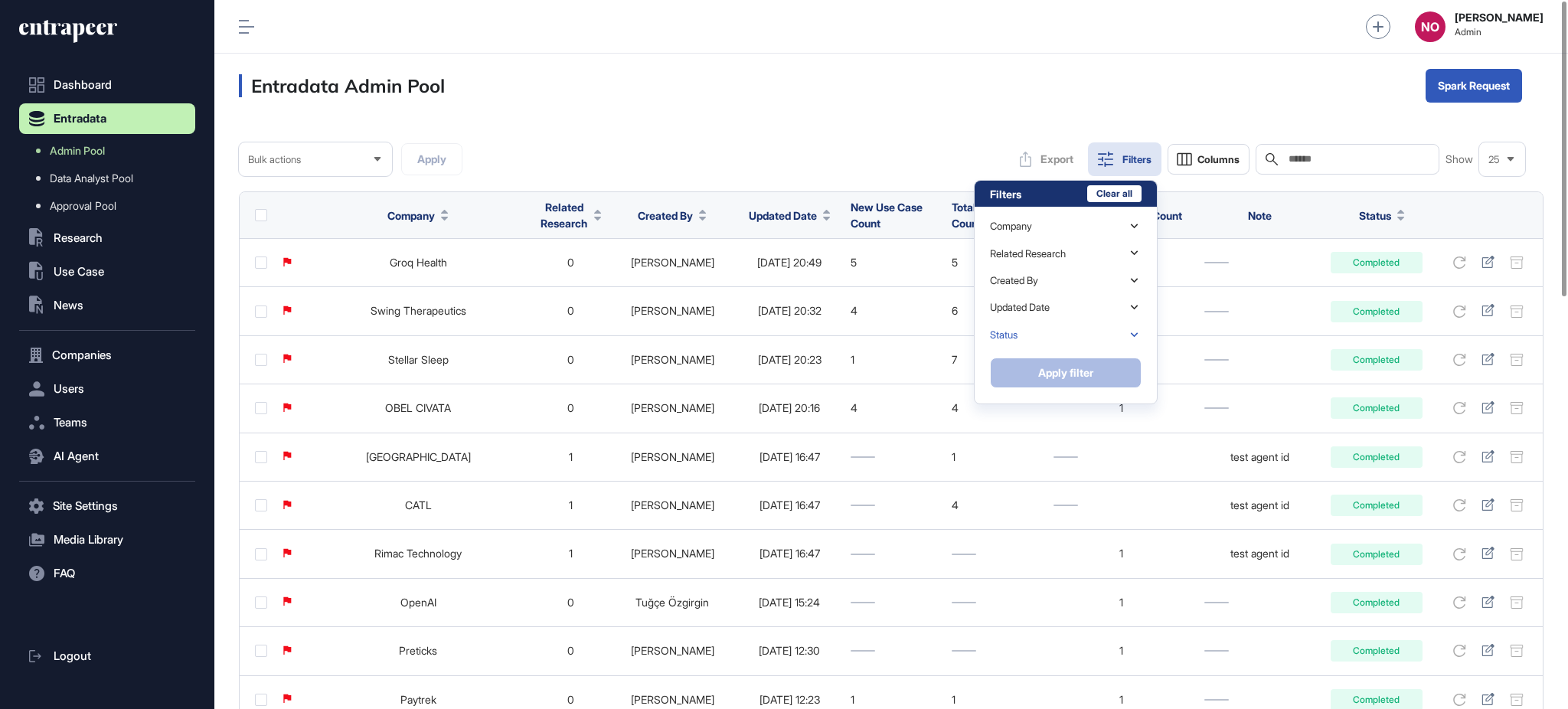
click at [1042, 335] on div "Status" at bounding box center [1066, 335] width 151 height 27
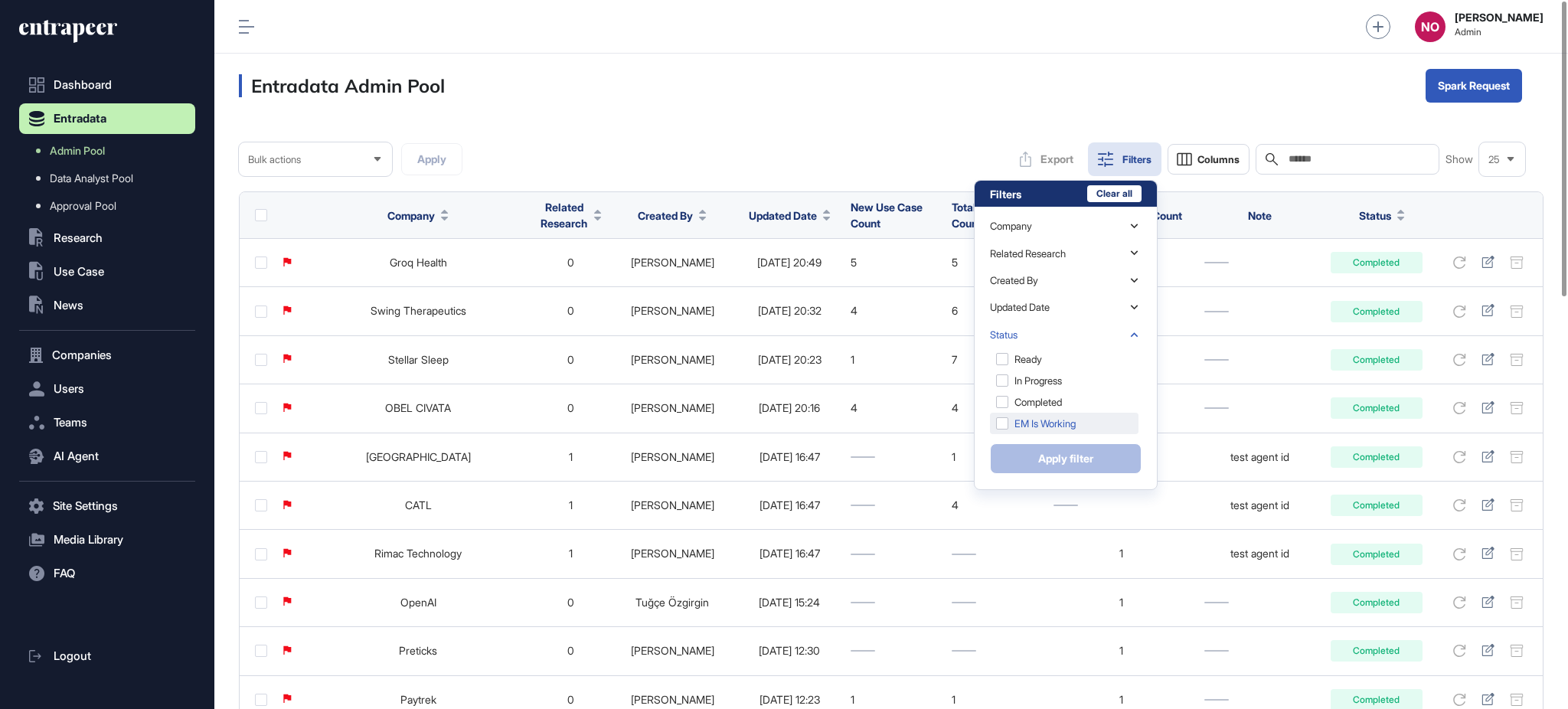
click at [1059, 413] on div "EM is Working" at bounding box center [1064, 424] width 149 height 22
click at [1056, 459] on button "Apply filter" at bounding box center [1066, 459] width 151 height 31
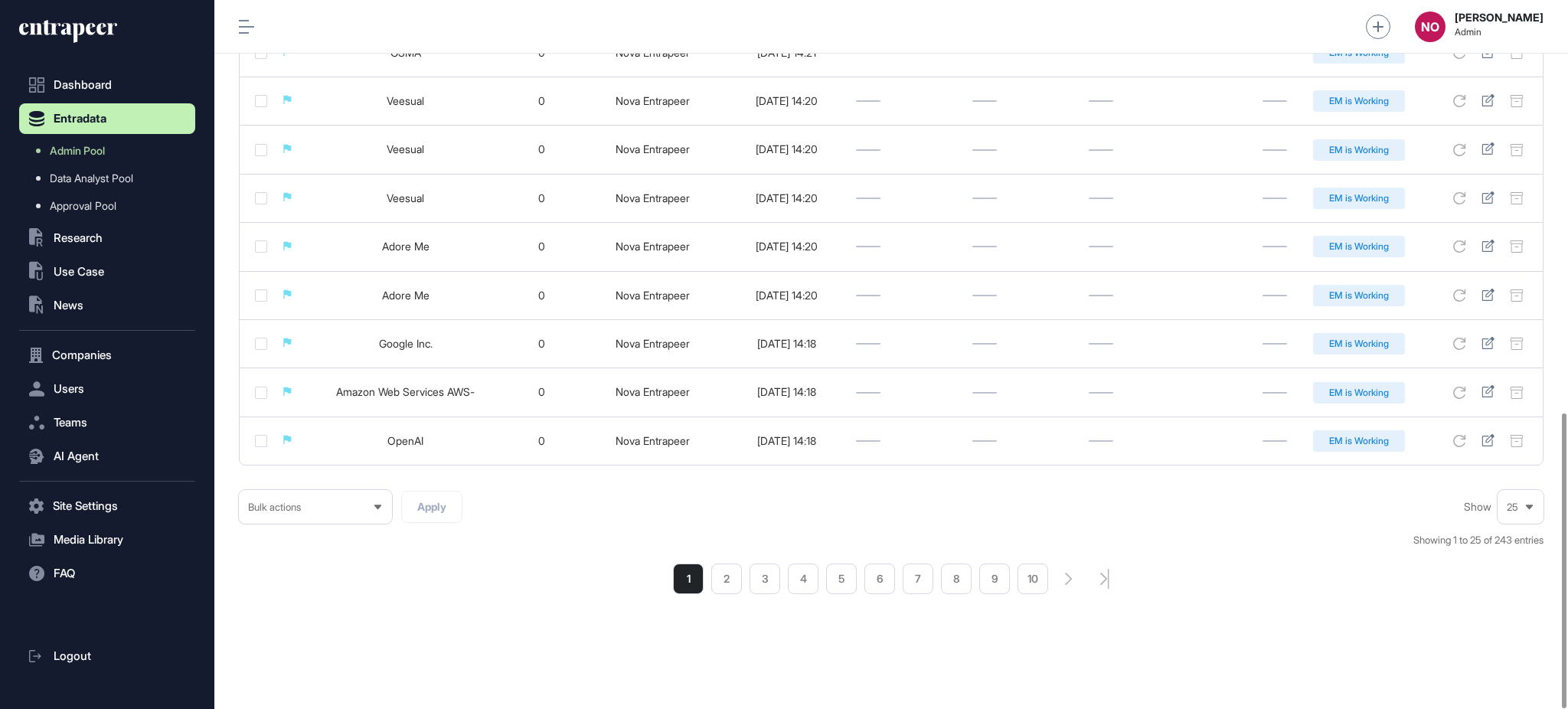
scroll to position [990, 0]
click at [1107, 581] on icon "search-pagination-last-page-button" at bounding box center [1104, 579] width 9 height 20
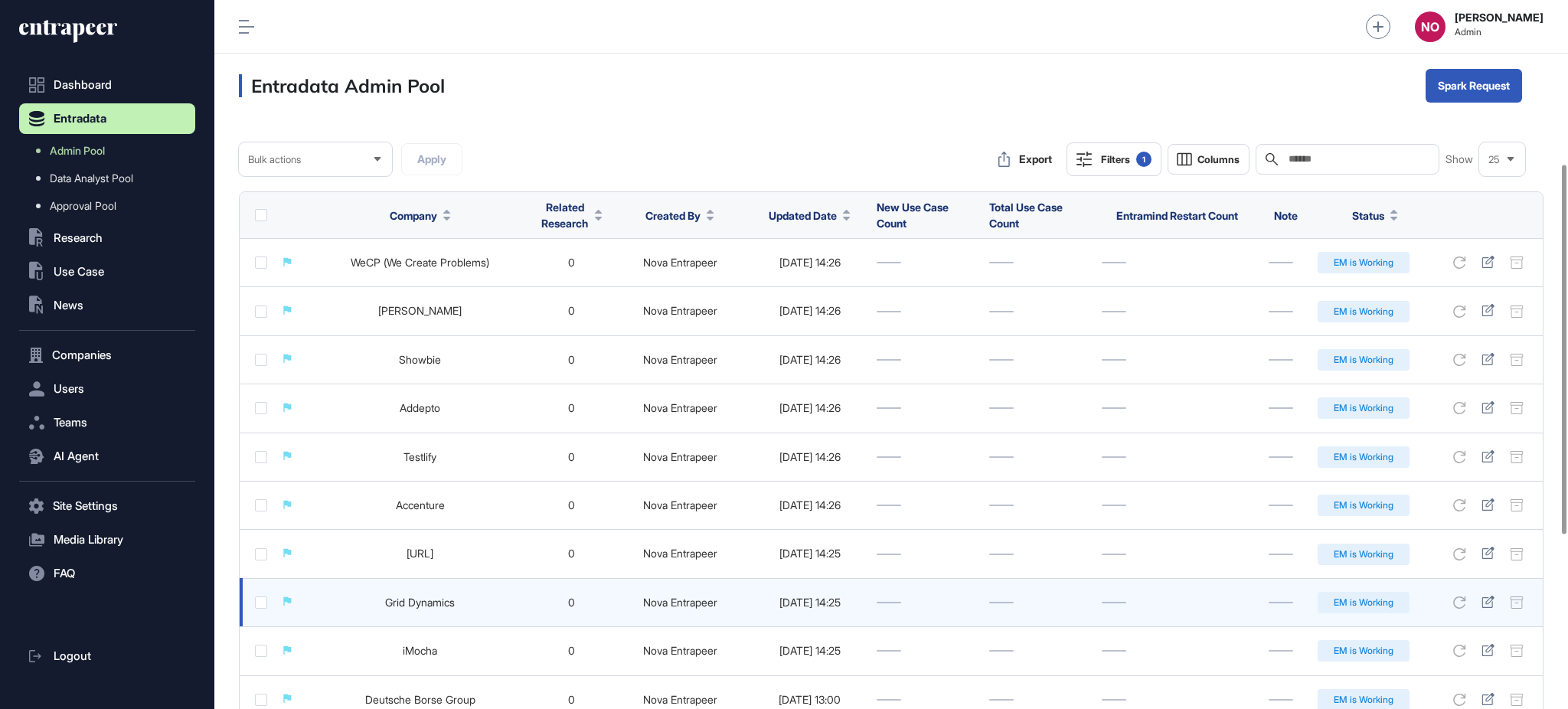
scroll to position [620, 0]
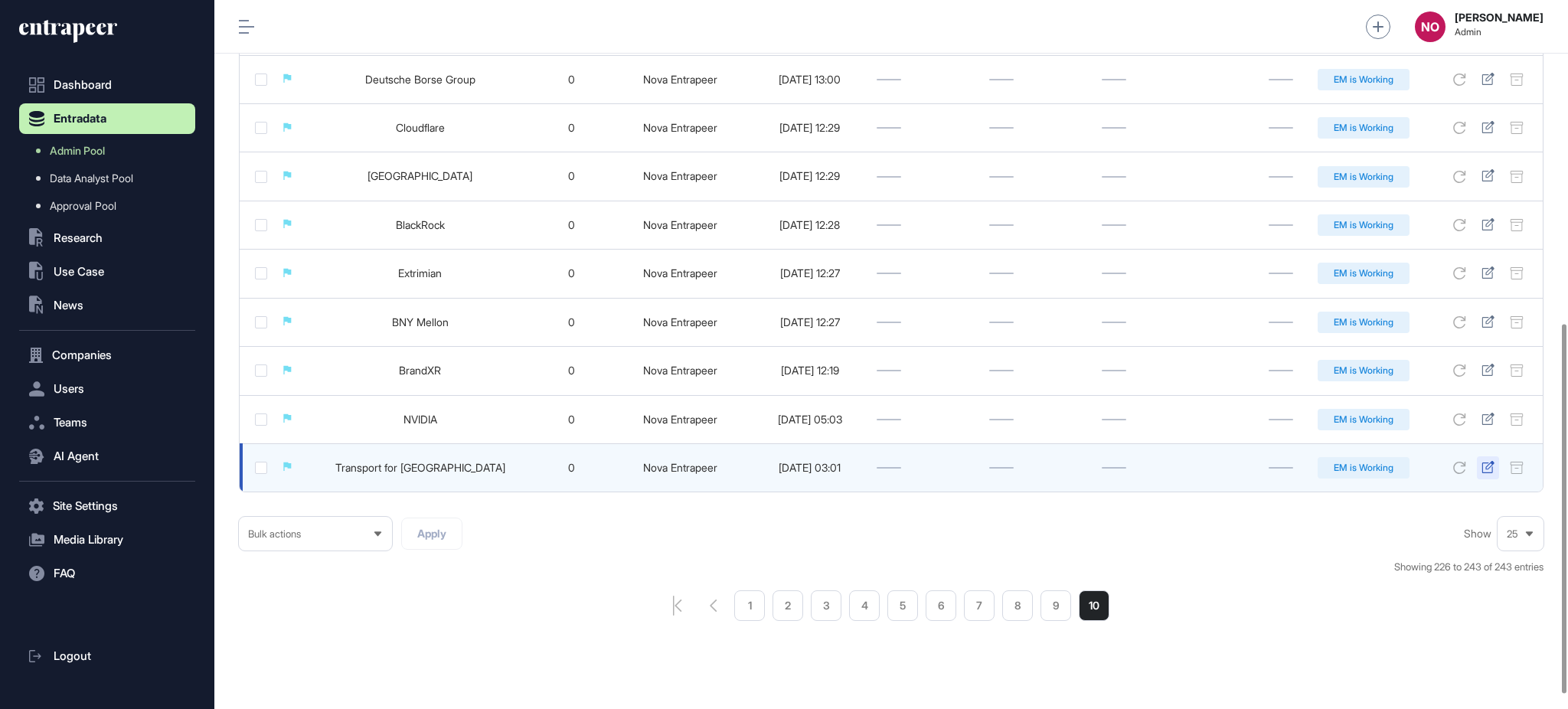
click at [1483, 473] on icon at bounding box center [1488, 467] width 13 height 12
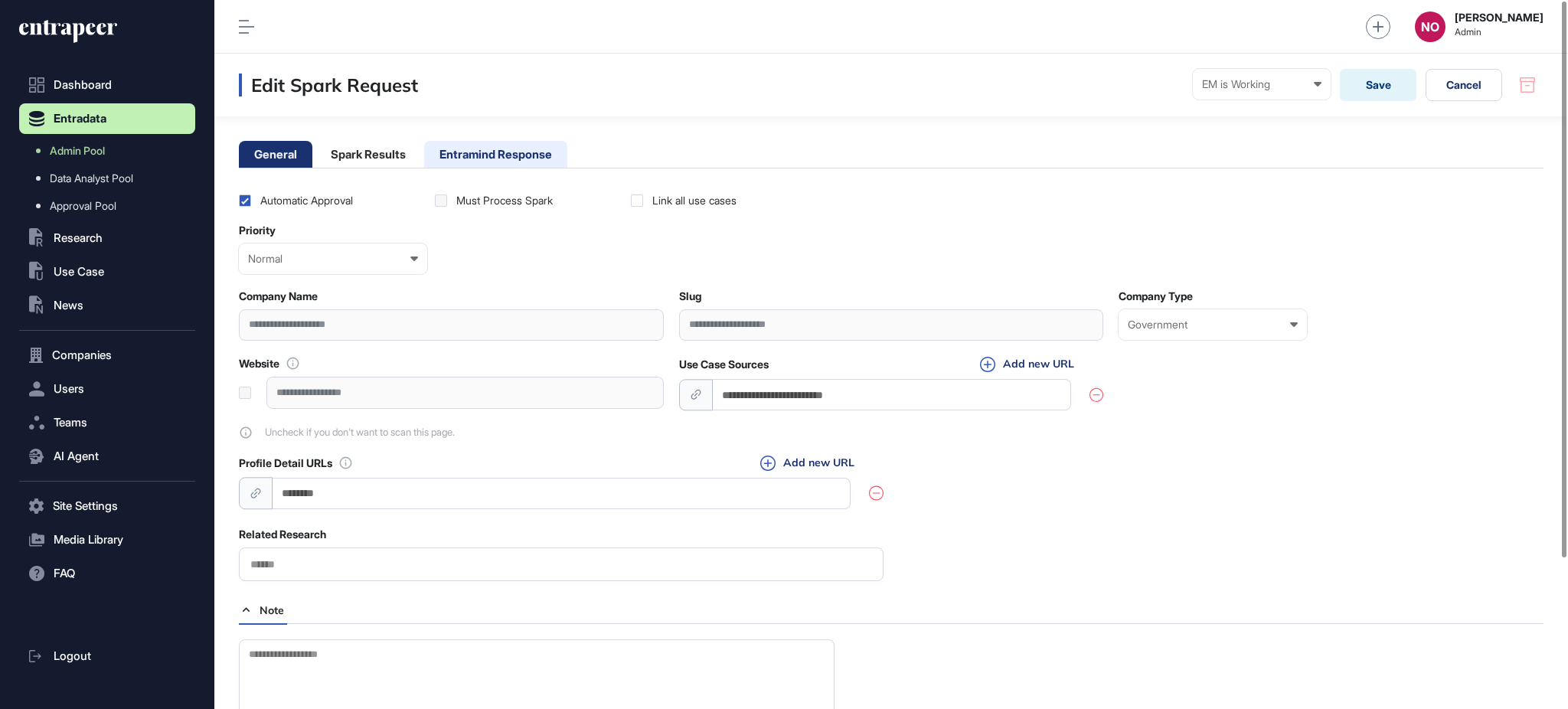
click at [443, 155] on li "Entramind Response" at bounding box center [496, 155] width 143 height 27
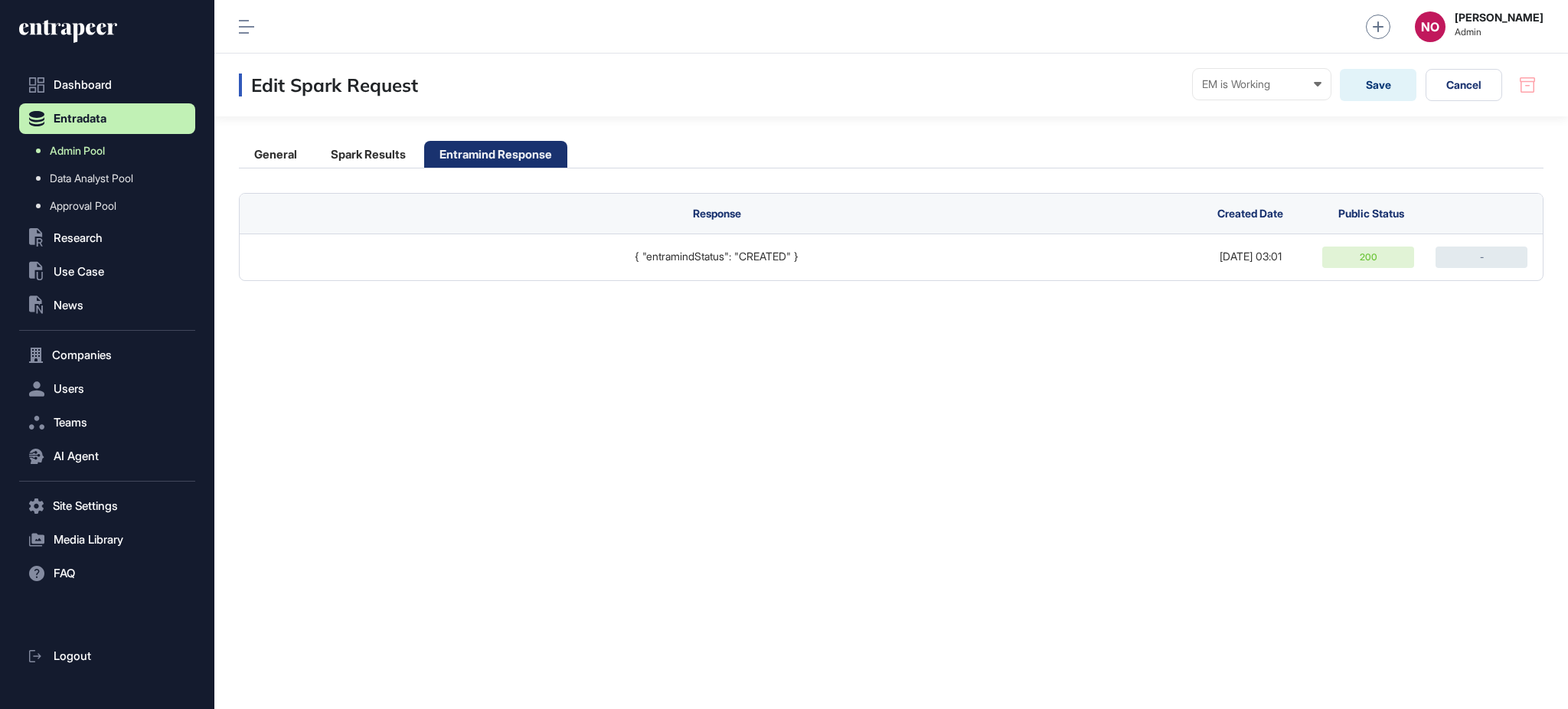
click at [88, 151] on span "Admin Pool" at bounding box center [77, 150] width 55 height 12
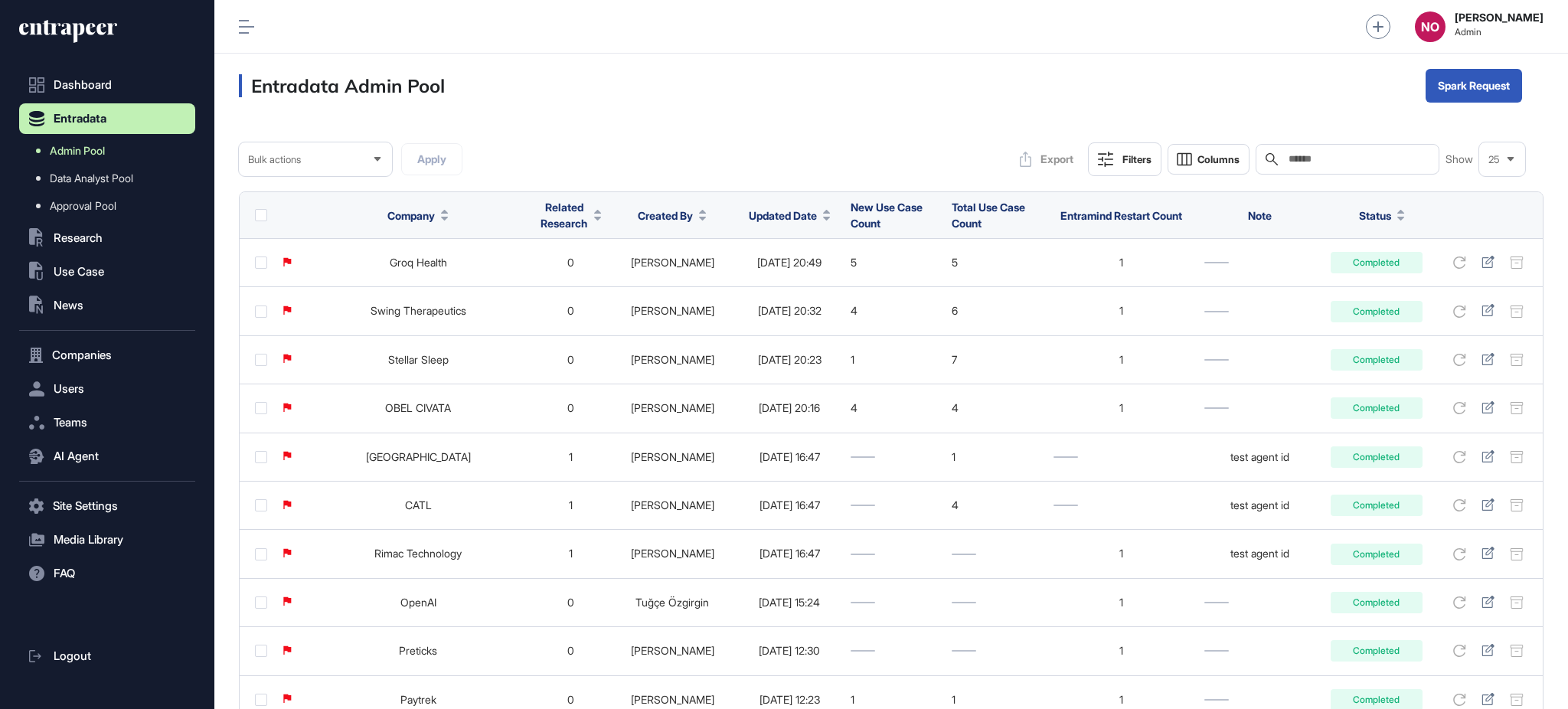
click at [89, 150] on span "Admin Pool" at bounding box center [77, 150] width 55 height 12
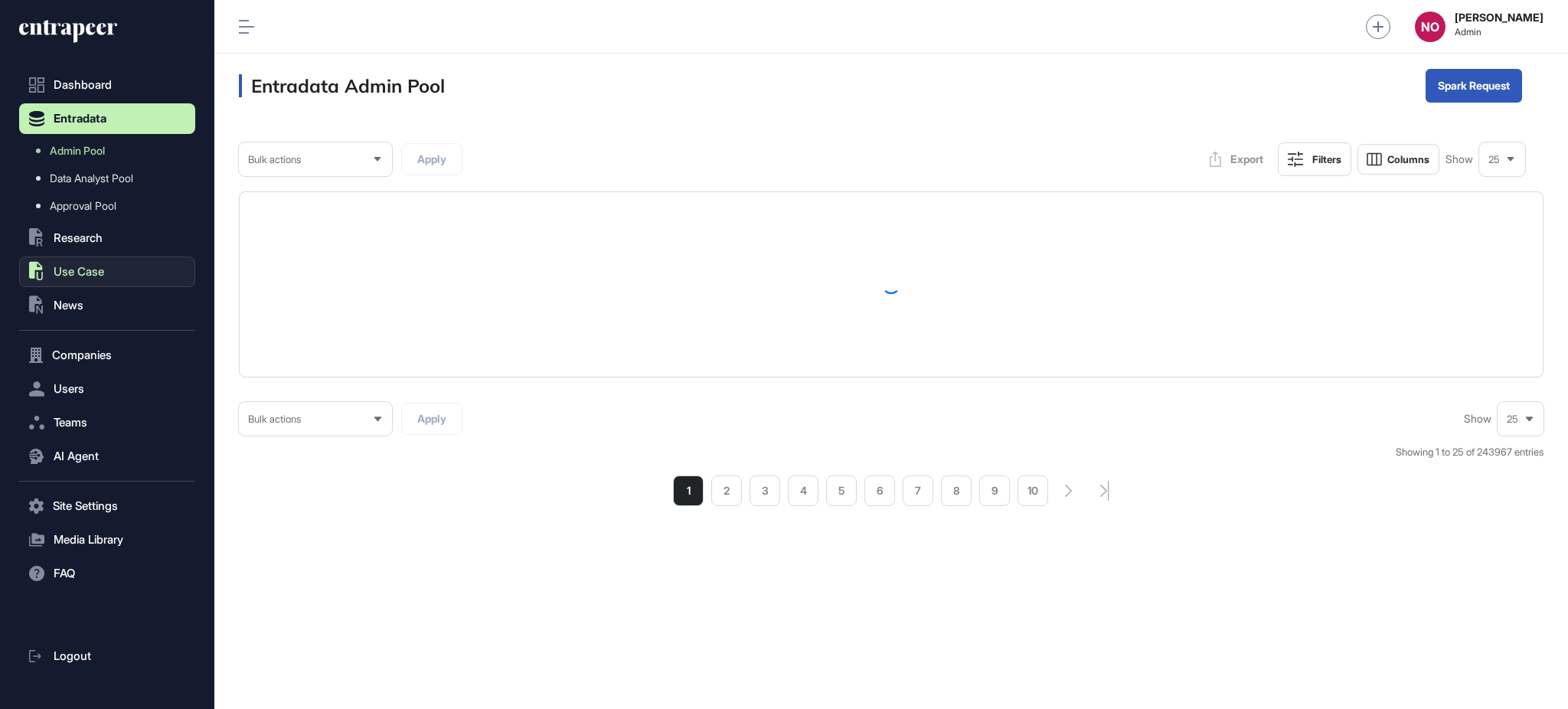
click at [104, 270] on span "Use Case" at bounding box center [79, 272] width 51 height 12
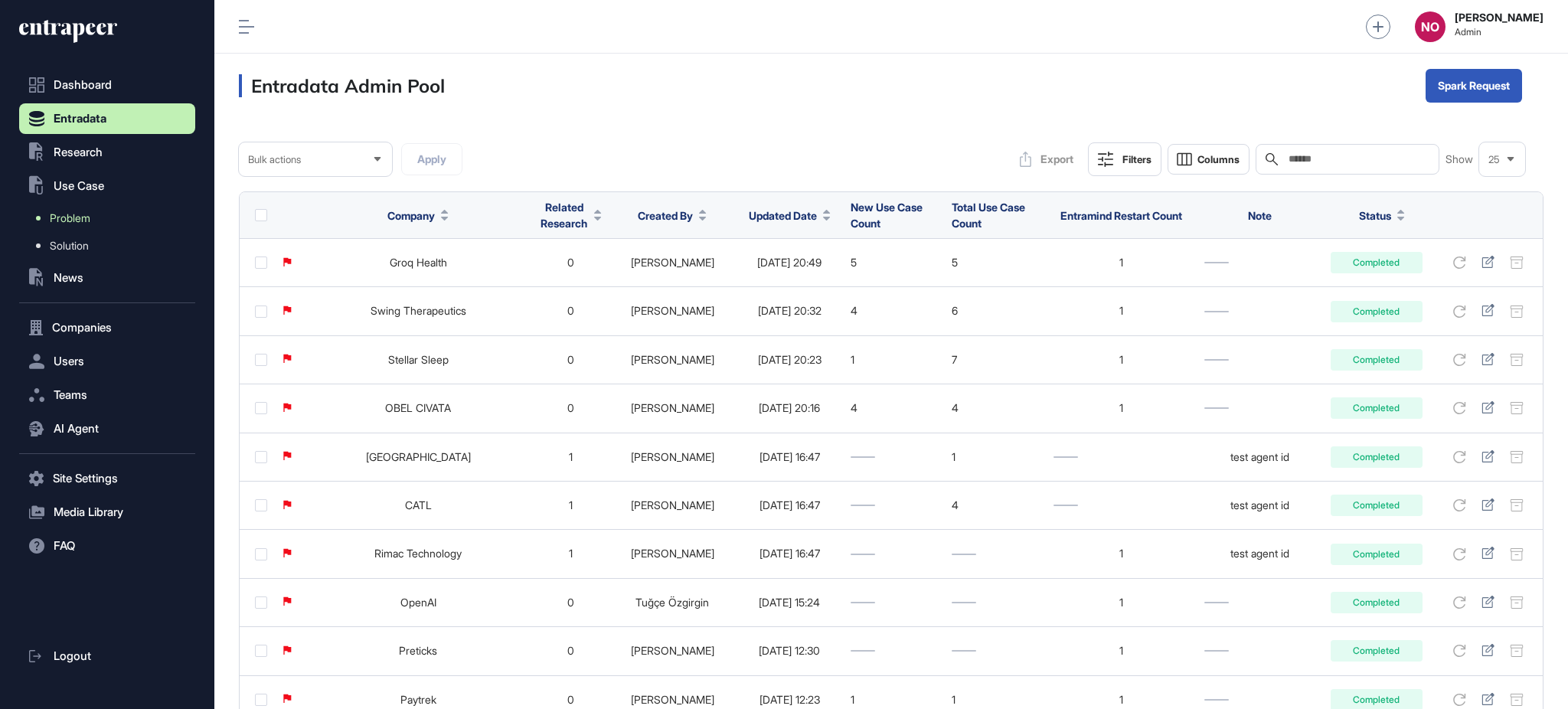
click at [96, 212] on link "Problem" at bounding box center [111, 218] width 169 height 27
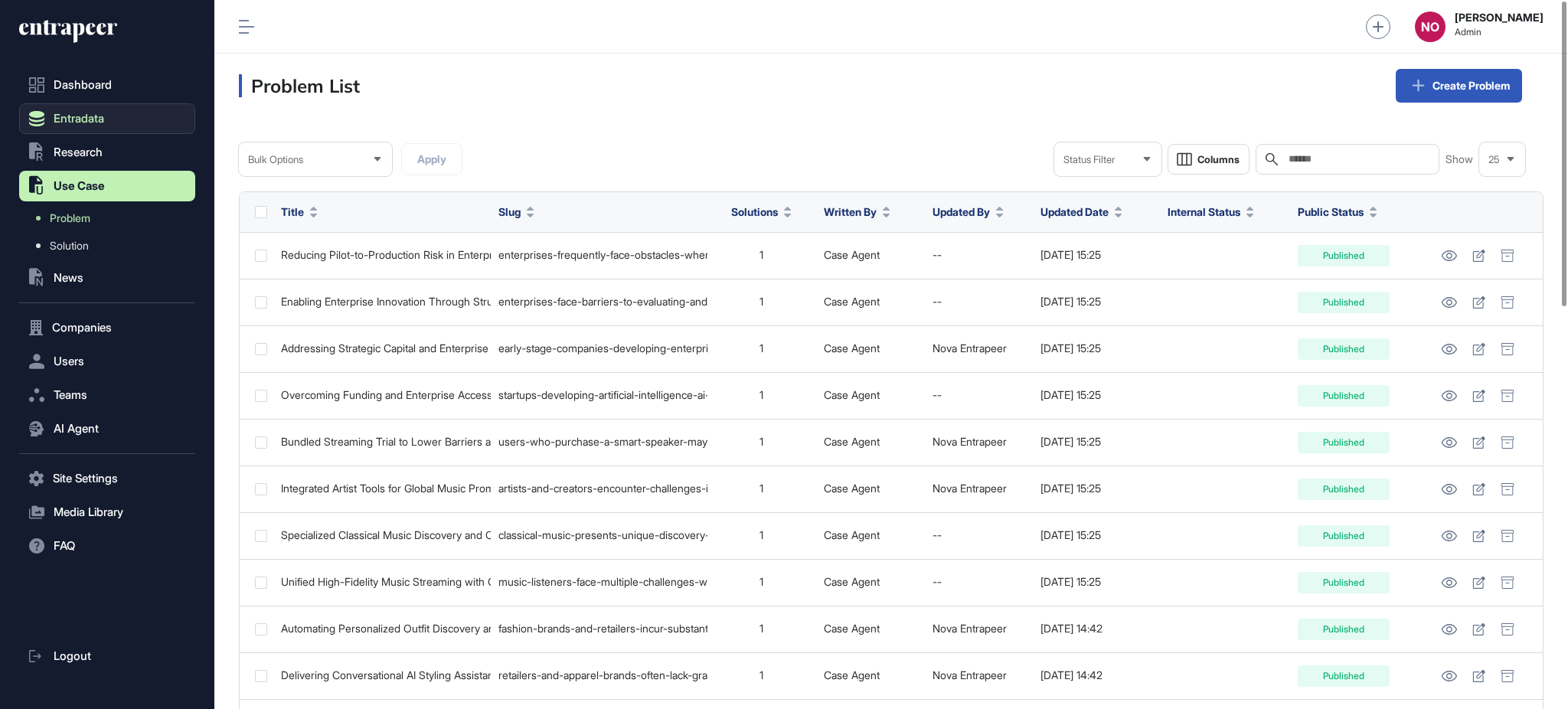
drag, startPoint x: 84, startPoint y: 118, endPoint x: 89, endPoint y: 131, distance: 13.9
click at [84, 119] on span "Entradata" at bounding box center [79, 118] width 51 height 12
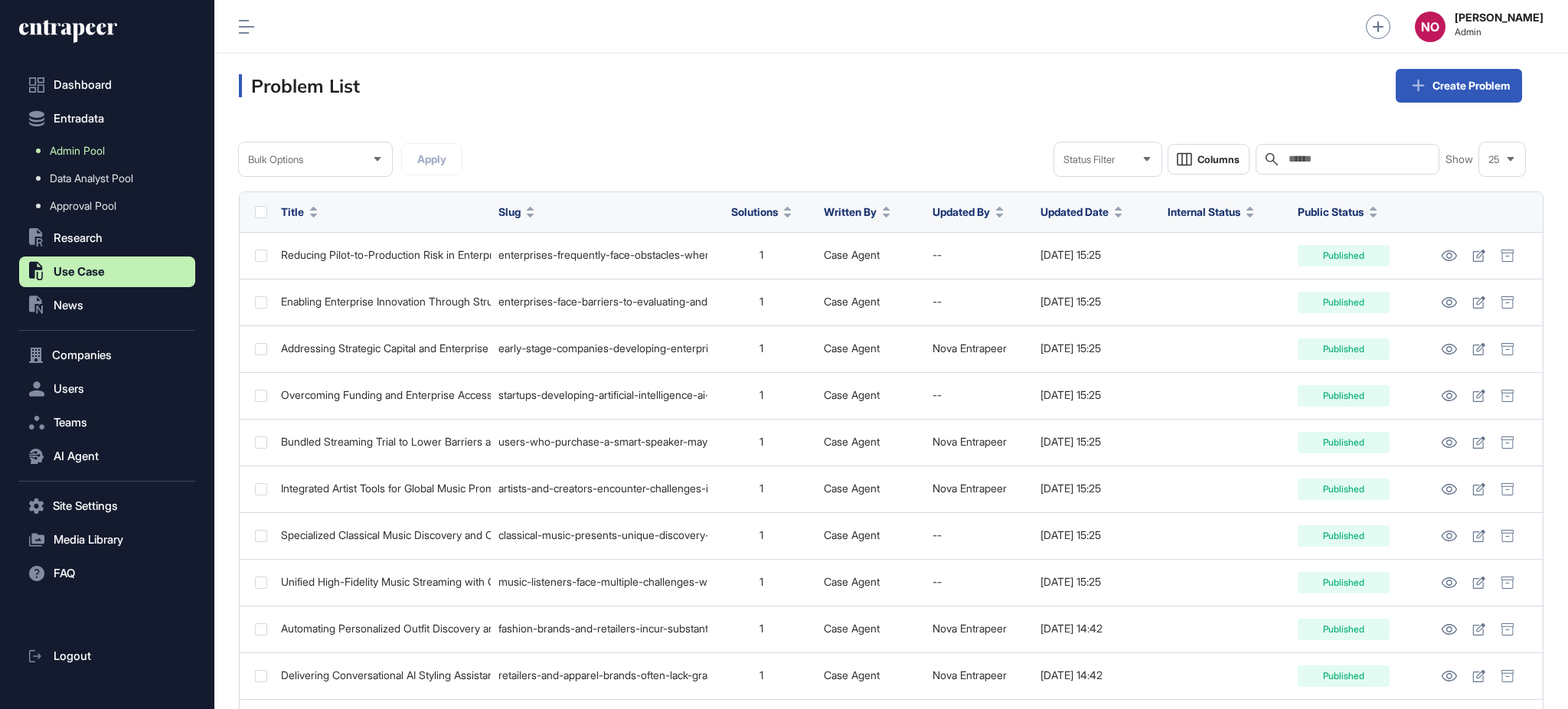
click at [99, 145] on span "Admin Pool" at bounding box center [77, 150] width 55 height 12
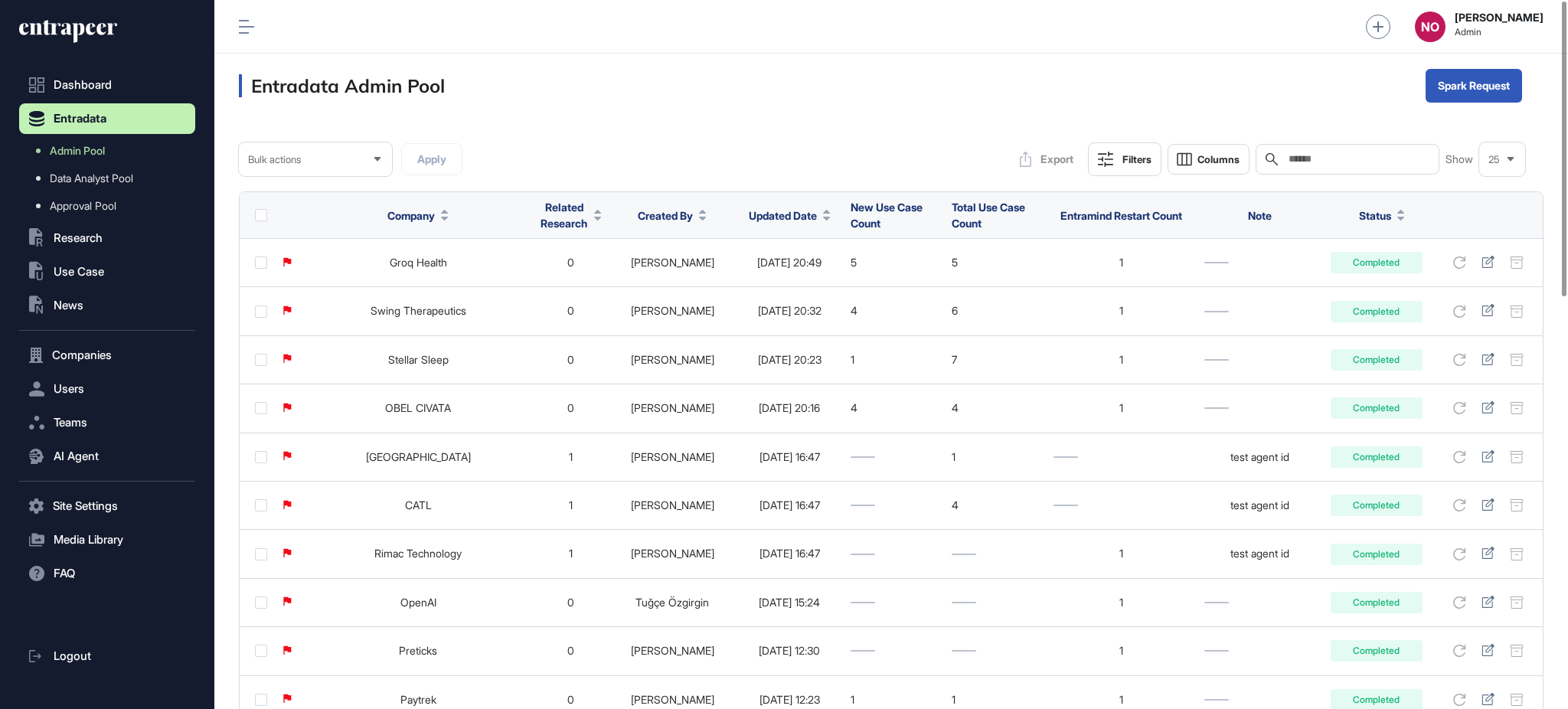
click at [823, 217] on icon at bounding box center [827, 219] width 7 height 4
click at [778, 271] on div "Sort Descending" at bounding box center [773, 279] width 95 height 22
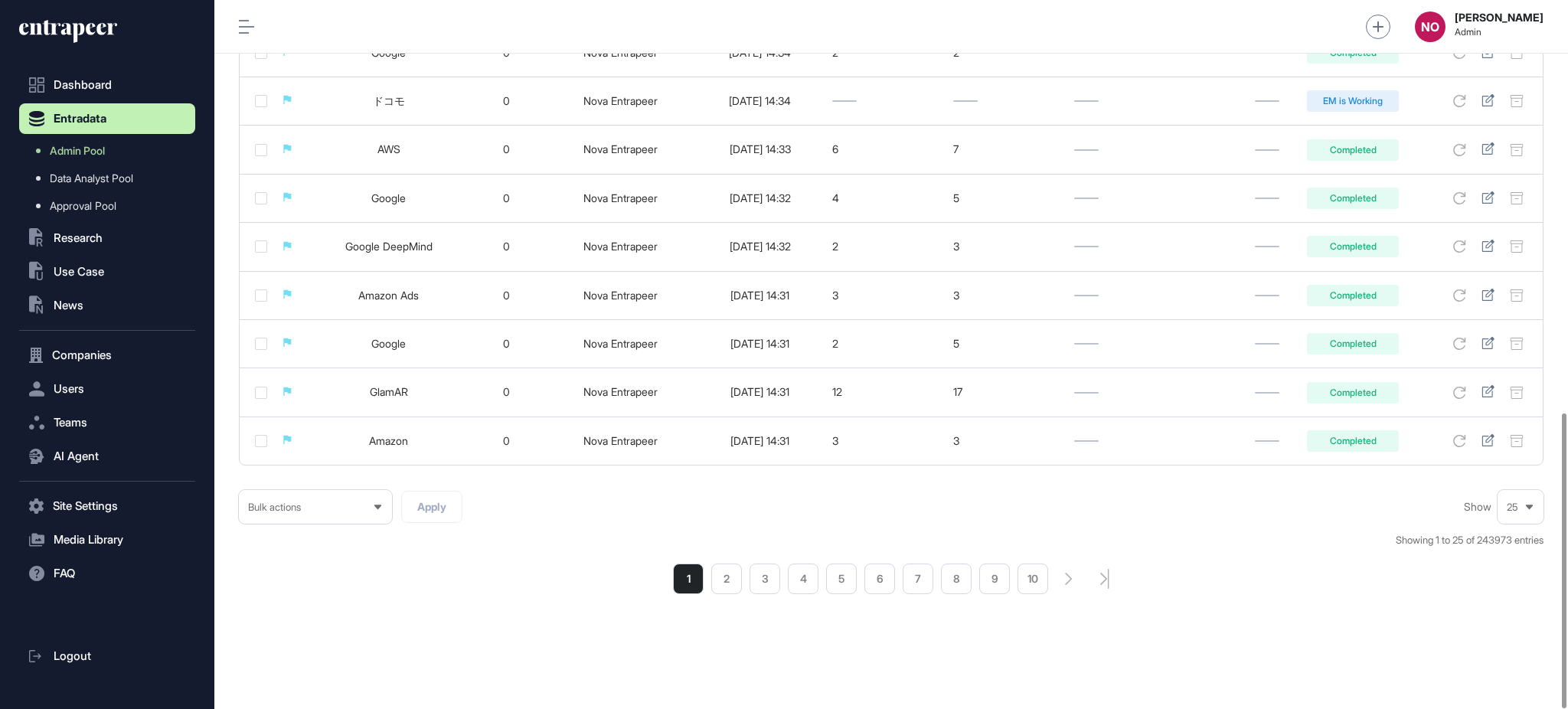
scroll to position [369, 0]
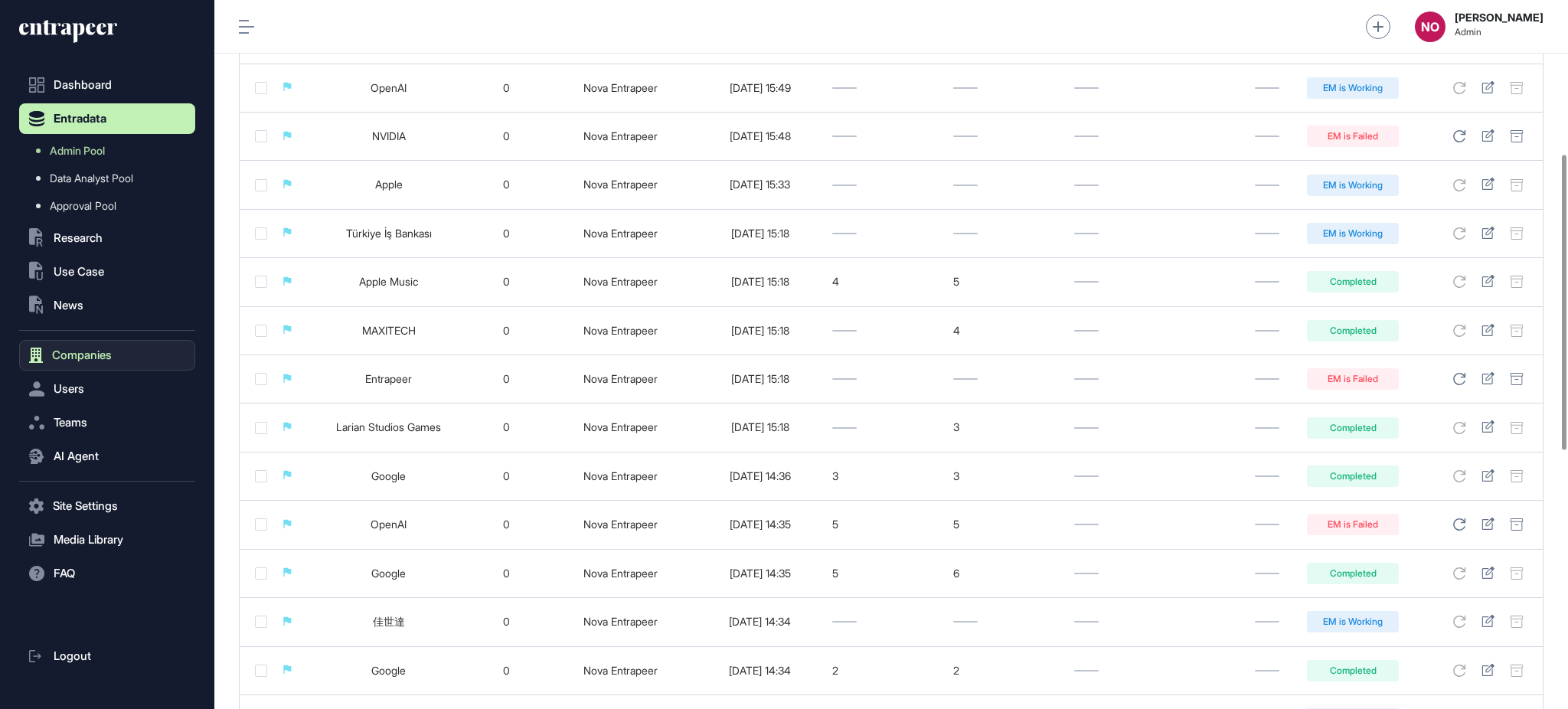
click at [96, 351] on span "Companies" at bounding box center [82, 355] width 60 height 12
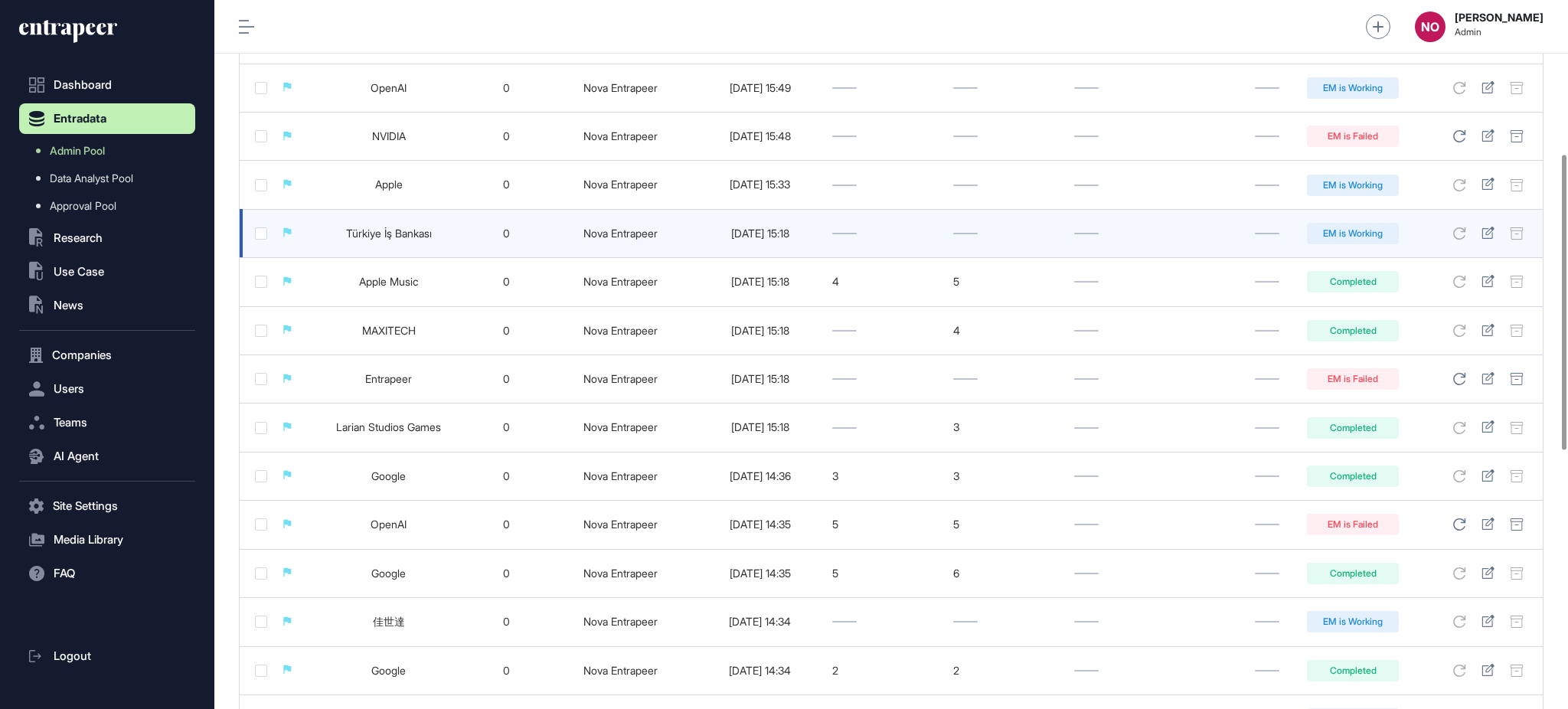
scroll to position [0, 0]
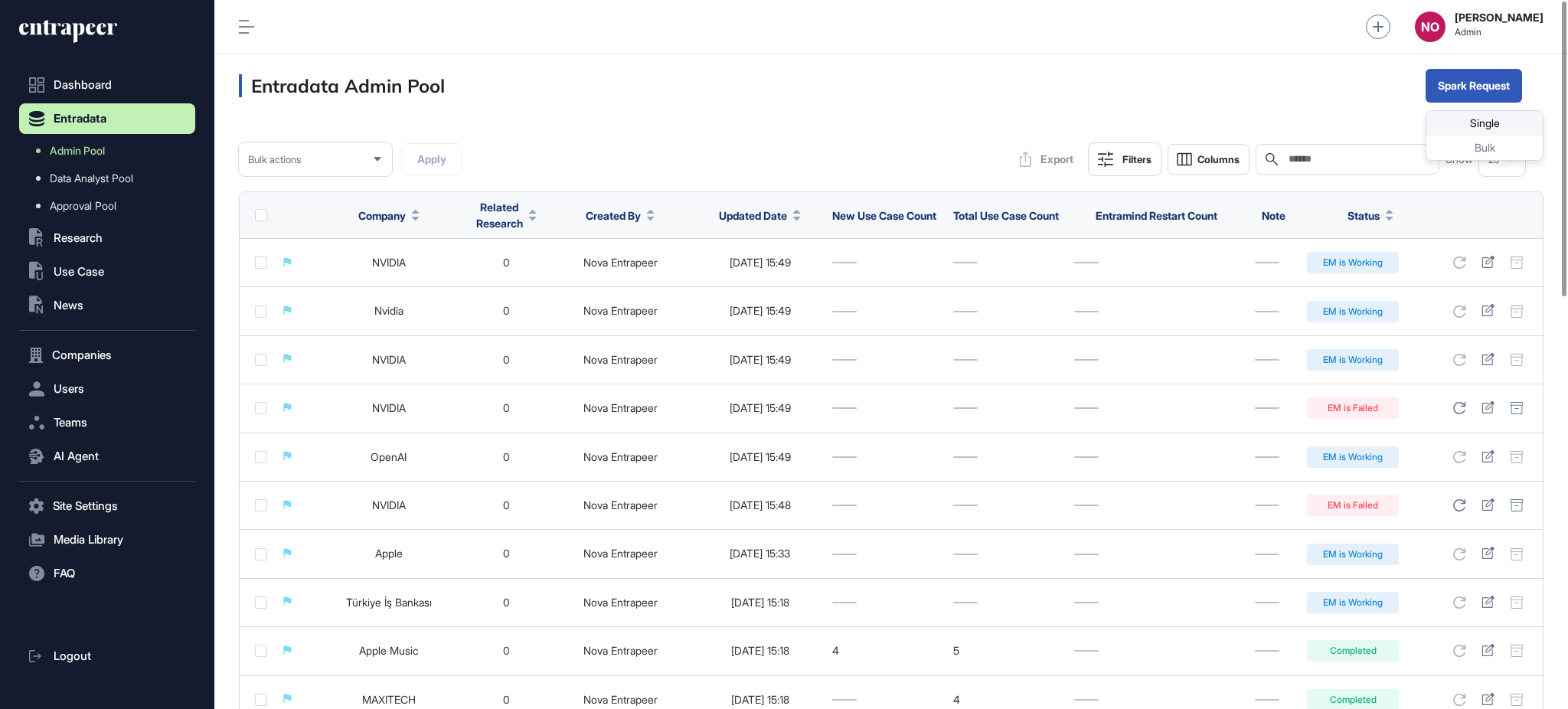
click at [1467, 113] on div "Single" at bounding box center [1485, 123] width 116 height 24
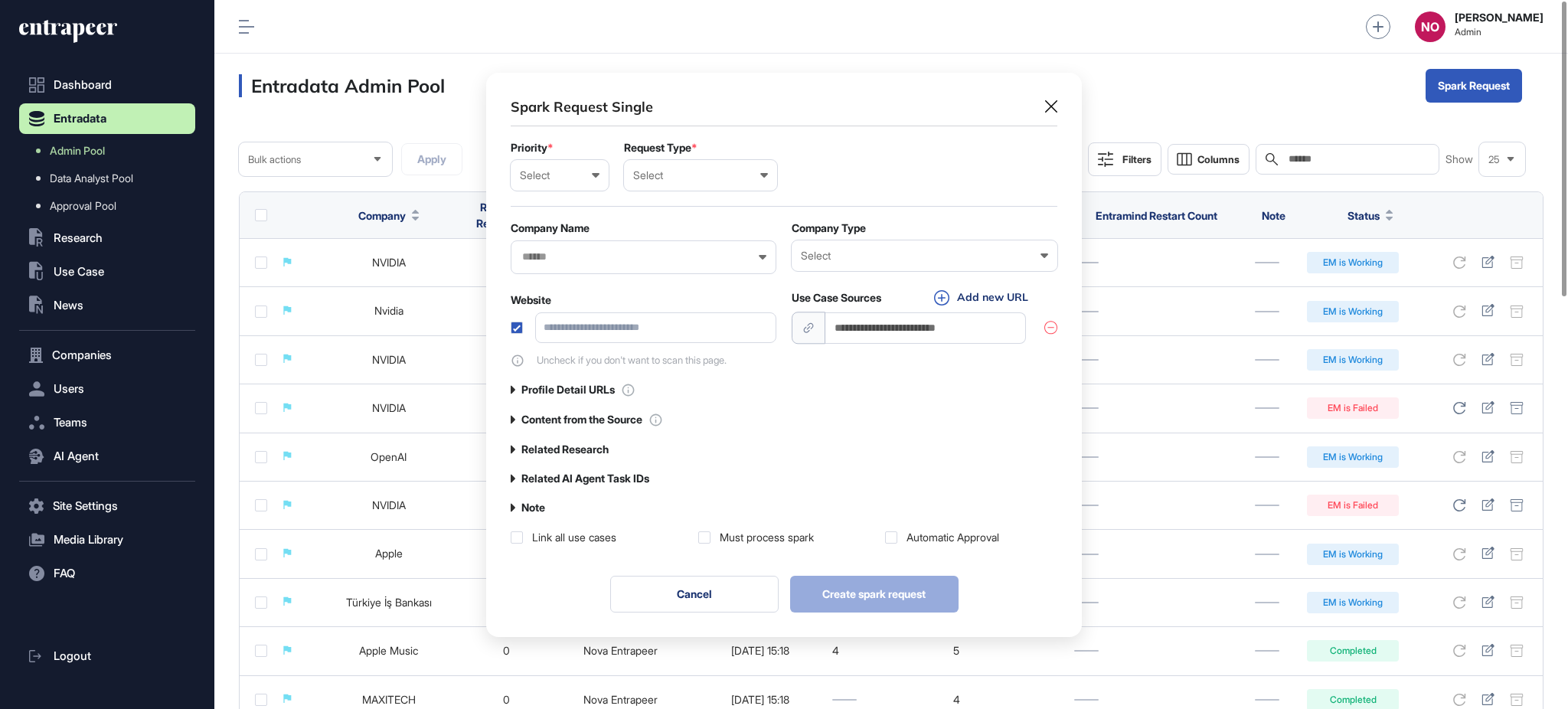
scroll to position [1, 6]
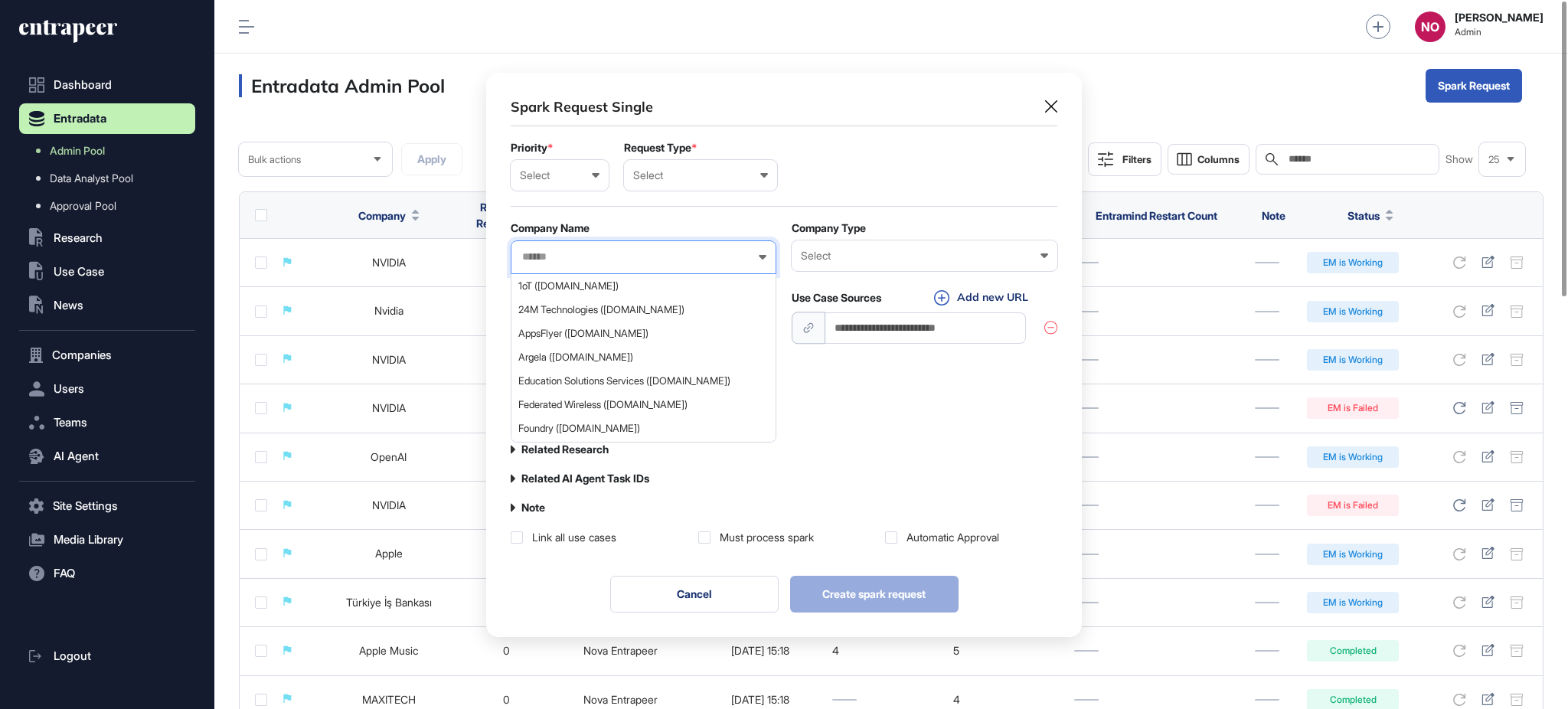
click at [578, 254] on input "text" at bounding box center [634, 257] width 226 height 13
paste input "**********"
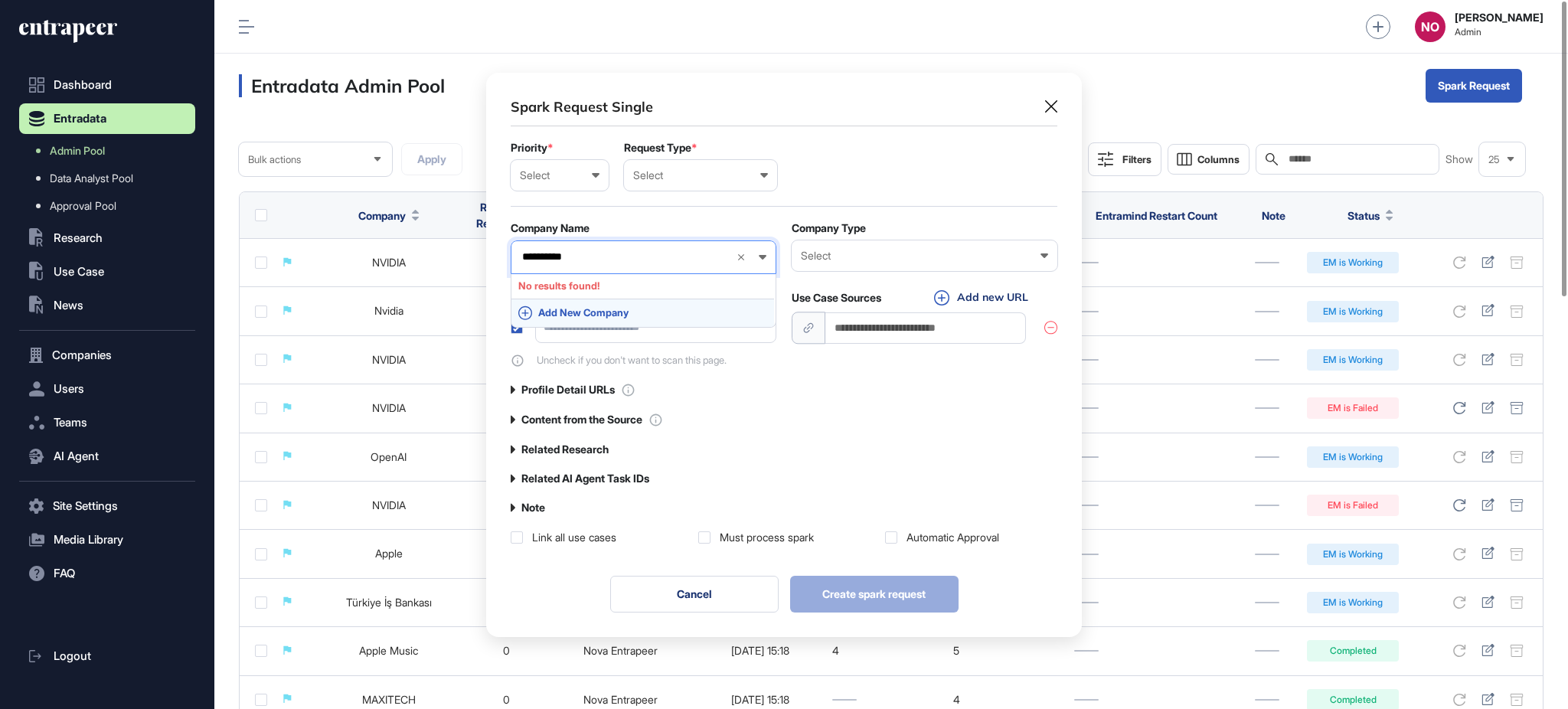
type input "**********"
click at [607, 310] on span "Add New Company" at bounding box center [653, 313] width 229 height 12
click at [922, 254] on div "Select" at bounding box center [925, 255] width 248 height 12
drag, startPoint x: 886, startPoint y: 319, endPoint x: 902, endPoint y: 300, distance: 24.8
click at [0, 0] on div "Startup" at bounding box center [0, 0] width 0 height 0
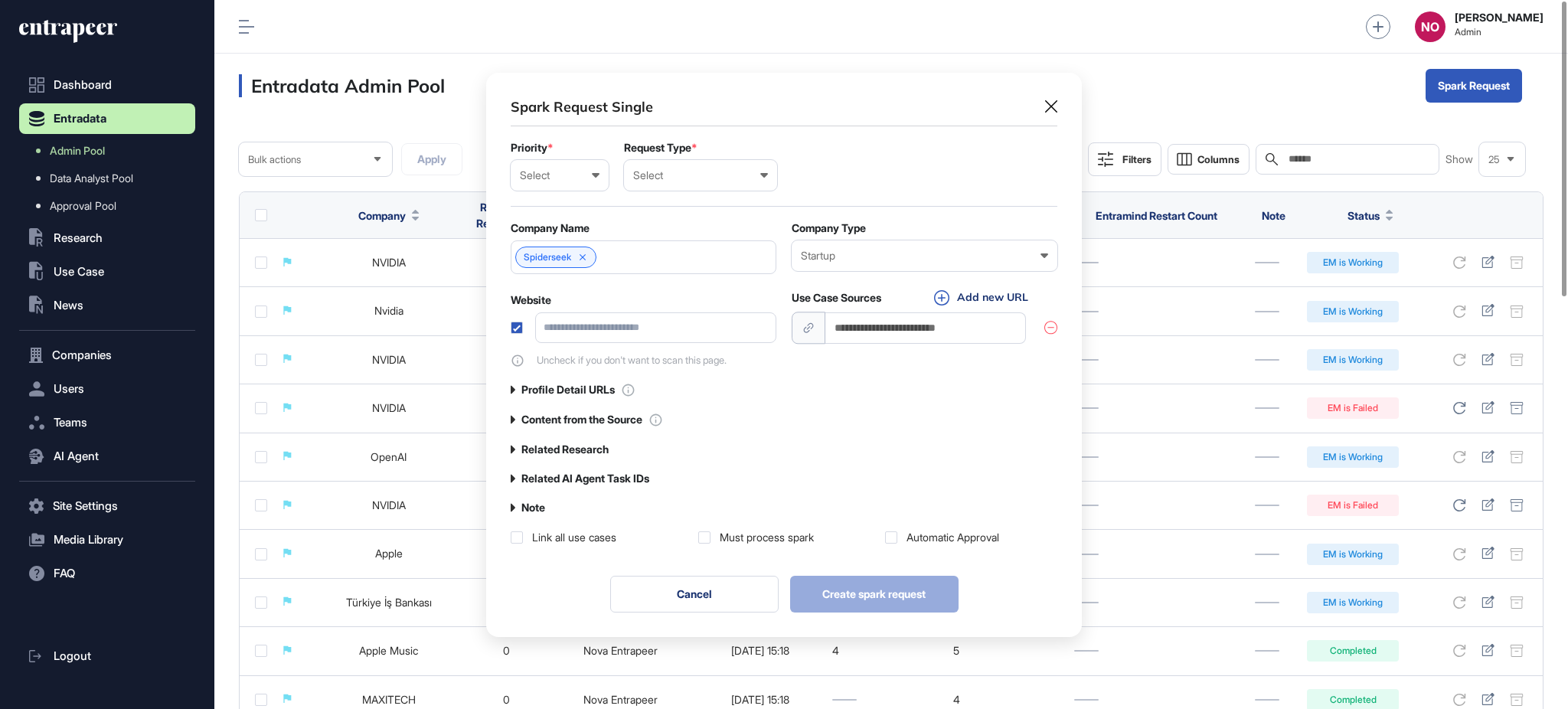
click at [577, 384] on label "Profile Detail URLs" at bounding box center [568, 390] width 93 height 12
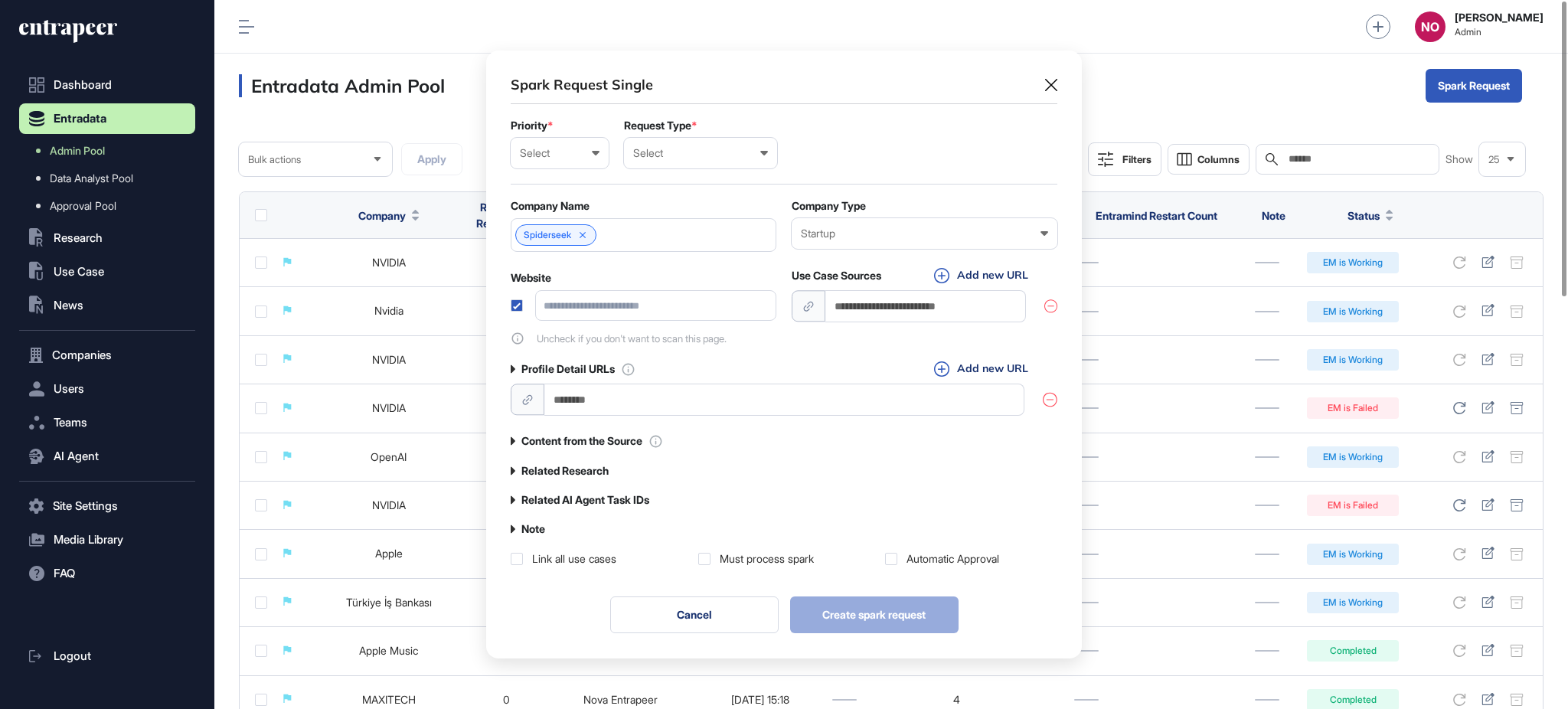
scroll to position [608, 596]
click at [592, 409] on input "url" at bounding box center [784, 400] width 480 height 32
paste input "**********"
type input "**********"
click at [561, 145] on div "Select Low Normal High Urgent" at bounding box center [560, 153] width 98 height 31
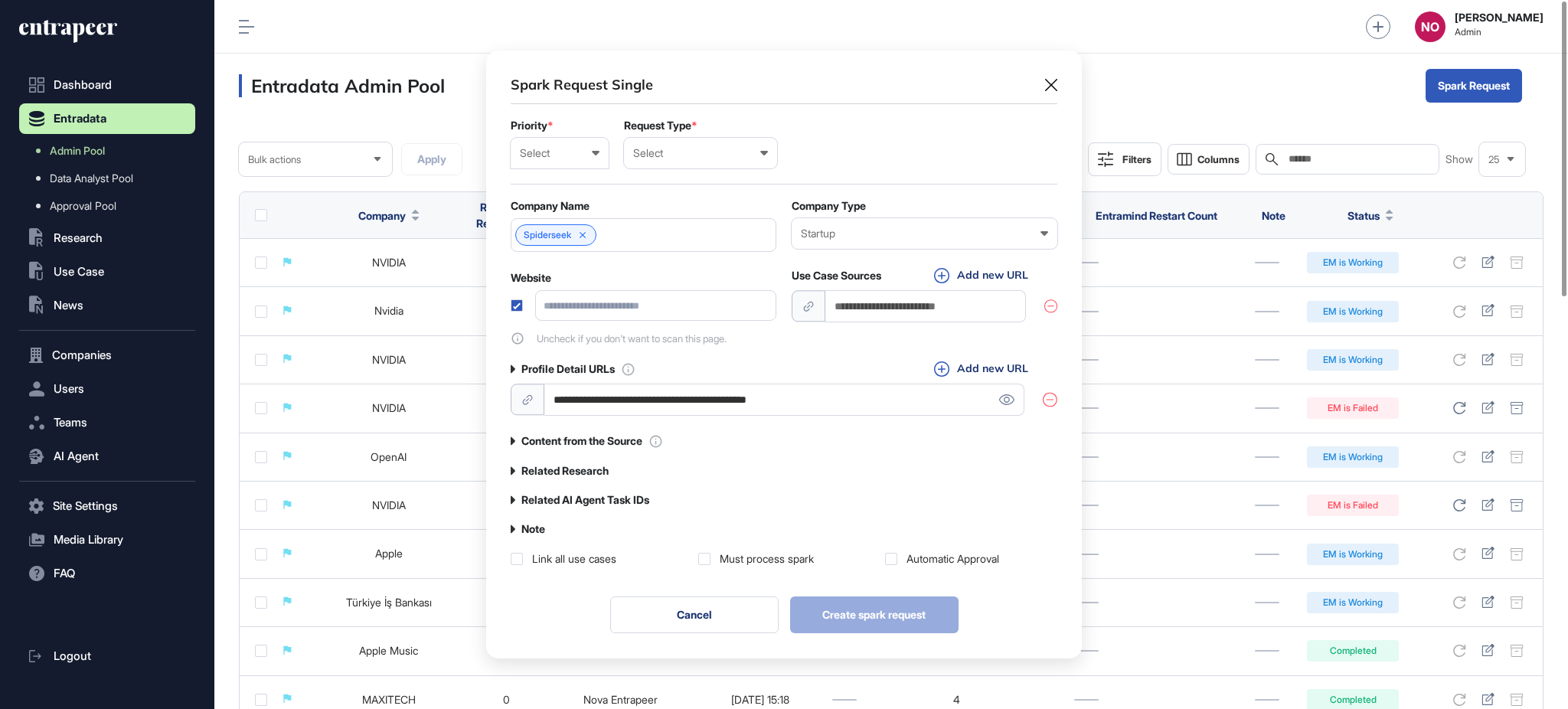
drag, startPoint x: 562, startPoint y: 264, endPoint x: 668, endPoint y: 184, distance: 132.8
click at [0, 0] on div "Urgent" at bounding box center [0, 0] width 0 height 0
click at [685, 165] on div "Select User Company Customer Request ID" at bounding box center [700, 153] width 153 height 31
click at [0, 0] on div "User" at bounding box center [0, 0] width 0 height 0
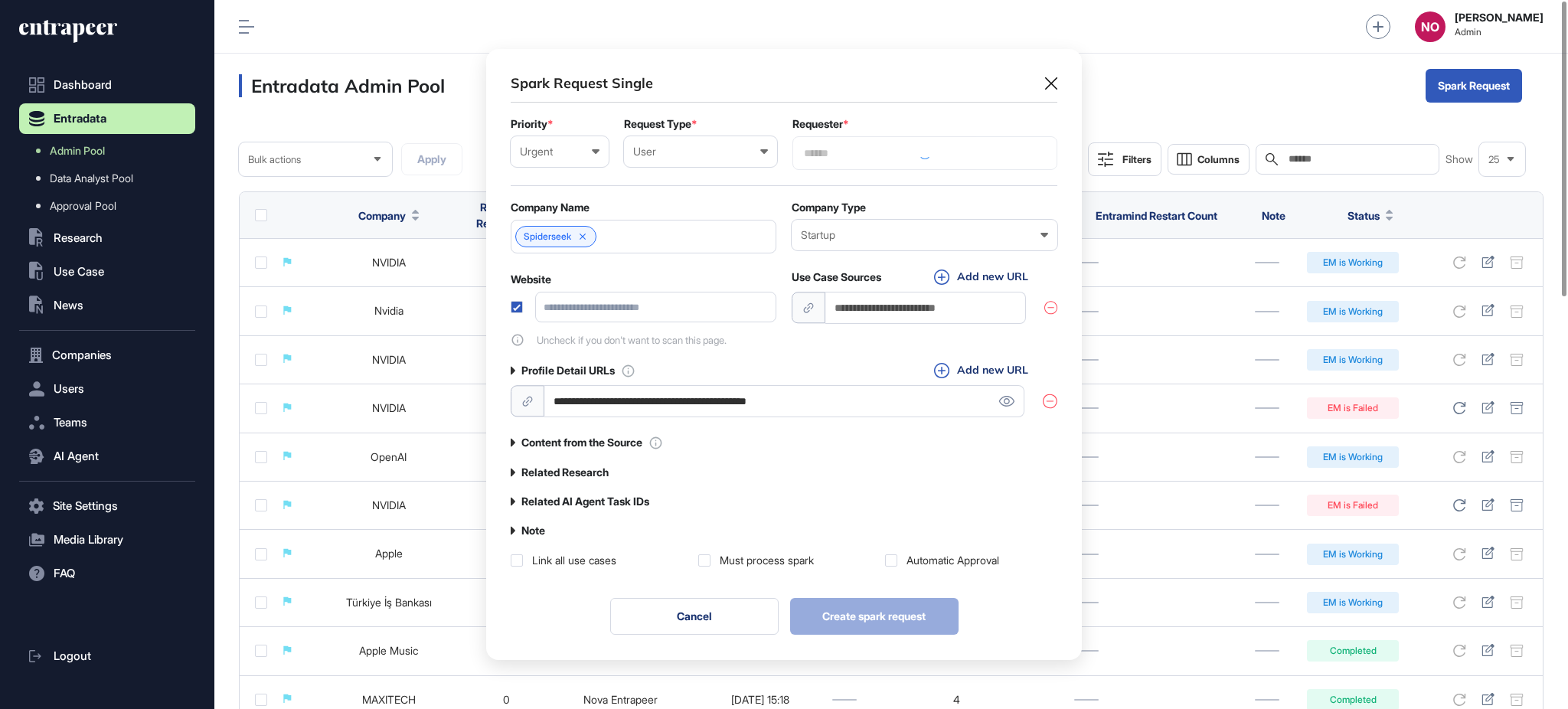
click at [842, 154] on div at bounding box center [925, 153] width 265 height 34
click at [865, 157] on input "text" at bounding box center [925, 154] width 245 height 13
type input "****"
drag, startPoint x: 862, startPoint y: 258, endPoint x: 929, endPoint y: 209, distance: 83.0
click at [863, 258] on span "[PERSON_NAME]" at bounding box center [924, 254] width 248 height 12
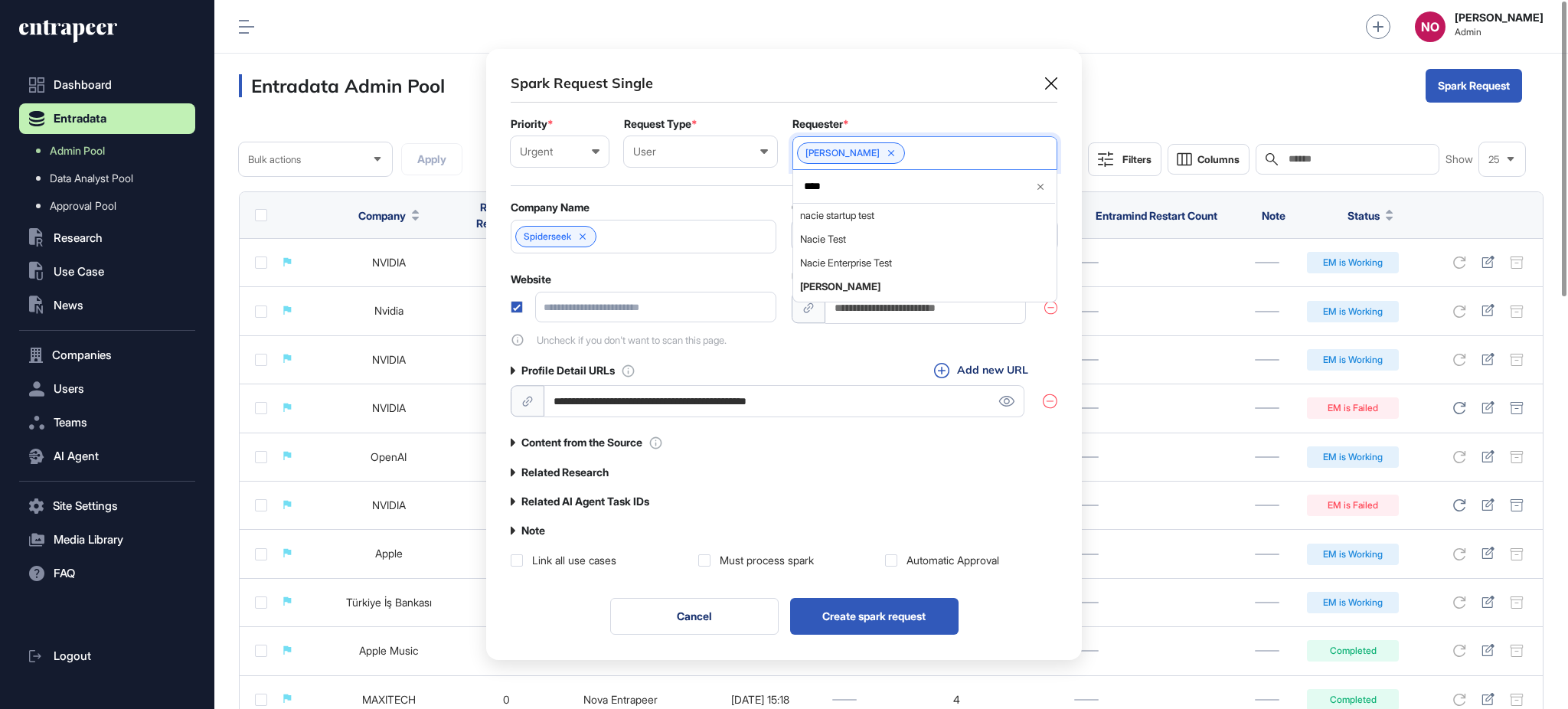
click at [716, 200] on form "Priority * Urgent Low Normal High Urgent Request Type * User User Company Custo…" at bounding box center [784, 233] width 547 height 229
click at [591, 308] on input "url" at bounding box center [656, 307] width 241 height 31
paste input "**********"
type input "**********"
click at [915, 559] on div "Automatic Approval" at bounding box center [953, 560] width 93 height 15
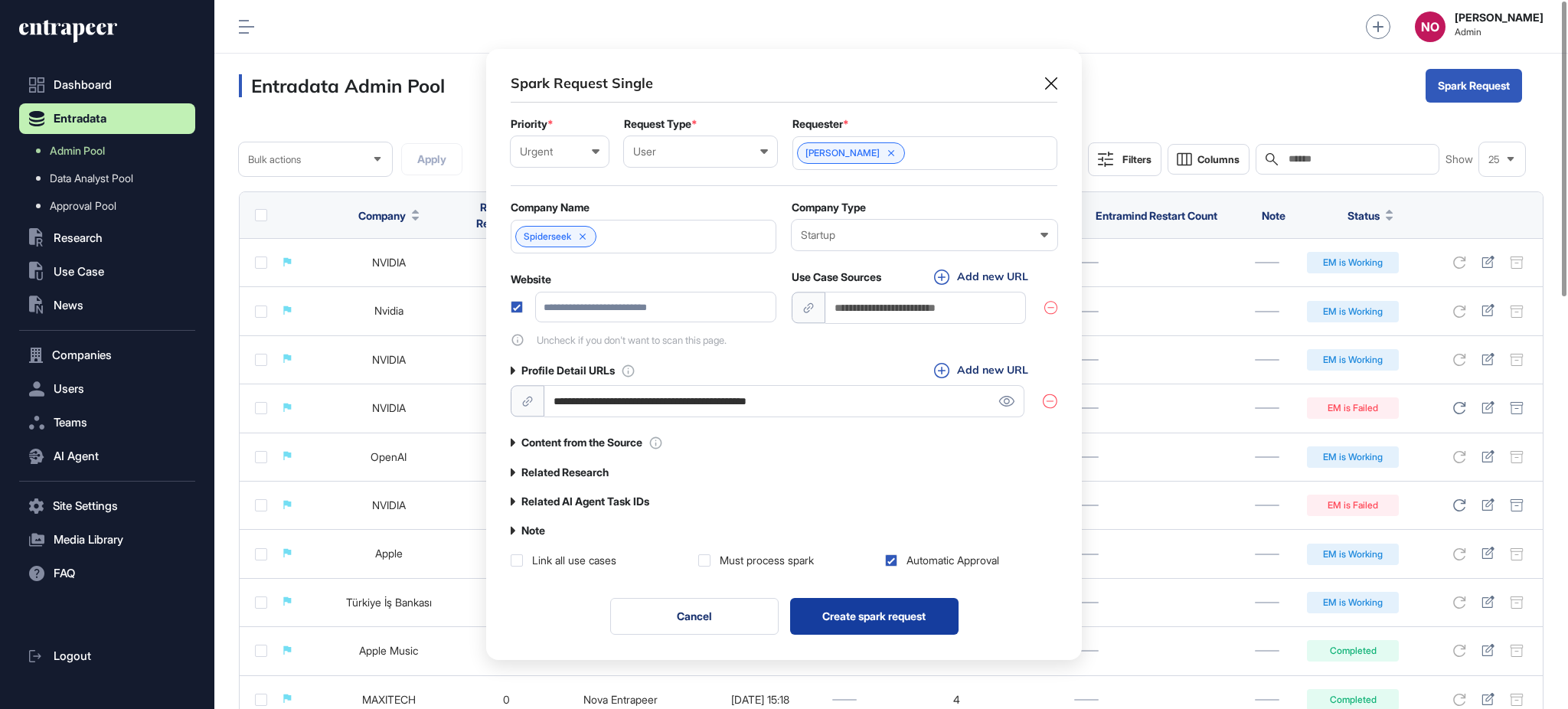
click at [853, 607] on button "Create spark request" at bounding box center [874, 617] width 169 height 37
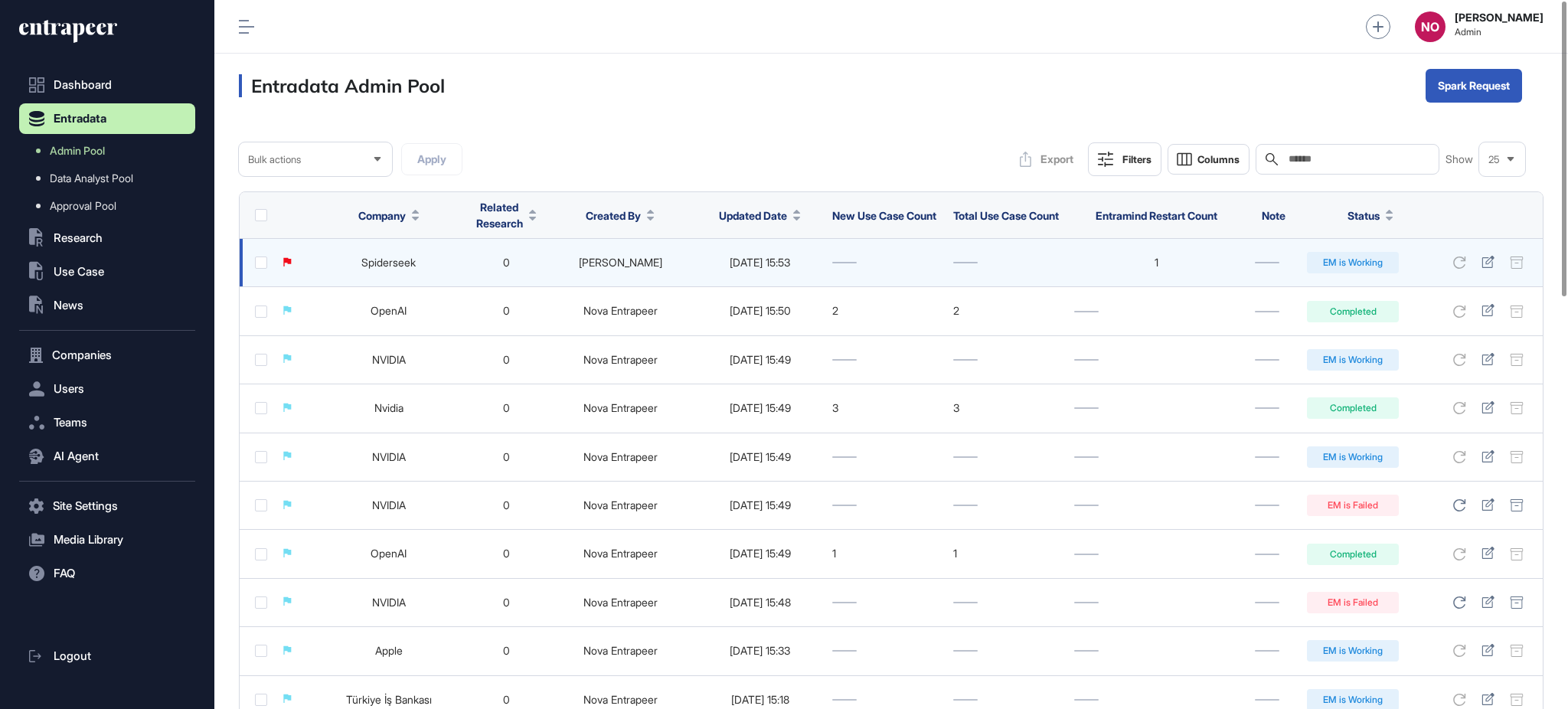
click at [402, 258] on link "Spiderseek" at bounding box center [388, 263] width 54 height 13
click at [1489, 262] on icon at bounding box center [1487, 262] width 12 height 12
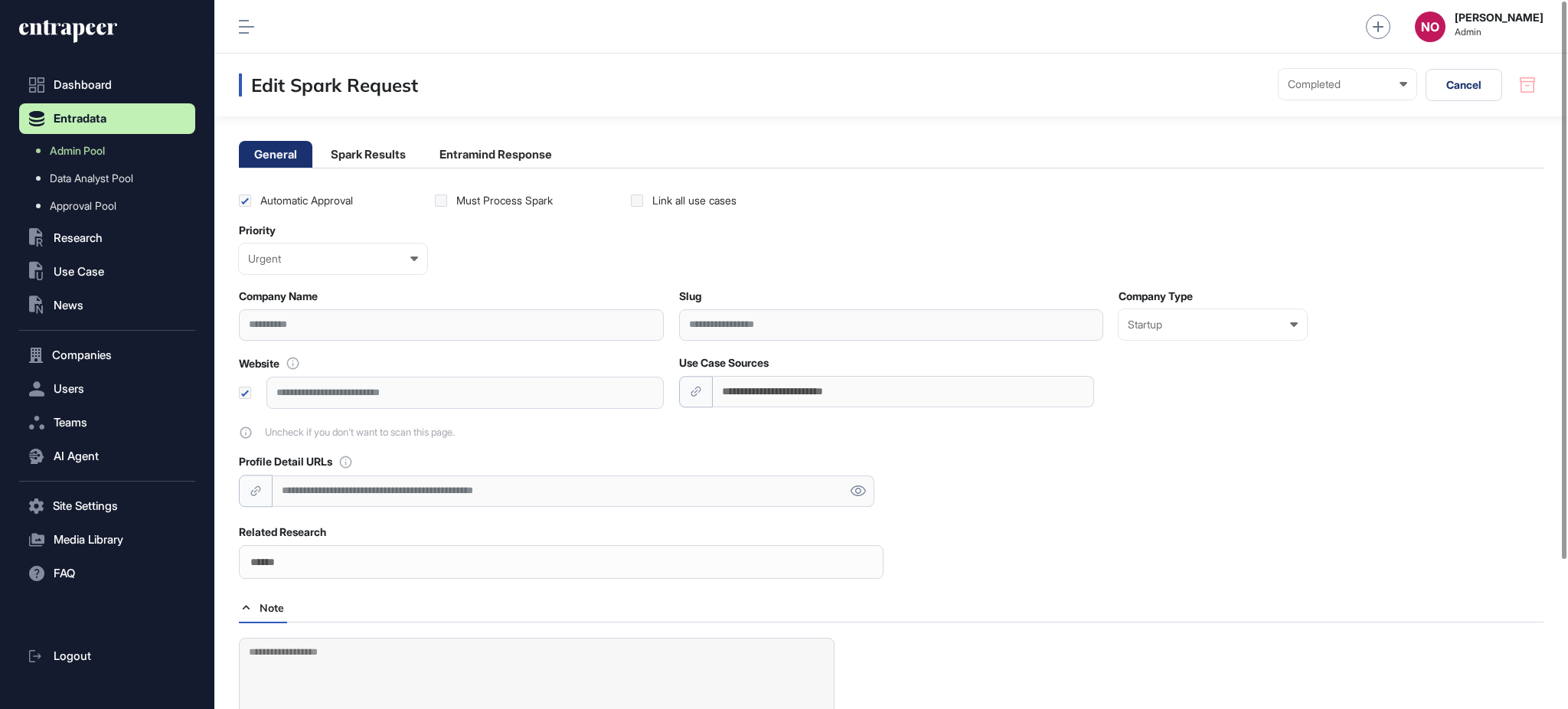
click at [555, 170] on main "**********" at bounding box center [891, 450] width 1354 height 667
click at [548, 158] on li "Entramind Response" at bounding box center [496, 155] width 143 height 27
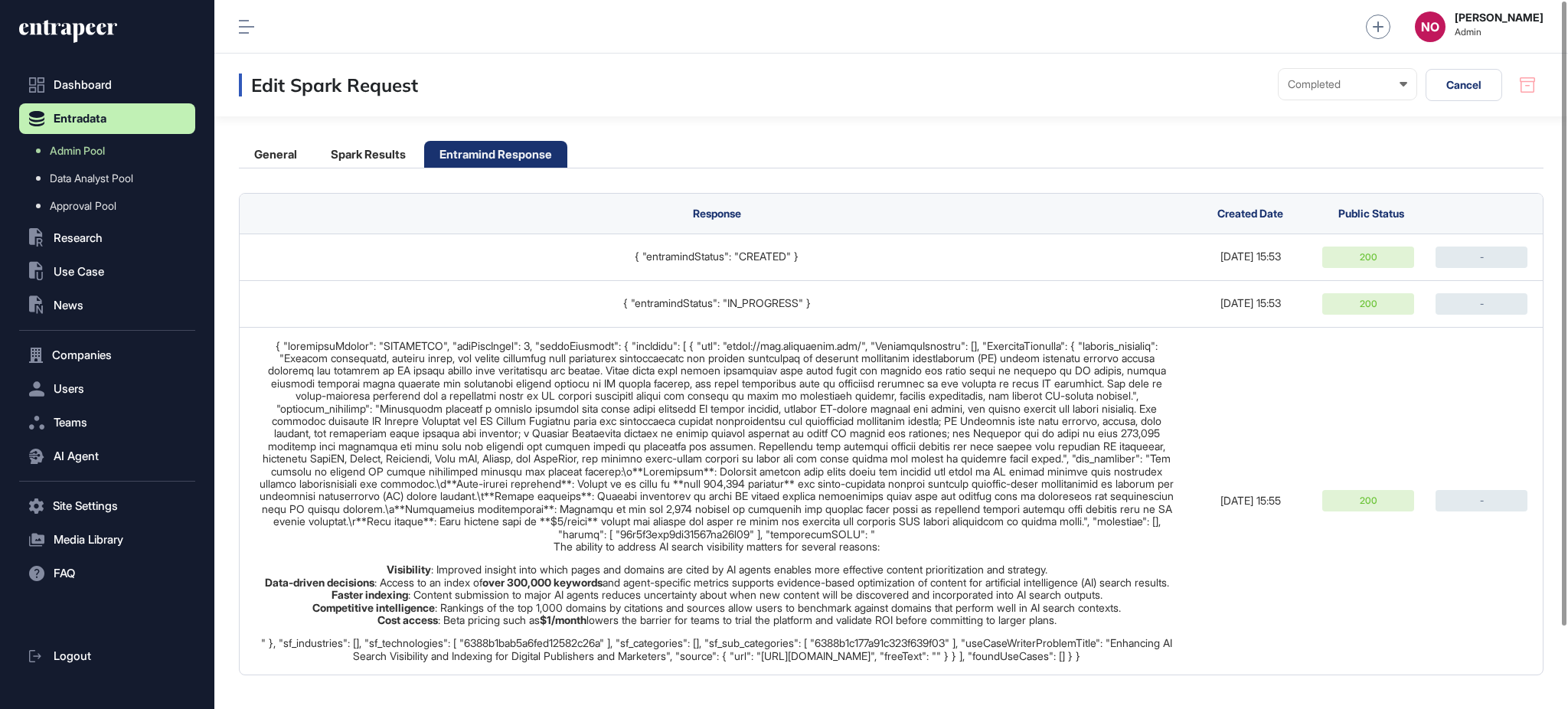
click at [396, 138] on main "General Spark Results Entramind Response Response Created Date Public Status { …" at bounding box center [891, 396] width 1354 height 559
click at [376, 151] on li "Spark Results" at bounding box center [368, 155] width 106 height 27
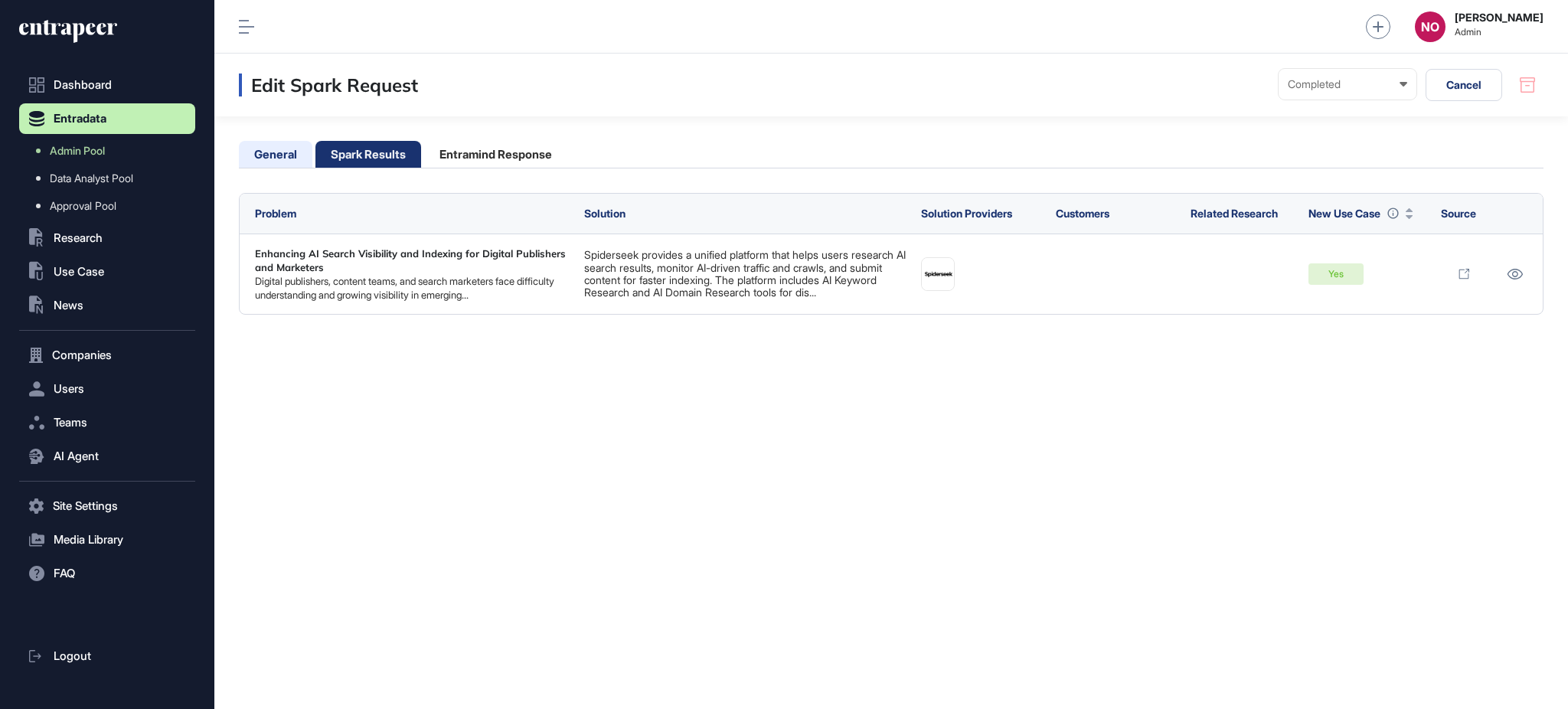
click at [297, 146] on li "General" at bounding box center [276, 155] width 73 height 27
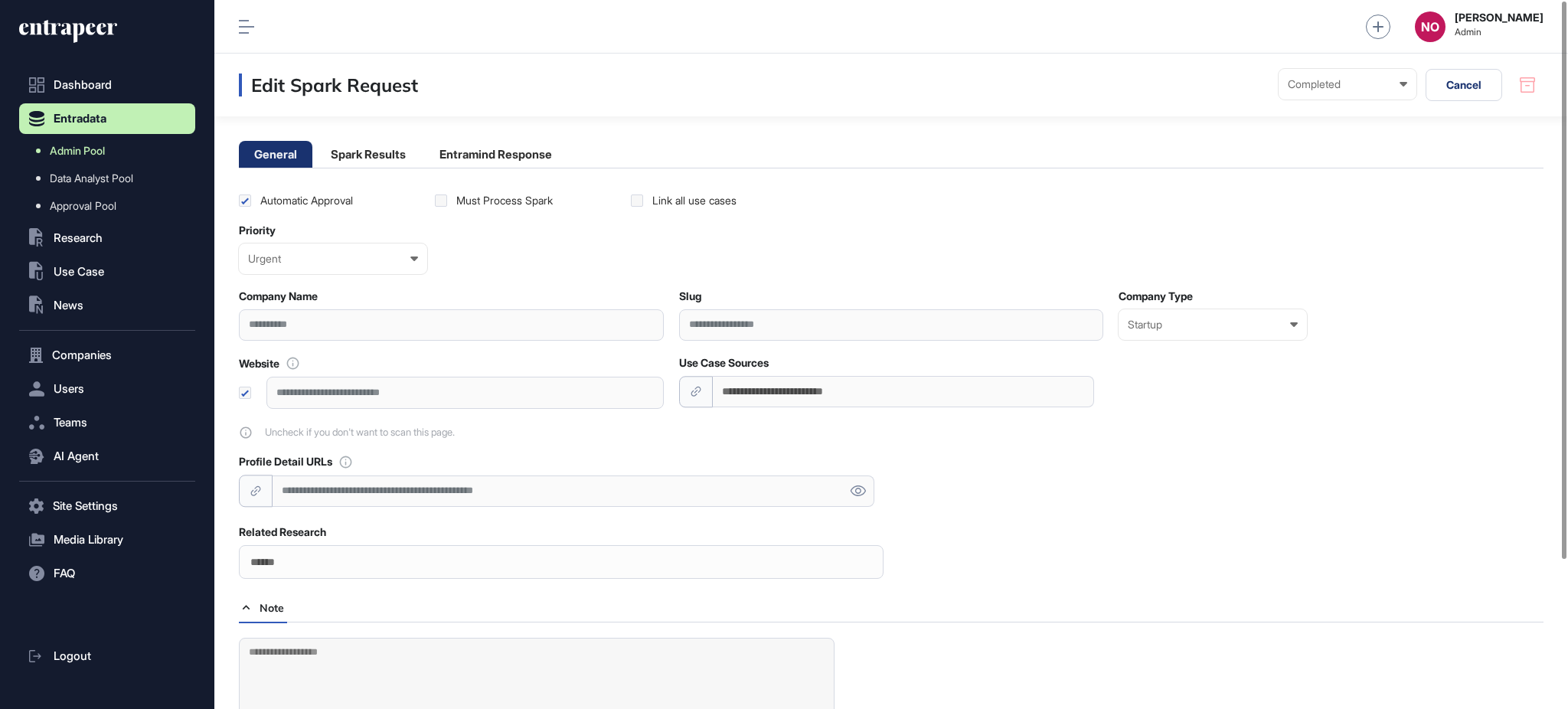
click at [101, 154] on span "Admin Pool" at bounding box center [77, 150] width 55 height 12
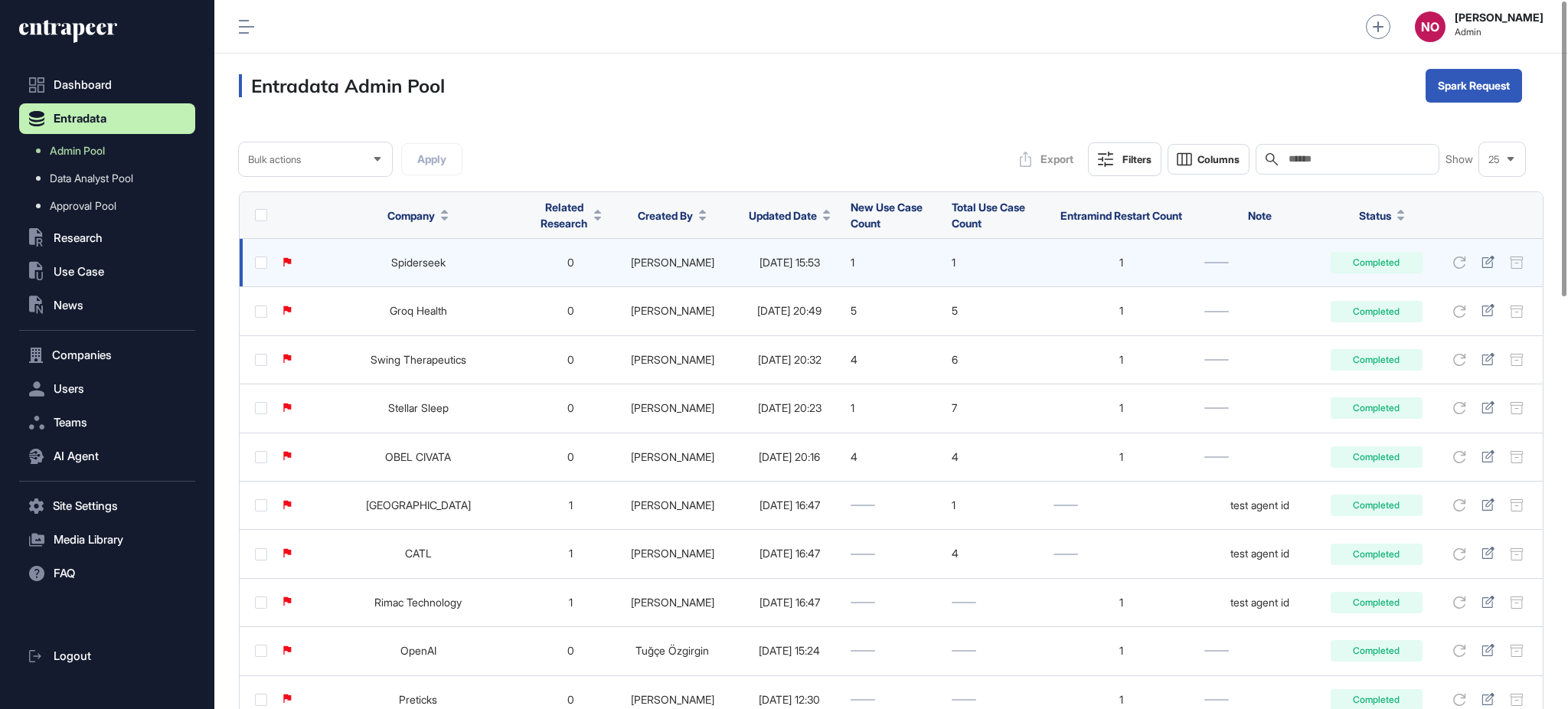
click at [406, 258] on link "Spiderseek" at bounding box center [418, 263] width 54 height 13
click at [1489, 261] on icon at bounding box center [1488, 262] width 13 height 12
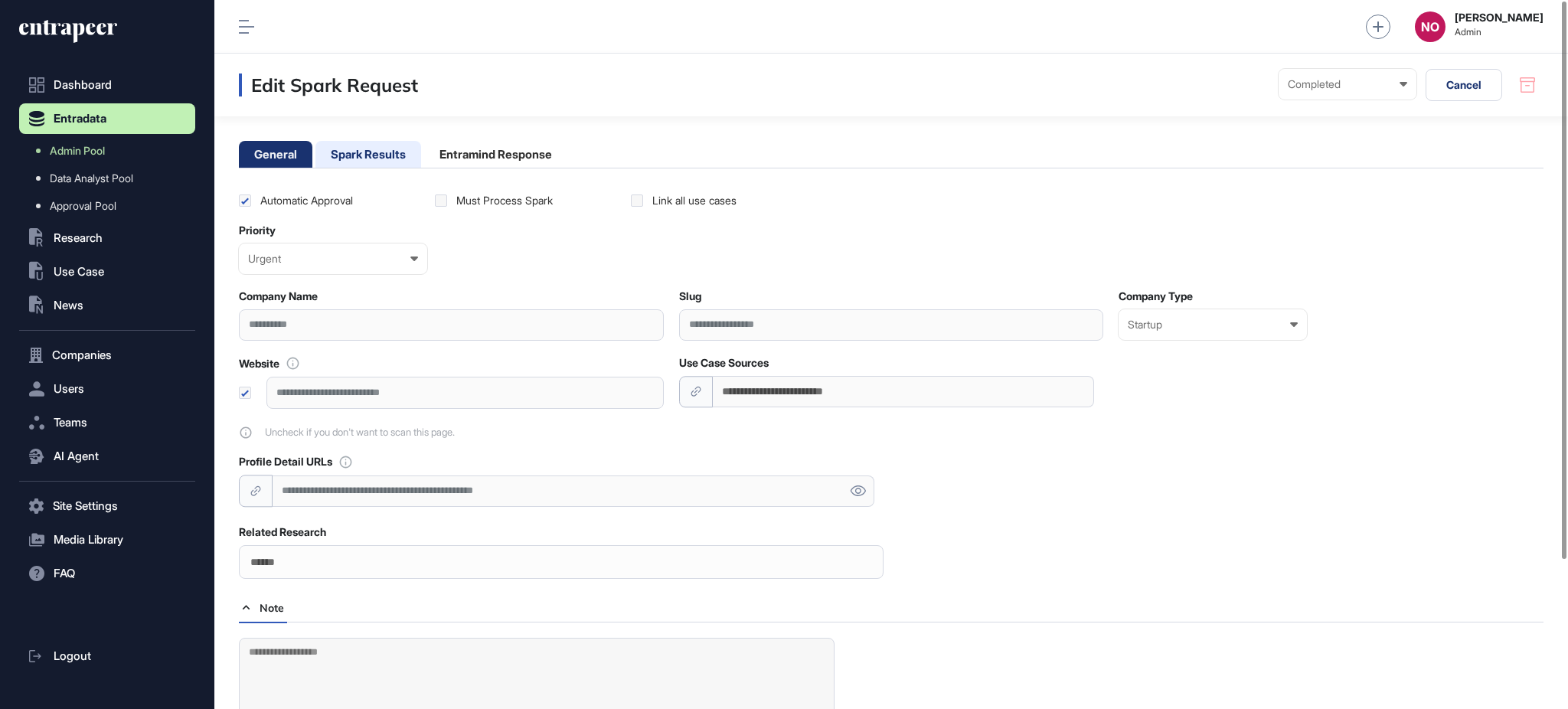
click at [372, 162] on li "Spark Results" at bounding box center [368, 155] width 106 height 27
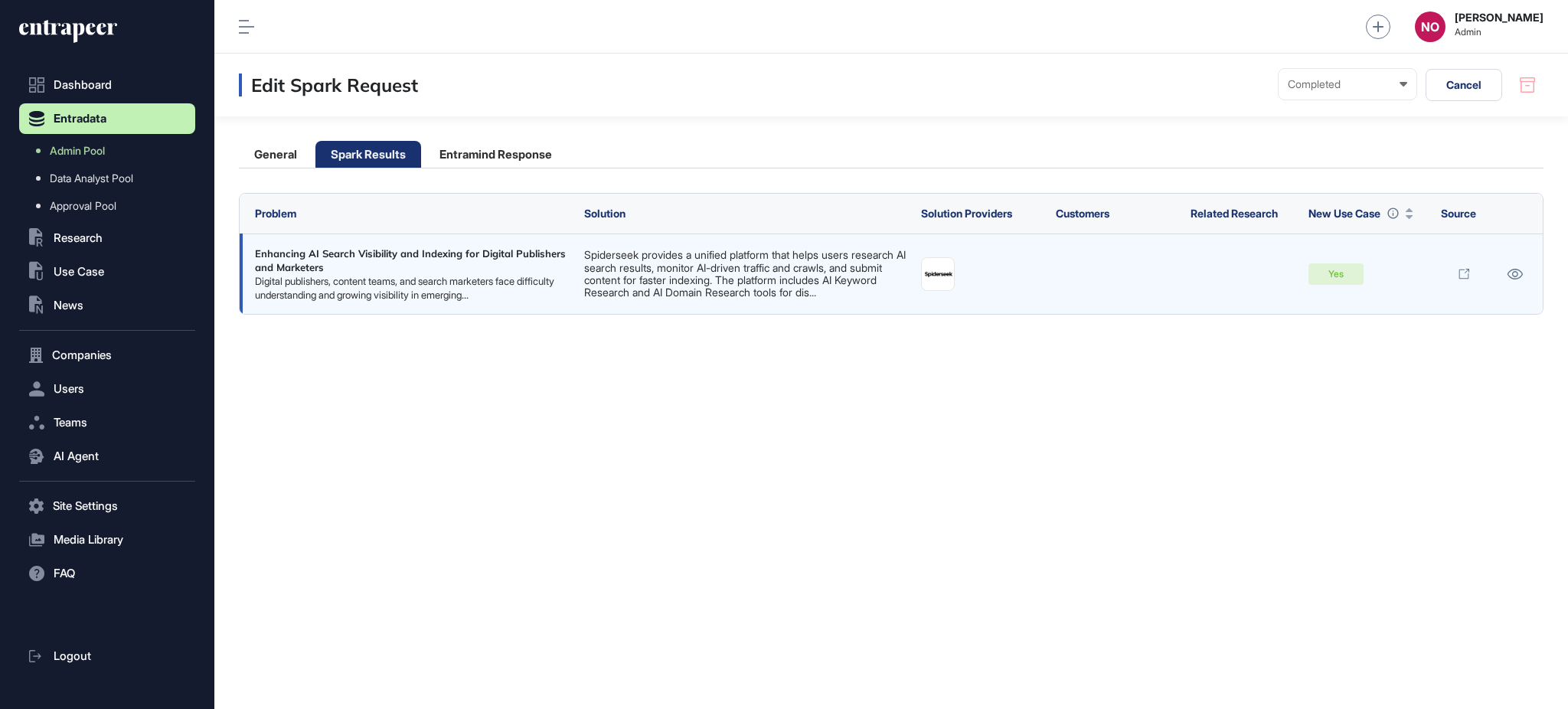
click at [851, 291] on link "Spiderseek provides a unified platform that helps users research AI search resu…" at bounding box center [745, 273] width 322 height 51
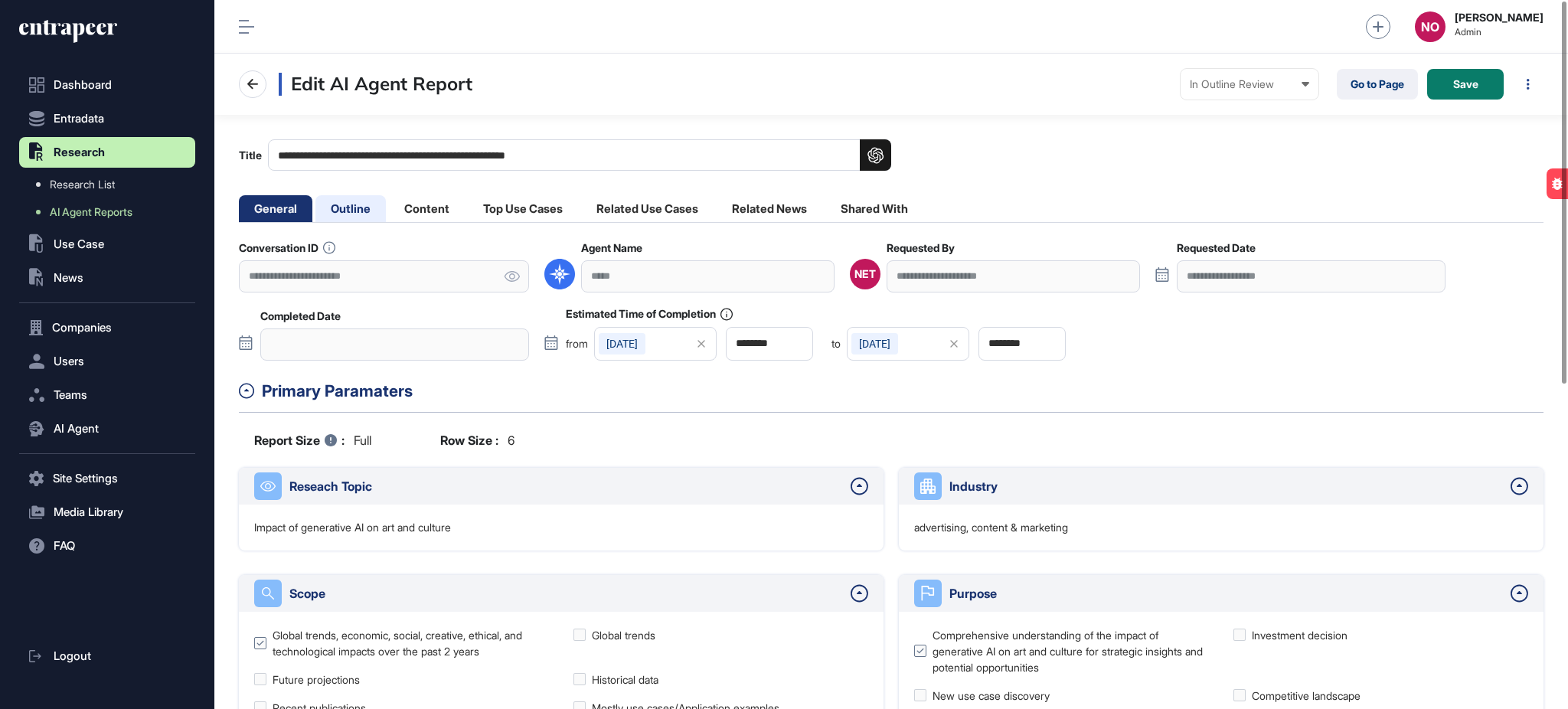
click at [360, 205] on li "Outline" at bounding box center [351, 209] width 71 height 27
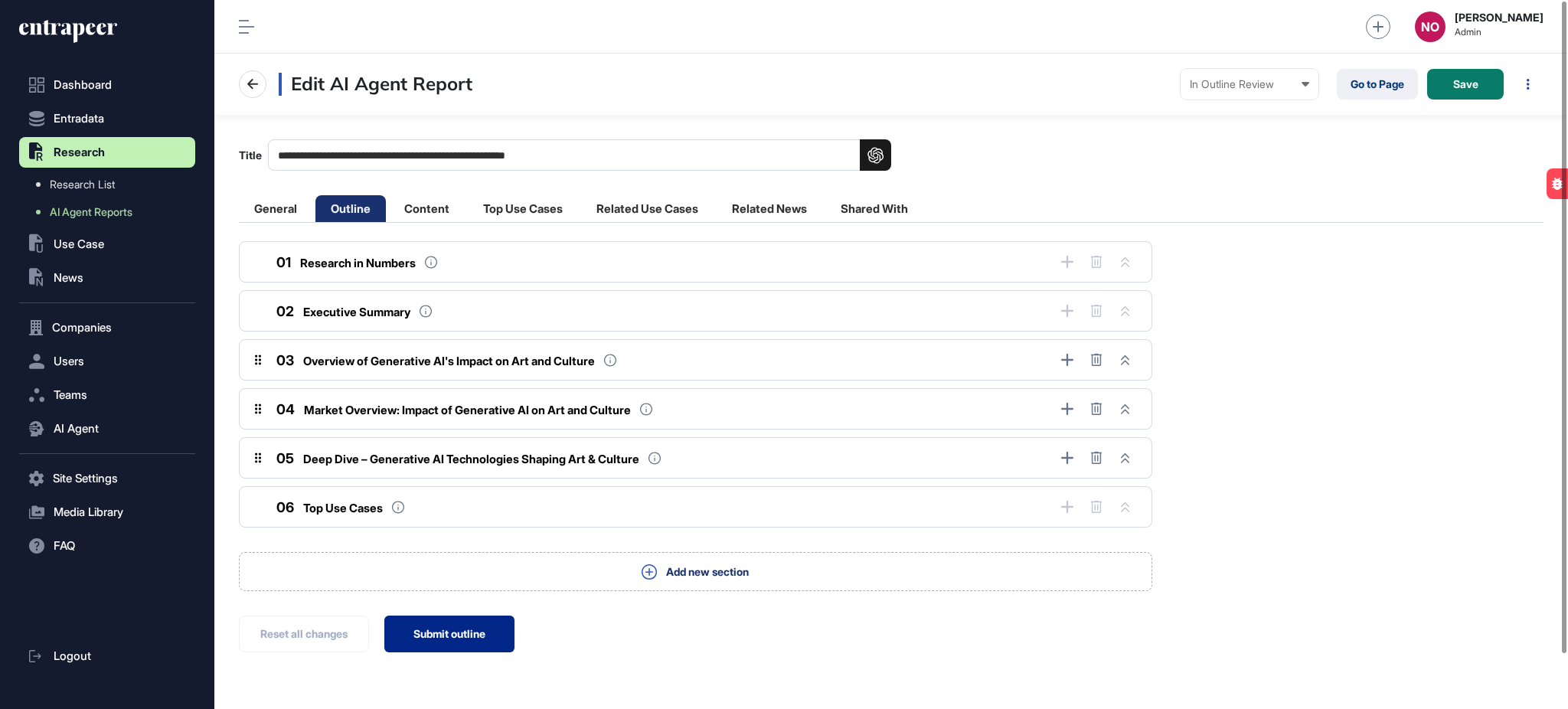
click at [440, 633] on button "Submit outline" at bounding box center [450, 634] width 130 height 37
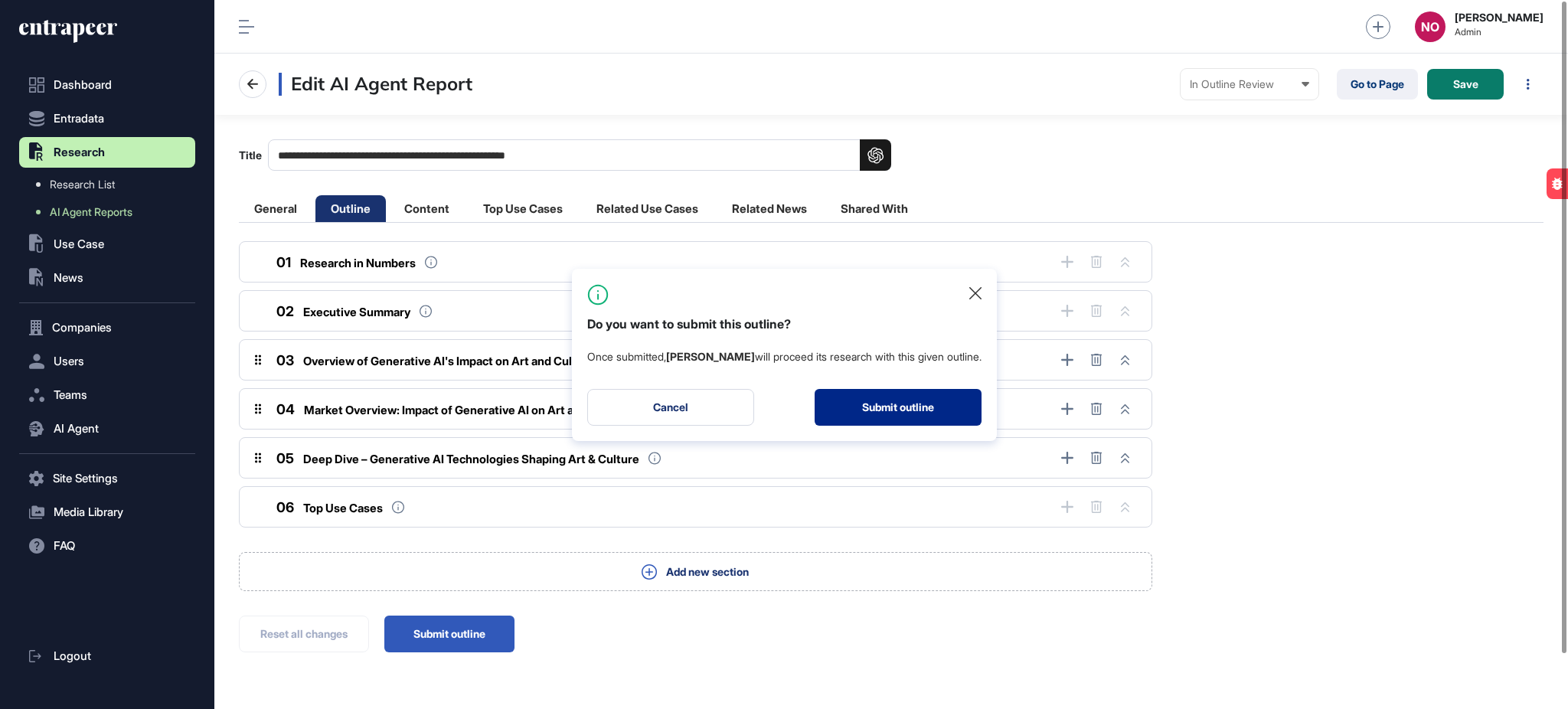
click at [890, 410] on button "Submit outline" at bounding box center [897, 407] width 167 height 37
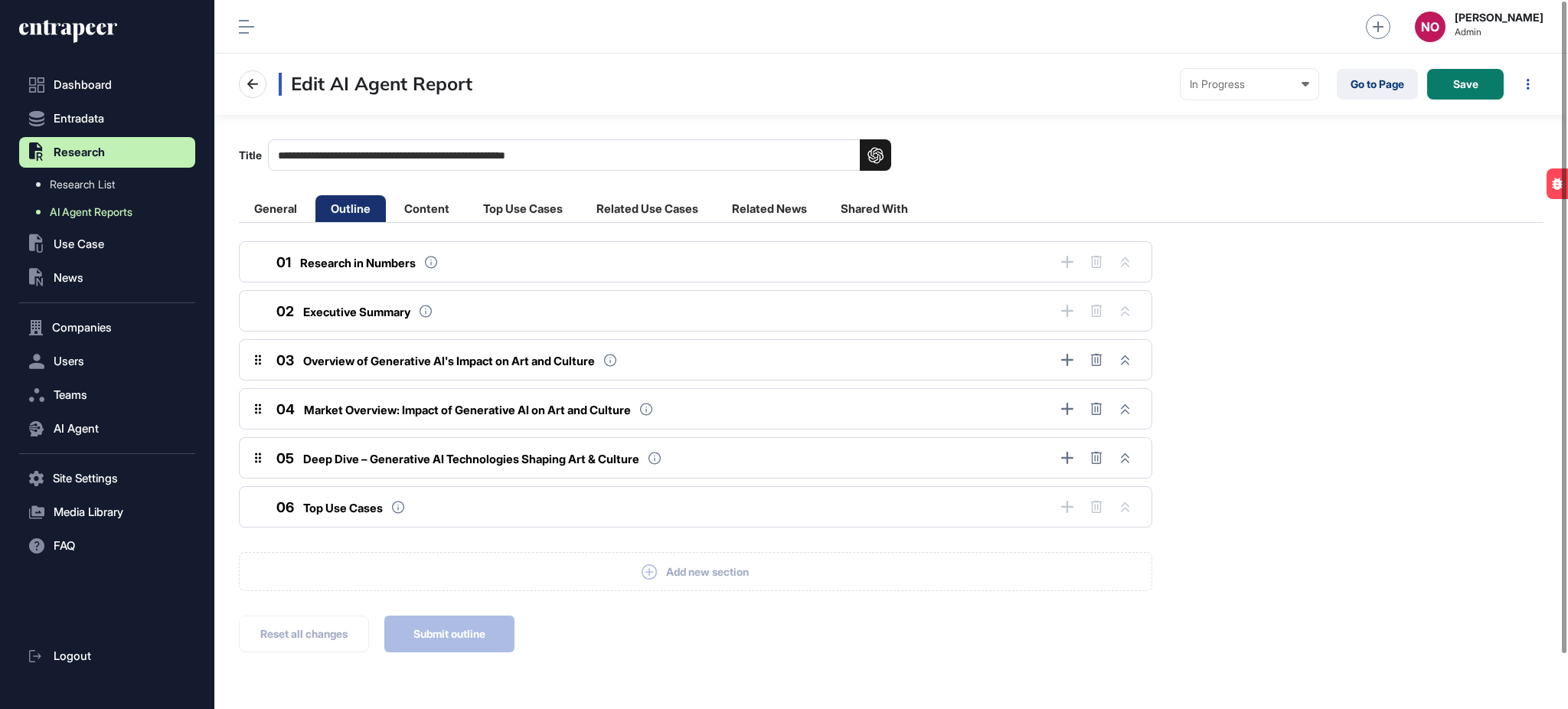
click at [107, 214] on span "AI Agent Reports" at bounding box center [91, 212] width 83 height 12
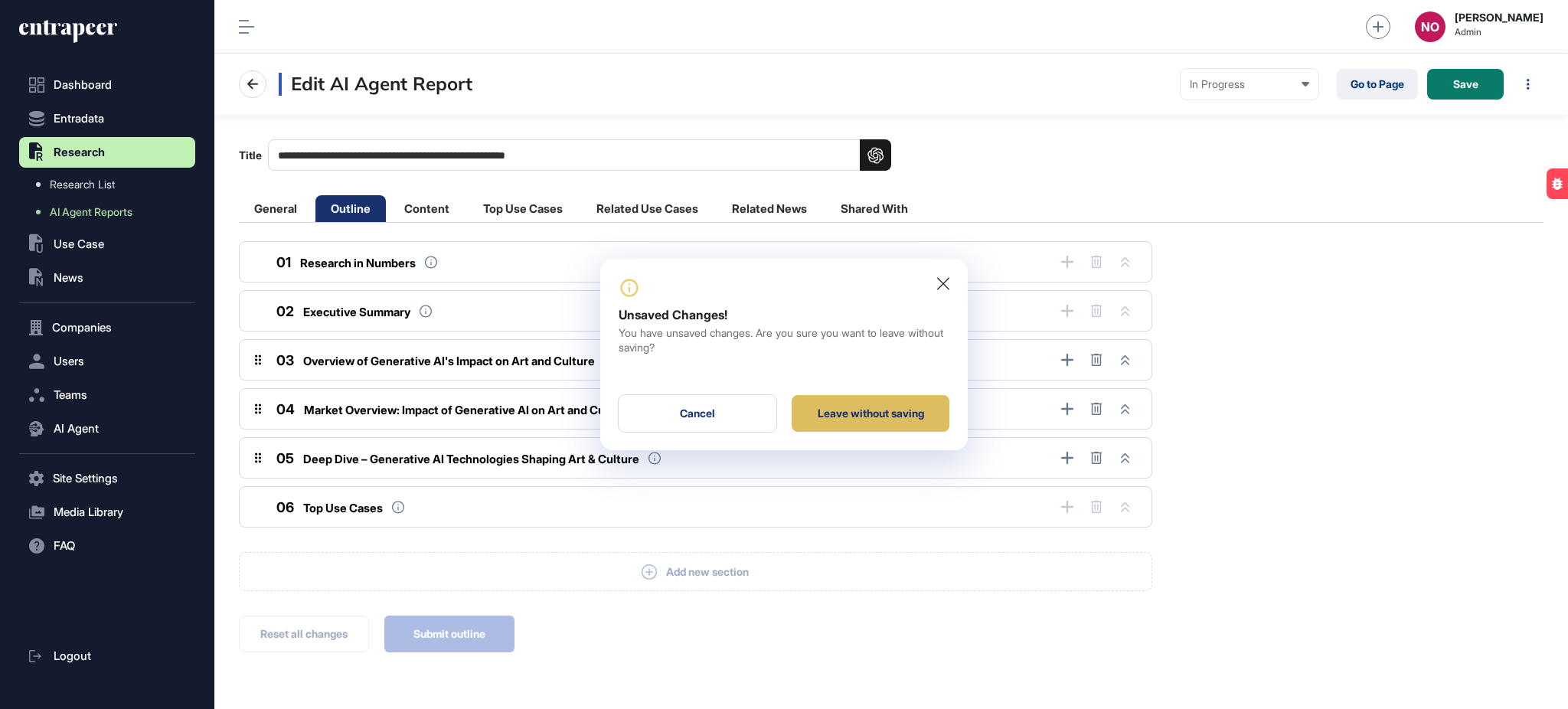
click at [865, 420] on div "Leave without saving" at bounding box center [871, 413] width 158 height 37
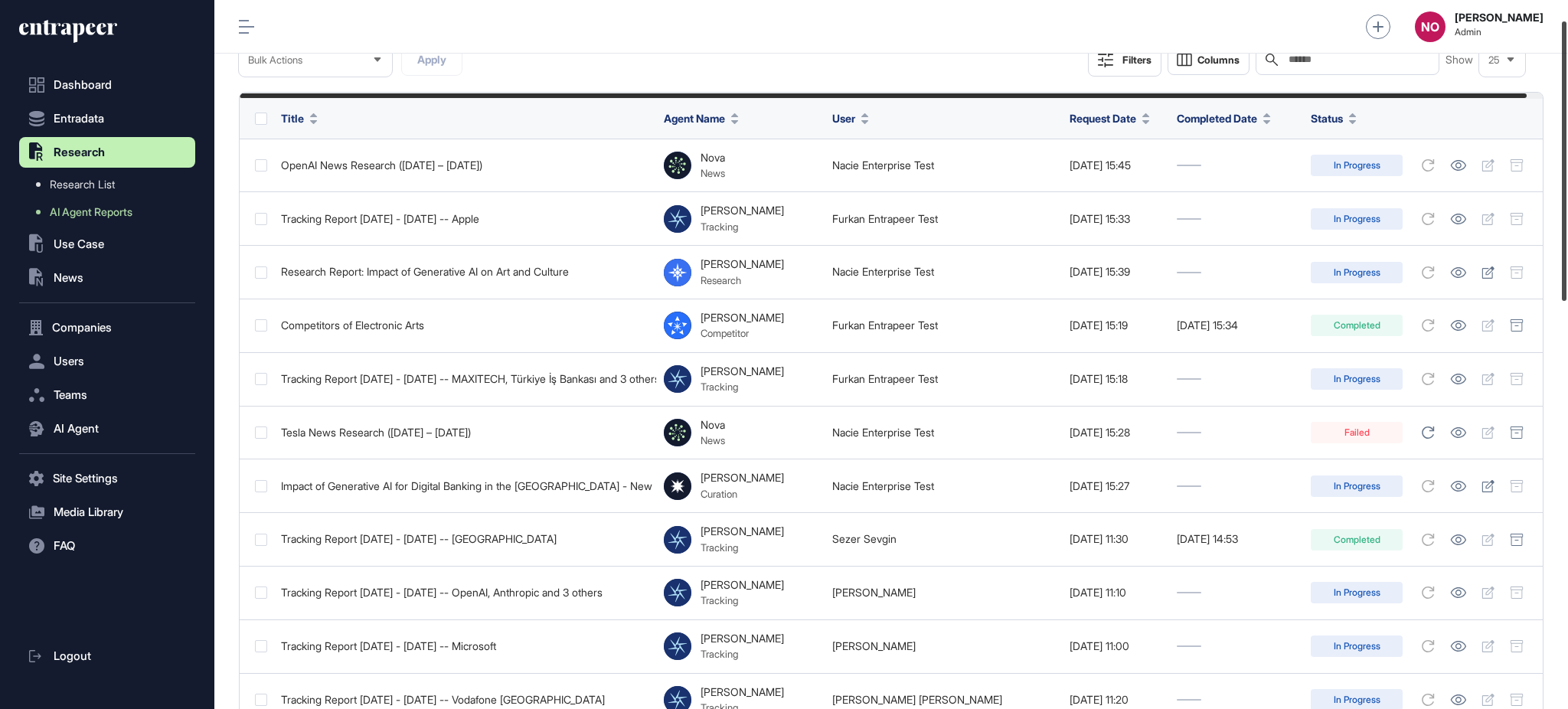
drag, startPoint x: 1566, startPoint y: 232, endPoint x: 1566, endPoint y: 266, distance: 34.0
click at [1566, 258] on div at bounding box center [1565, 161] width 5 height 279
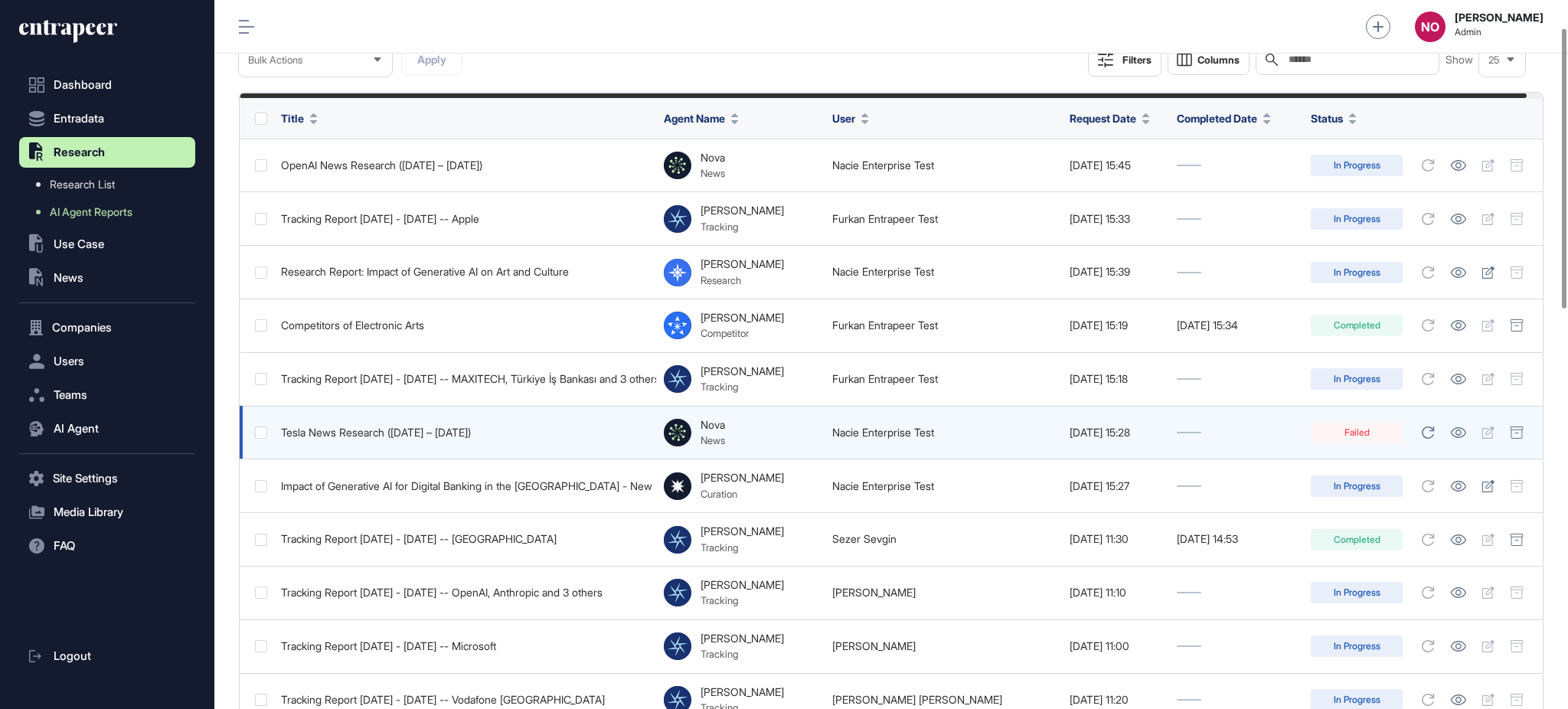
scroll to position [69, 0]
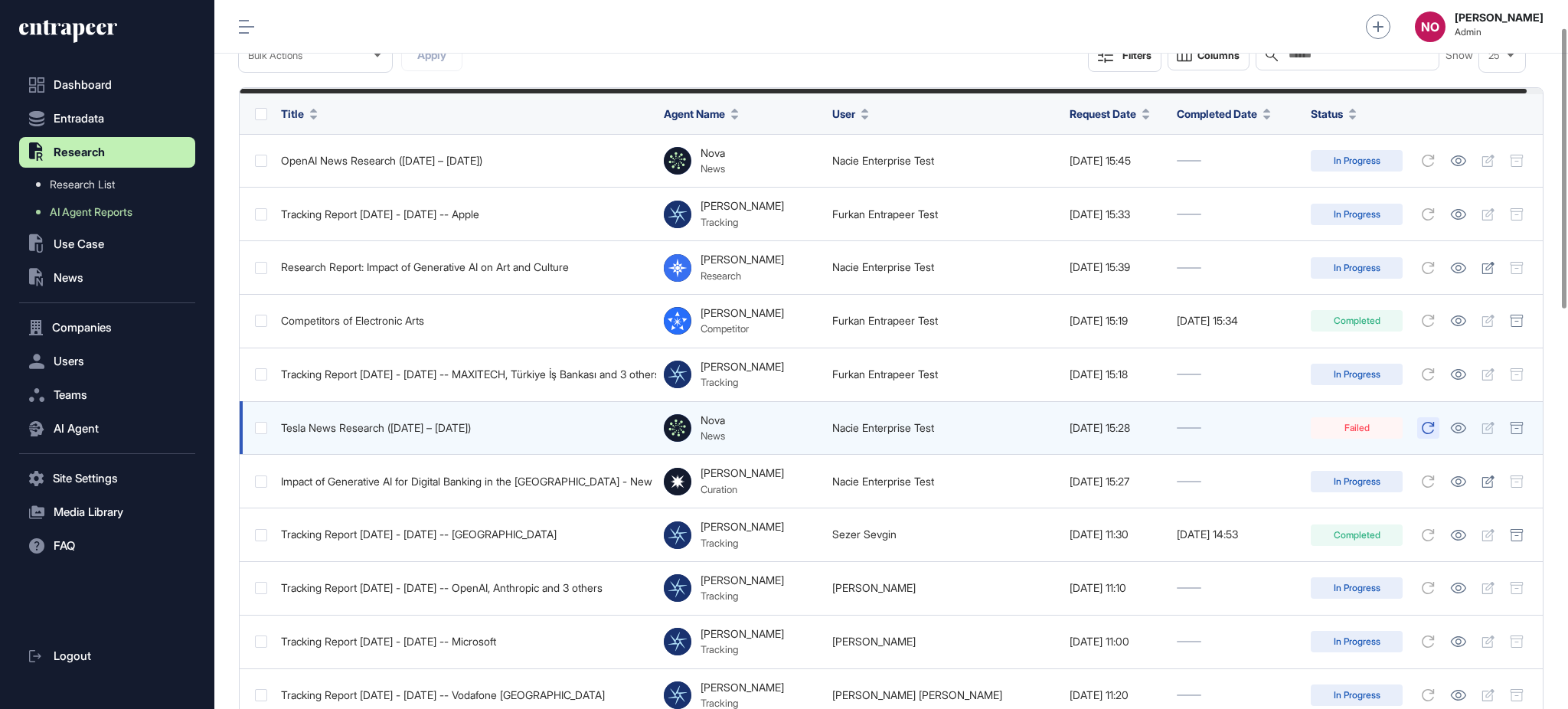
click at [1435, 424] on icon at bounding box center [1428, 428] width 13 height 12
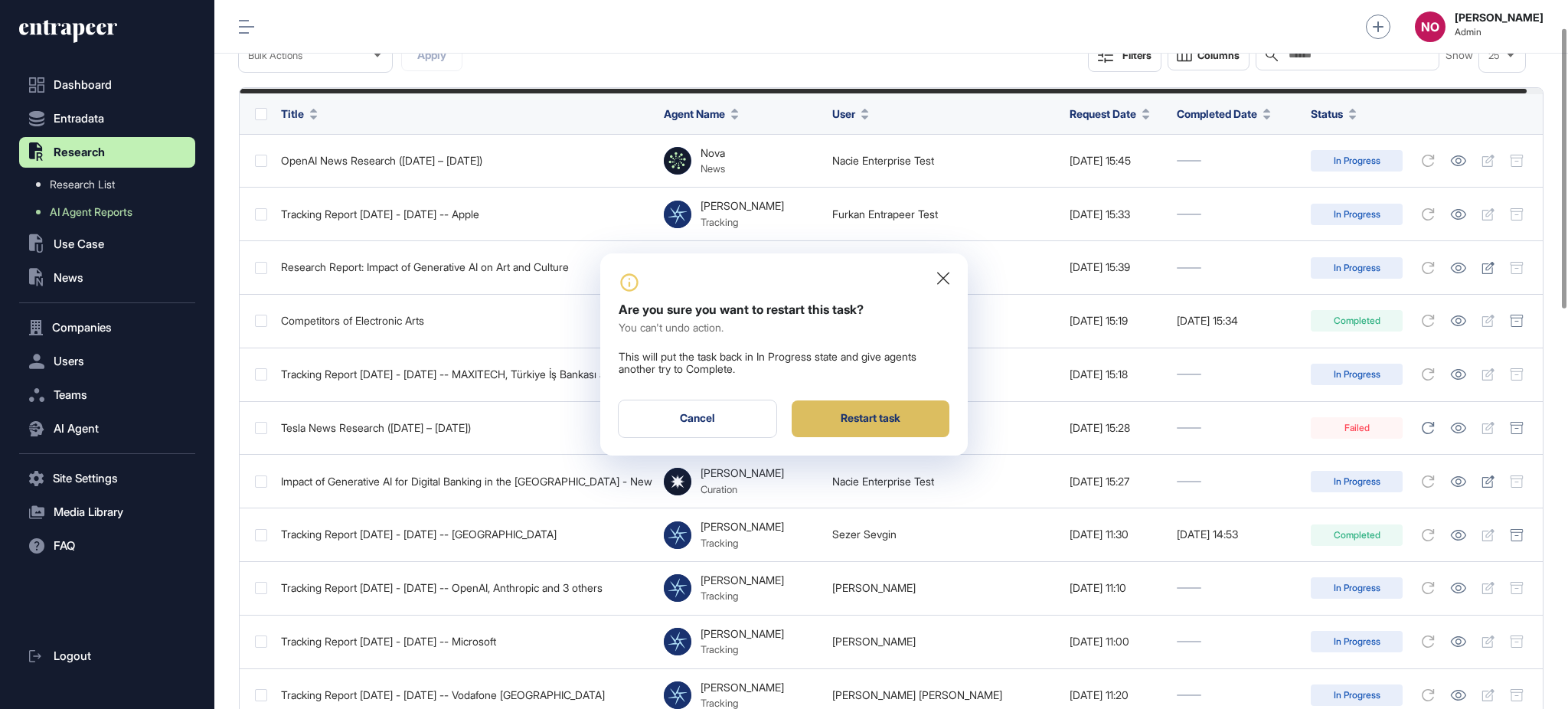
click at [902, 425] on div "Restart task" at bounding box center [871, 419] width 158 height 37
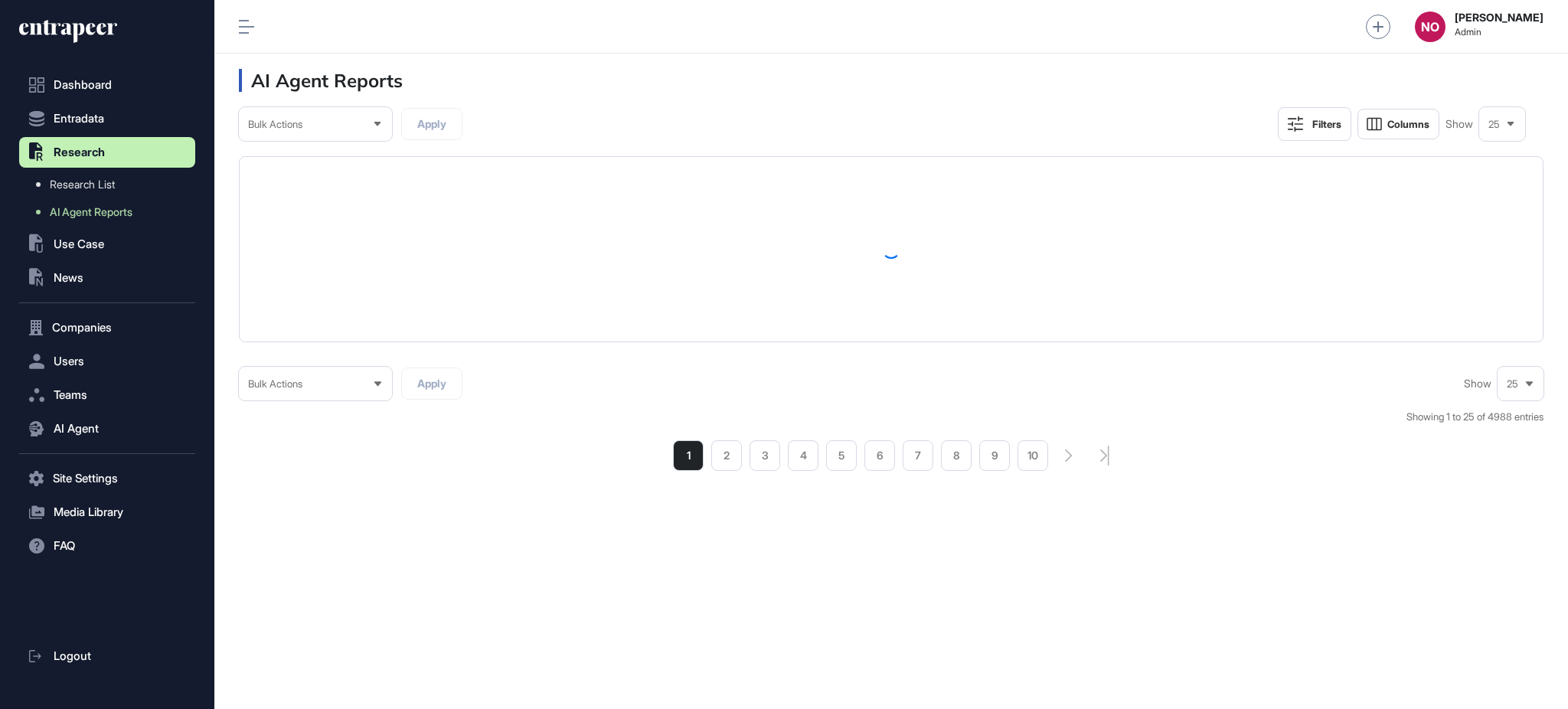
scroll to position [0, 0]
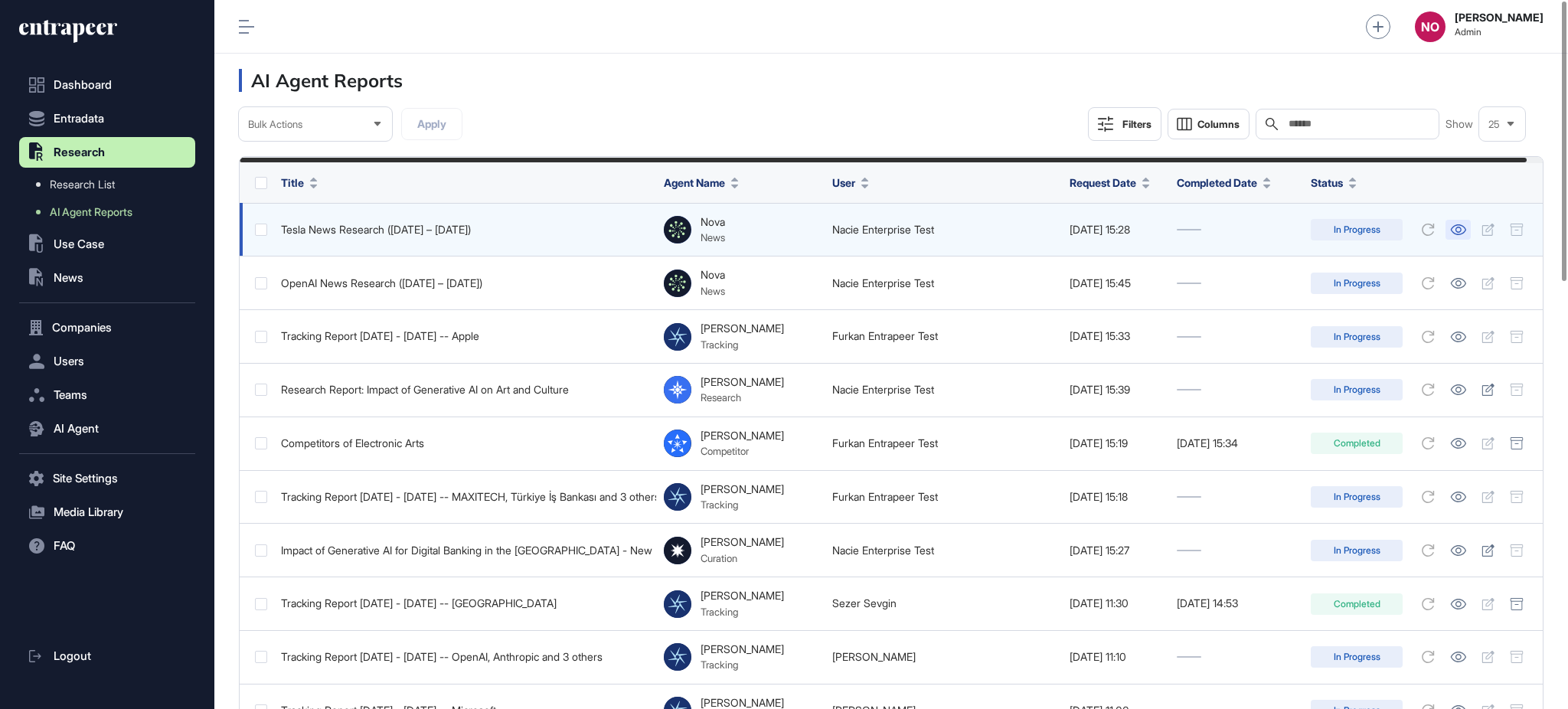
click at [1467, 230] on icon at bounding box center [1457, 229] width 16 height 11
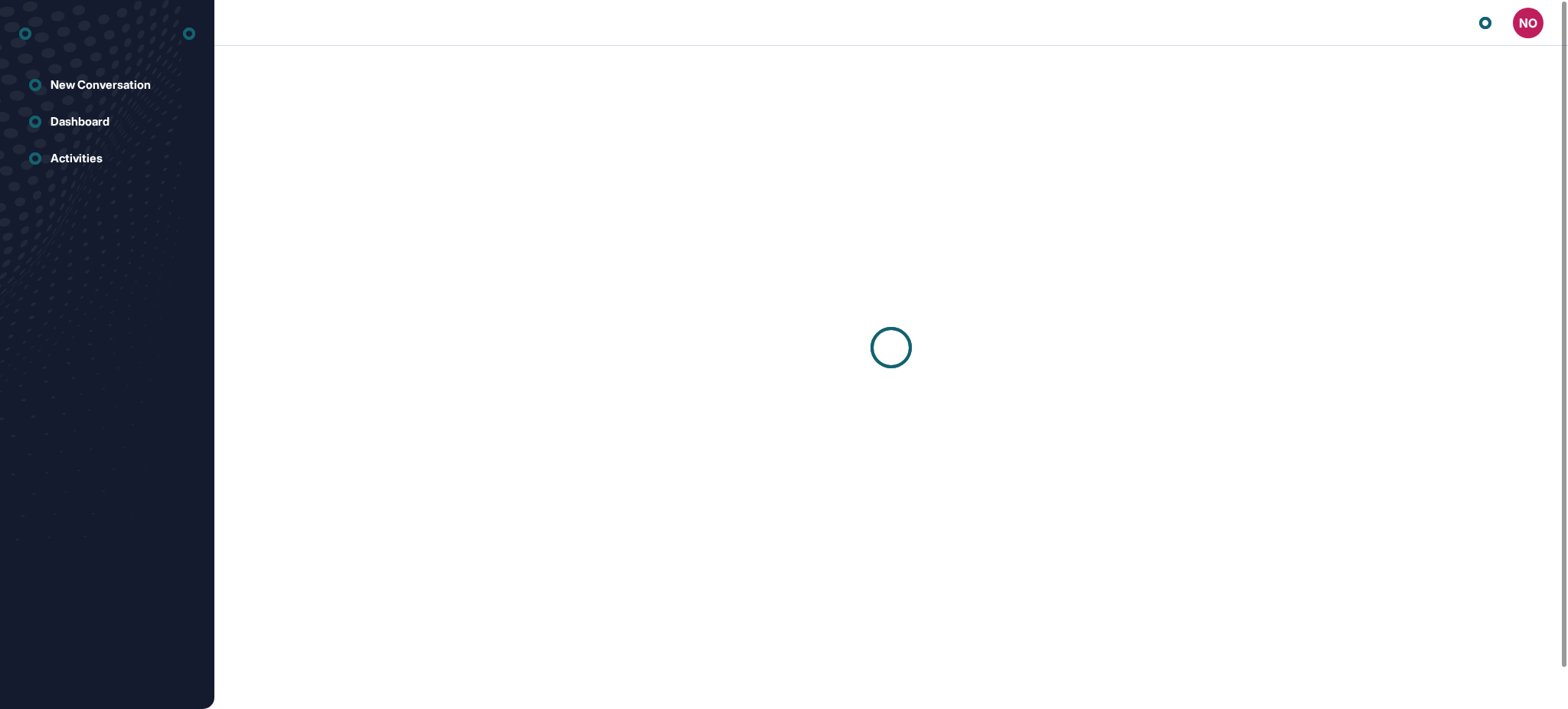
scroll to position [1, 1]
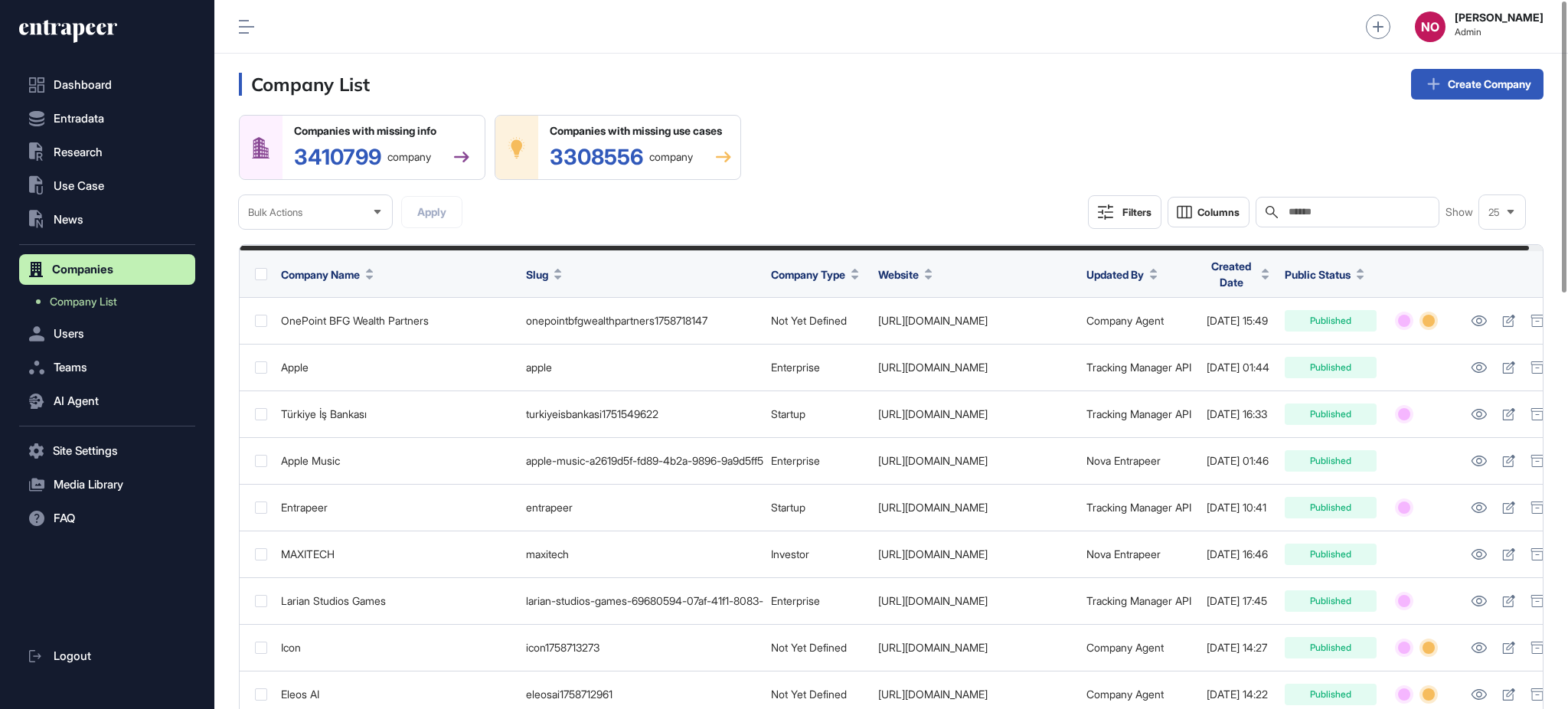
click at [1331, 209] on input "text" at bounding box center [1358, 212] width 142 height 12
paste input "**********"
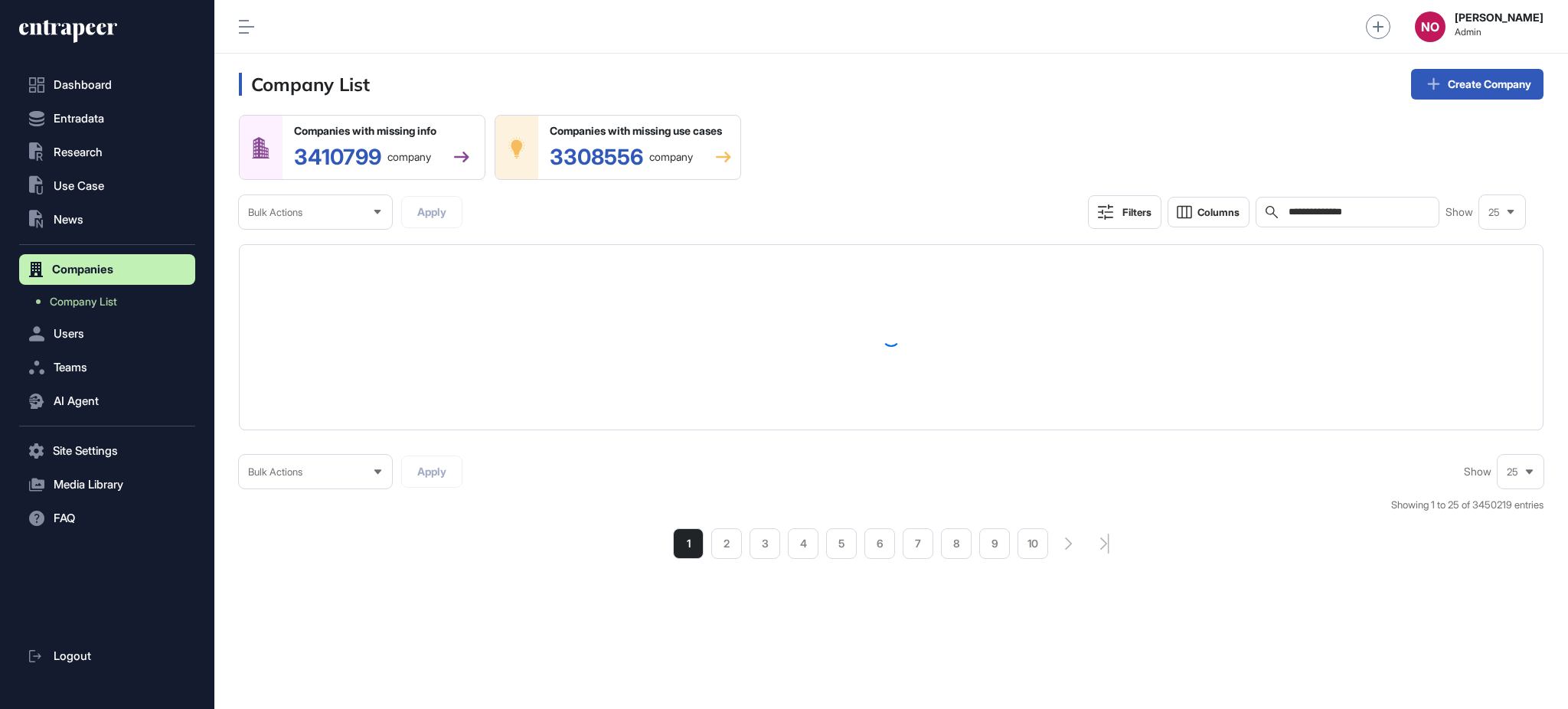
type input "**********"
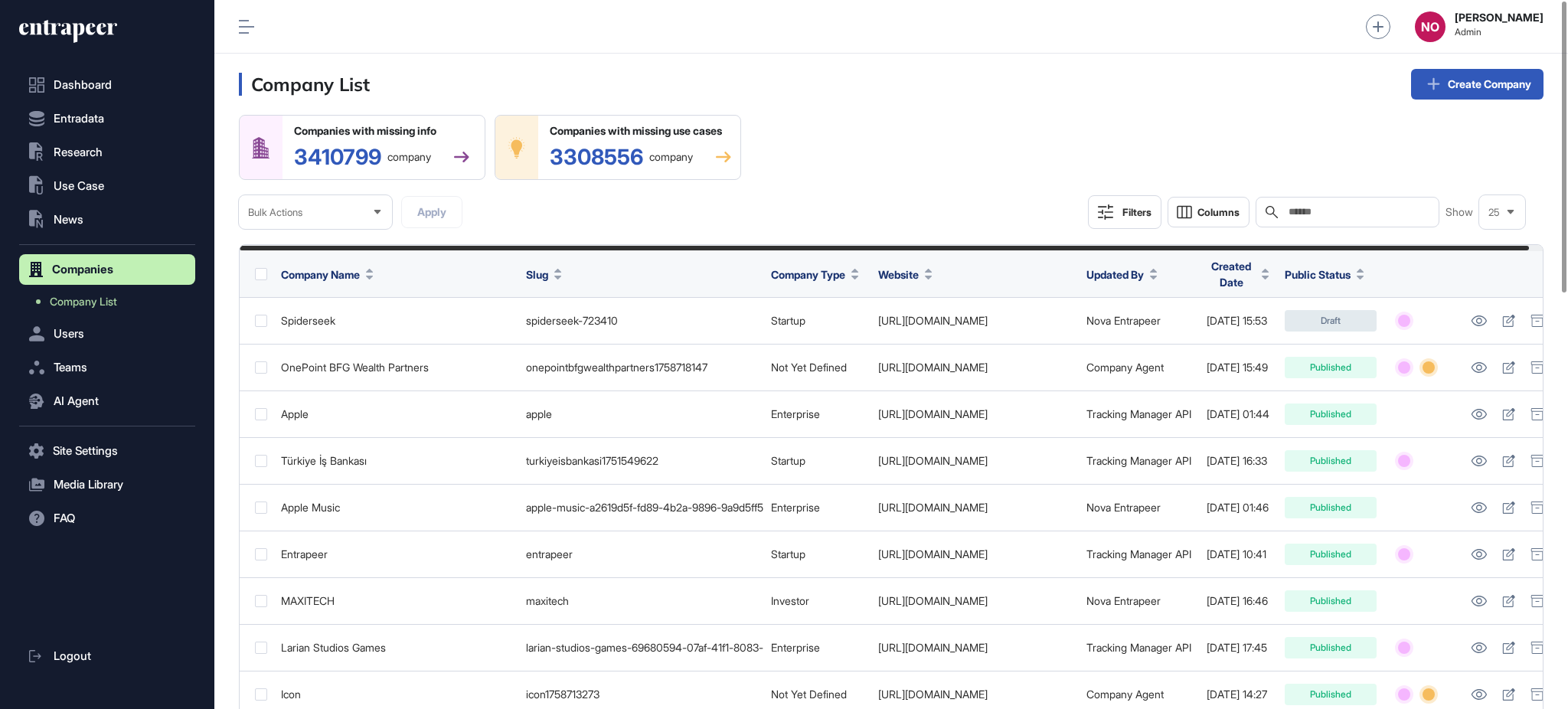
click at [1134, 161] on div "Companies with missing info 3410799 company Companies with missing use cases 33…" at bounding box center [892, 171] width 1305 height 114
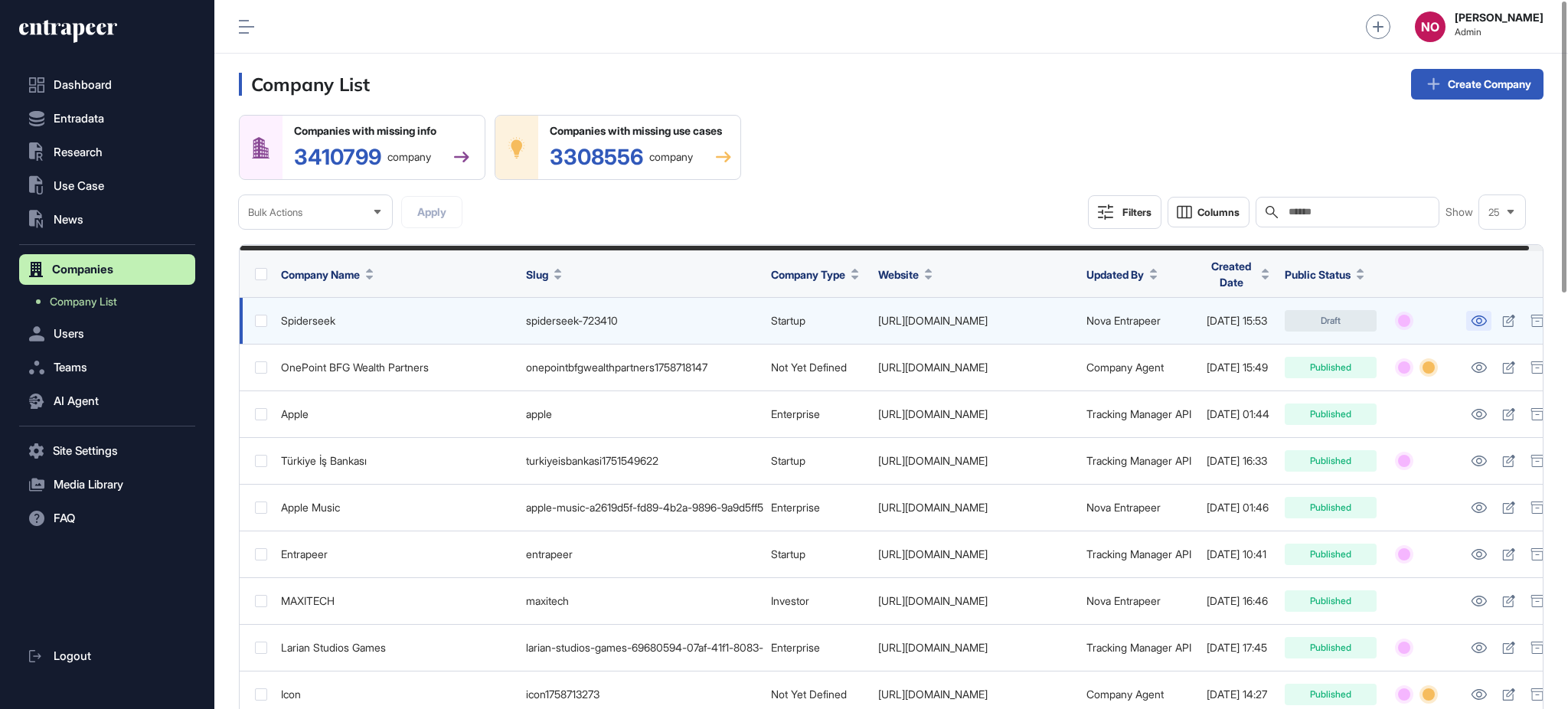
click at [1471, 322] on icon at bounding box center [1478, 321] width 16 height 11
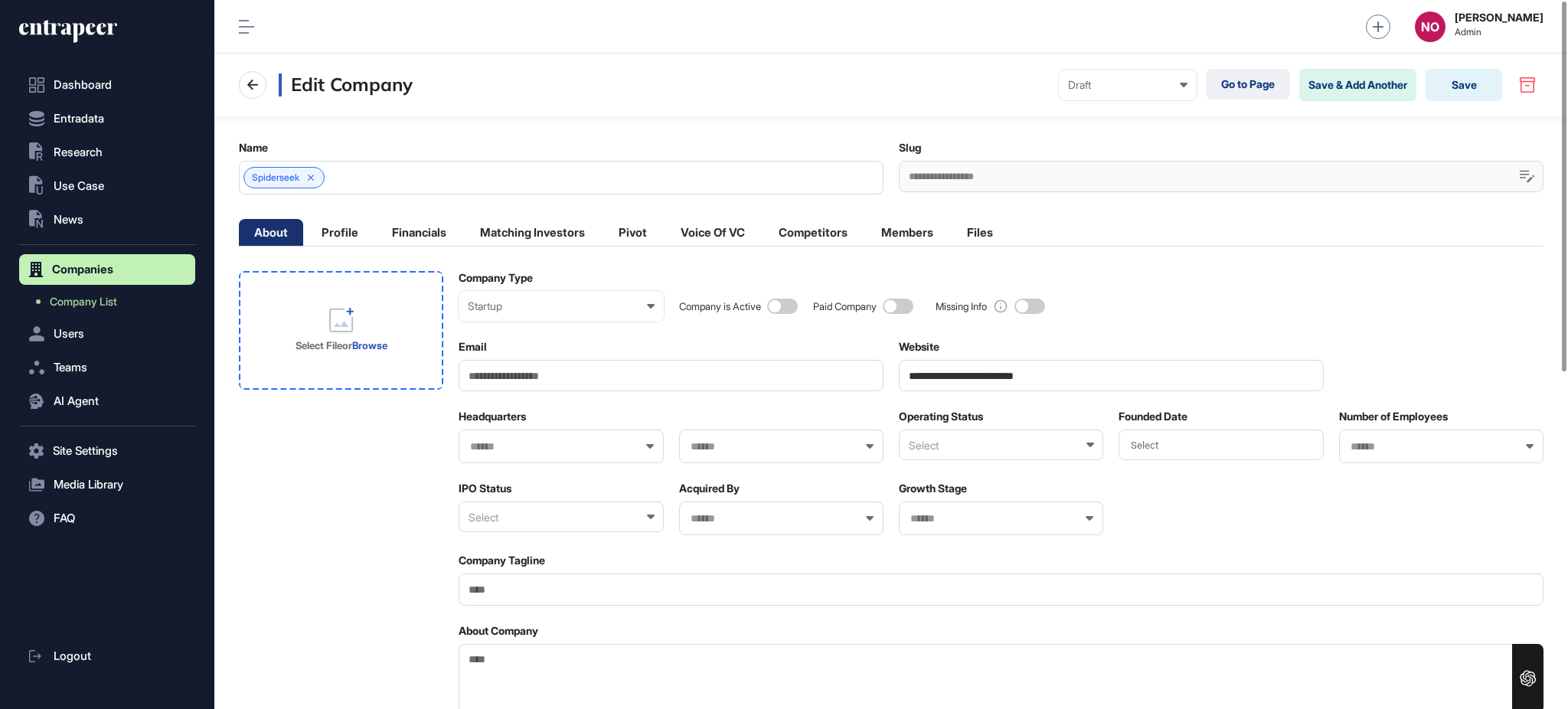
click at [431, 337] on div "Select File or Browse" at bounding box center [342, 330] width 204 height 119
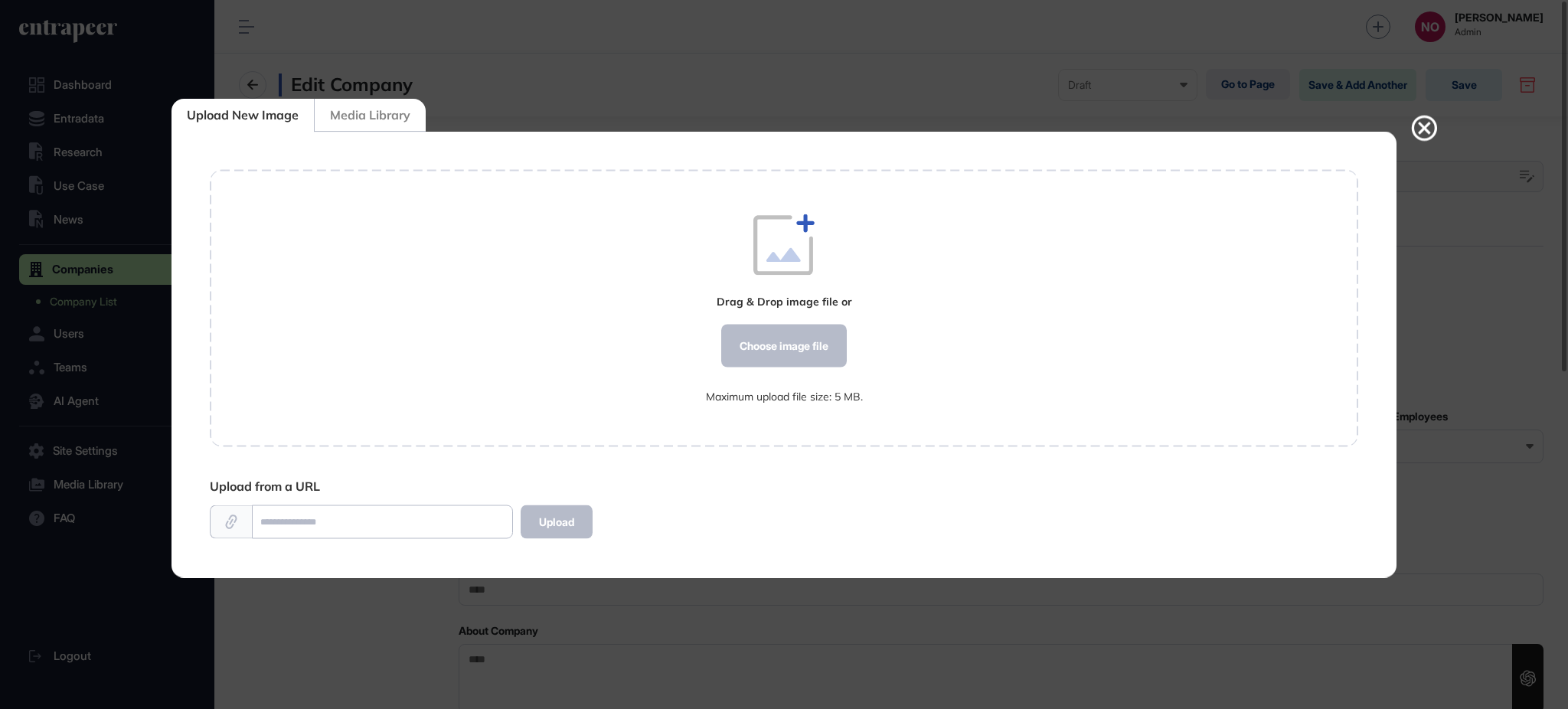
scroll to position [1, 1]
click at [840, 331] on div "Choose image file" at bounding box center [784, 347] width 125 height 43
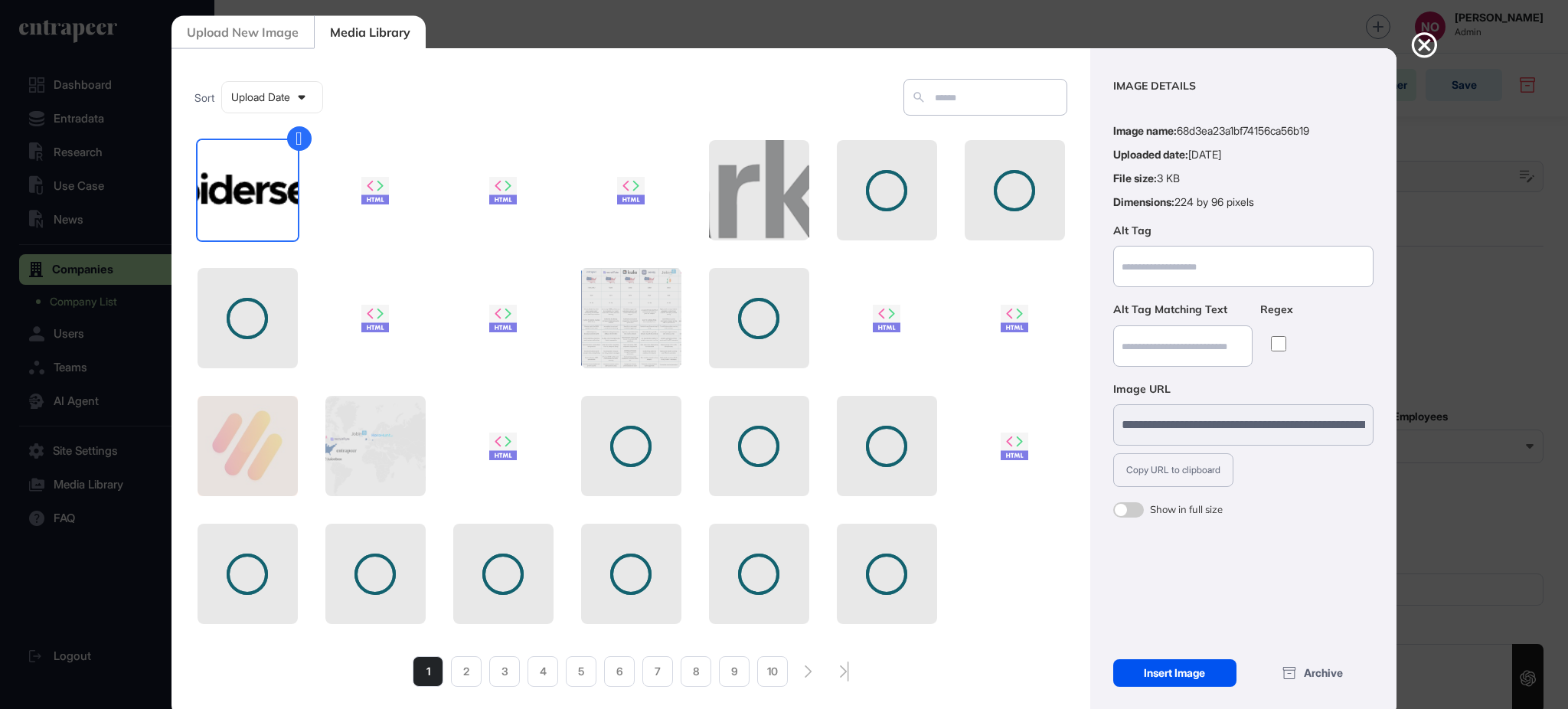
click at [1177, 669] on div "Insert Image" at bounding box center [1175, 672] width 123 height 27
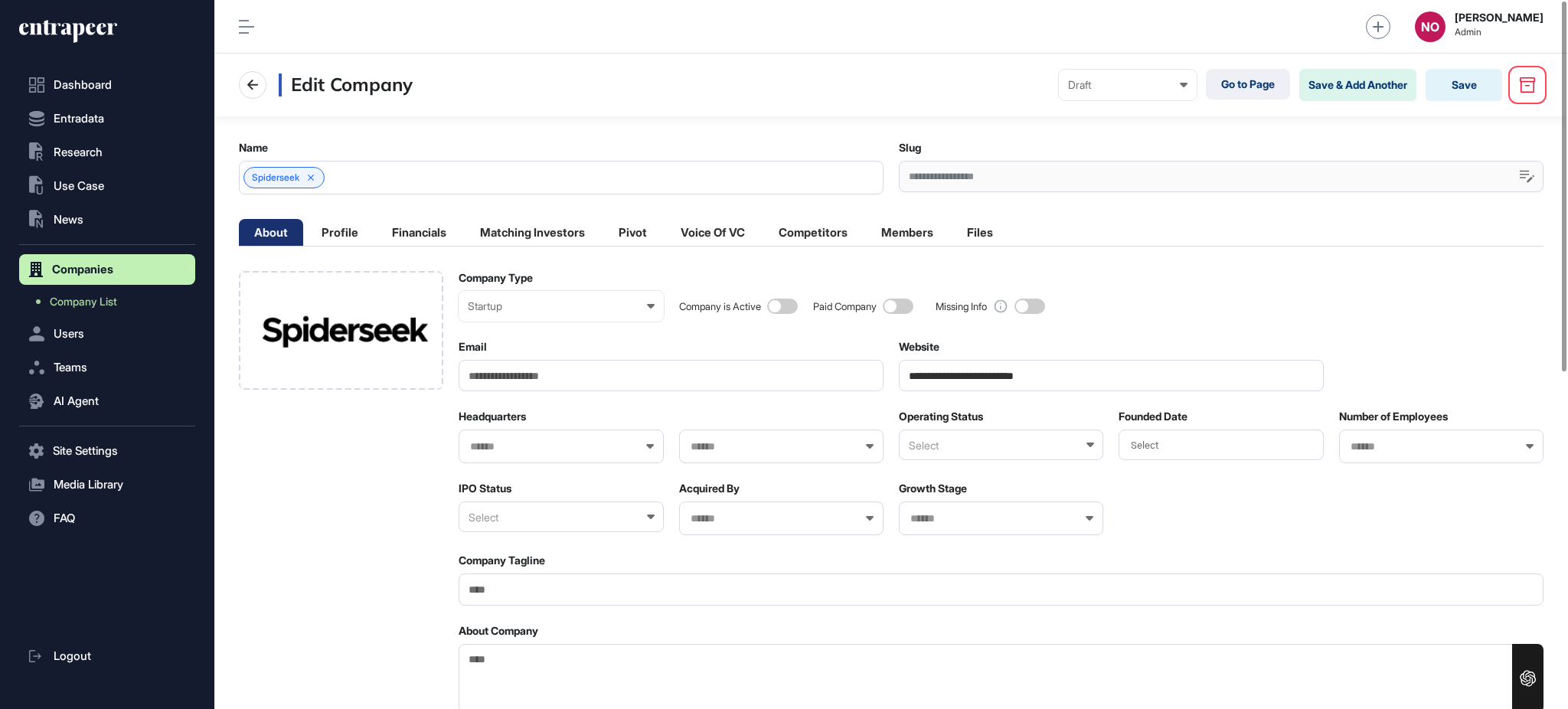
drag, startPoint x: 1511, startPoint y: 93, endPoint x: 1467, endPoint y: 156, distance: 76.8
click at [1467, 156] on section "**********" at bounding box center [891, 647] width 1354 height 1185
click at [1455, 86] on button "Save" at bounding box center [1464, 85] width 76 height 32
click at [250, 83] on icon at bounding box center [253, 85] width 18 height 18
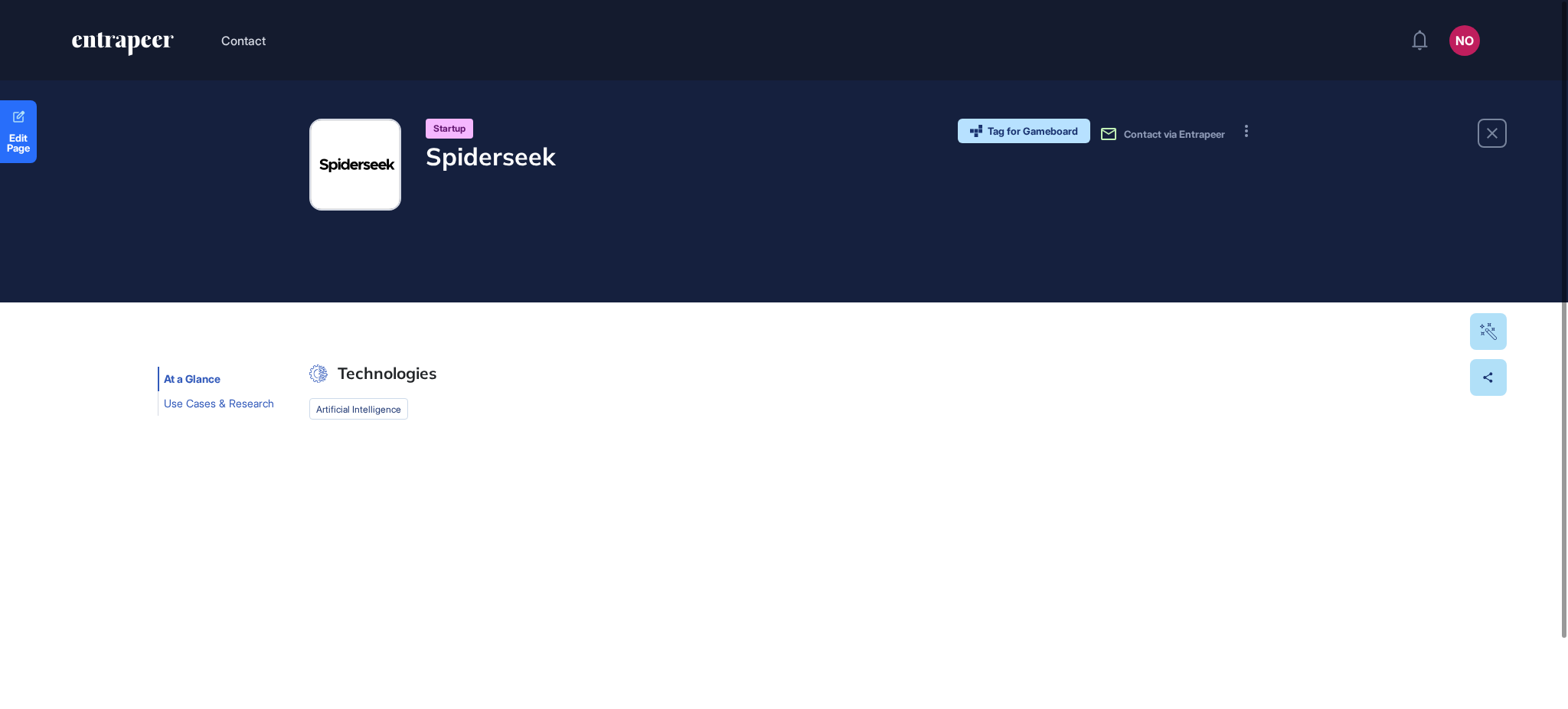
click at [223, 398] on span "Use Cases & Research" at bounding box center [219, 403] width 111 height 12
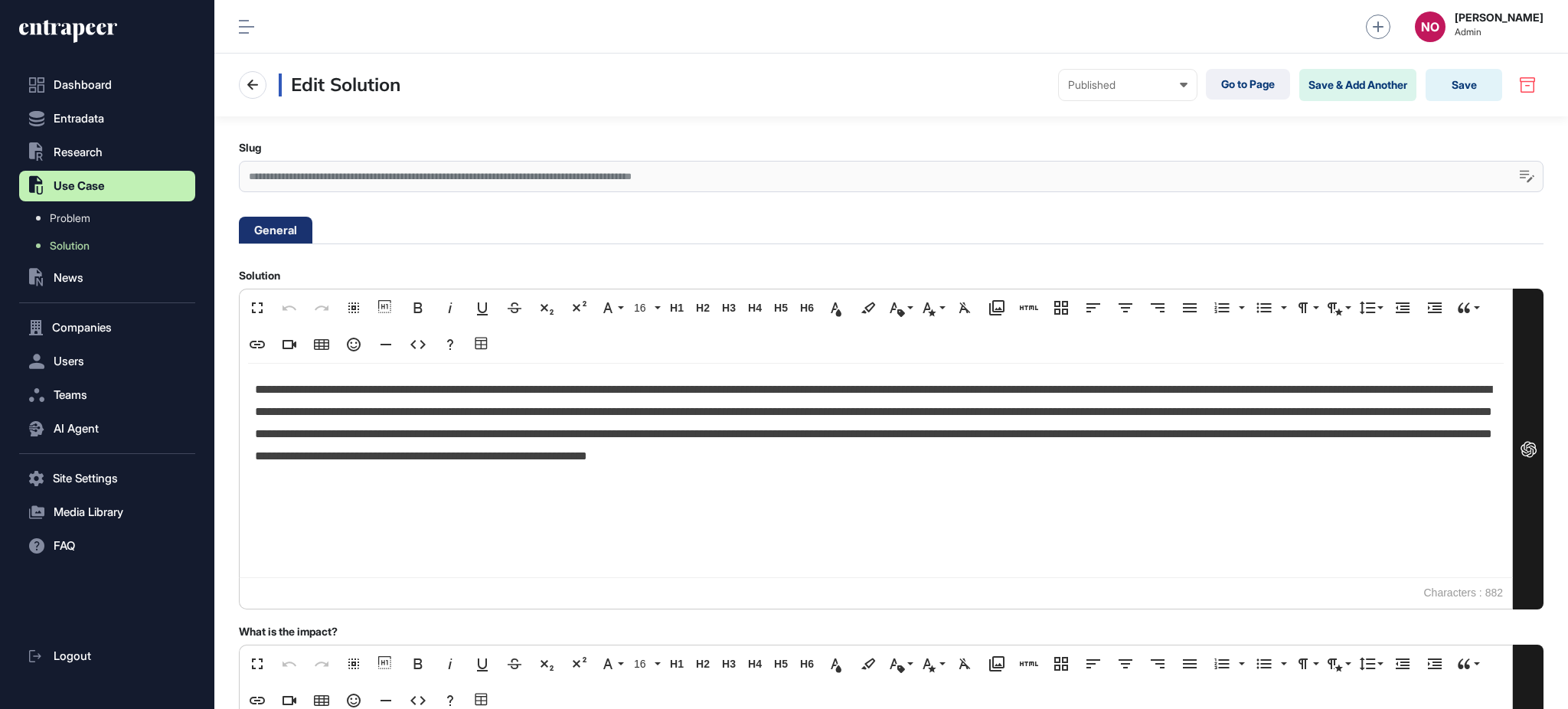
scroll to position [1, 6]
click at [61, 326] on span "Companies" at bounding box center [82, 327] width 60 height 12
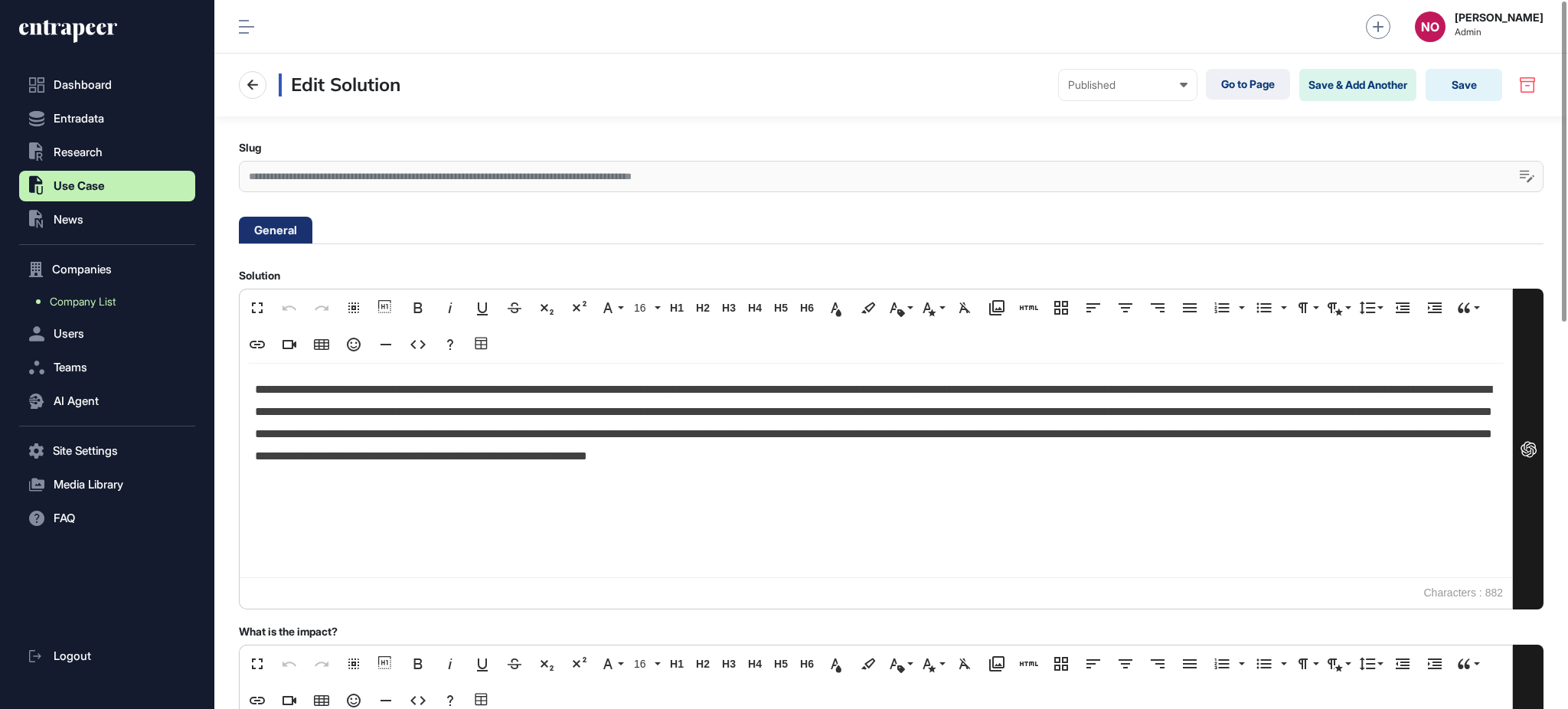
click at [111, 299] on span "Company List" at bounding box center [82, 302] width 66 height 12
